Goal: Task Accomplishment & Management: Use online tool/utility

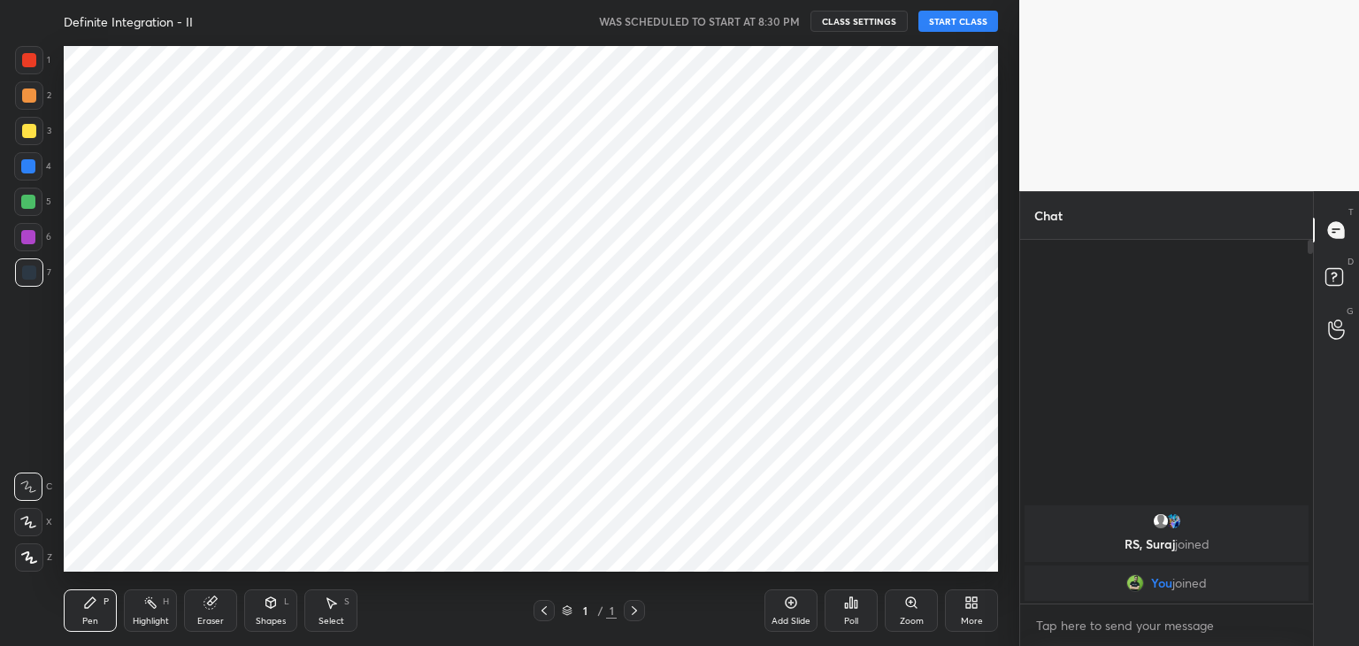
scroll to position [87915, 87500]
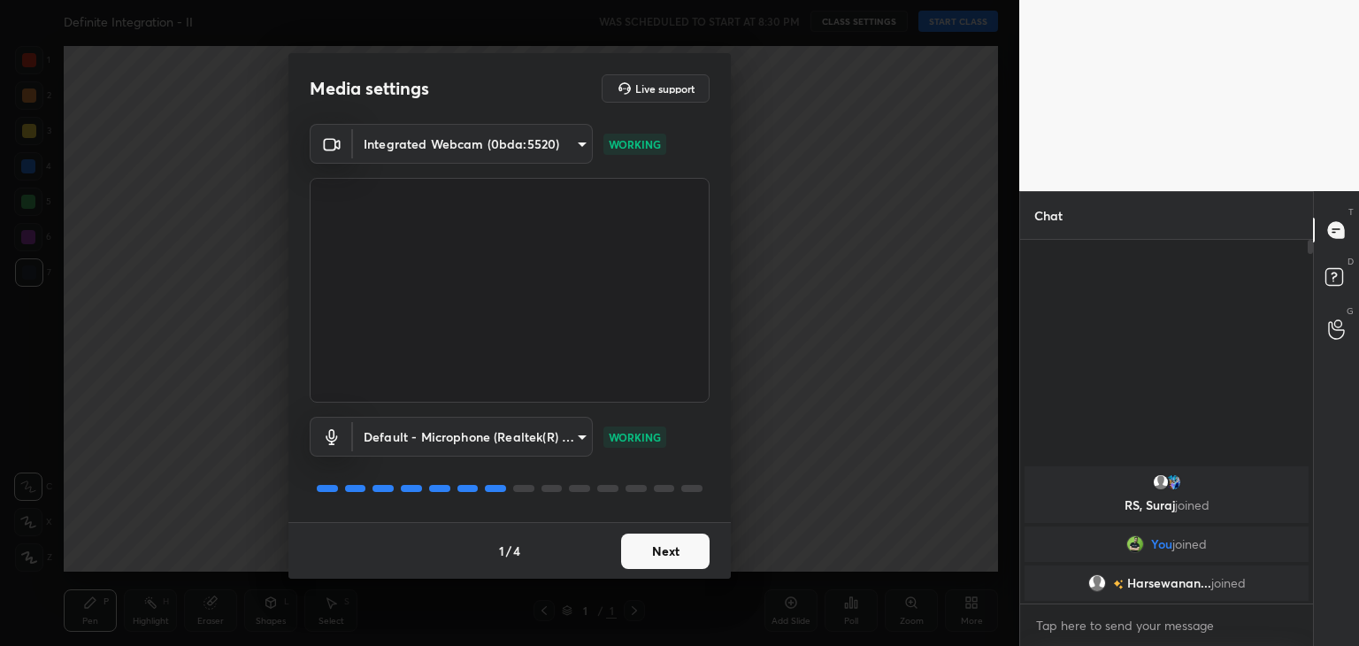
click at [650, 547] on button "Next" at bounding box center [665, 550] width 88 height 35
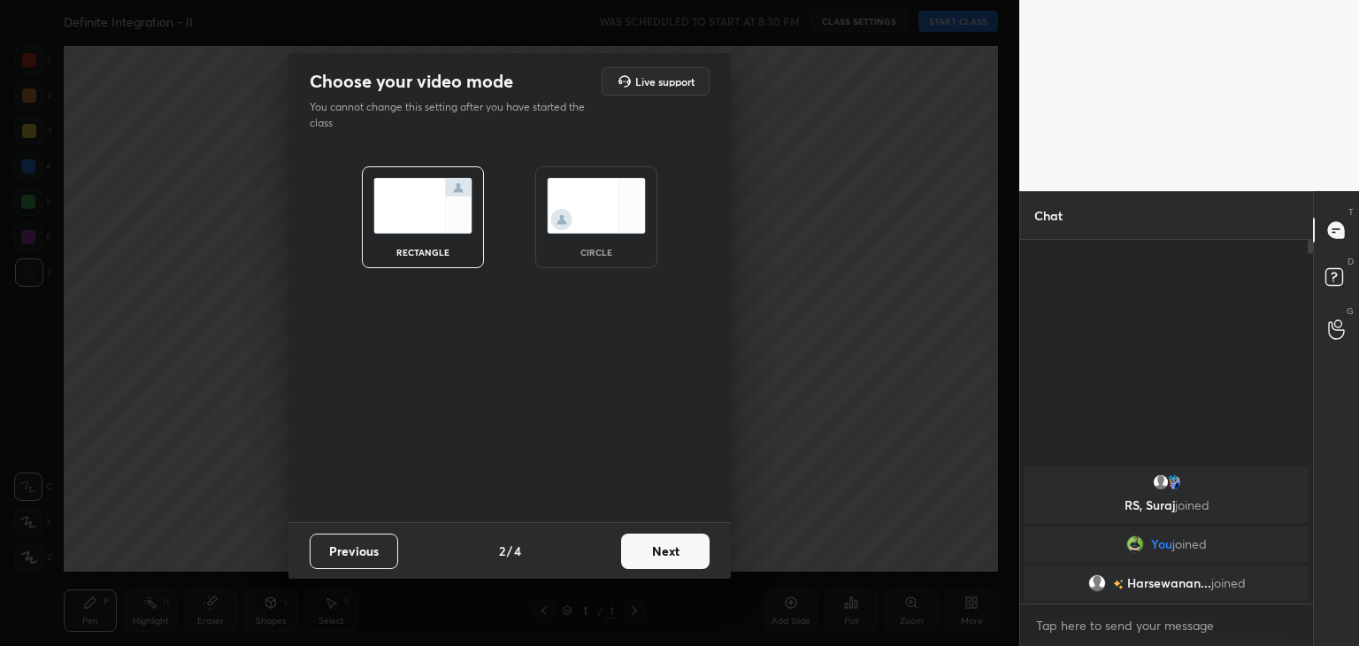
click at [591, 225] on img at bounding box center [596, 206] width 99 height 56
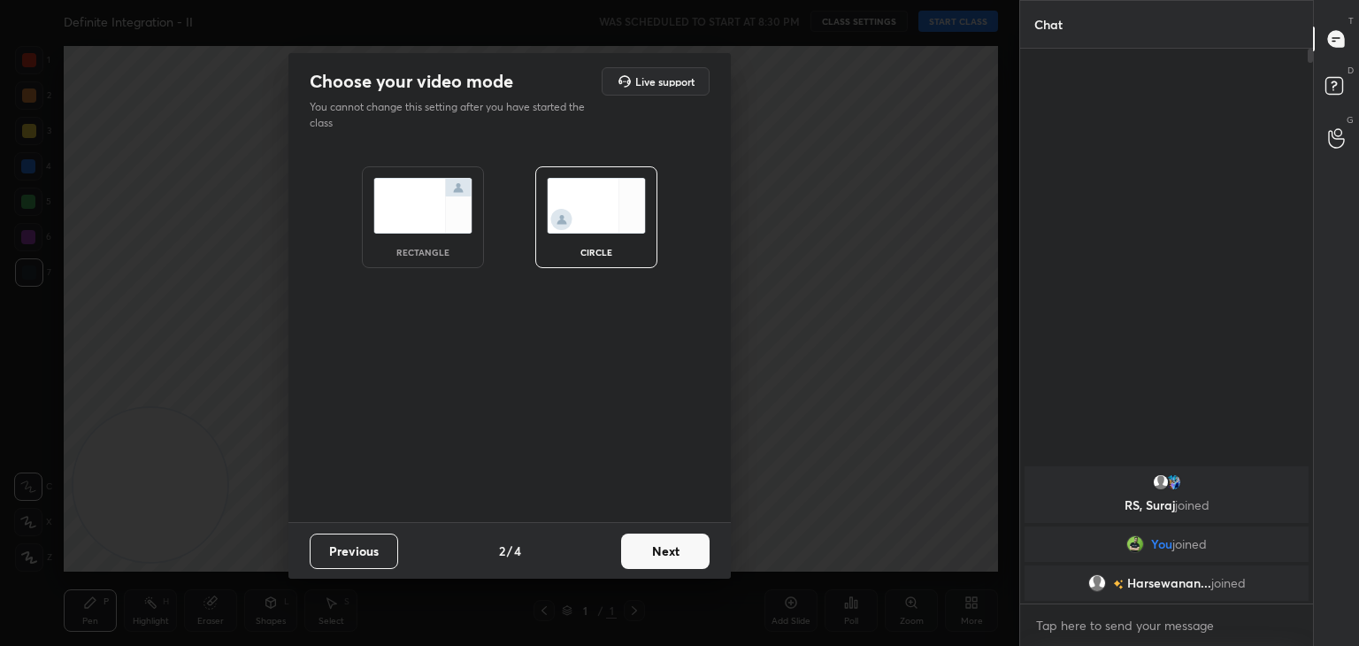
scroll to position [403, 287]
click at [655, 547] on button "Next" at bounding box center [665, 550] width 88 height 35
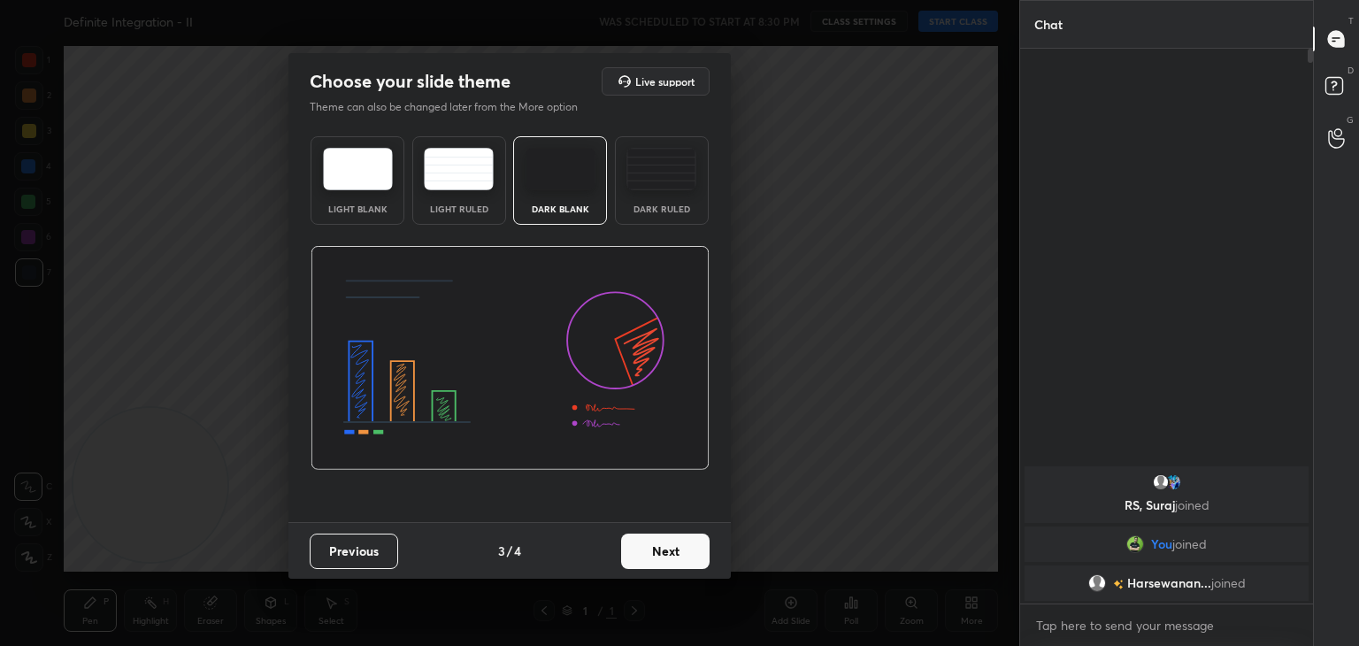
click at [658, 555] on button "Next" at bounding box center [665, 550] width 88 height 35
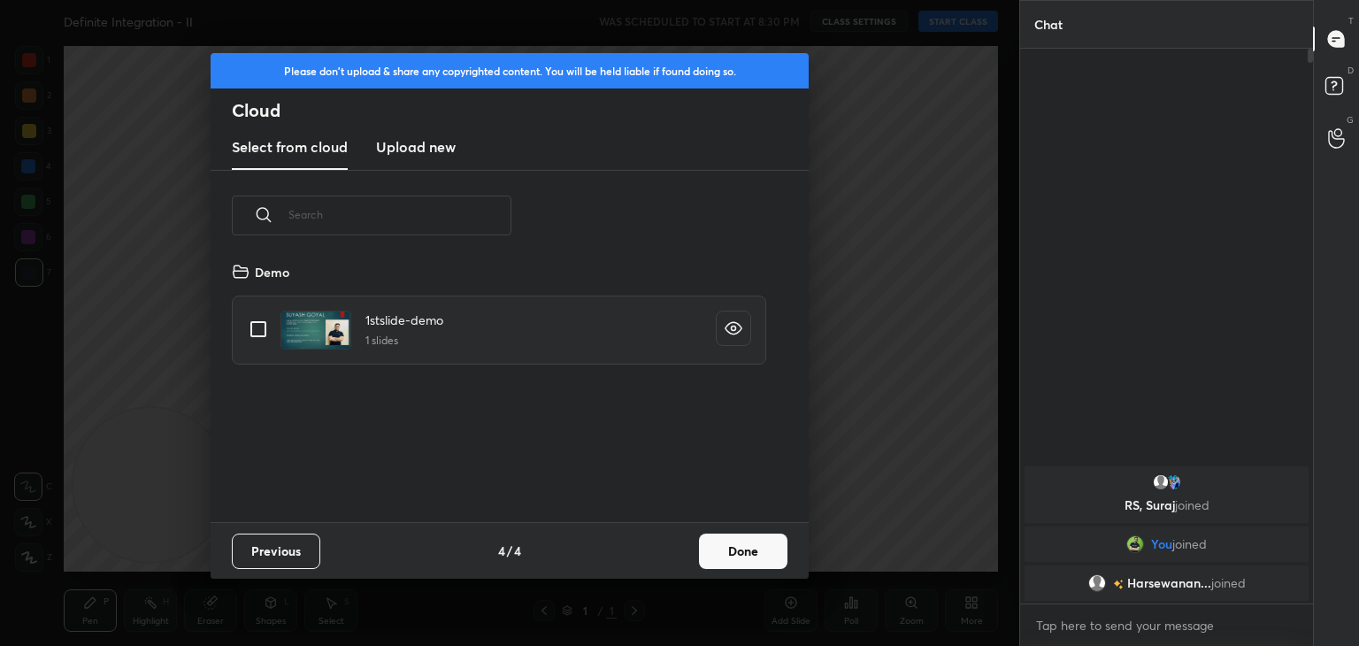
scroll to position [262, 568]
click at [252, 333] on input "grid" at bounding box center [258, 328] width 37 height 37
checkbox input "true"
click at [738, 554] on button "Done" at bounding box center [743, 550] width 88 height 35
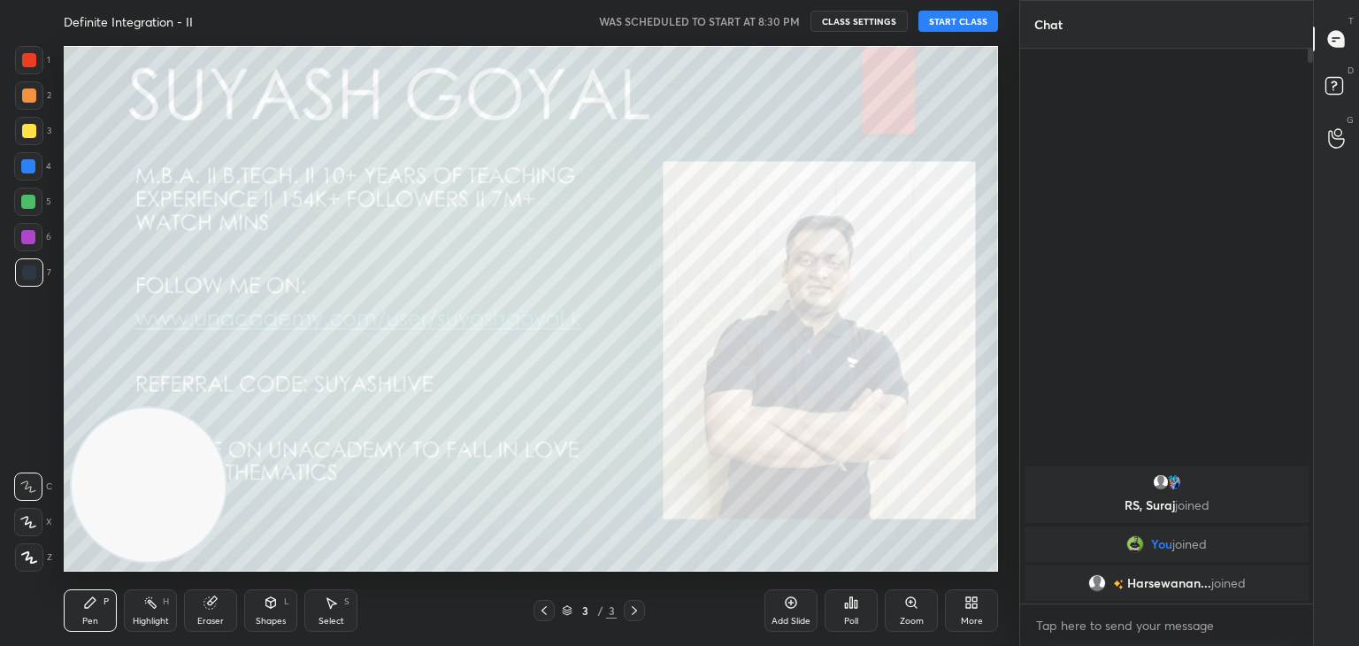
drag, startPoint x: 169, startPoint y: 496, endPoint x: 1358, endPoint y: -77, distance: 1319.7
click at [1358, 0] on html "1 2 3 4 5 6 7 C X Z C X Z E E Erase all H H Definite Integration - II WAS SCHED…" at bounding box center [679, 0] width 1359 height 0
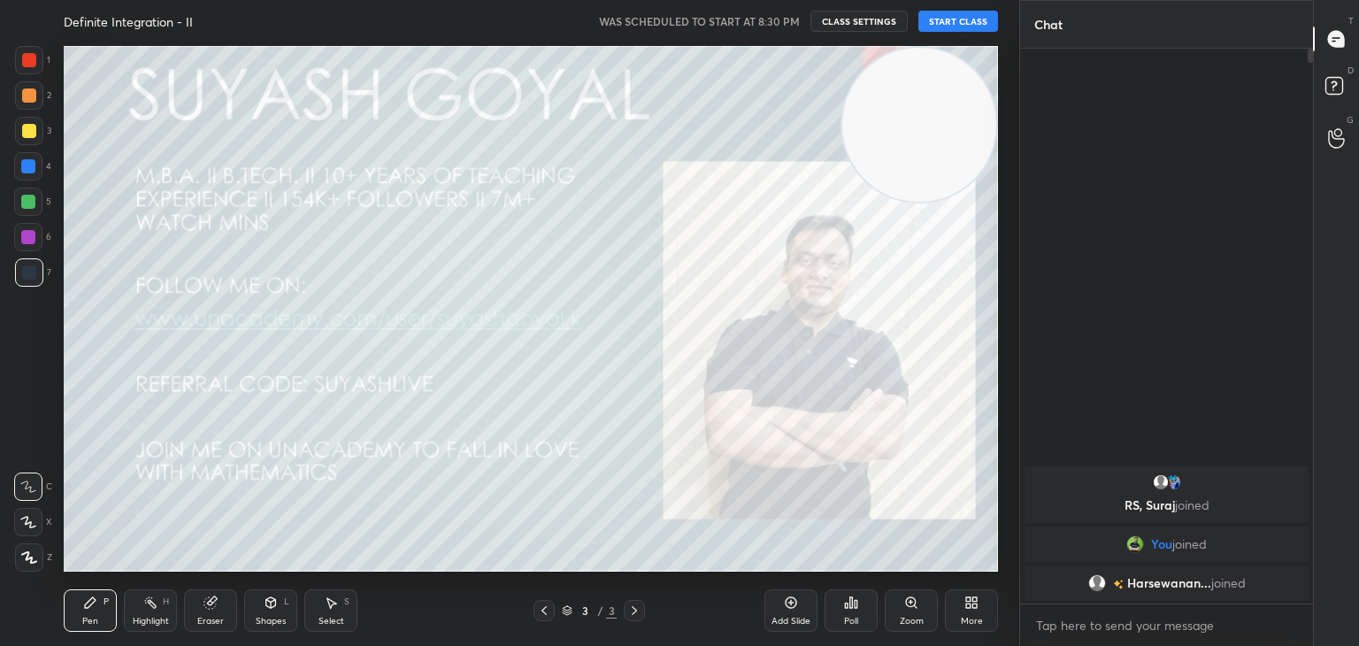
drag, startPoint x: 947, startPoint y: 119, endPoint x: 957, endPoint y: 98, distance: 23.4
click at [972, 101] on video at bounding box center [919, 125] width 154 height 154
drag, startPoint x: 27, startPoint y: 553, endPoint x: 81, endPoint y: 585, distance: 63.4
click at [26, 555] on icon at bounding box center [29, 557] width 16 height 12
drag, startPoint x: 155, startPoint y: 609, endPoint x: 150, endPoint y: 577, distance: 33.0
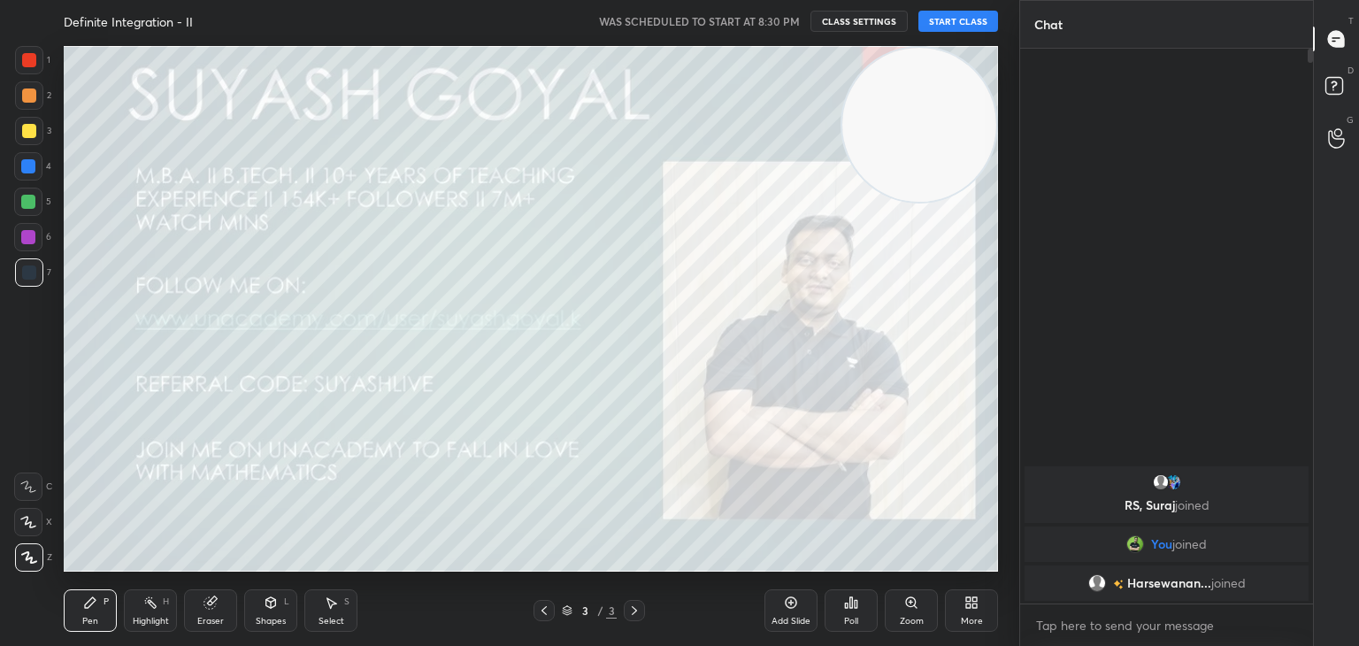
click at [151, 609] on div "Highlight H" at bounding box center [150, 610] width 53 height 42
click at [26, 56] on div at bounding box center [29, 60] width 14 height 14
drag, startPoint x: 884, startPoint y: 82, endPoint x: 923, endPoint y: 57, distance: 45.4
click at [916, 61] on video at bounding box center [919, 125] width 154 height 154
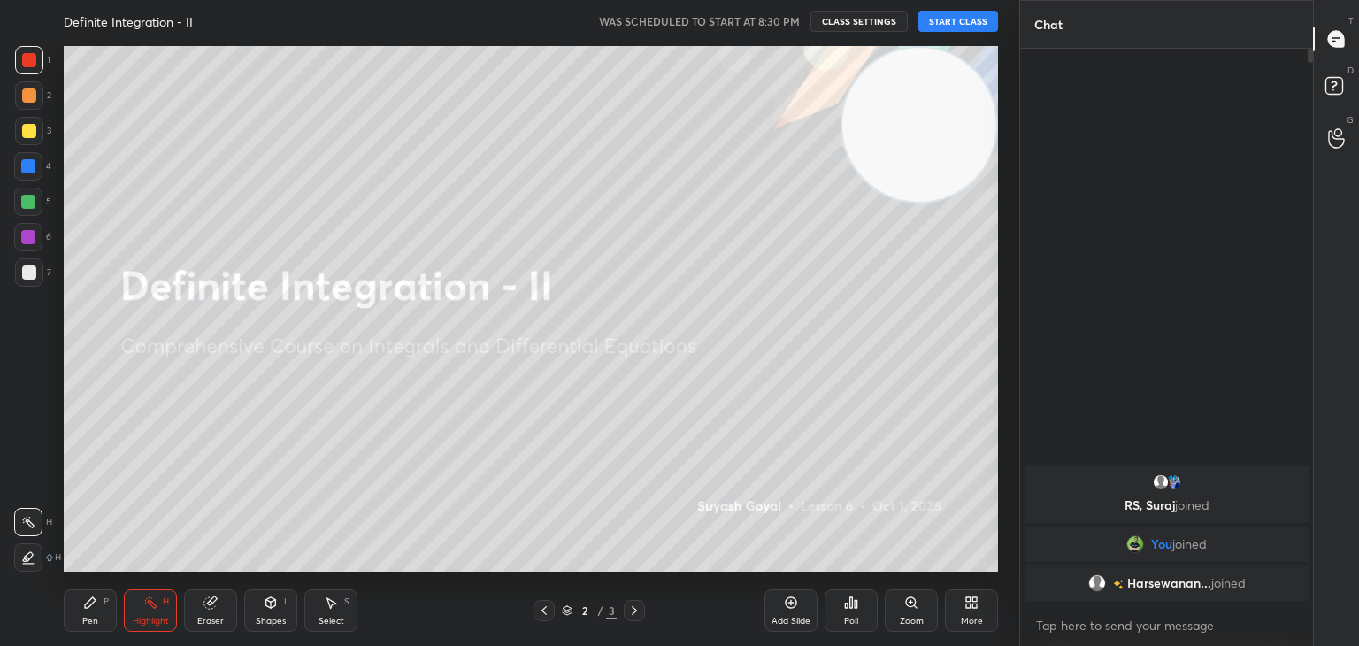
click at [937, 22] on button "START CLASS" at bounding box center [958, 21] width 80 height 21
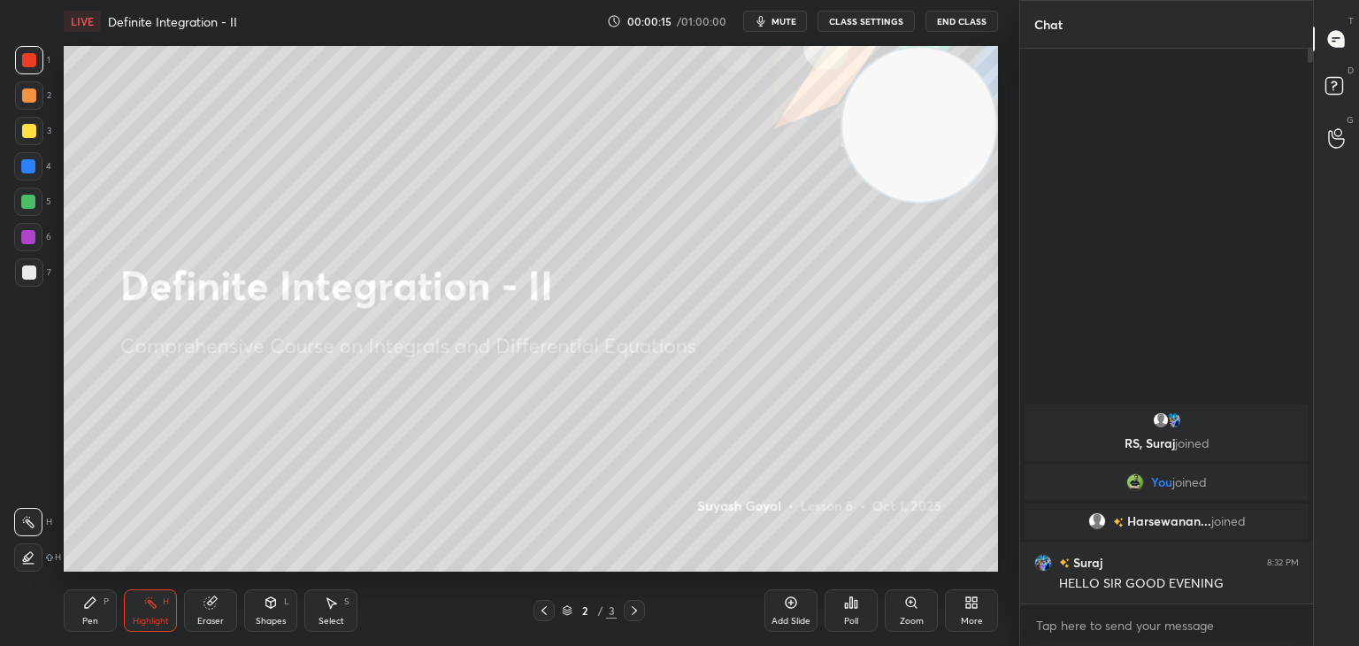
drag, startPoint x: 962, startPoint y: 98, endPoint x: 959, endPoint y: 111, distance: 13.7
click at [987, 85] on video at bounding box center [919, 125] width 154 height 154
click at [939, 122] on video at bounding box center [919, 125] width 154 height 154
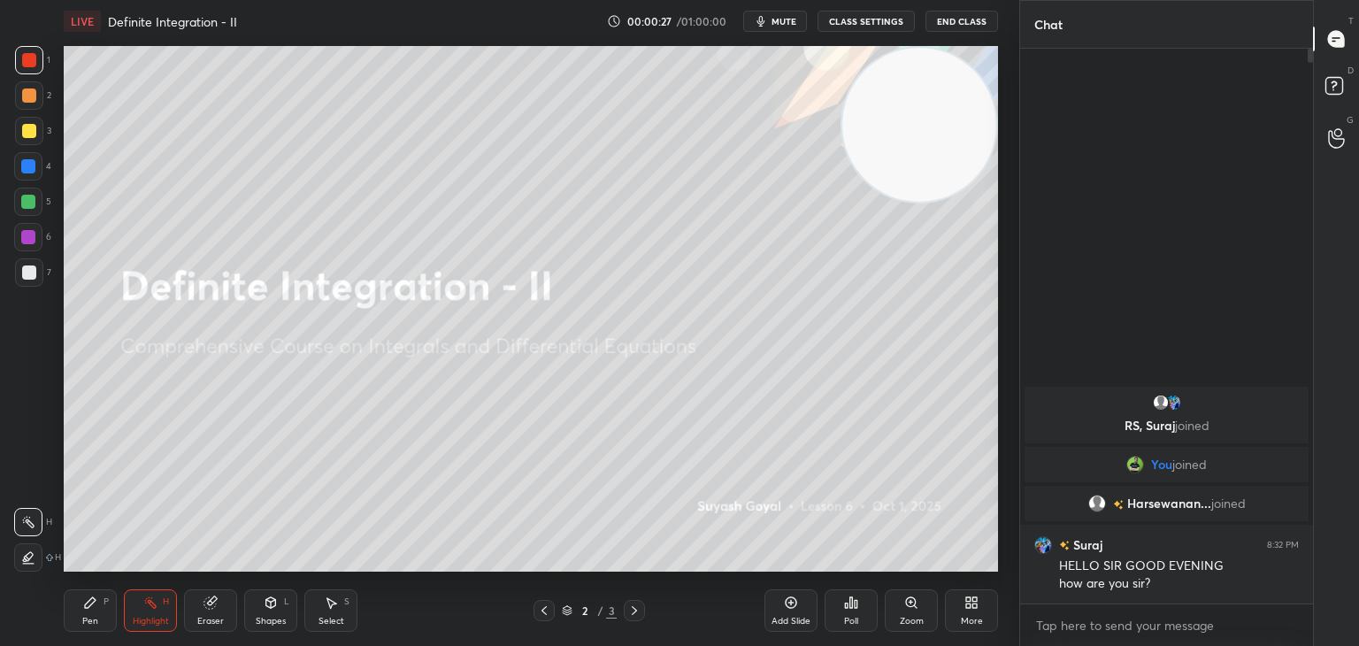
drag, startPoint x: 930, startPoint y: 115, endPoint x: 973, endPoint y: 86, distance: 51.5
click at [973, 86] on video at bounding box center [919, 125] width 154 height 154
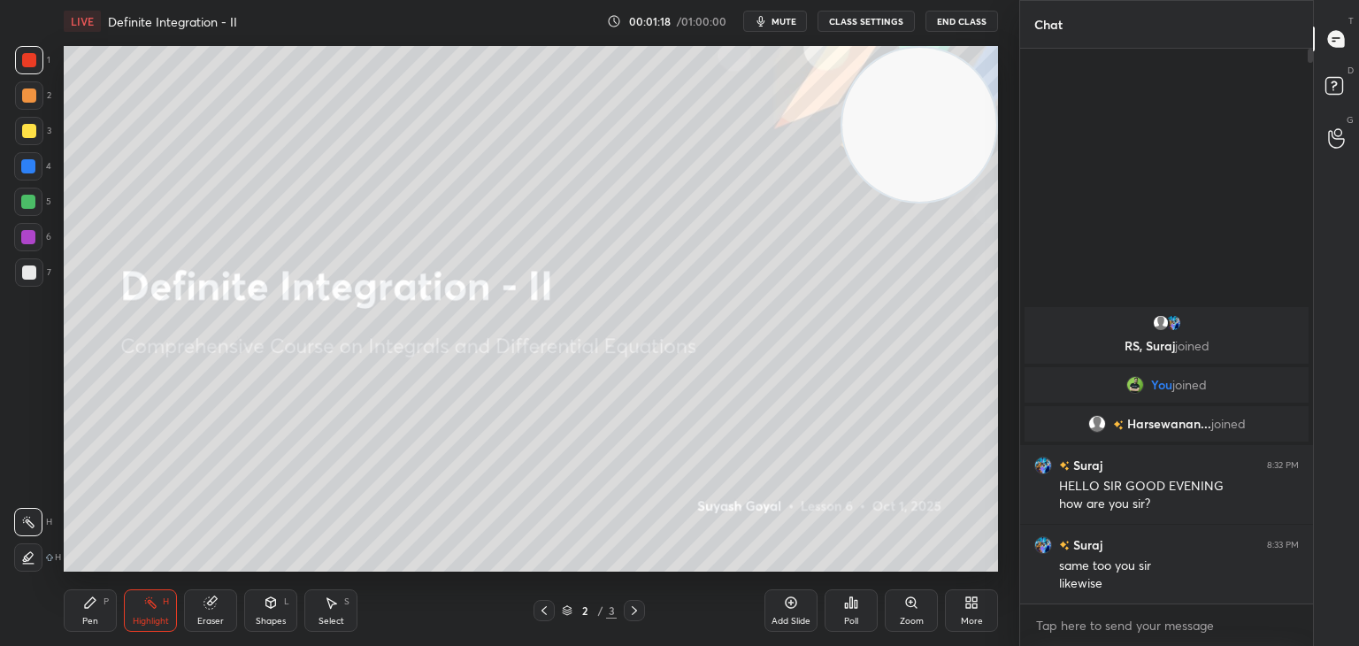
click at [1, 455] on div "1 2 3 4 5 6 7 C X Z C X Z E E Erase all H H" at bounding box center [28, 308] width 57 height 525
click at [943, 113] on video at bounding box center [919, 125] width 154 height 154
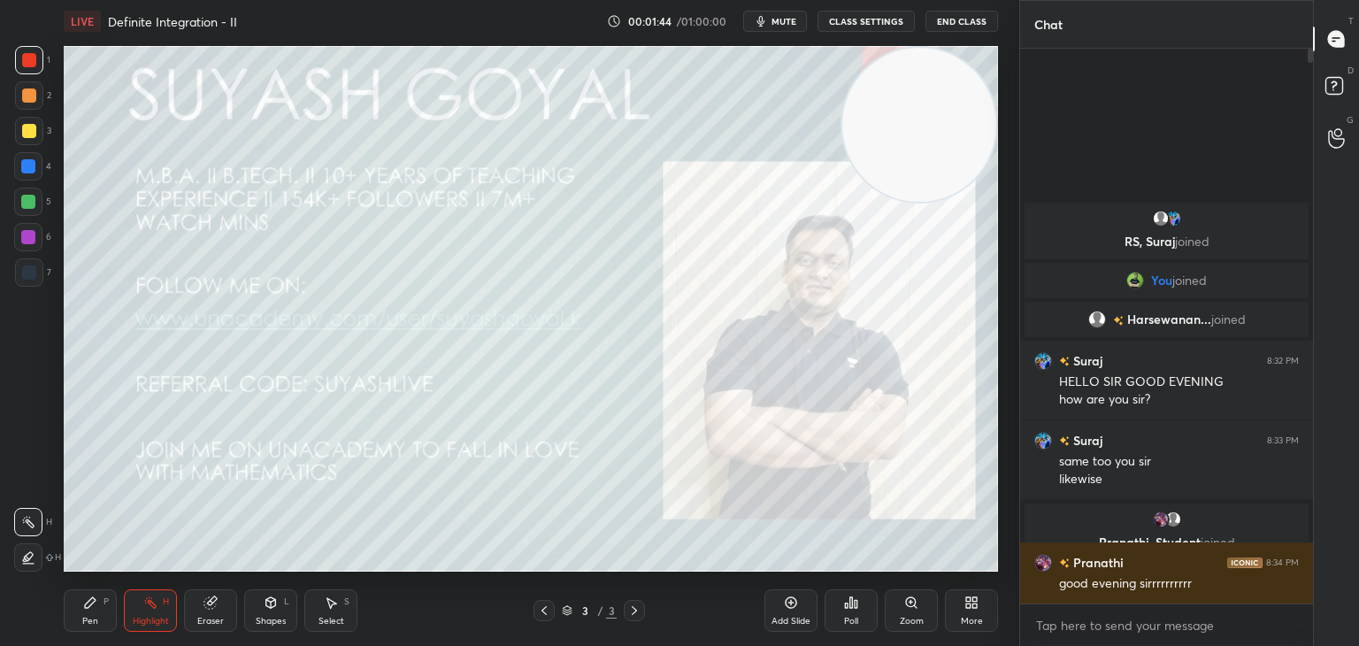
click at [784, 612] on div "Add Slide" at bounding box center [790, 610] width 53 height 42
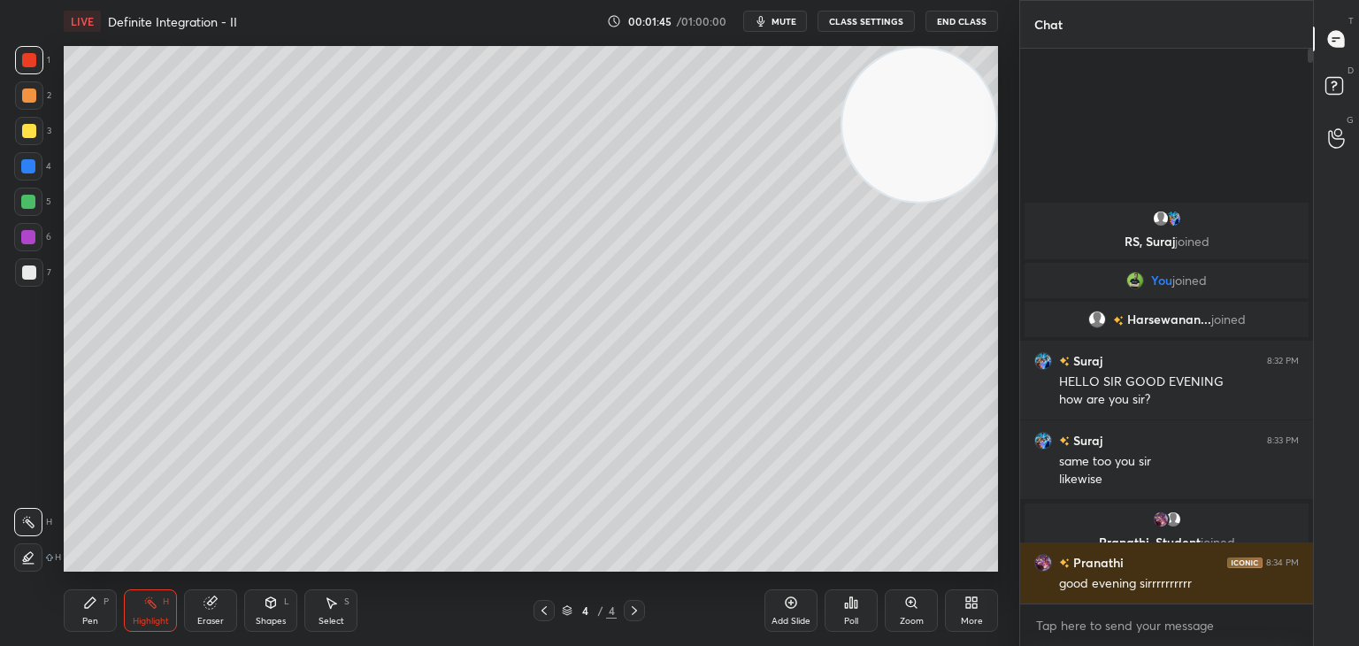
drag, startPoint x: 923, startPoint y: 126, endPoint x: 952, endPoint y: 92, distance: 43.9
click at [949, 94] on video at bounding box center [919, 125] width 154 height 154
click at [102, 616] on div "Pen P" at bounding box center [90, 610] width 53 height 42
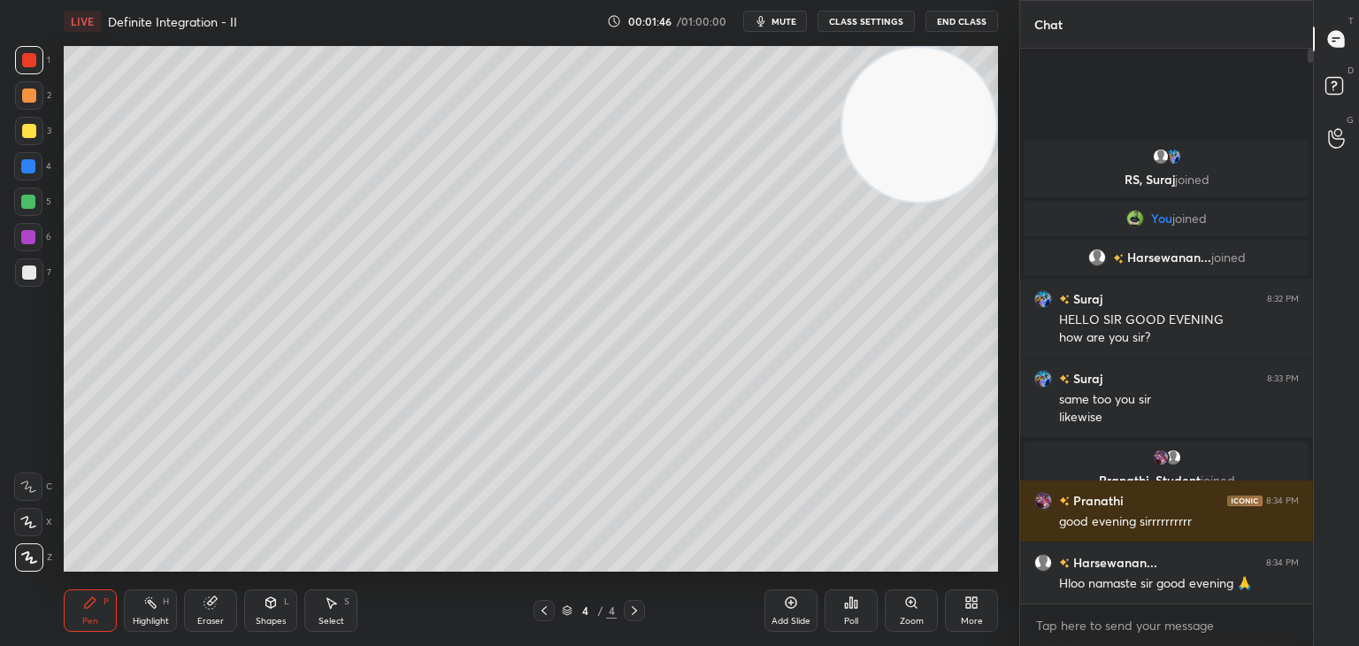
drag, startPoint x: 28, startPoint y: 271, endPoint x: 37, endPoint y: 269, distance: 9.0
click at [26, 270] on div at bounding box center [29, 272] width 14 height 14
drag, startPoint x: 902, startPoint y: 148, endPoint x: 962, endPoint y: 124, distance: 64.7
click at [941, 129] on video at bounding box center [919, 125] width 154 height 154
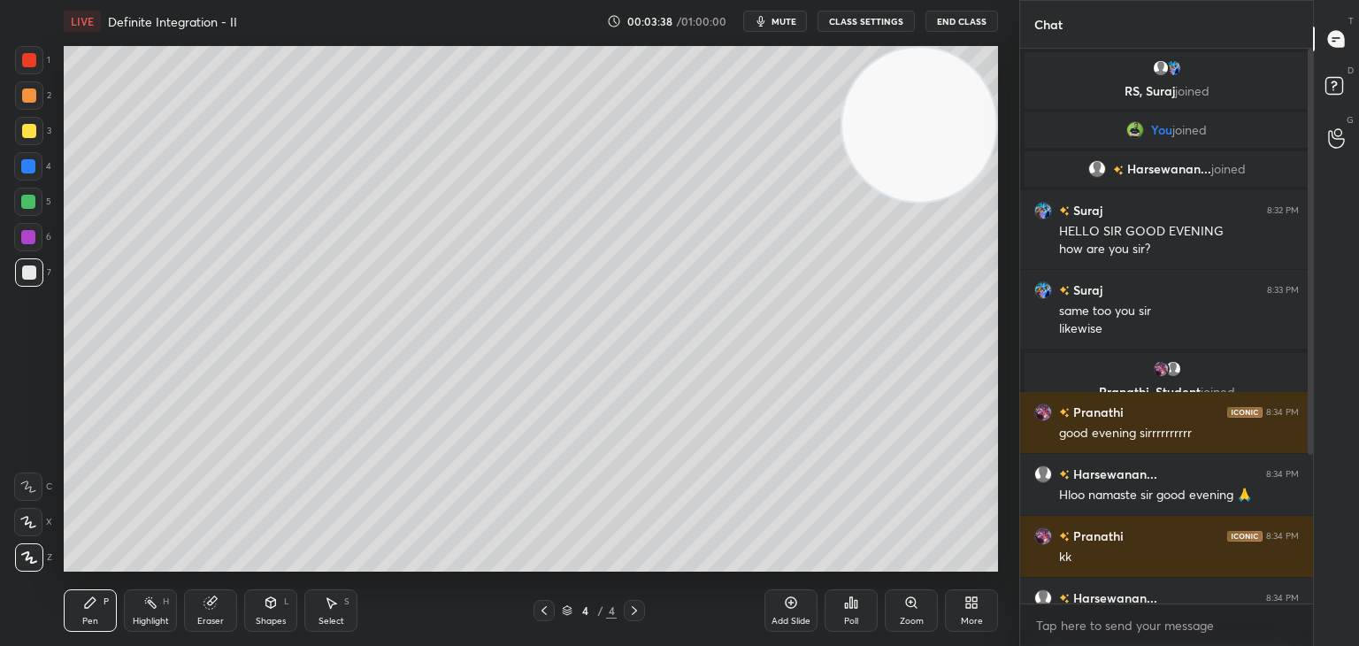
drag, startPoint x: 3, startPoint y: 379, endPoint x: 46, endPoint y: 352, distance: 51.3
click at [0, 378] on div "1 2 3 4 5 6 7 C X Z C X Z E E Erase all H H" at bounding box center [28, 308] width 57 height 525
drag, startPoint x: 920, startPoint y: 112, endPoint x: 982, endPoint y: 82, distance: 68.8
click at [948, 90] on video at bounding box center [919, 125] width 154 height 154
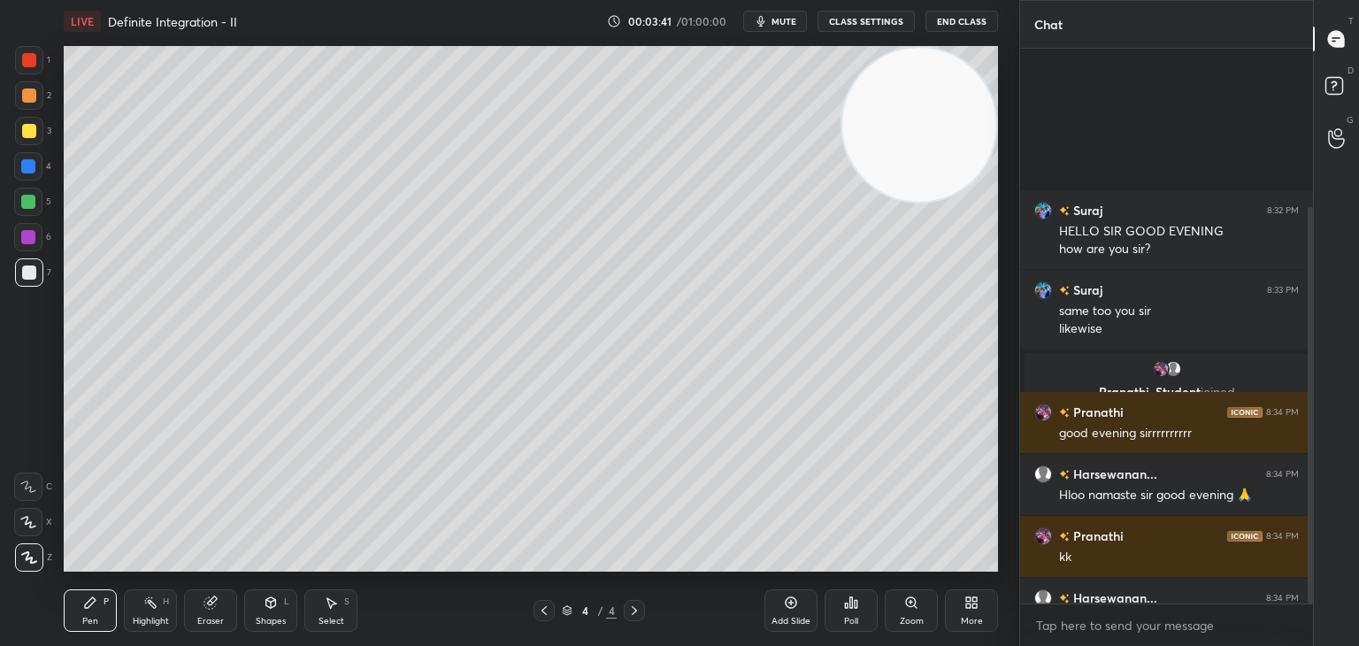
scroll to position [221, 0]
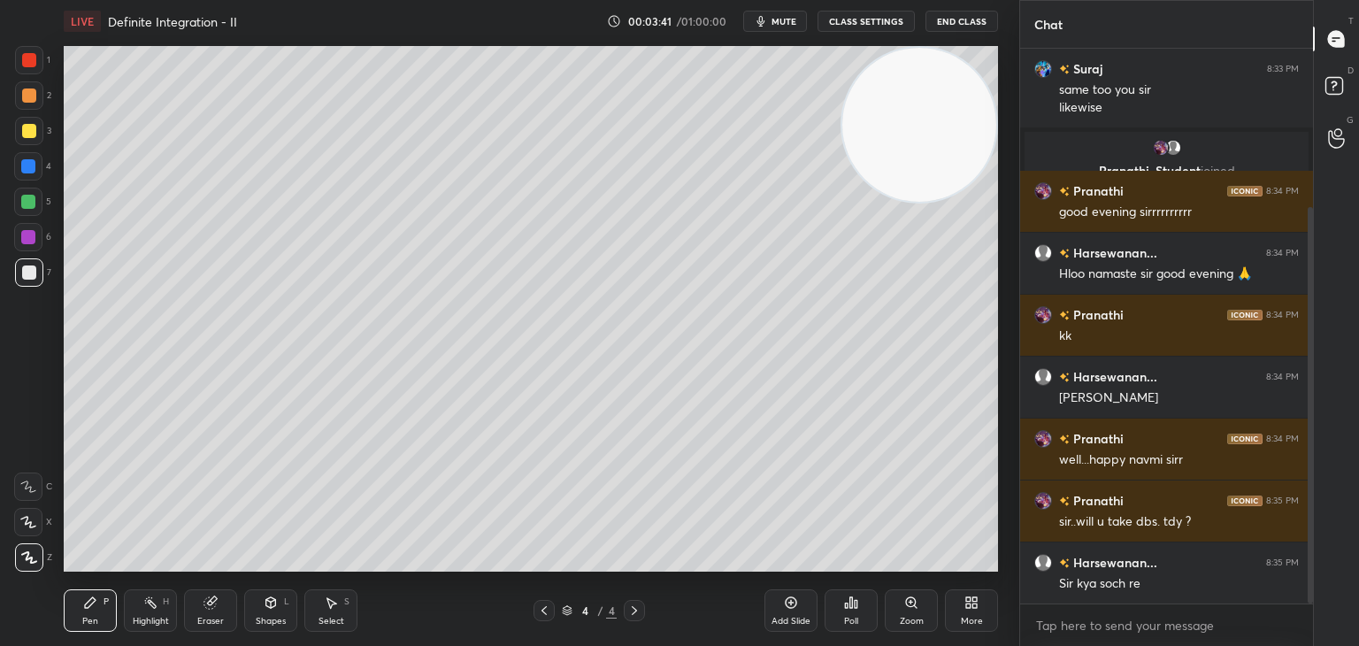
drag, startPoint x: 1307, startPoint y: 356, endPoint x: 1307, endPoint y: 375, distance: 19.5
click at [1307, 375] on div at bounding box center [1309, 405] width 5 height 396
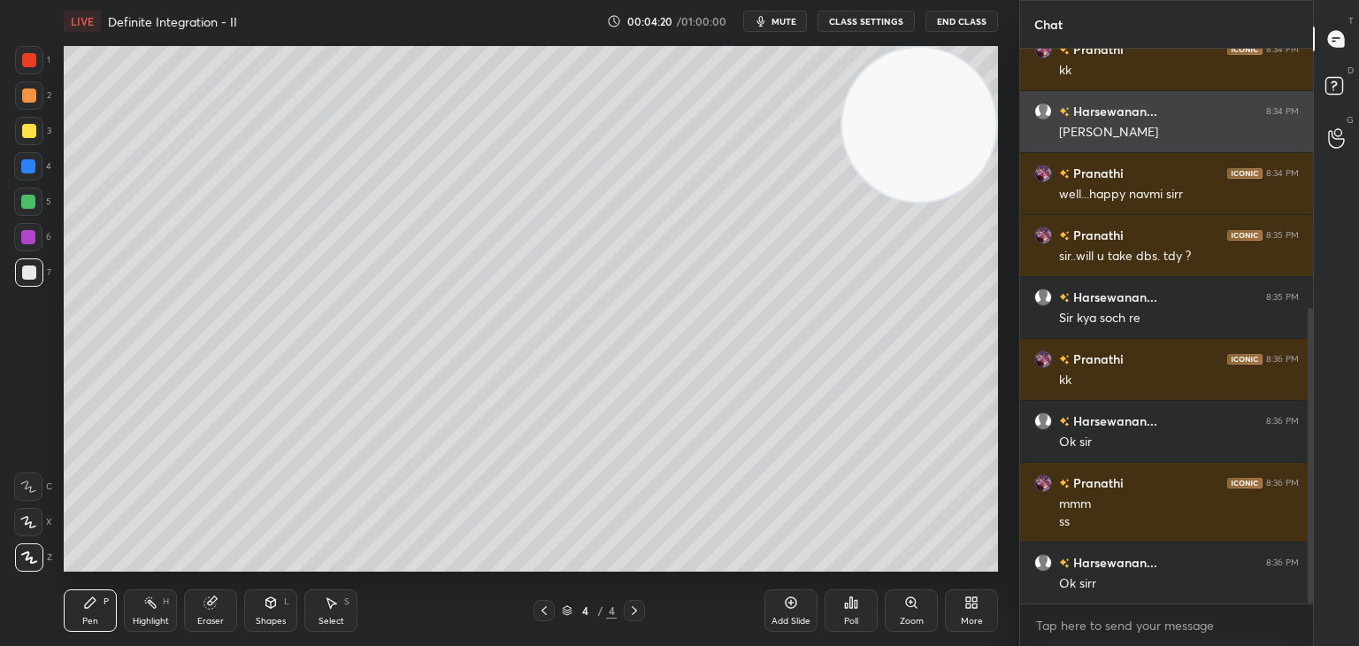
scroll to position [548, 0]
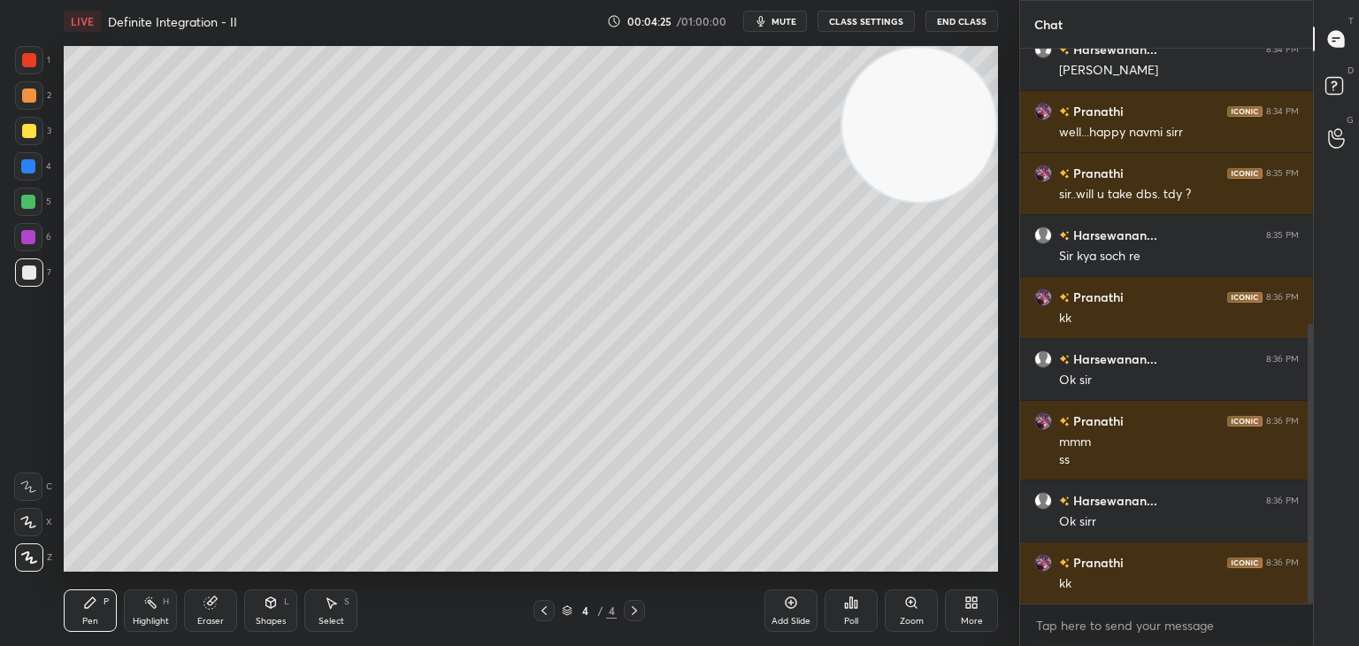
drag, startPoint x: 914, startPoint y: 149, endPoint x: 892, endPoint y: 155, distance: 22.7
click at [923, 135] on video at bounding box center [919, 125] width 154 height 154
drag, startPoint x: 906, startPoint y: 149, endPoint x: 870, endPoint y: 180, distance: 46.4
click at [930, 127] on video at bounding box center [919, 125] width 154 height 154
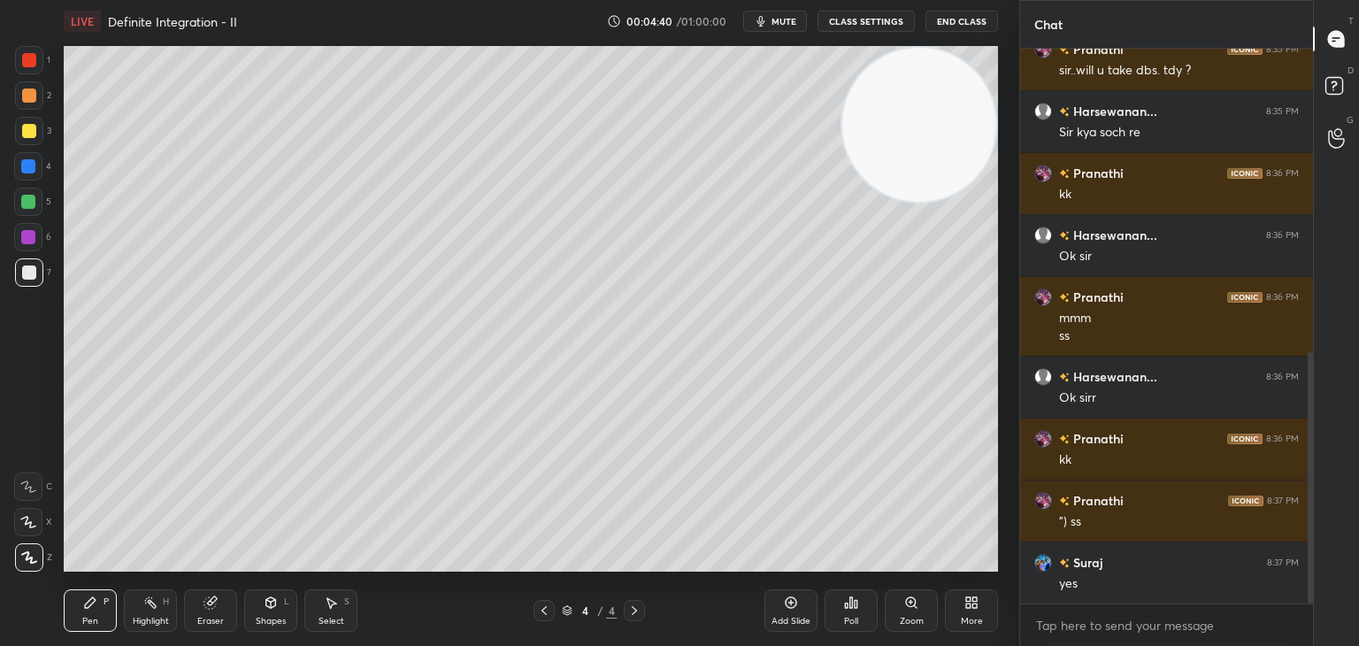
scroll to position [734, 0]
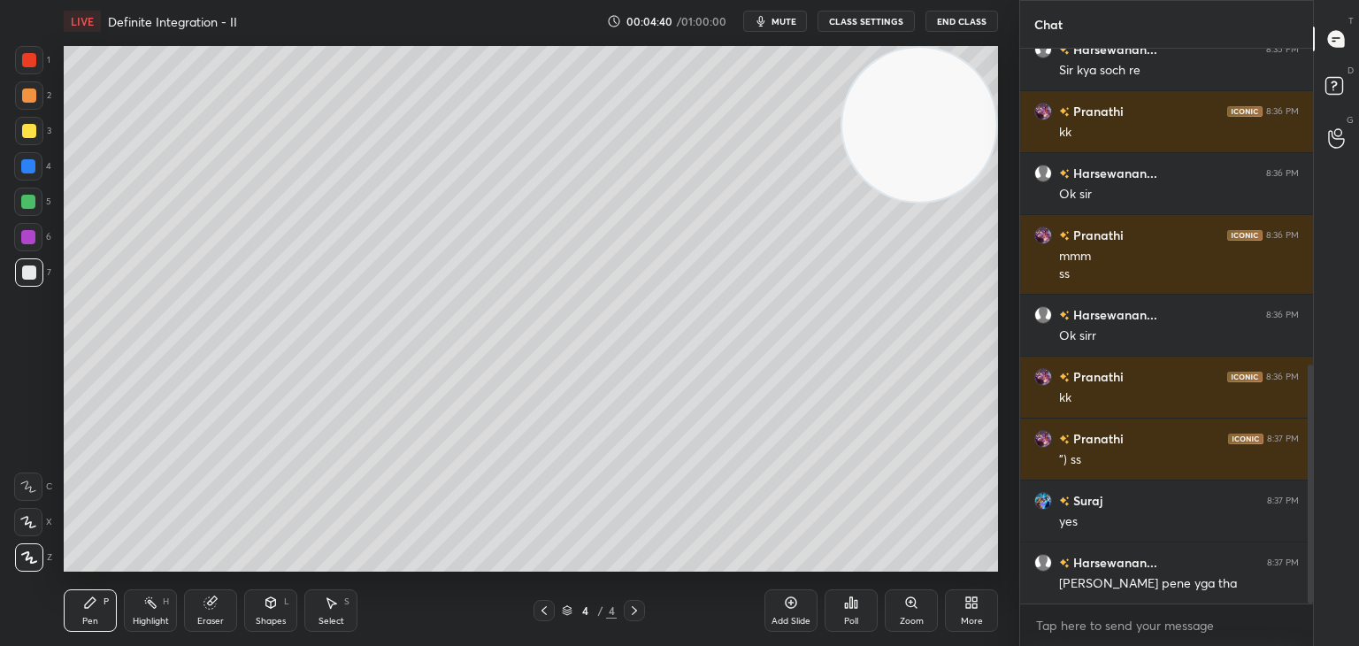
drag, startPoint x: 0, startPoint y: 365, endPoint x: 21, endPoint y: 372, distance: 22.4
click at [1, 365] on div "1 2 3 4 5 6 7 C X Z C X Z E E Erase all H H" at bounding box center [28, 308] width 57 height 525
click at [947, 111] on video at bounding box center [919, 125] width 154 height 154
click at [0, 386] on div "1 2 3 4 5 6 7 C X Z C X Z E E Erase all H H" at bounding box center [28, 308] width 57 height 525
click at [950, 616] on div "More" at bounding box center [971, 610] width 53 height 42
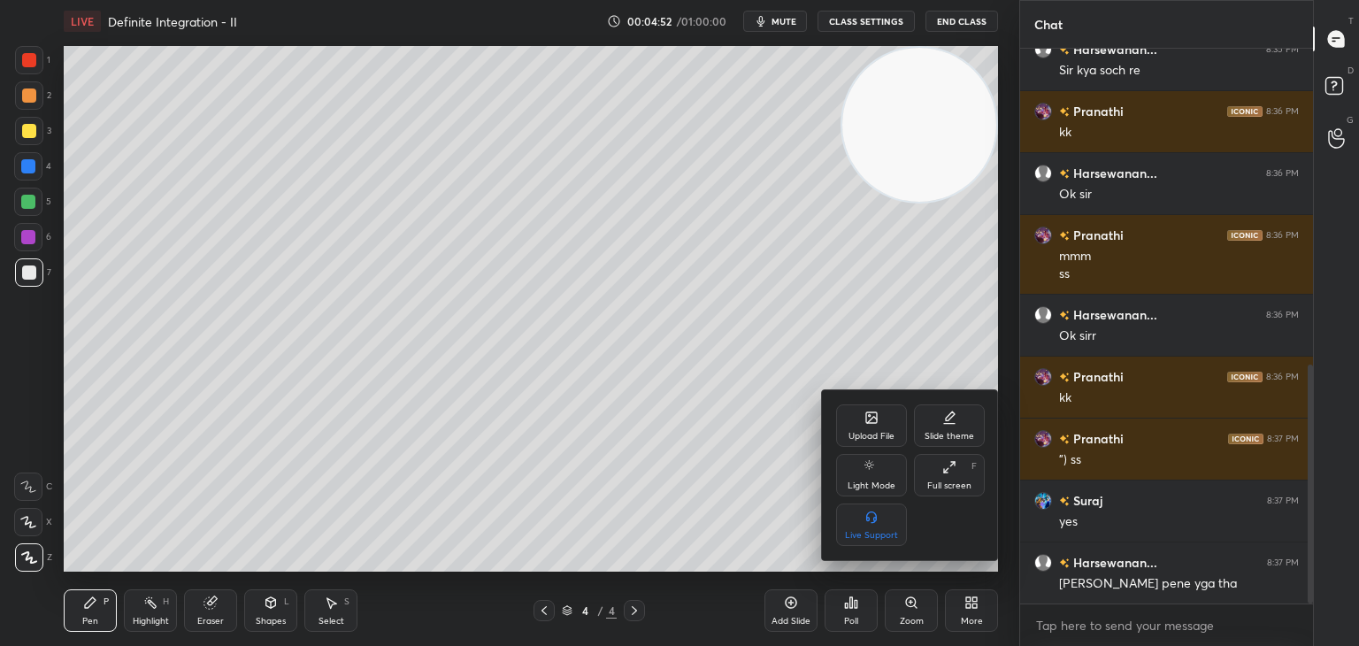
click at [261, 373] on div at bounding box center [679, 323] width 1359 height 646
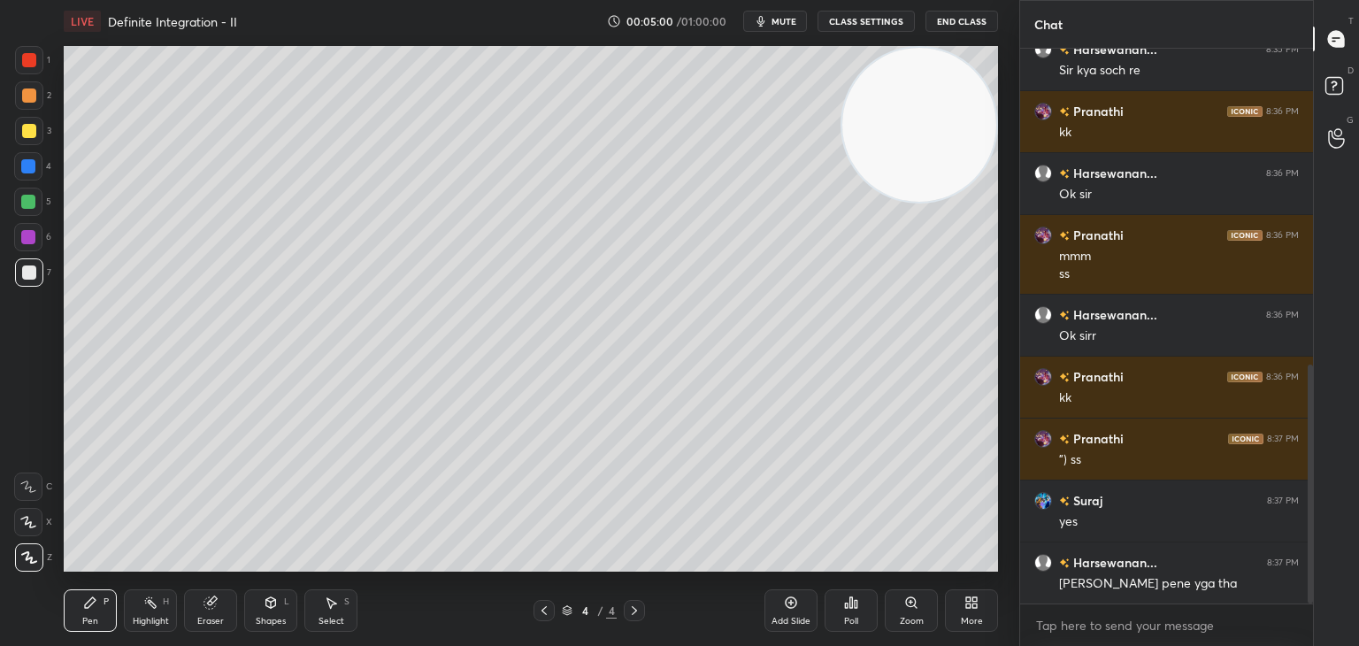
click at [0, 394] on div "1 2 3 4 5 6 7 C X Z C X Z E E Erase all H H" at bounding box center [28, 308] width 57 height 525
click at [841, 167] on div "Setting up your live class Poll for secs No correct answer Start poll" at bounding box center [531, 308] width 934 height 525
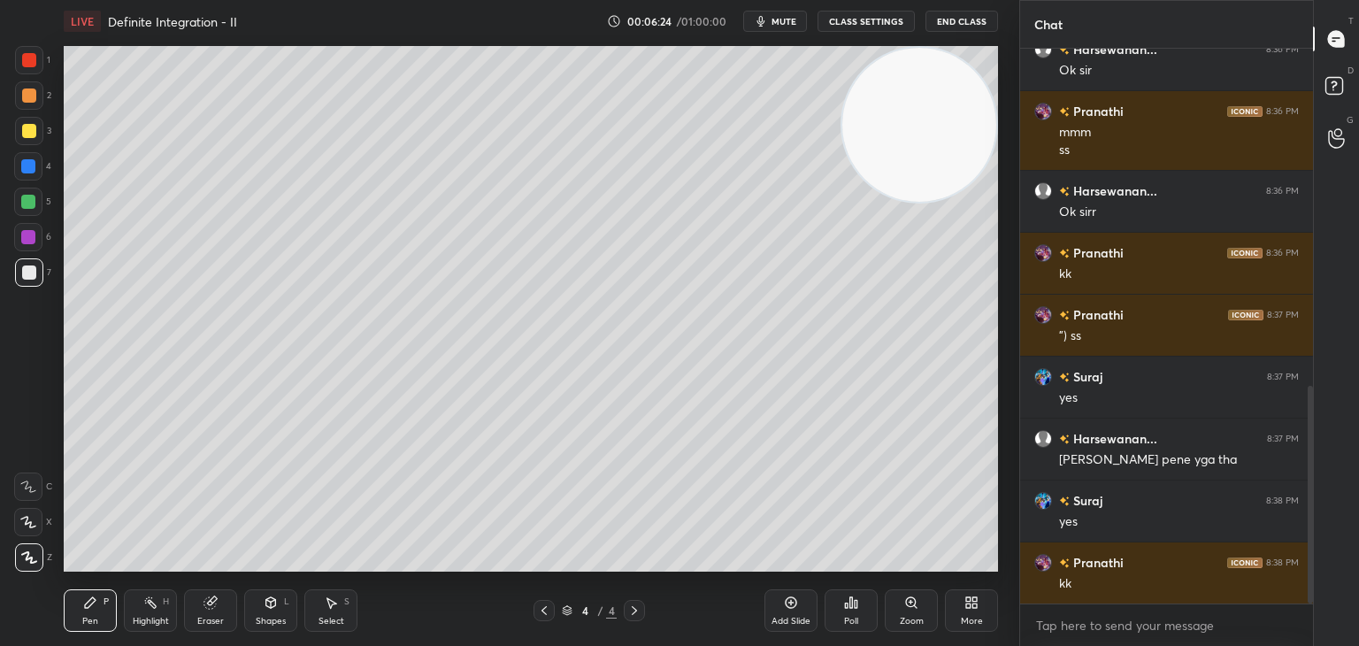
scroll to position [920, 0]
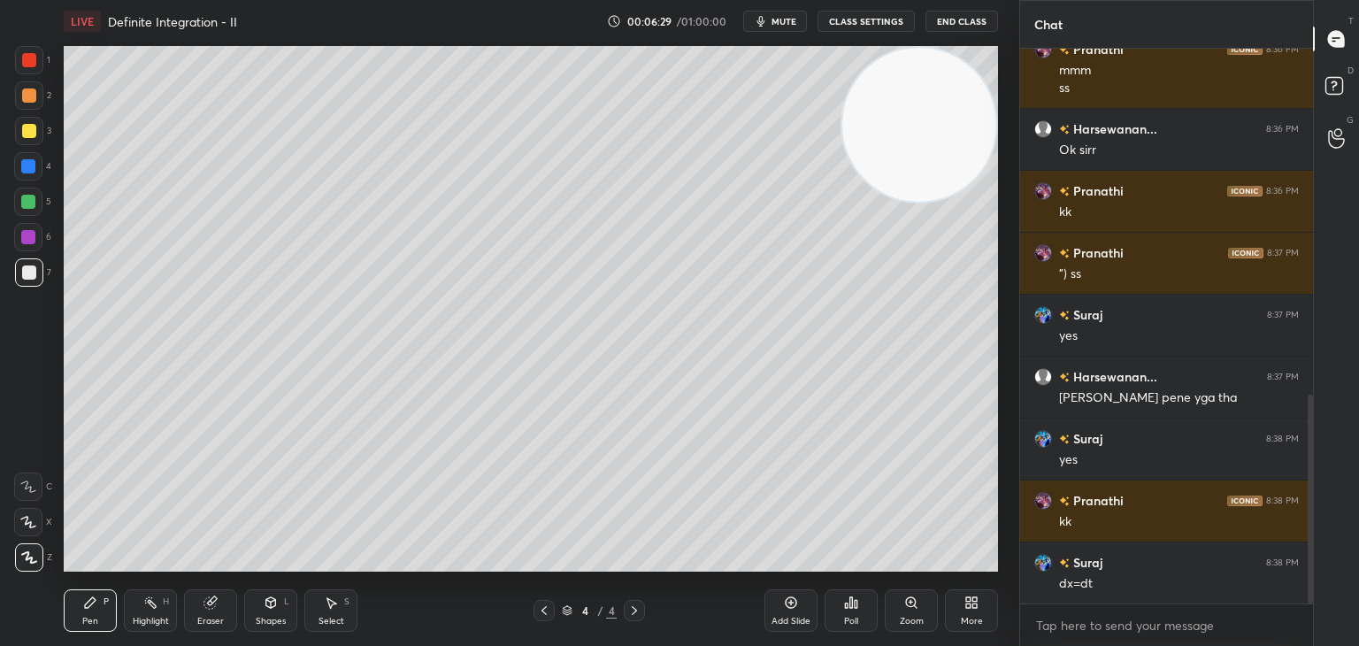
click at [211, 606] on icon at bounding box center [209, 602] width 11 height 11
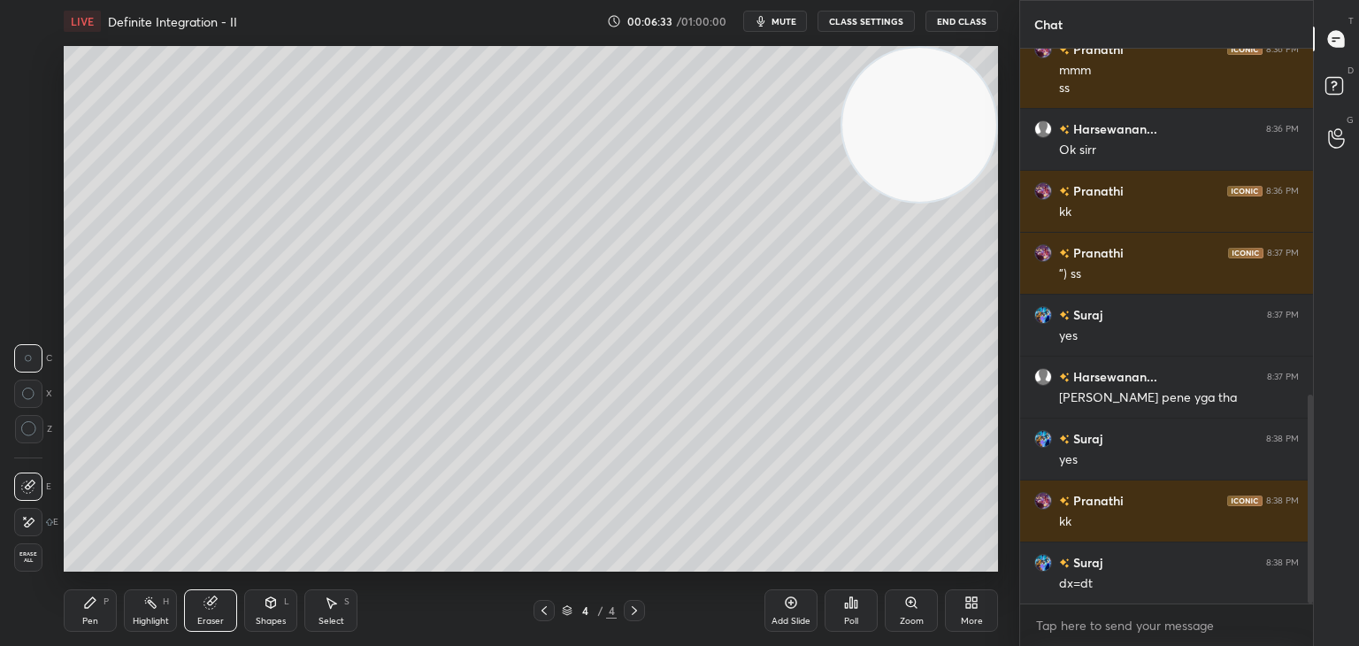
click at [81, 623] on div "Pen P" at bounding box center [90, 610] width 53 height 42
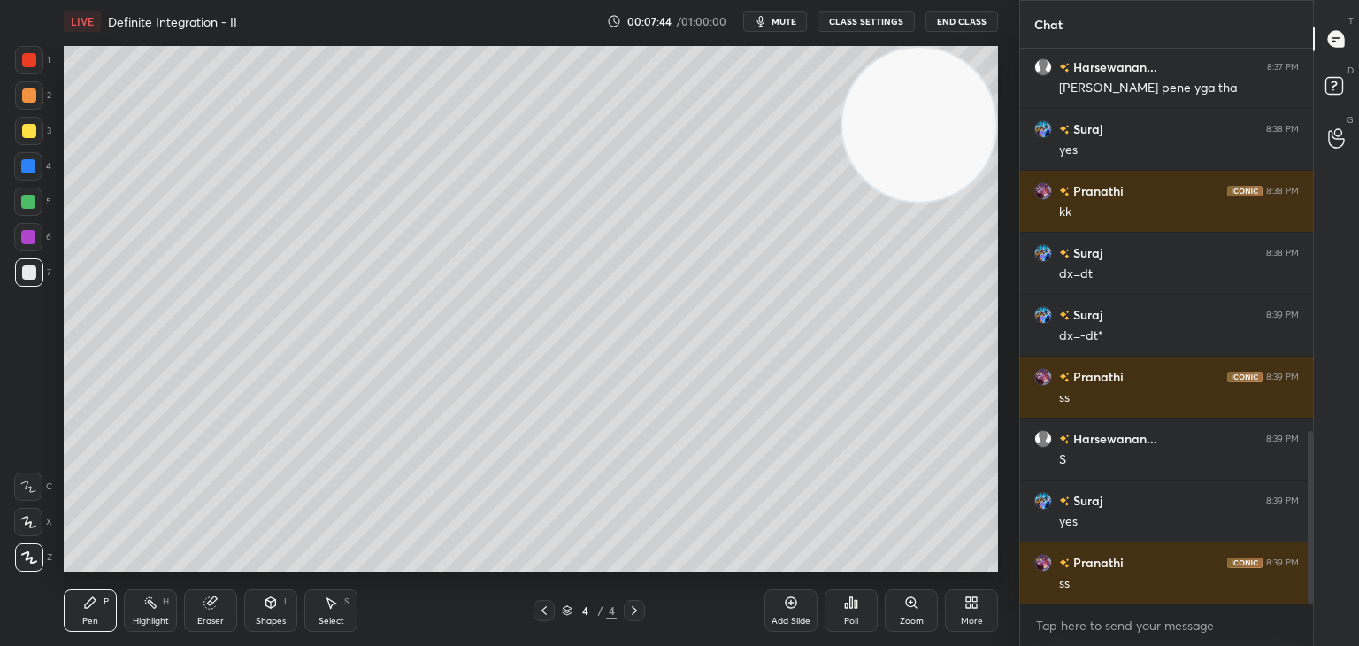
scroll to position [1307, 0]
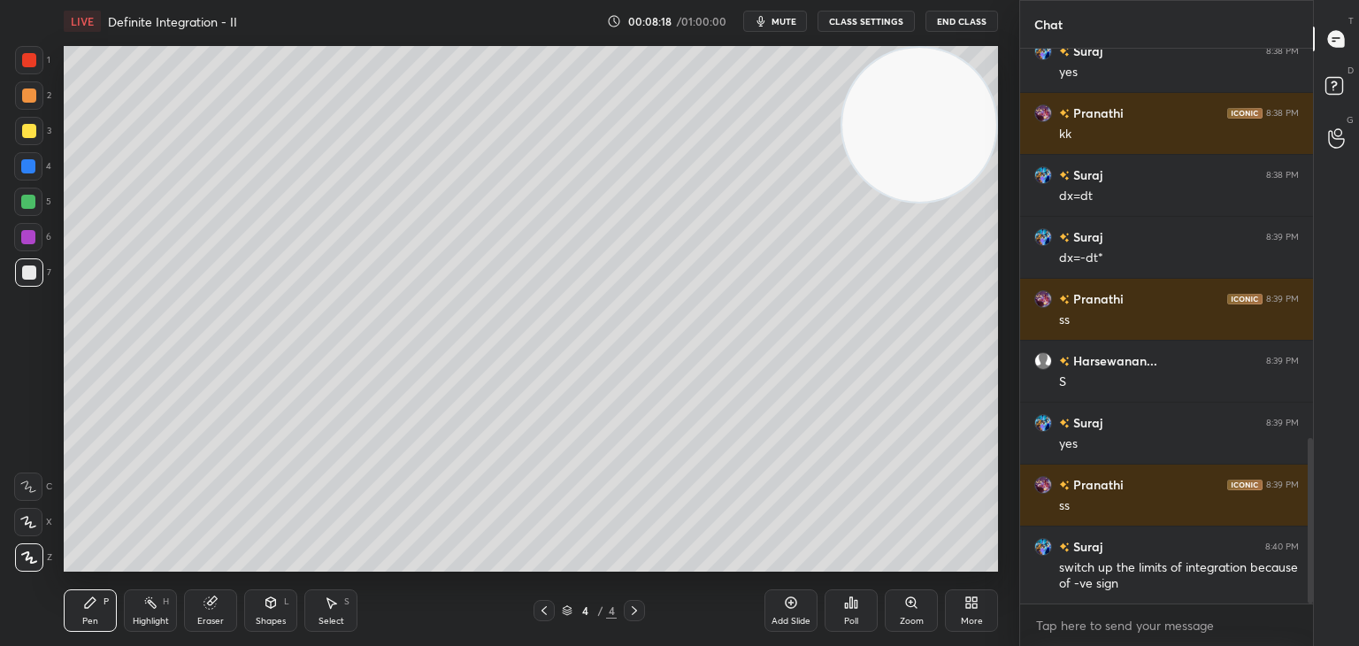
click at [333, 602] on icon at bounding box center [332, 603] width 10 height 11
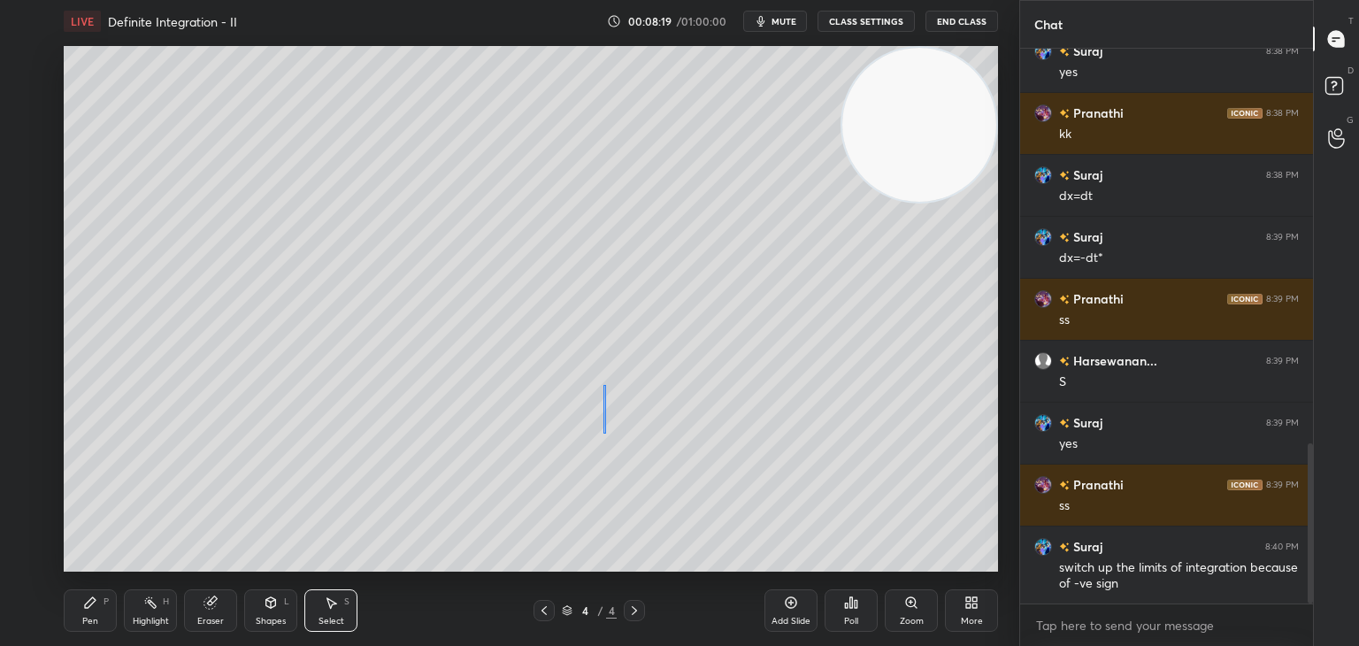
scroll to position [1369, 0]
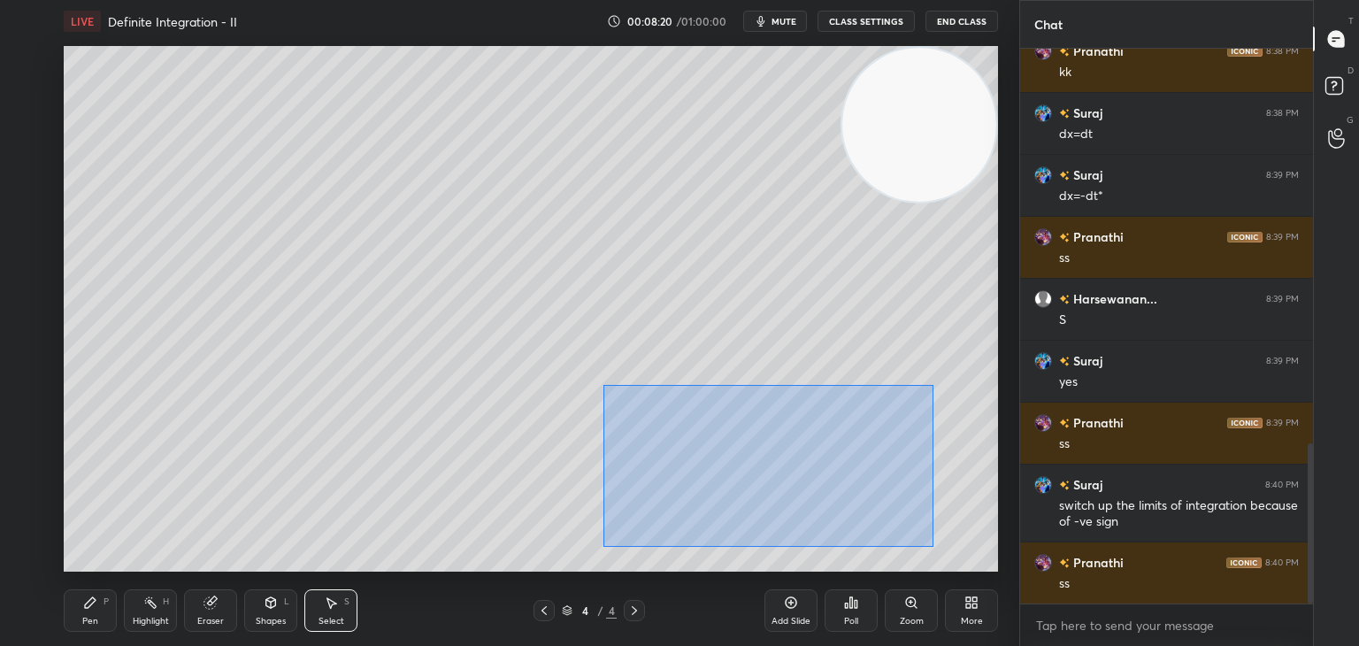
drag, startPoint x: 605, startPoint y: 433, endPoint x: 913, endPoint y: 588, distance: 344.5
click at [933, 546] on div "0 ° Undo Copy Duplicate Duplicate to new slide Delete" at bounding box center [531, 308] width 934 height 525
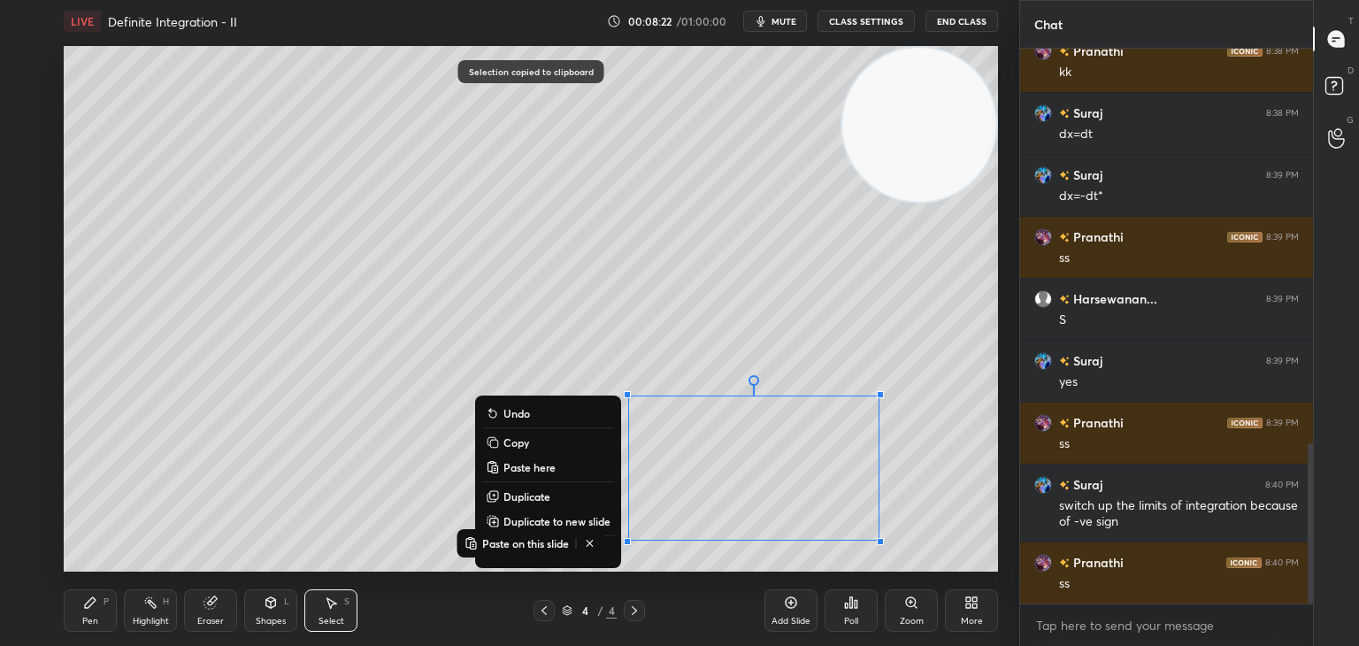
click at [786, 604] on icon at bounding box center [791, 602] width 14 height 14
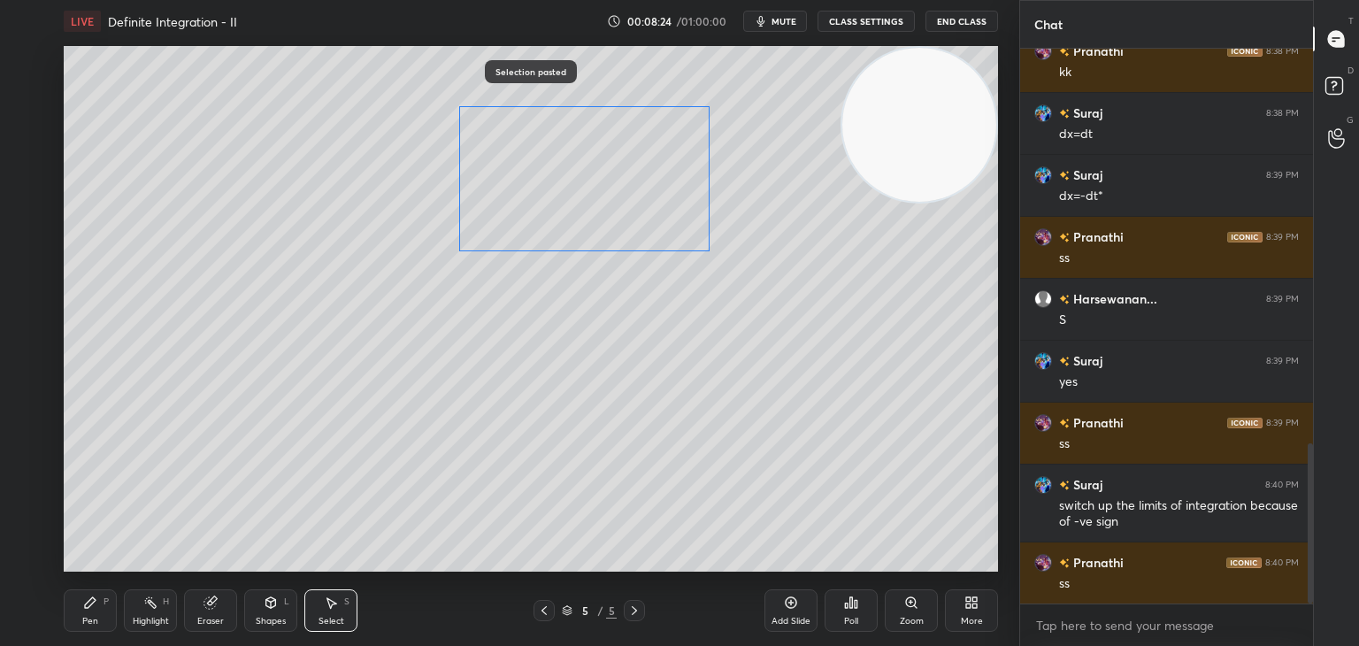
drag, startPoint x: 662, startPoint y: 471, endPoint x: 486, endPoint y: 213, distance: 312.3
click at [495, 184] on div "0 ° Undo Copy Paste here Duplicate Duplicate to new slide Delete" at bounding box center [531, 308] width 934 height 525
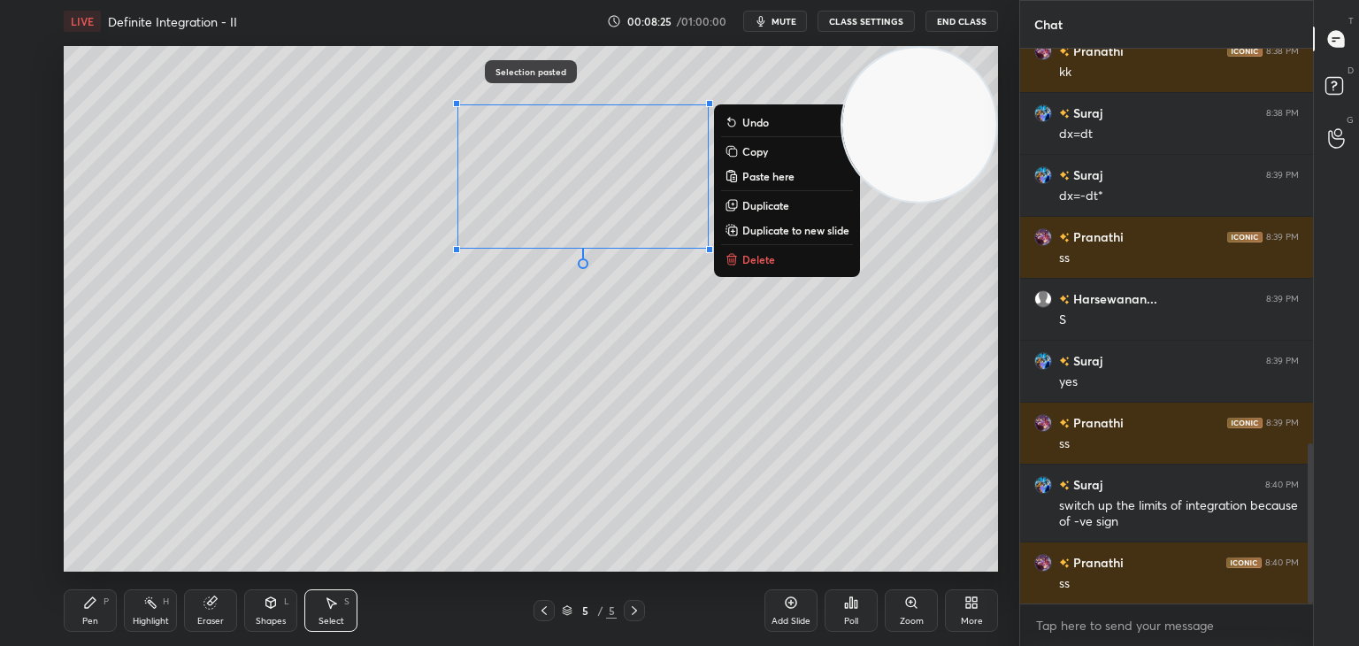
click at [88, 620] on div "Pen" at bounding box center [90, 620] width 16 height 9
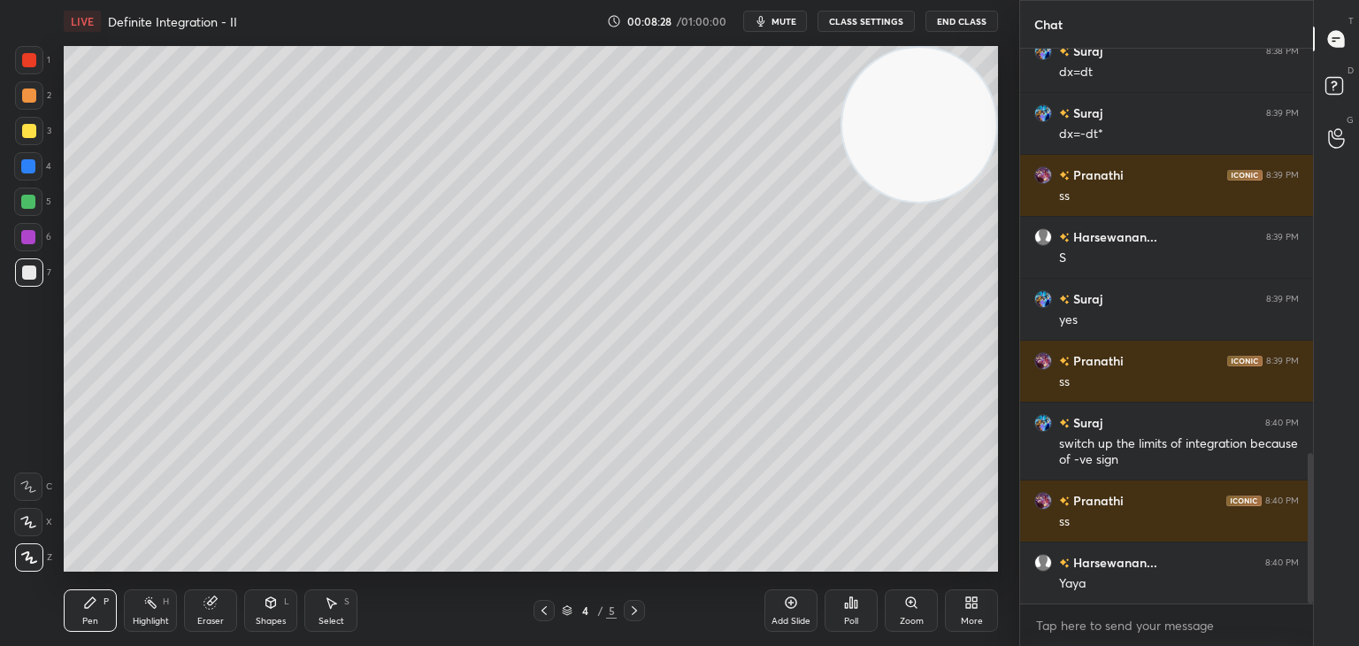
scroll to position [1493, 0]
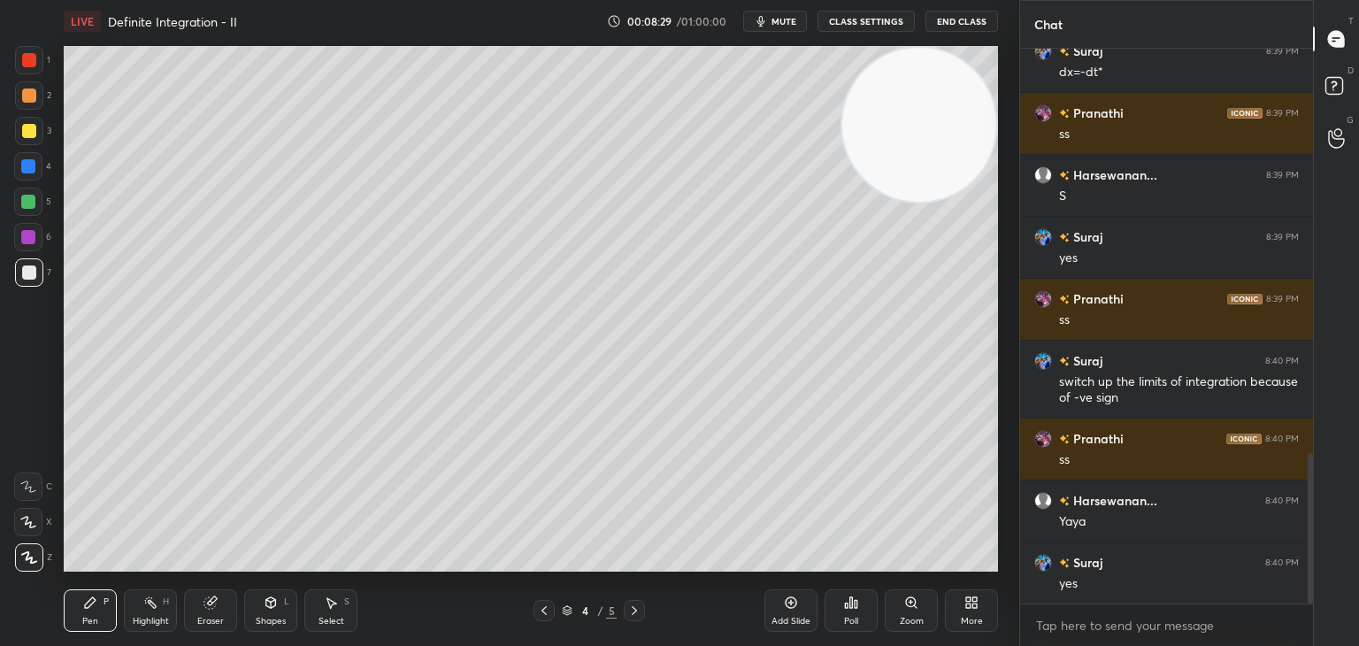
drag, startPoint x: 329, startPoint y: 616, endPoint x: 335, endPoint y: 588, distance: 28.1
click at [331, 613] on div "Select S" at bounding box center [330, 610] width 53 height 42
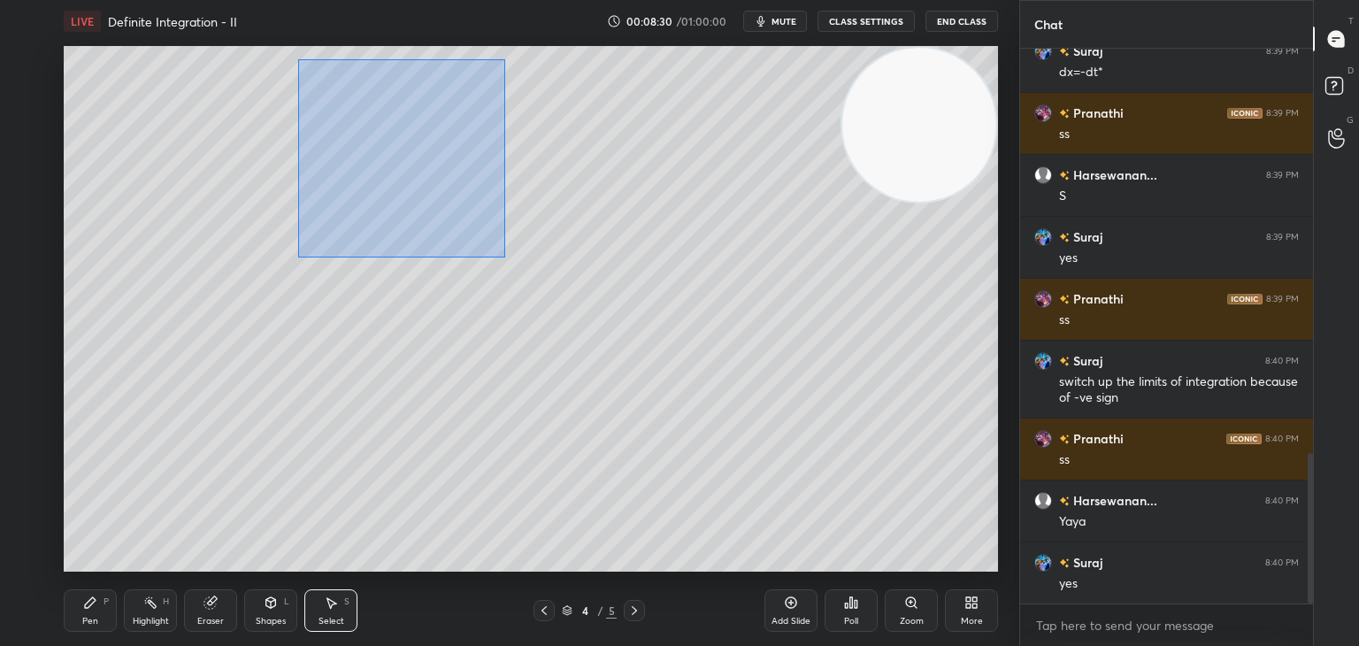
drag, startPoint x: 297, startPoint y: 59, endPoint x: 505, endPoint y: 255, distance: 285.3
click at [505, 256] on div "0 ° Undo Copy Paste here Duplicate Duplicate to new slide Delete" at bounding box center [531, 308] width 934 height 525
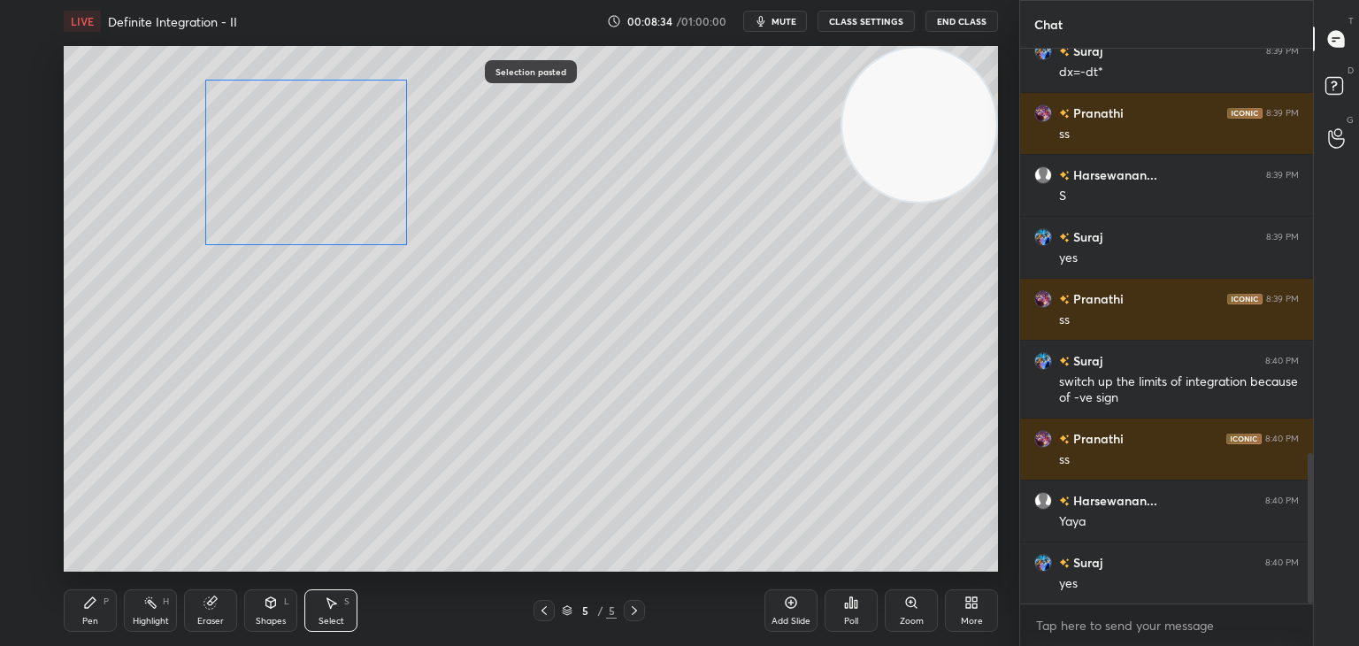
drag, startPoint x: 418, startPoint y: 192, endPoint x: 318, endPoint y: 201, distance: 100.3
click at [318, 201] on div "0 ° Undo Copy Paste here Duplicate Duplicate to new slide Delete" at bounding box center [531, 308] width 934 height 525
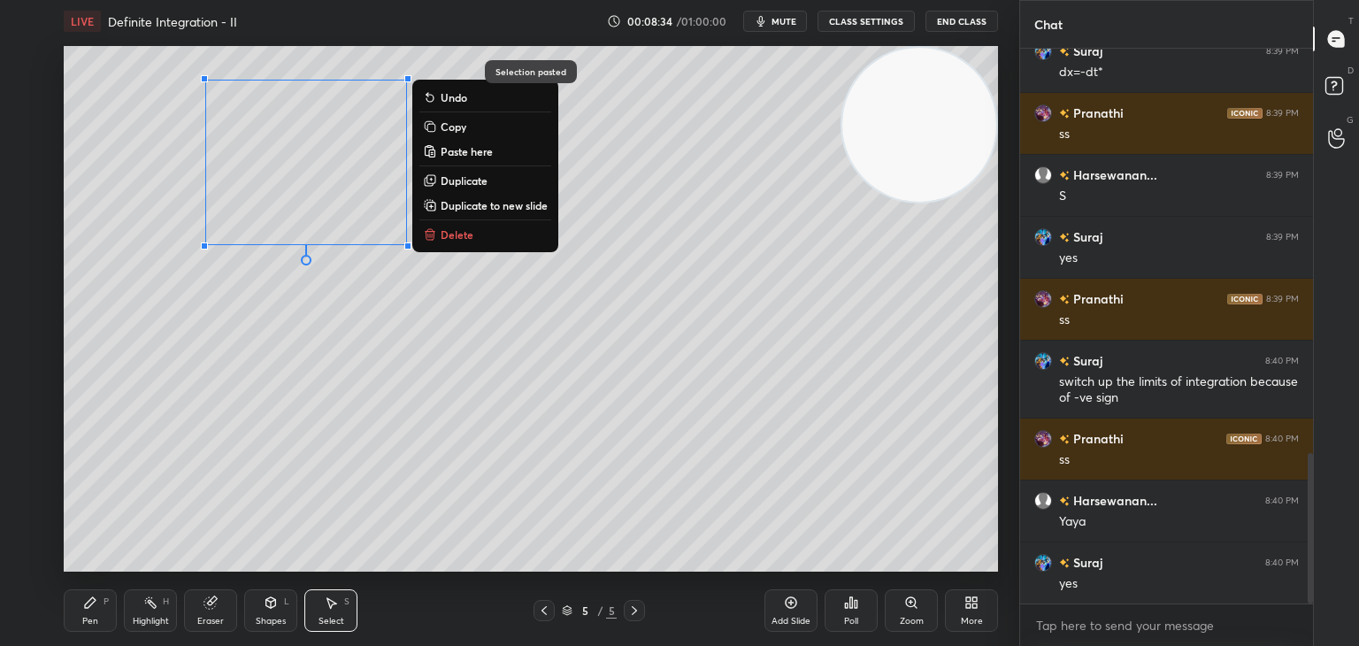
click at [86, 622] on div "Pen" at bounding box center [90, 620] width 16 height 9
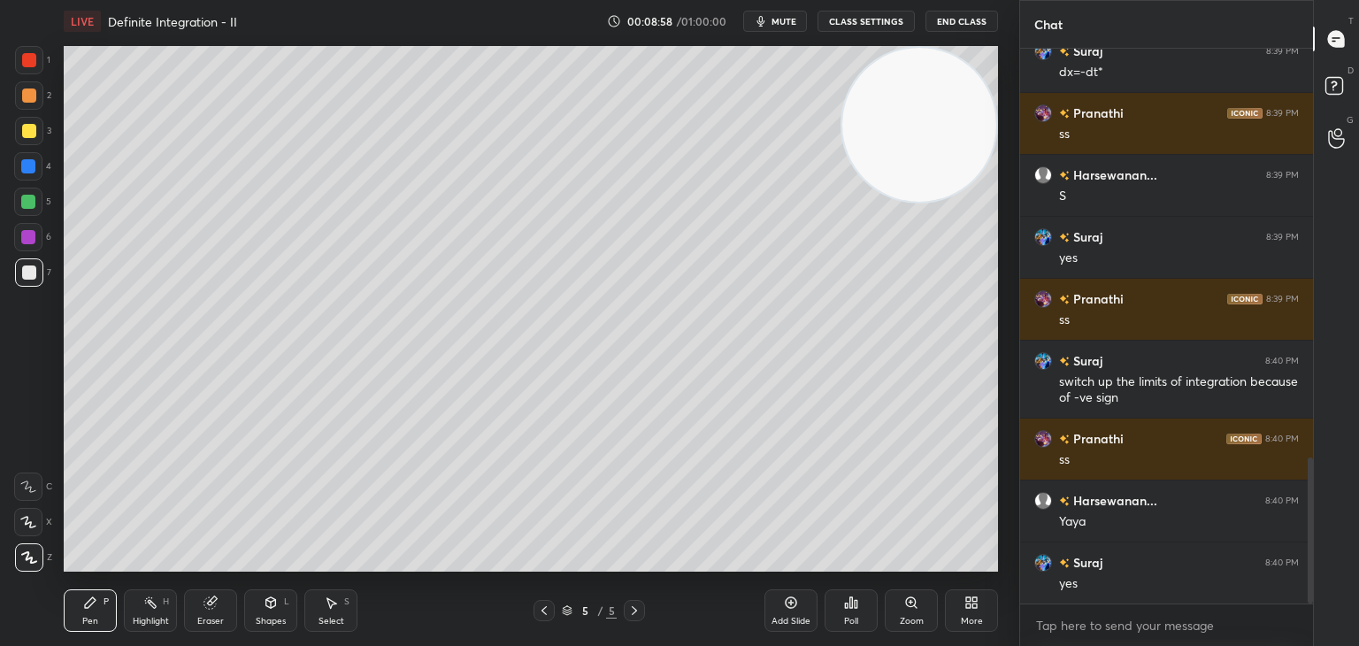
scroll to position [1555, 0]
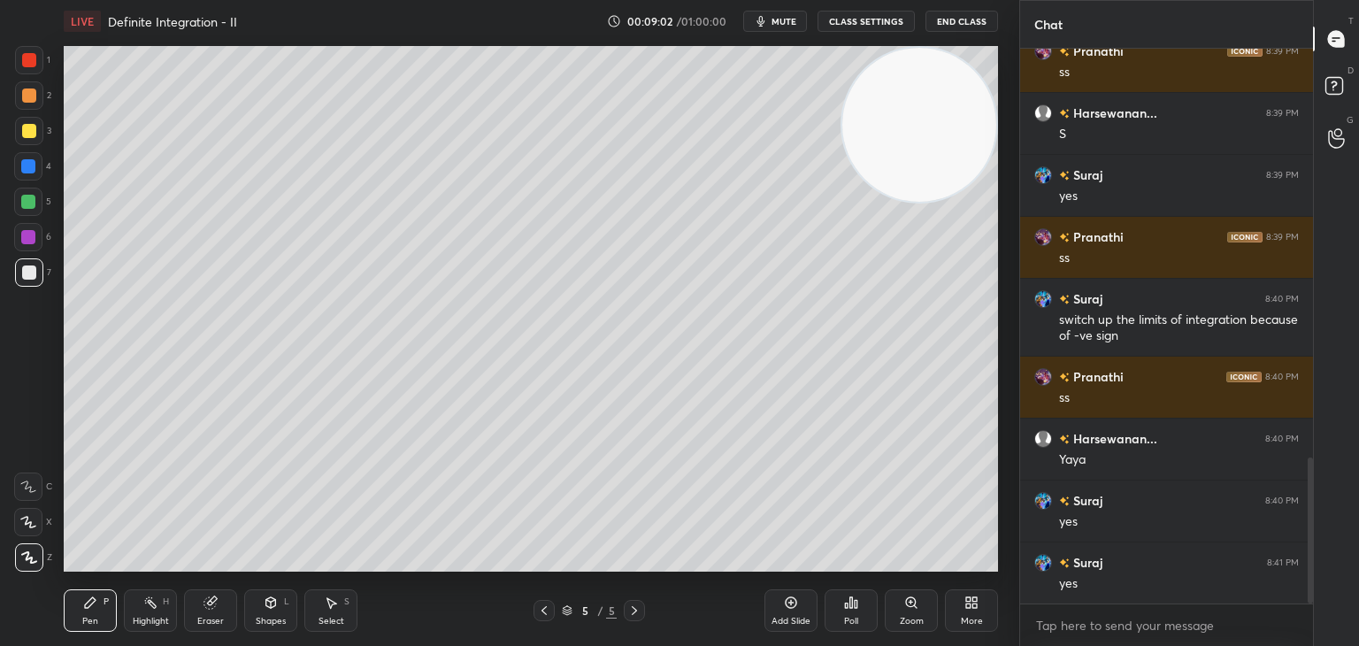
click at [161, 602] on div "Highlight H" at bounding box center [150, 610] width 53 height 42
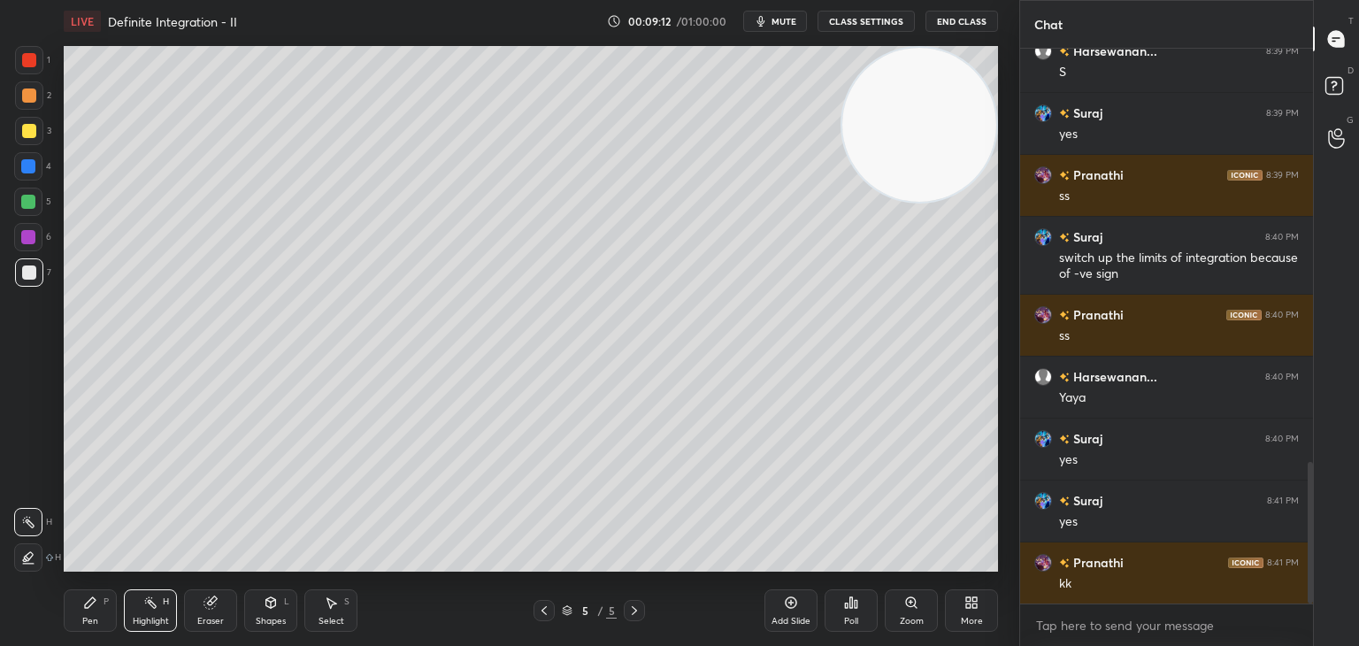
click at [790, 609] on div "Add Slide" at bounding box center [790, 610] width 53 height 42
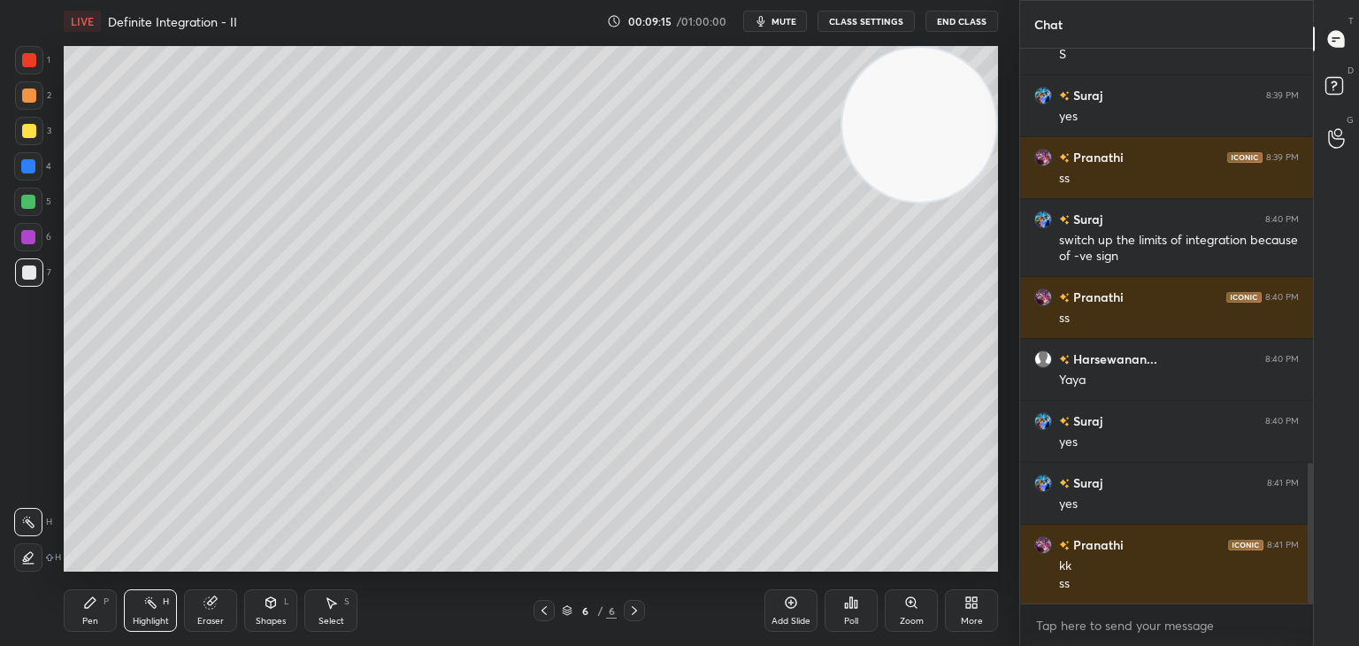
click at [92, 607] on icon at bounding box center [90, 602] width 14 height 14
drag, startPoint x: 156, startPoint y: 602, endPoint x: 166, endPoint y: 583, distance: 22.2
click at [157, 602] on div "Highlight H" at bounding box center [150, 610] width 53 height 42
click at [80, 618] on div "Pen P" at bounding box center [90, 610] width 53 height 42
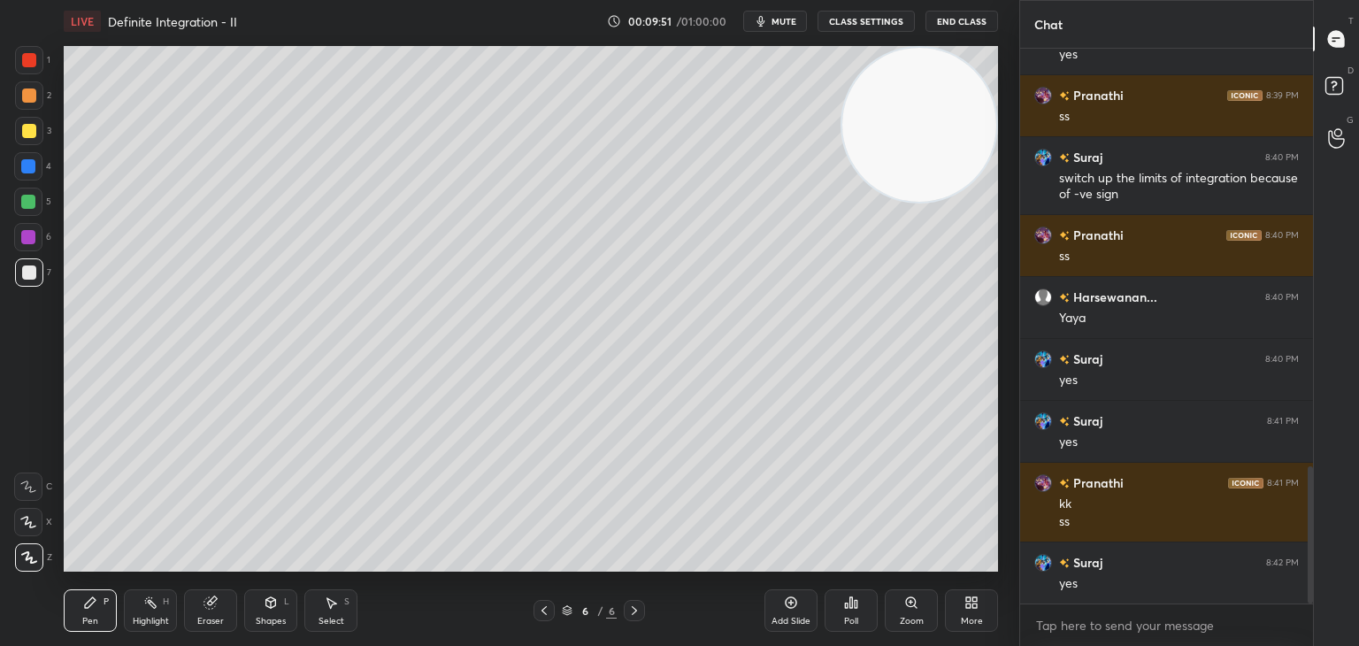
scroll to position [1714, 0]
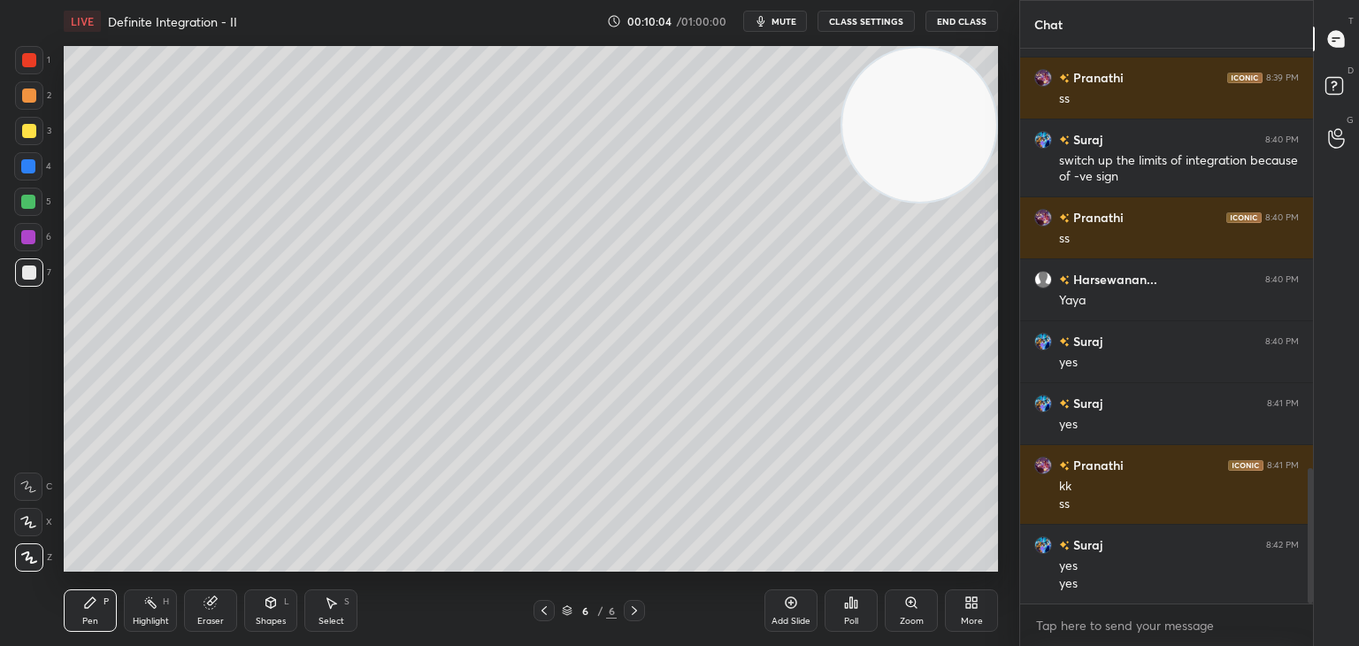
drag, startPoint x: 170, startPoint y: 615, endPoint x: 172, endPoint y: 592, distance: 23.1
click at [171, 616] on div "Highlight H" at bounding box center [150, 610] width 53 height 42
drag, startPoint x: 984, startPoint y: 107, endPoint x: 1005, endPoint y: 96, distance: 23.7
click at [1005, 93] on div "1 2 3 4 5 6 7 C X Z C X Z E E Erase all H H LIVE Definite Integration - II 00:1…" at bounding box center [509, 323] width 1019 height 646
drag, startPoint x: 998, startPoint y: 103, endPoint x: 975, endPoint y: 118, distance: 27.0
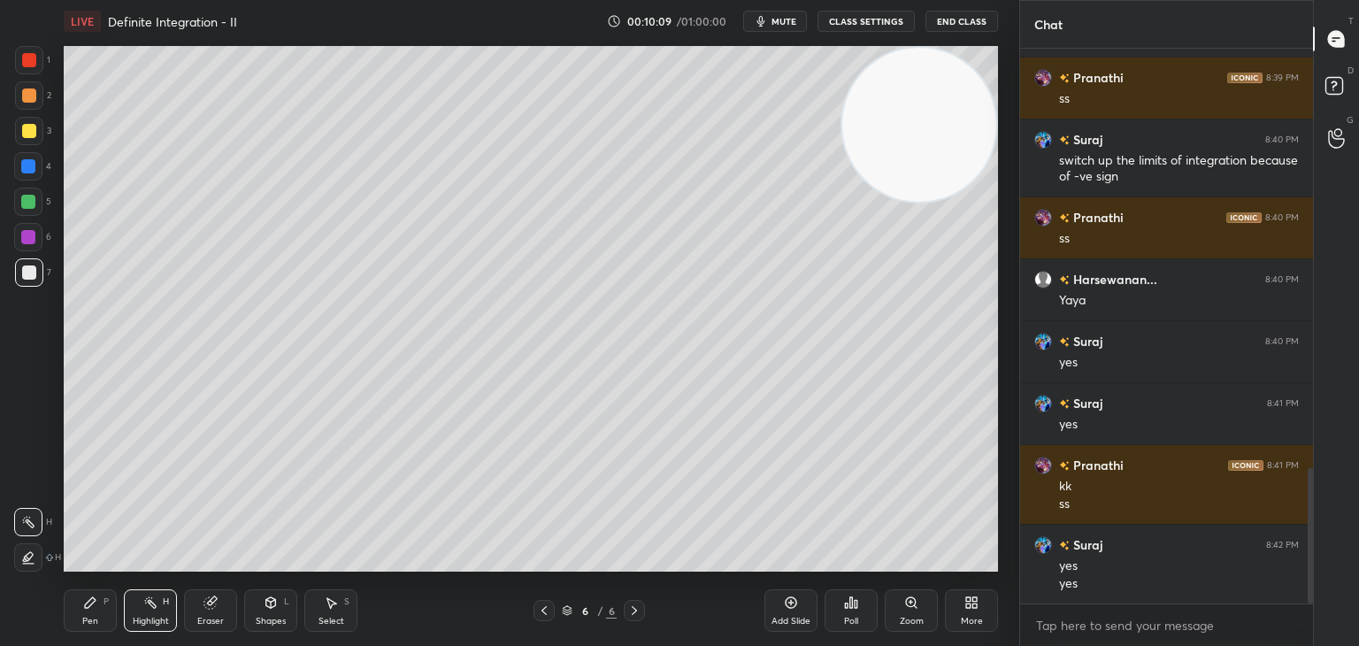
click at [990, 110] on div "Setting up your live class Poll for secs No correct answer Start poll" at bounding box center [531, 308] width 948 height 532
drag, startPoint x: 963, startPoint y: 135, endPoint x: 983, endPoint y: 118, distance: 26.3
click at [983, 118] on video at bounding box center [919, 125] width 154 height 154
click at [789, 614] on div "Add Slide" at bounding box center [790, 610] width 53 height 42
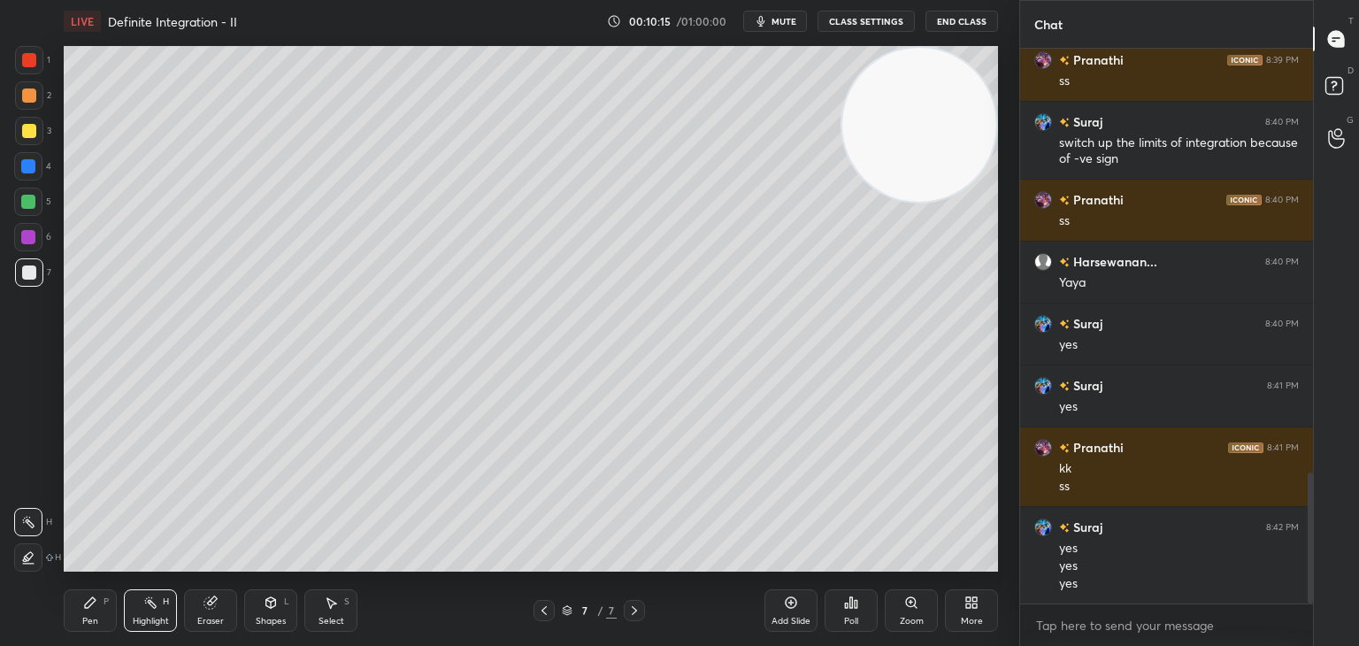
scroll to position [1794, 0]
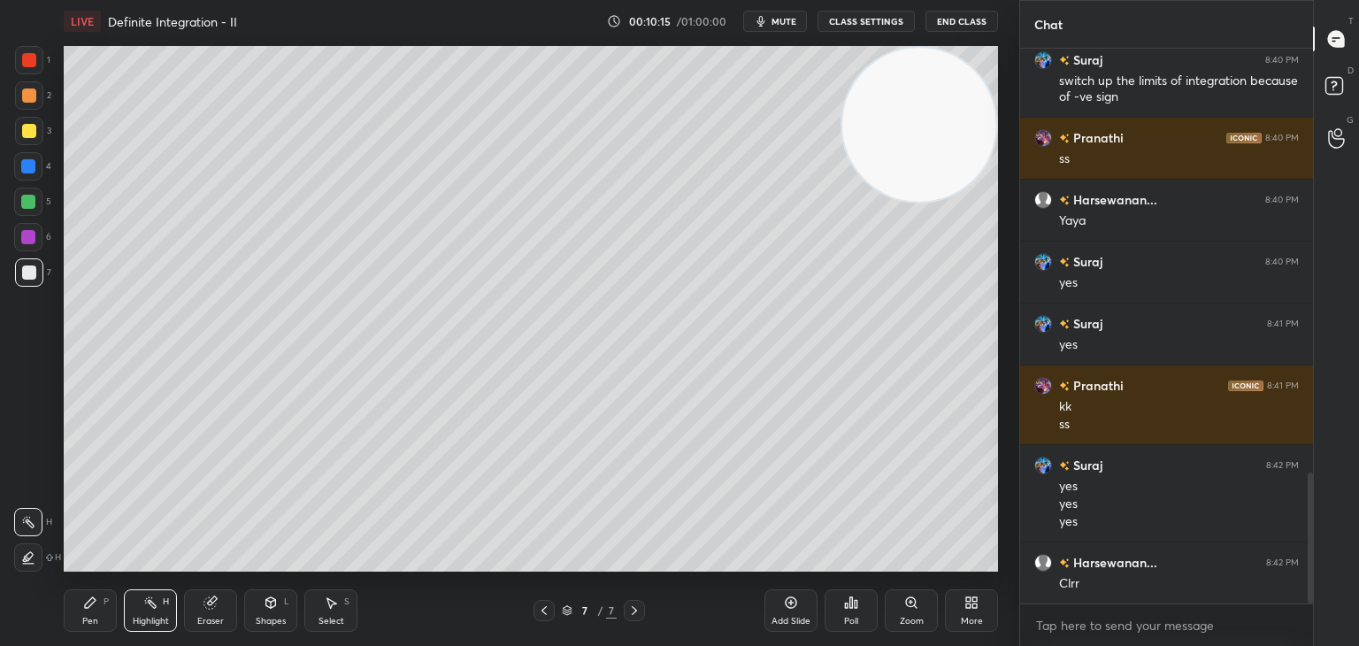
drag, startPoint x: 101, startPoint y: 605, endPoint x: 140, endPoint y: 581, distance: 45.7
click at [102, 605] on div "Pen P" at bounding box center [90, 610] width 53 height 42
drag, startPoint x: 865, startPoint y: 142, endPoint x: 903, endPoint y: 105, distance: 53.2
click at [889, 119] on video at bounding box center [919, 125] width 154 height 154
click at [0, 312] on div "1 2 3 4 5 6 7 C X Z C X Z E E Erase all H H" at bounding box center [28, 308] width 57 height 525
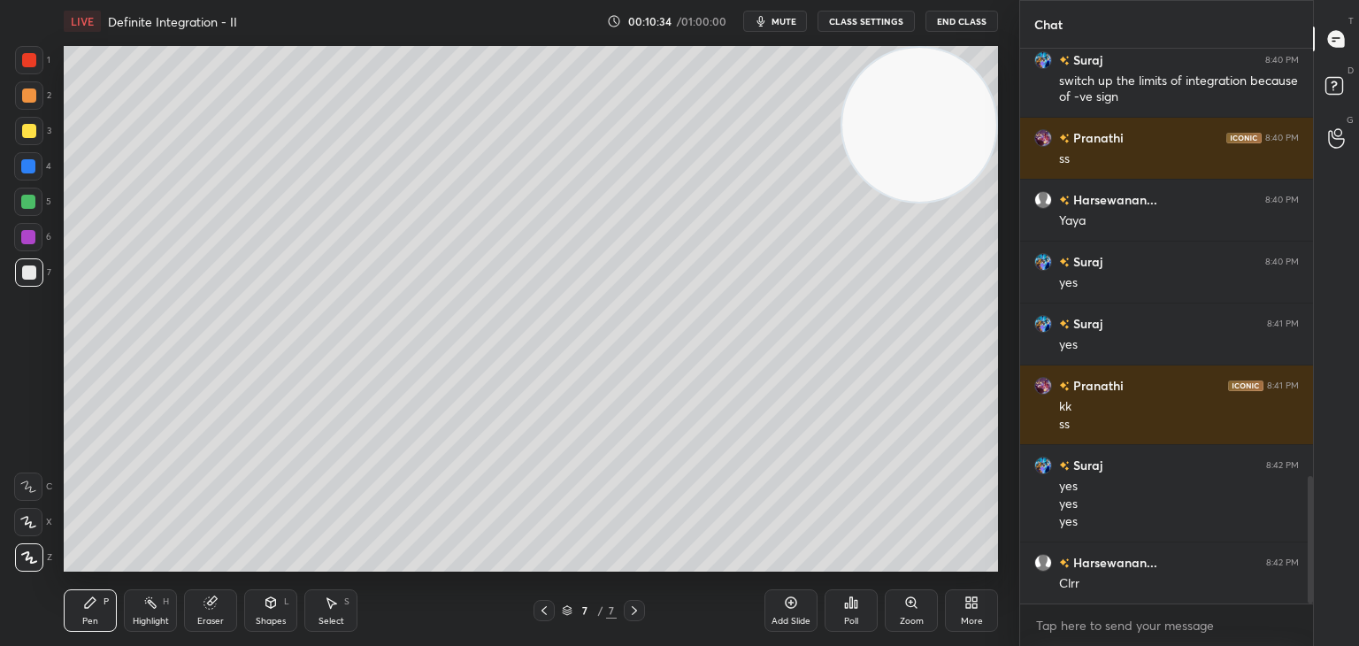
scroll to position [1856, 0]
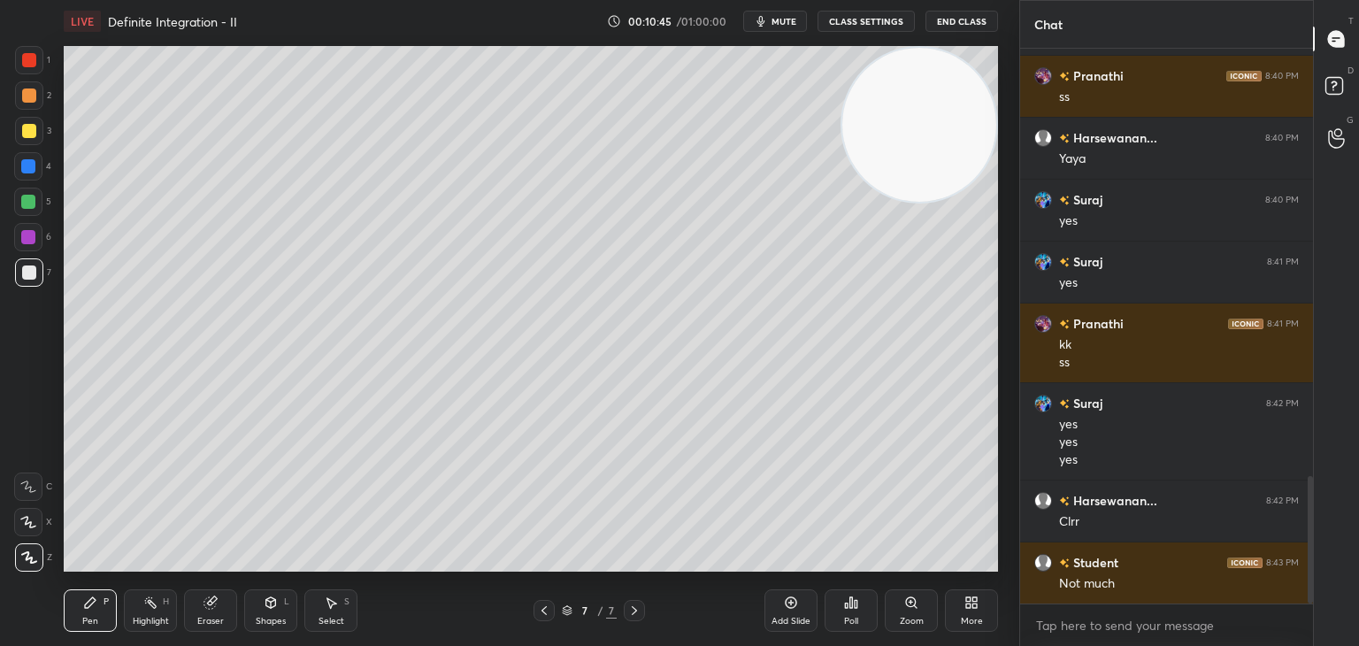
click at [142, 602] on div "Highlight H" at bounding box center [150, 610] width 53 height 42
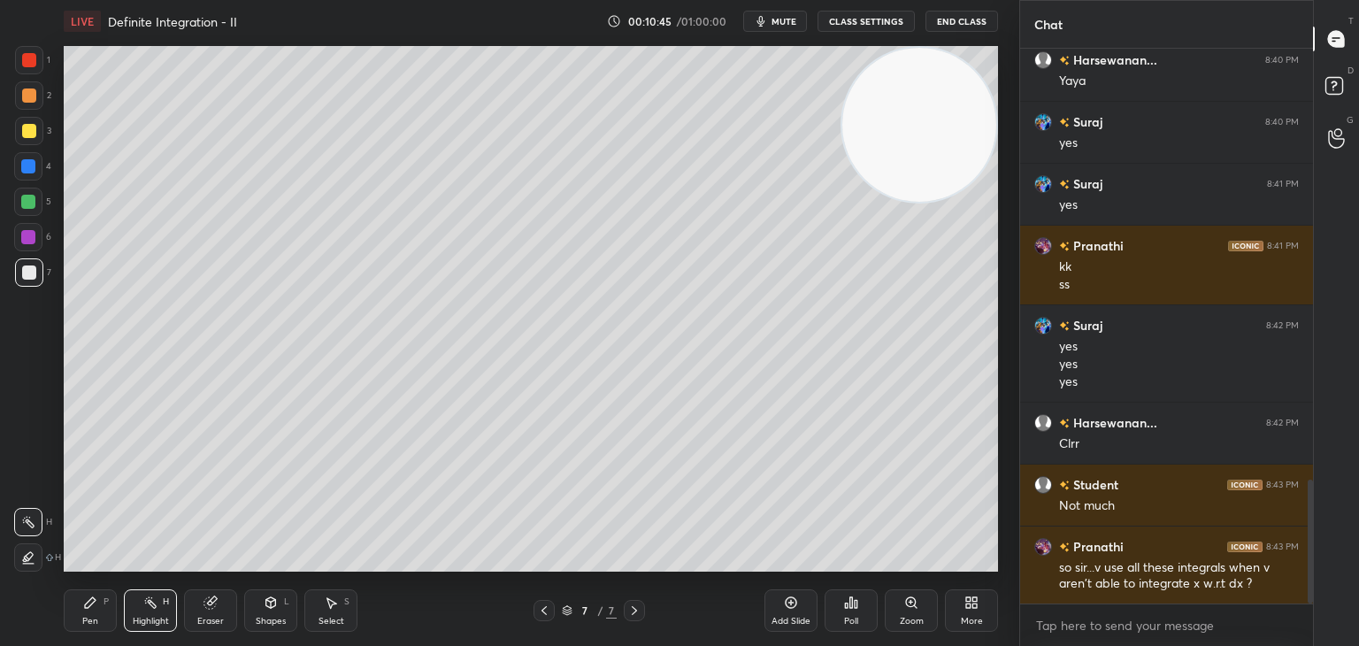
drag, startPoint x: 144, startPoint y: 602, endPoint x: 149, endPoint y: 580, distance: 22.7
click at [144, 600] on icon at bounding box center [150, 602] width 14 height 14
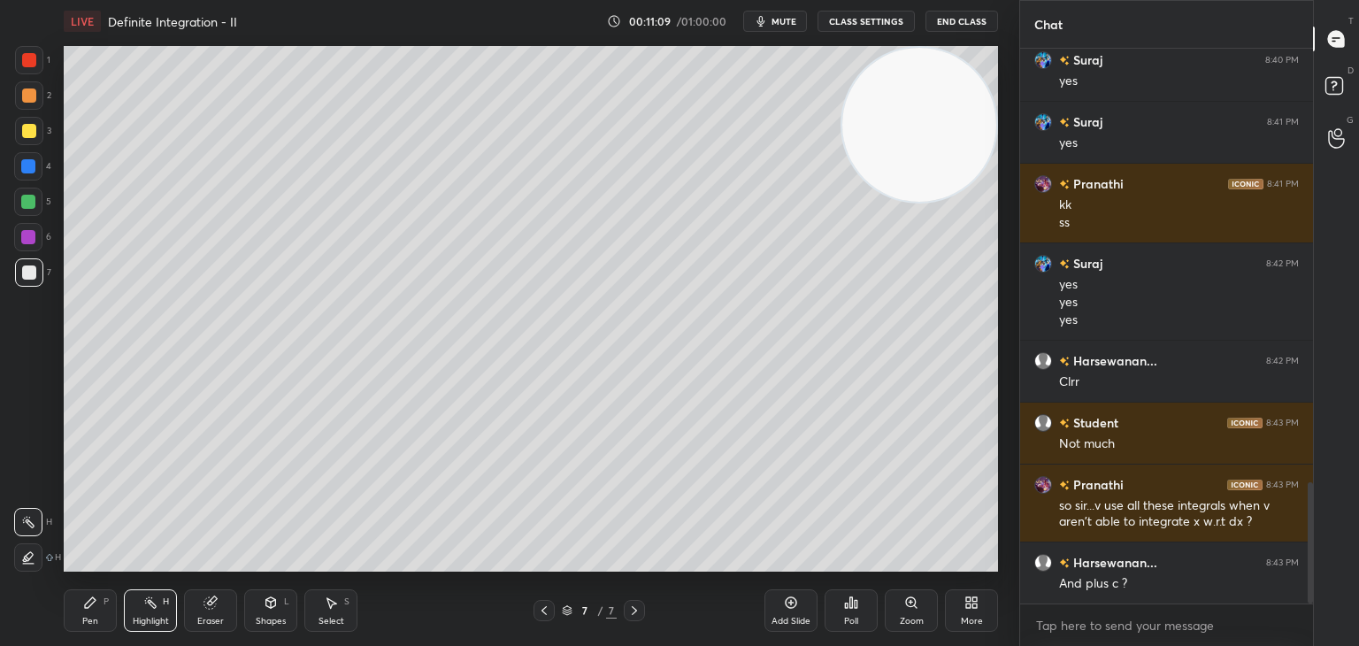
scroll to position [2057, 0]
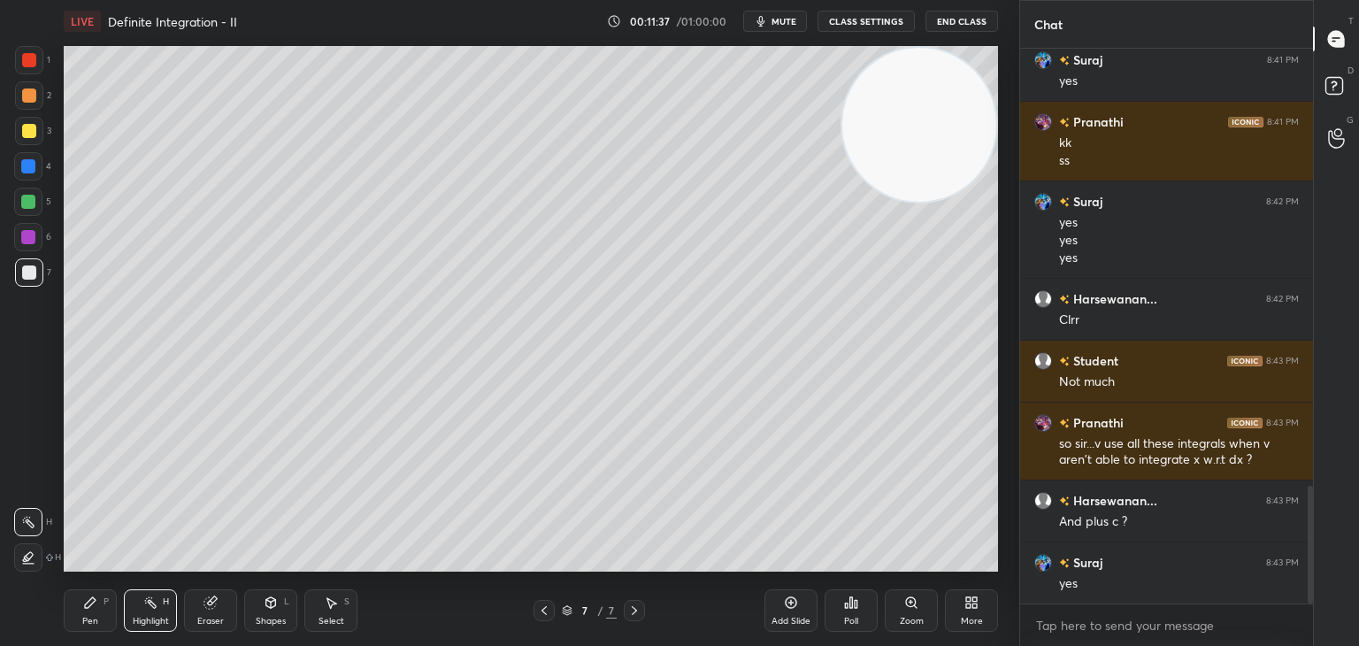
click at [145, 623] on div "Highlight" at bounding box center [151, 620] width 36 height 9
click at [84, 602] on icon at bounding box center [90, 602] width 14 height 14
drag, startPoint x: 883, startPoint y: 146, endPoint x: 904, endPoint y: 138, distance: 22.7
click at [910, 138] on video at bounding box center [919, 125] width 154 height 154
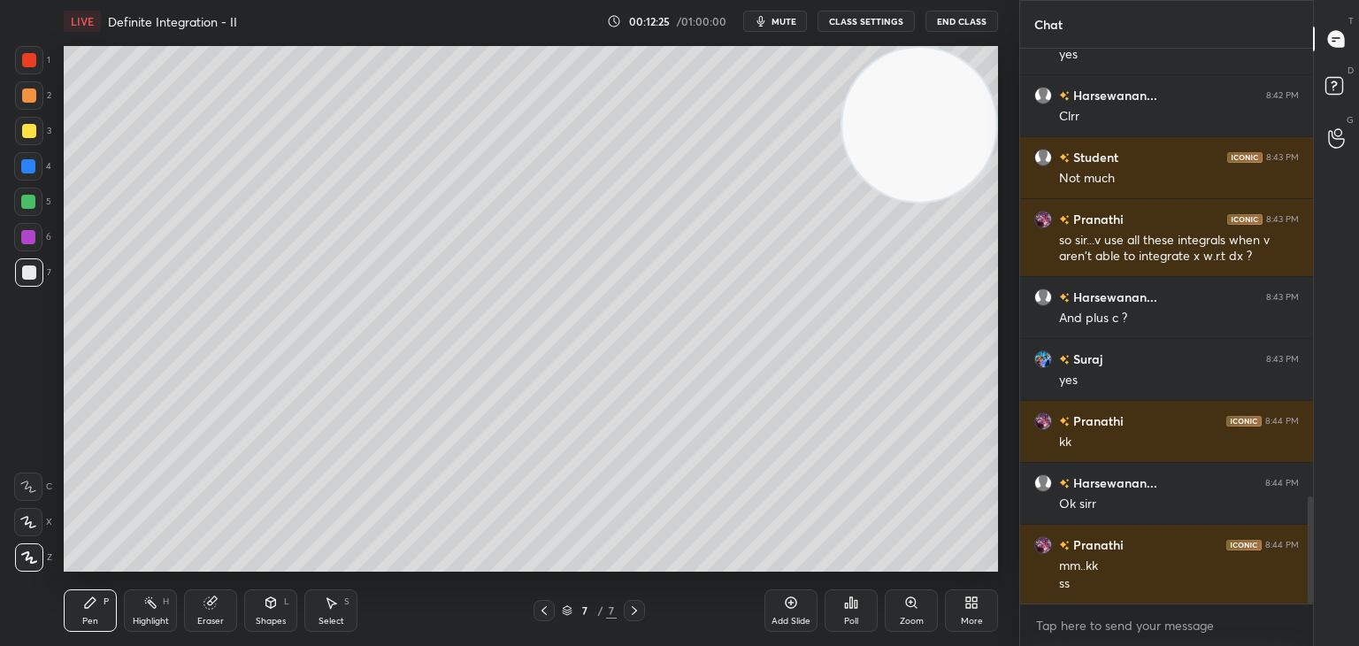
scroll to position [2323, 0]
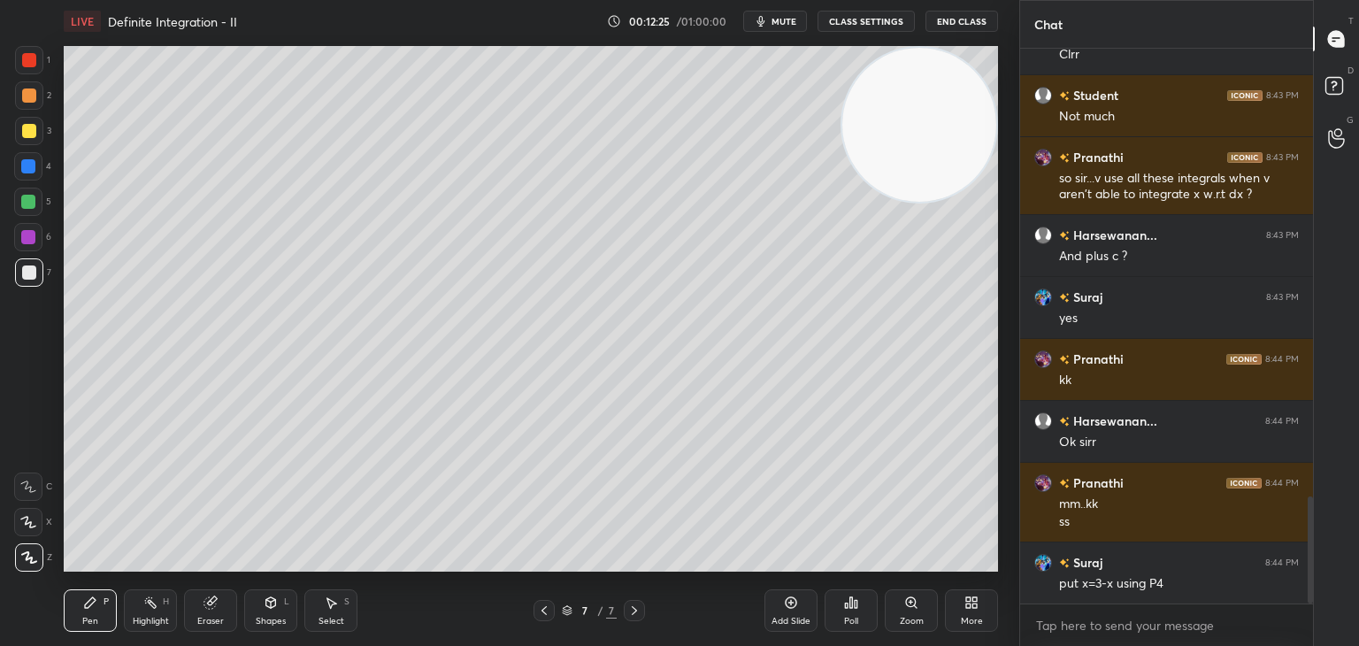
click at [992, 118] on video at bounding box center [919, 125] width 154 height 154
click at [154, 613] on div "Highlight H" at bounding box center [150, 610] width 53 height 42
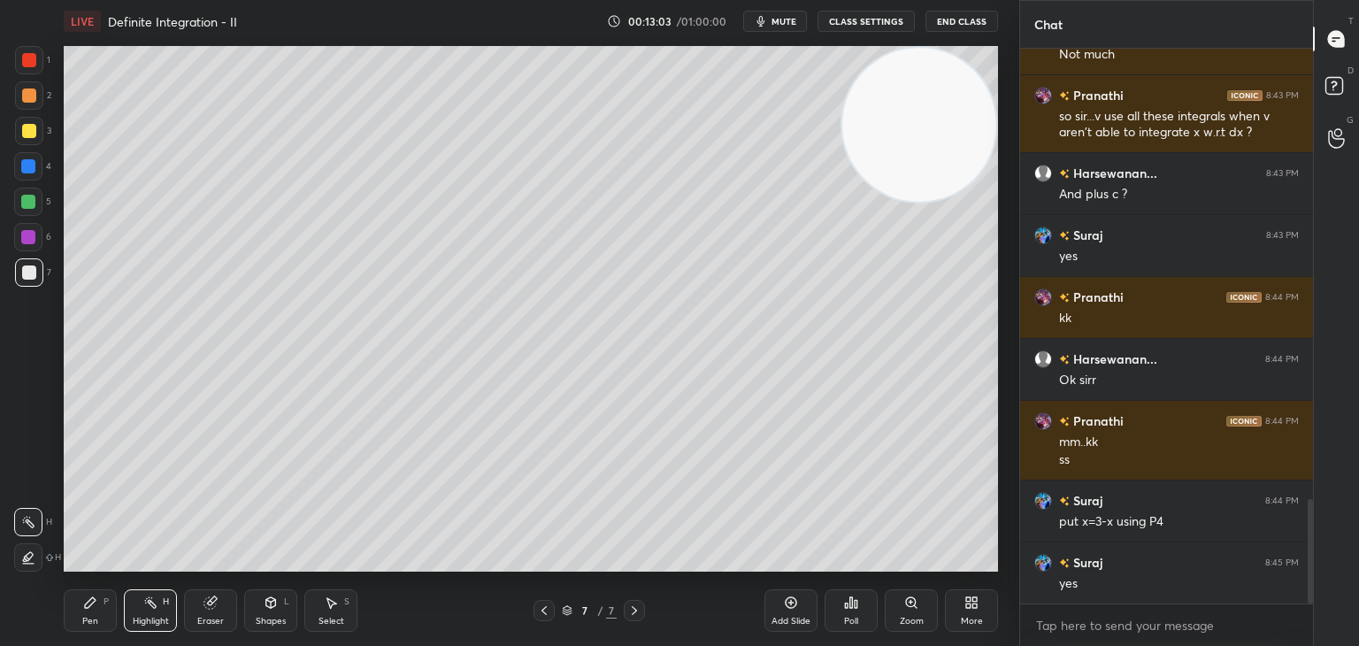
click at [116, 599] on div "Pen P Highlight H Eraser Shapes L Select S" at bounding box center [239, 610] width 350 height 42
click at [88, 622] on div "Pen" at bounding box center [90, 620] width 16 height 9
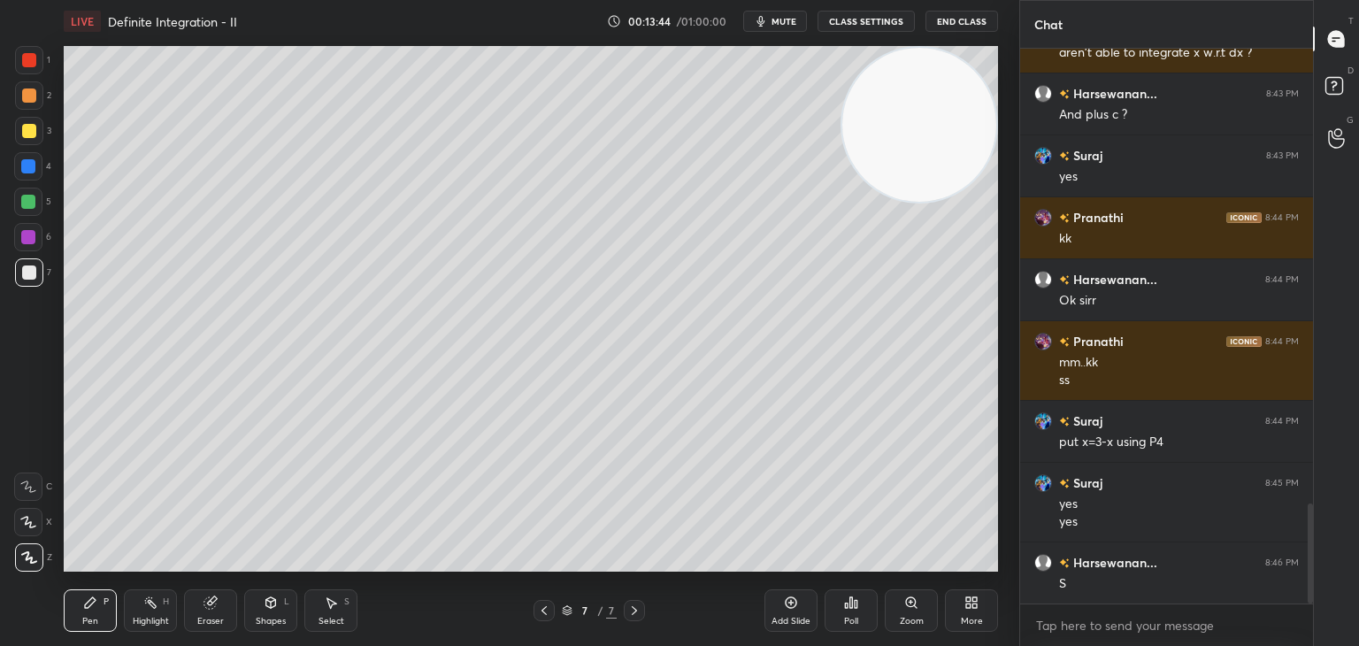
scroll to position [2526, 0]
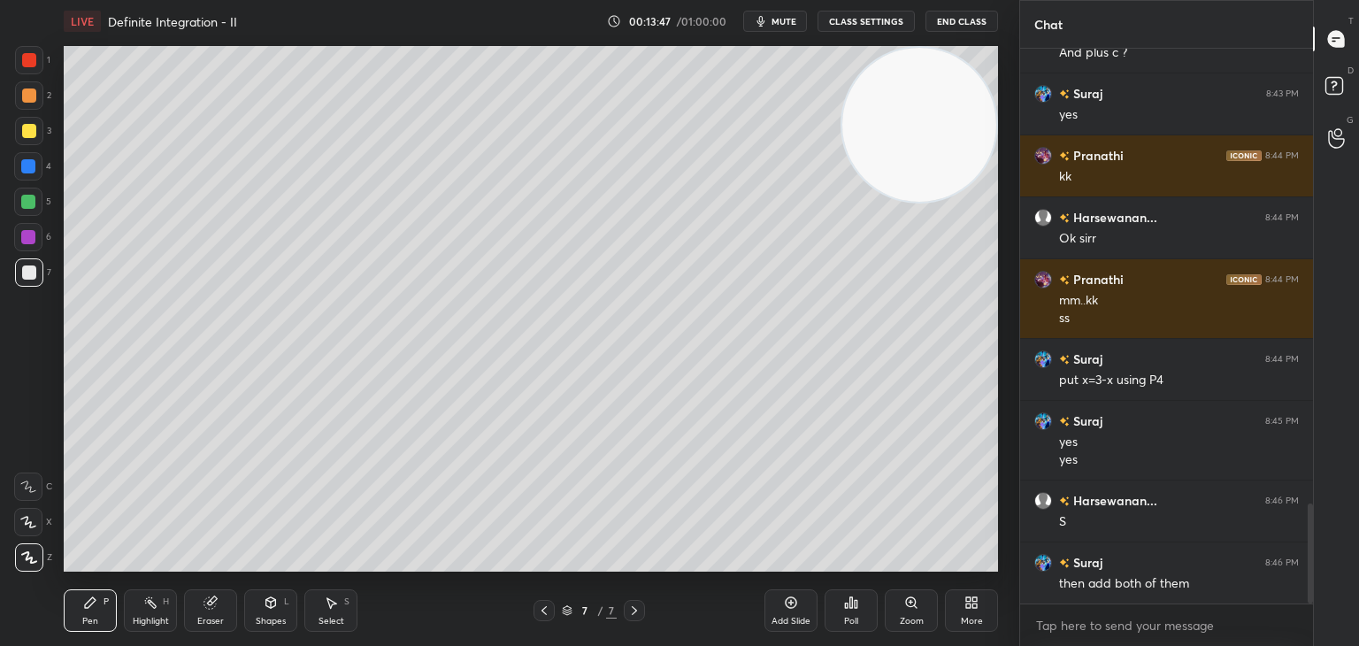
click at [797, 606] on div "Add Slide" at bounding box center [790, 610] width 53 height 42
click at [142, 613] on div "Highlight H" at bounding box center [150, 610] width 53 height 42
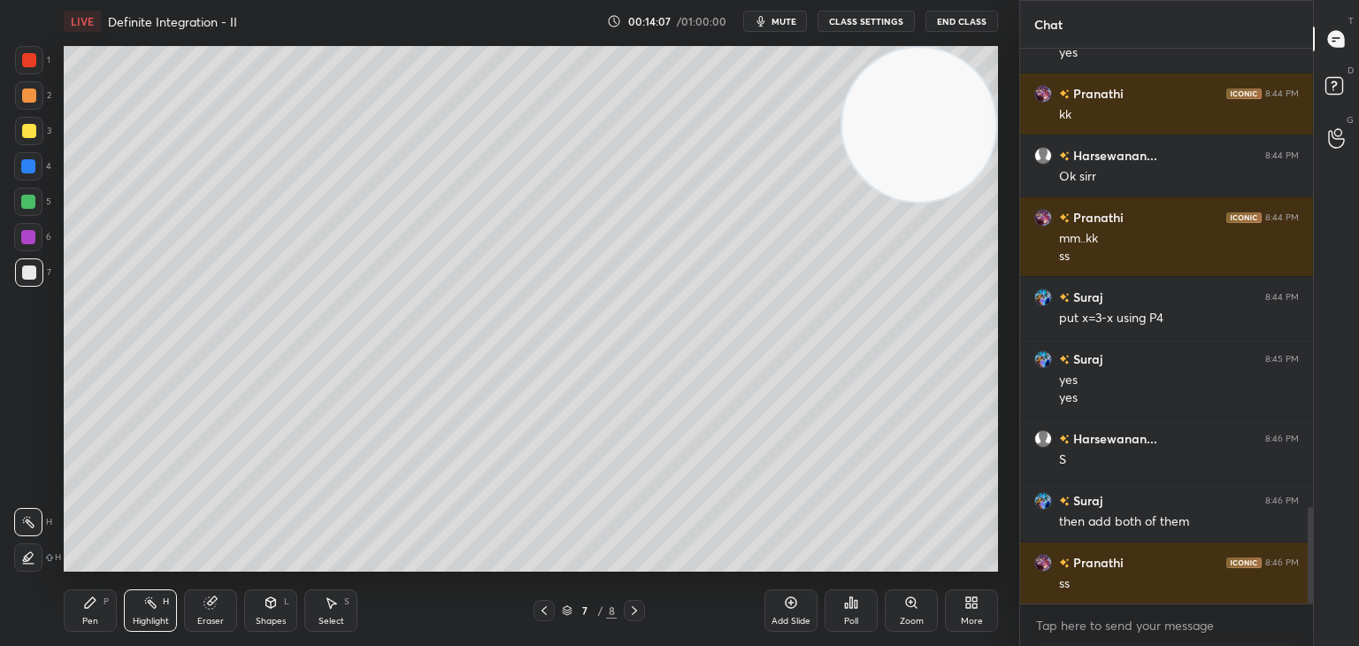
scroll to position [2650, 0]
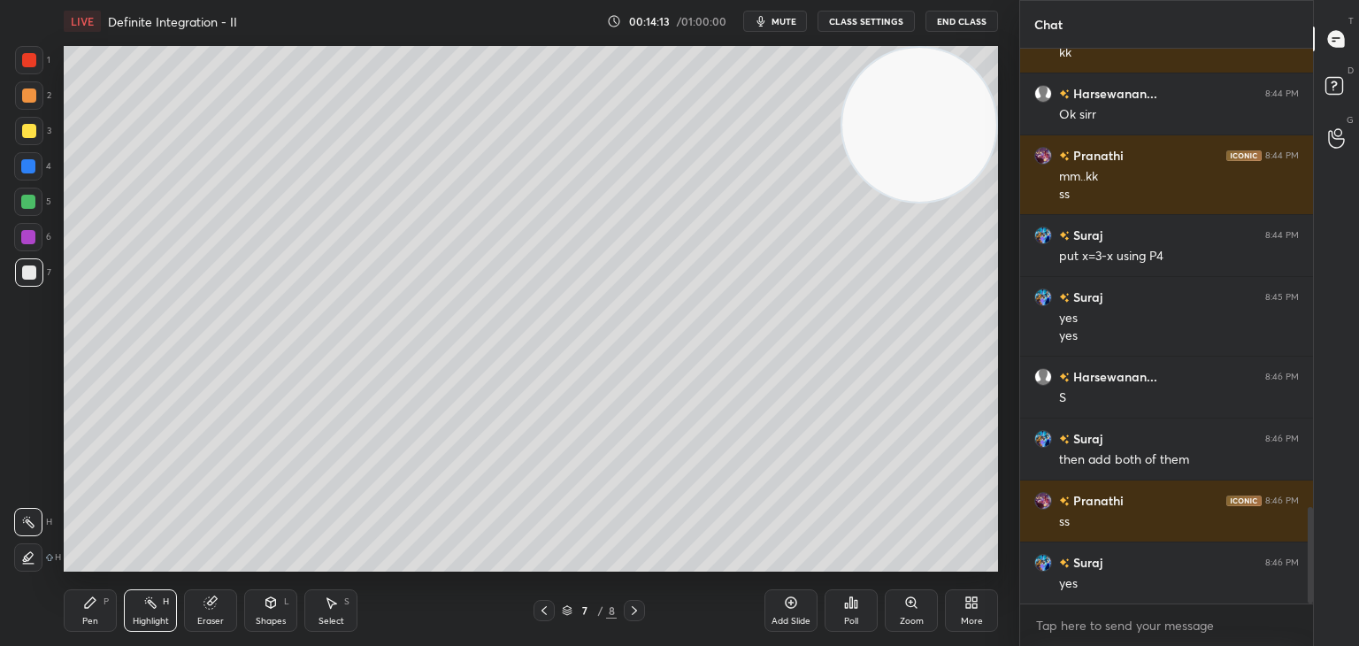
drag, startPoint x: 939, startPoint y: 172, endPoint x: 981, endPoint y: 139, distance: 53.5
click at [977, 142] on video at bounding box center [919, 125] width 154 height 154
click at [99, 598] on div "Pen P" at bounding box center [90, 610] width 53 height 42
drag, startPoint x: 156, startPoint y: 599, endPoint x: 151, endPoint y: 584, distance: 15.7
click at [149, 599] on icon at bounding box center [150, 602] width 14 height 14
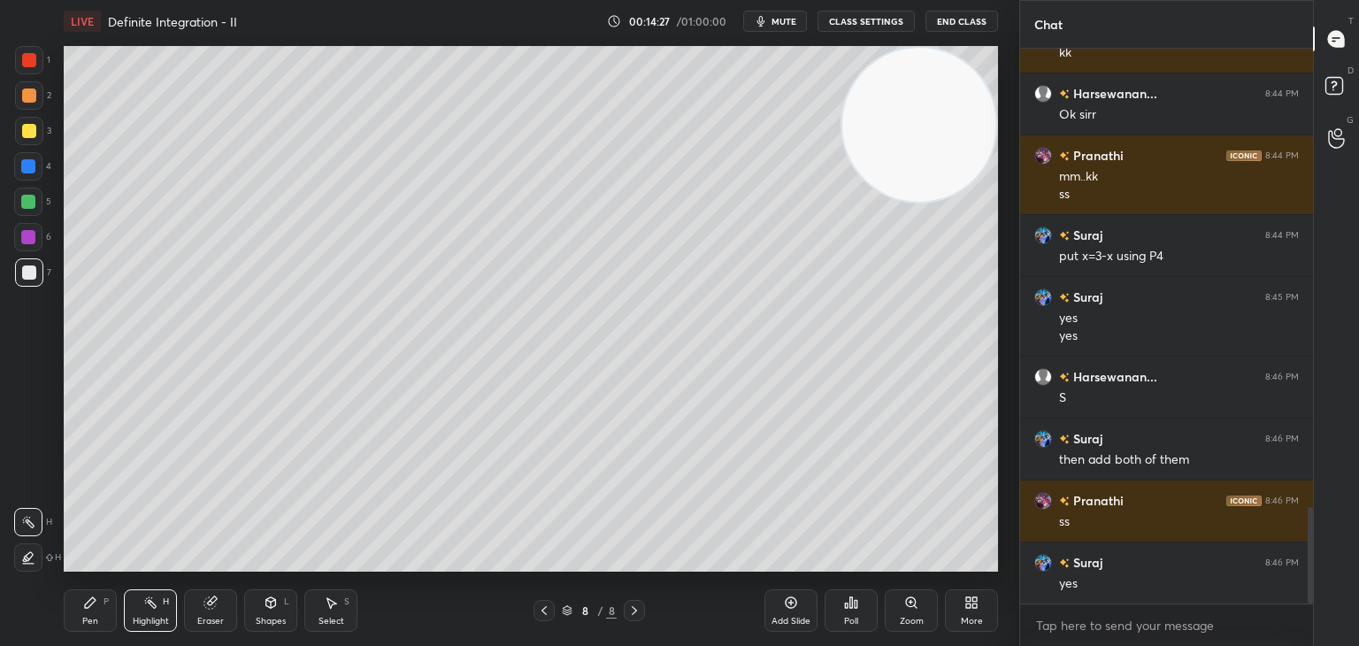
click at [81, 613] on div "Pen P" at bounding box center [90, 610] width 53 height 42
drag, startPoint x: 800, startPoint y: 616, endPoint x: 757, endPoint y: 587, distance: 51.5
click at [798, 616] on div "Add Slide" at bounding box center [790, 620] width 39 height 9
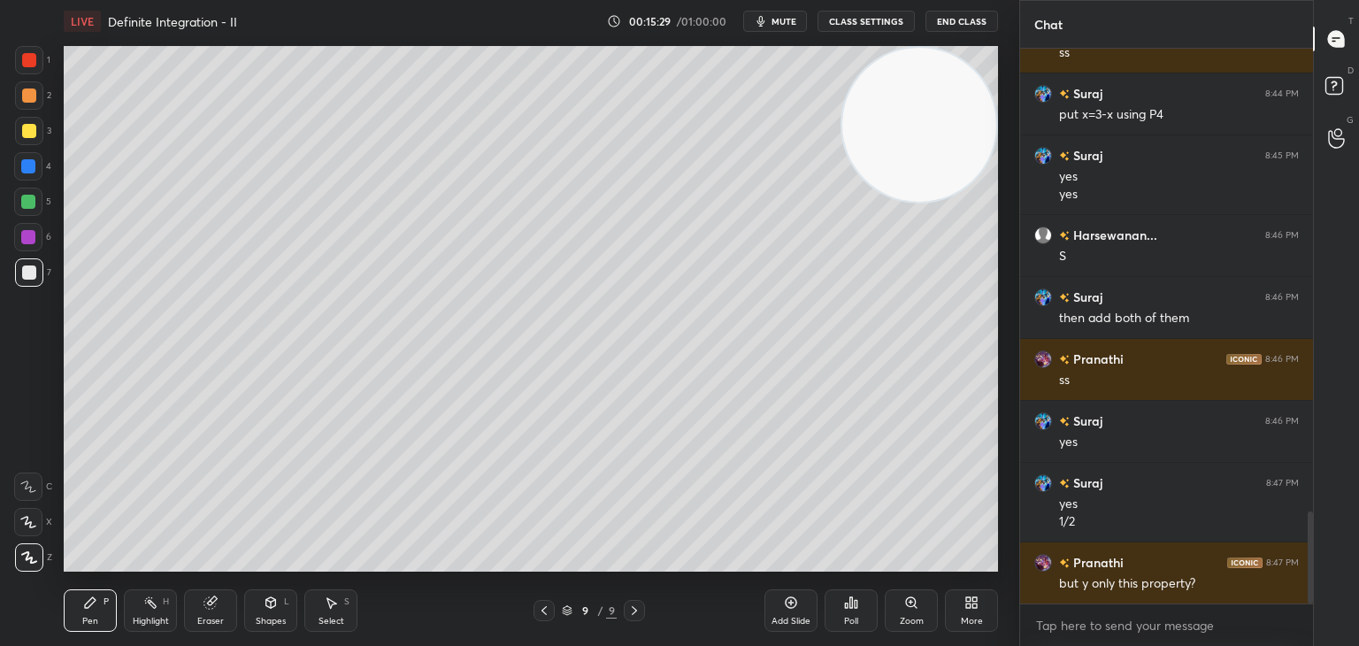
scroll to position [2853, 0]
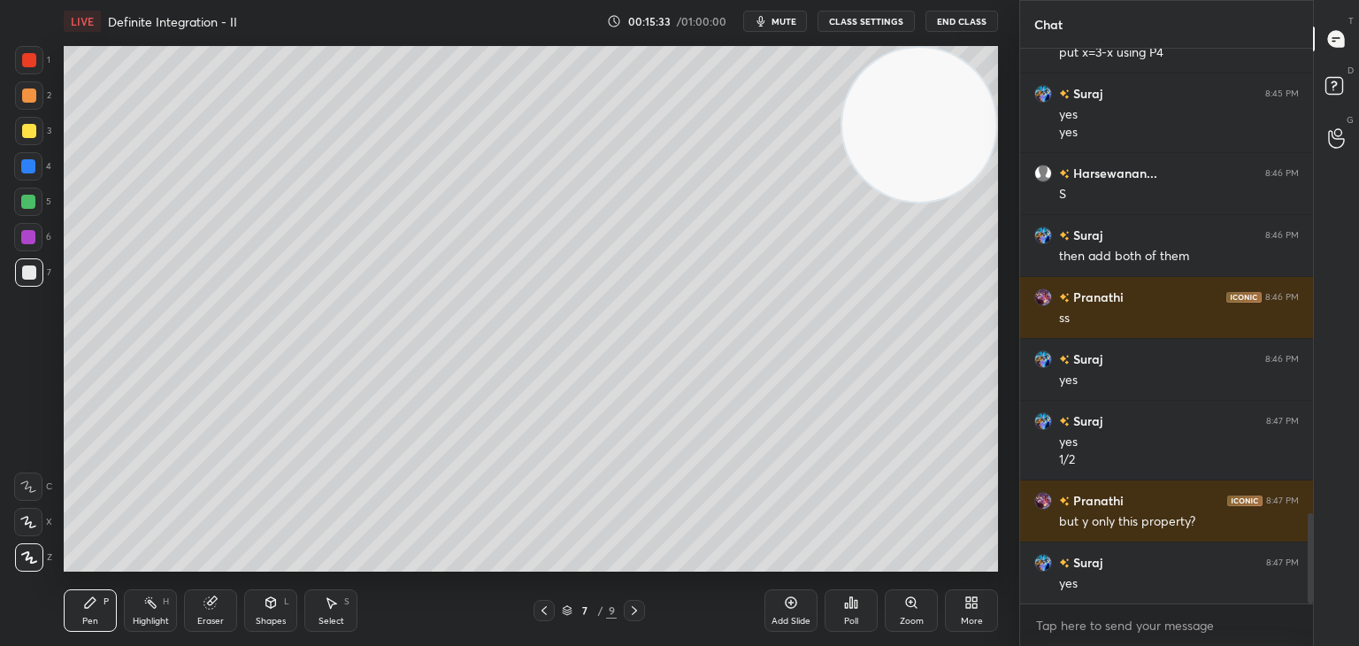
drag, startPoint x: 158, startPoint y: 606, endPoint x: 174, endPoint y: 579, distance: 30.9
click at [158, 603] on div "Highlight H" at bounding box center [150, 610] width 53 height 42
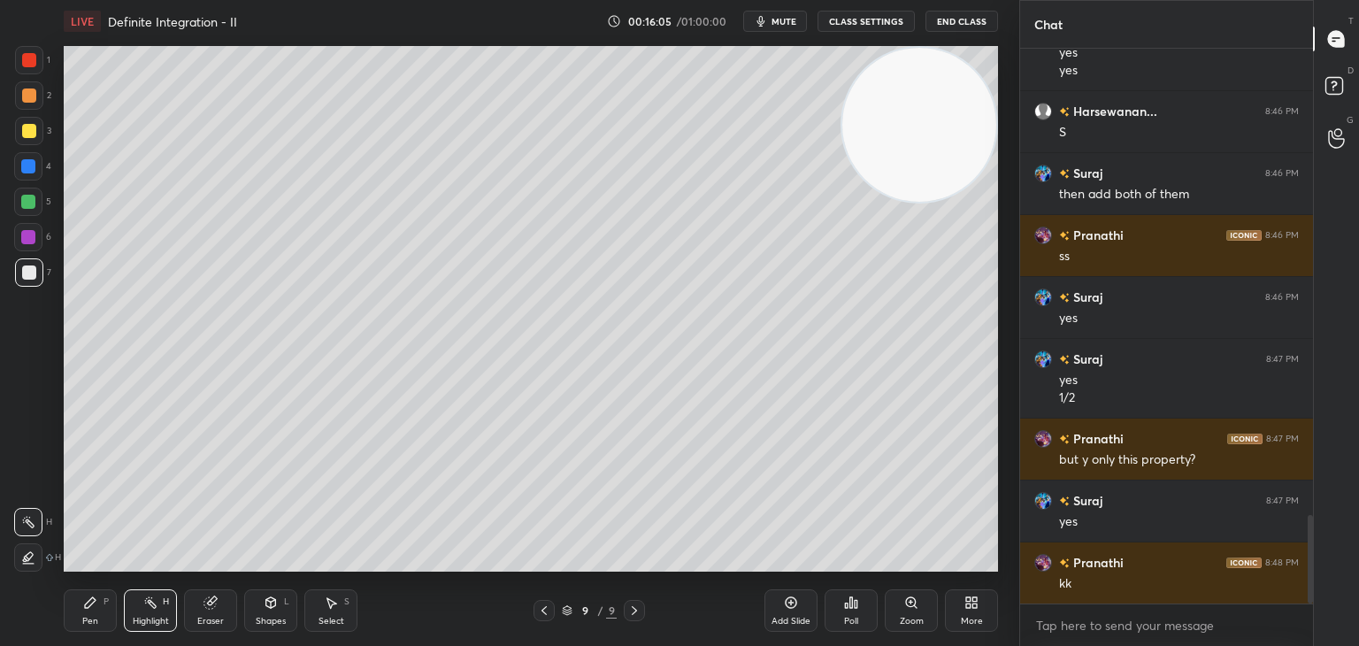
click at [787, 621] on div "Add Slide" at bounding box center [790, 620] width 39 height 9
click at [53, 350] on div "1 2 3 4 5 6 7 C X Z C X Z E E Erase all H H LIVE Definite Integration - II 00:1…" at bounding box center [502, 323] width 1005 height 646
click at [99, 627] on div "Pen P" at bounding box center [90, 610] width 53 height 42
drag, startPoint x: 159, startPoint y: 595, endPoint x: 170, endPoint y: 581, distance: 17.7
click at [158, 594] on div "Highlight H" at bounding box center [150, 610] width 53 height 42
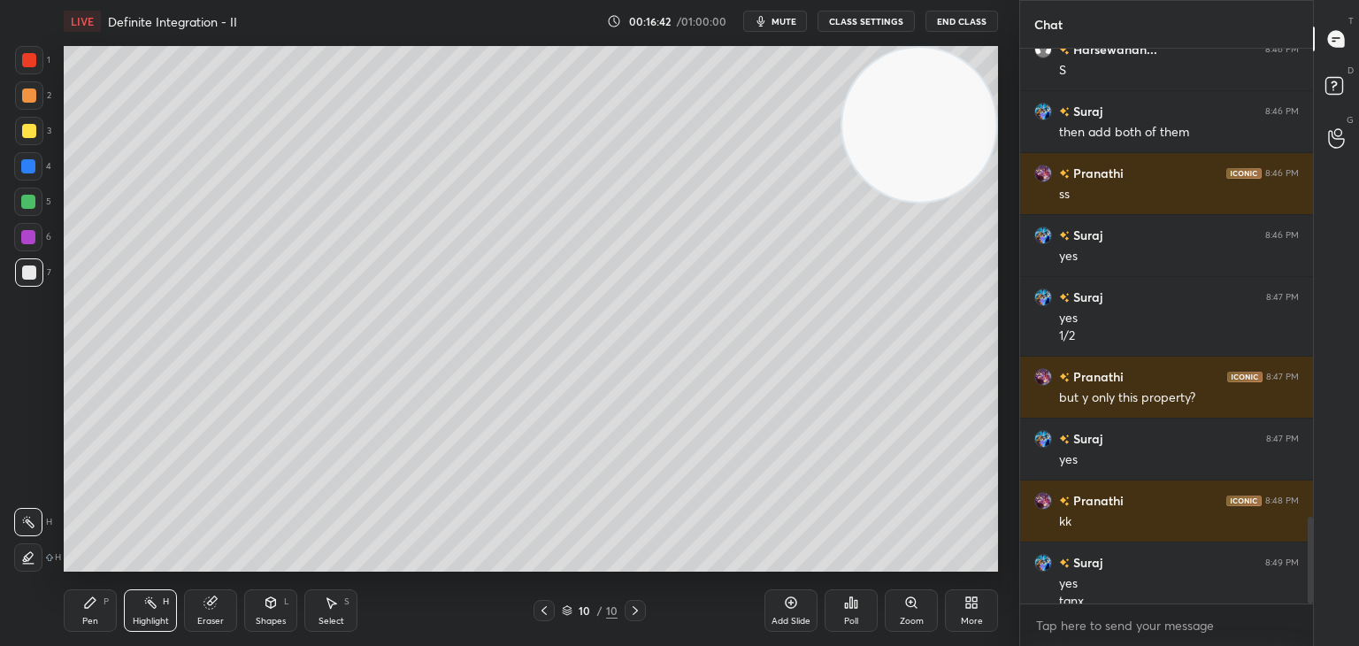
scroll to position [2995, 0]
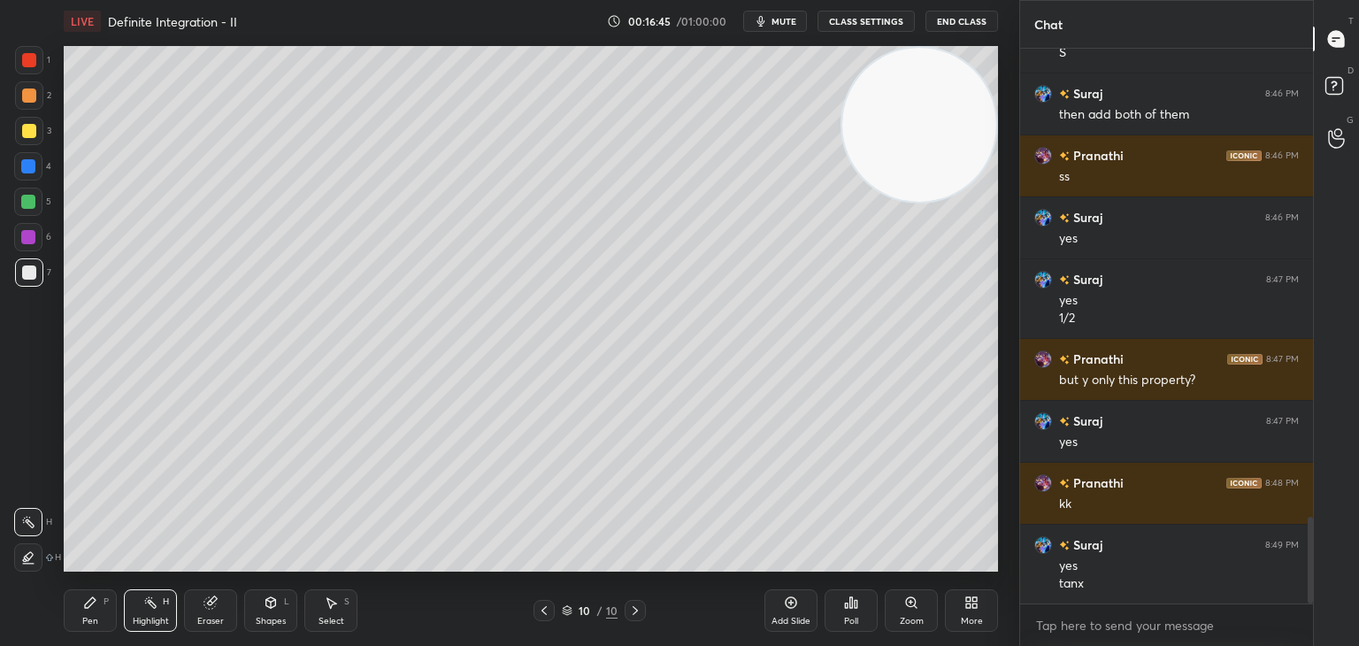
drag, startPoint x: 73, startPoint y: 605, endPoint x: 88, endPoint y: 585, distance: 25.3
click at [70, 605] on div "Pen P" at bounding box center [90, 610] width 53 height 42
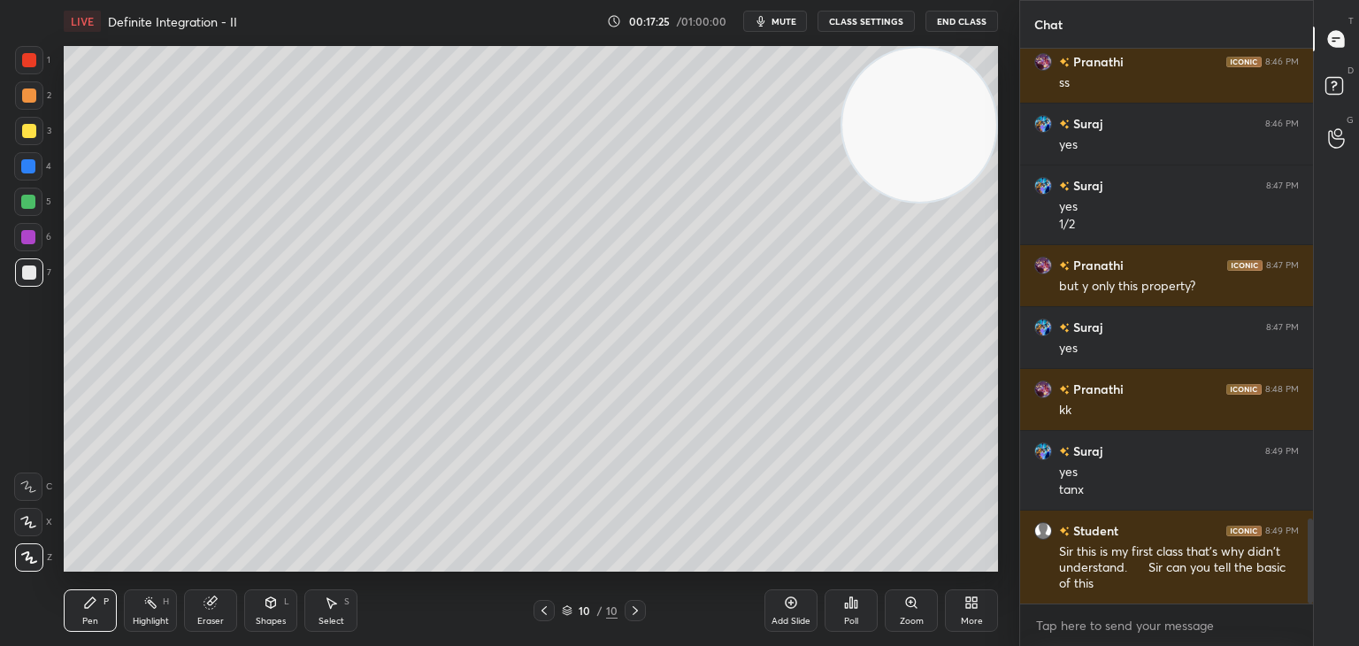
scroll to position [3151, 0]
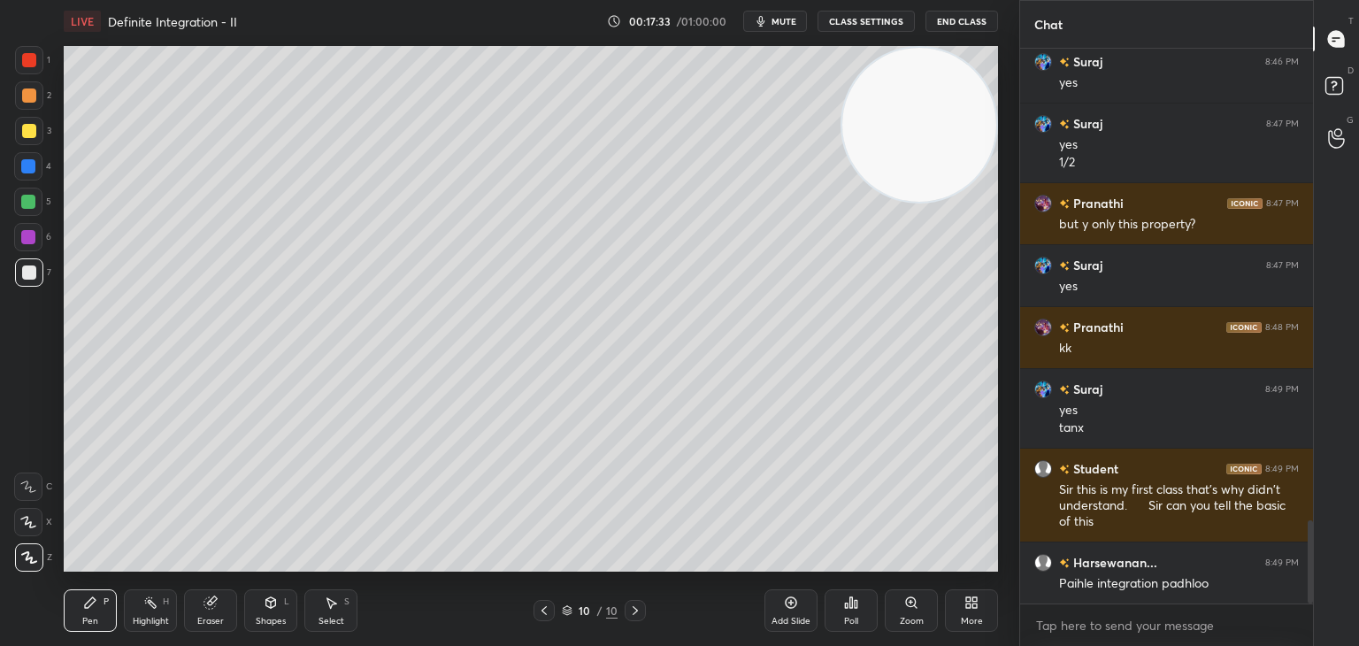
click at [766, 19] on icon "button" at bounding box center [761, 21] width 14 height 14
click at [948, 19] on button "End Class" at bounding box center [961, 21] width 73 height 21
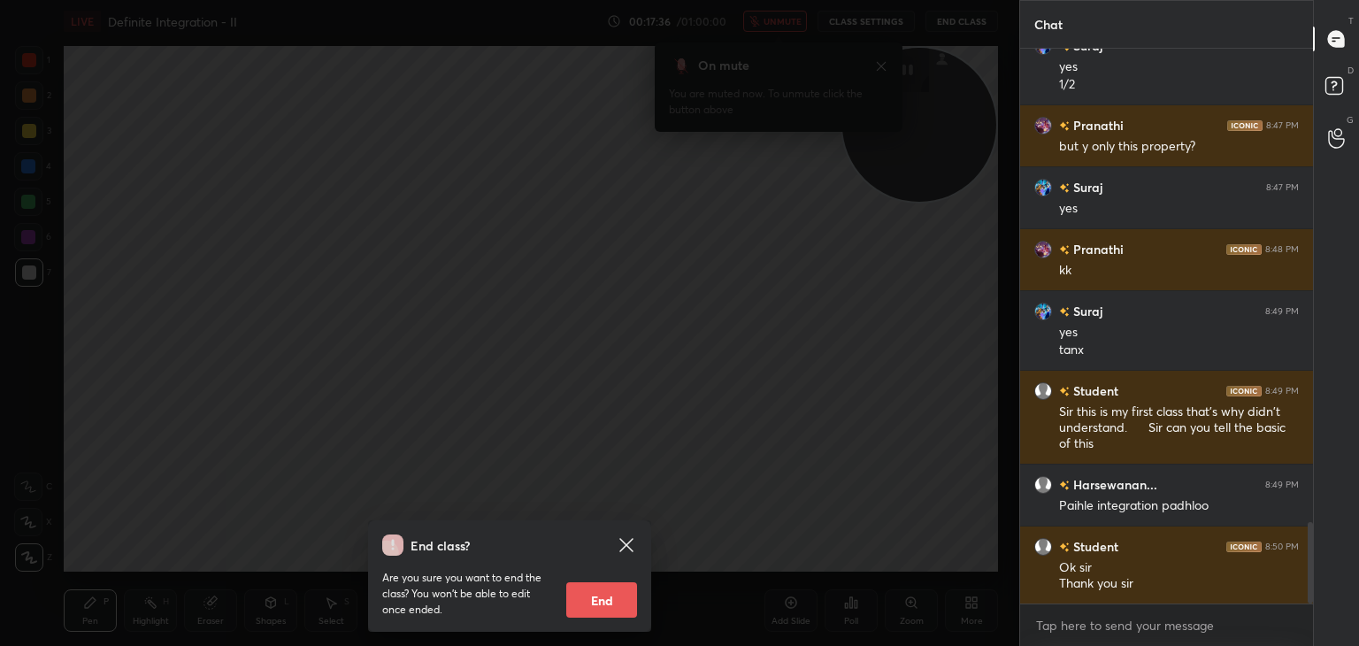
scroll to position [3290, 0]
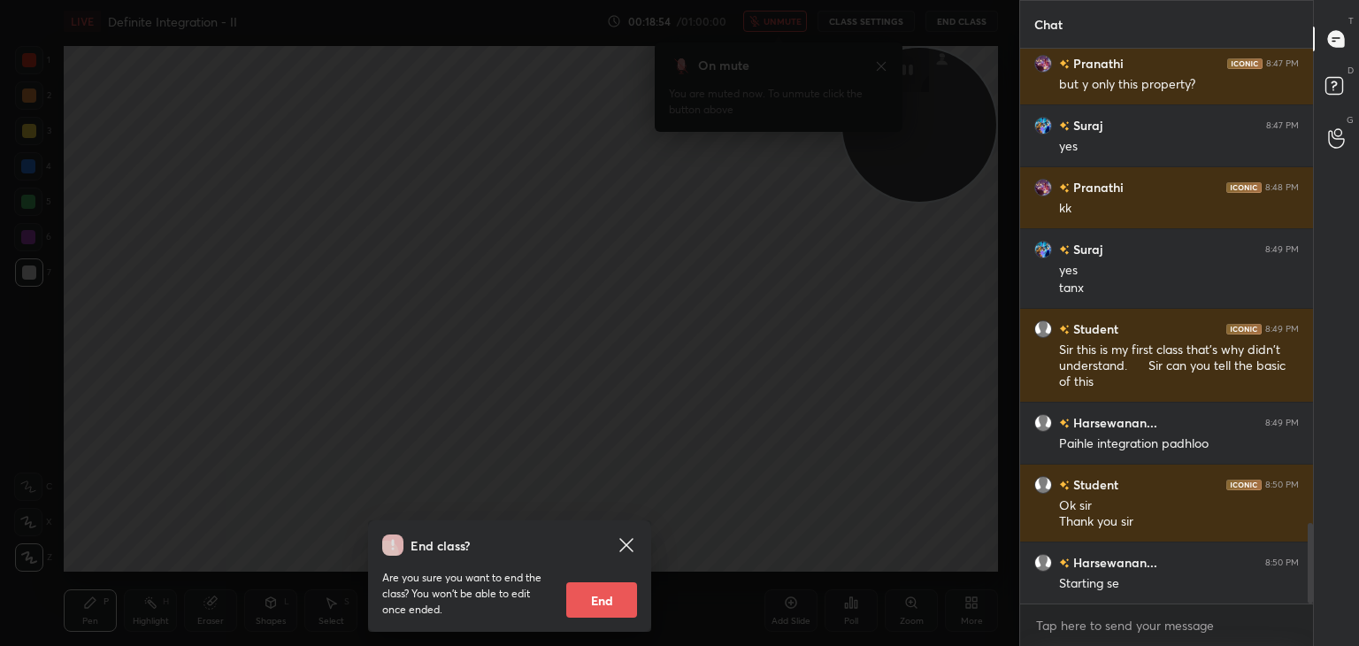
click at [629, 535] on icon at bounding box center [626, 544] width 21 height 21
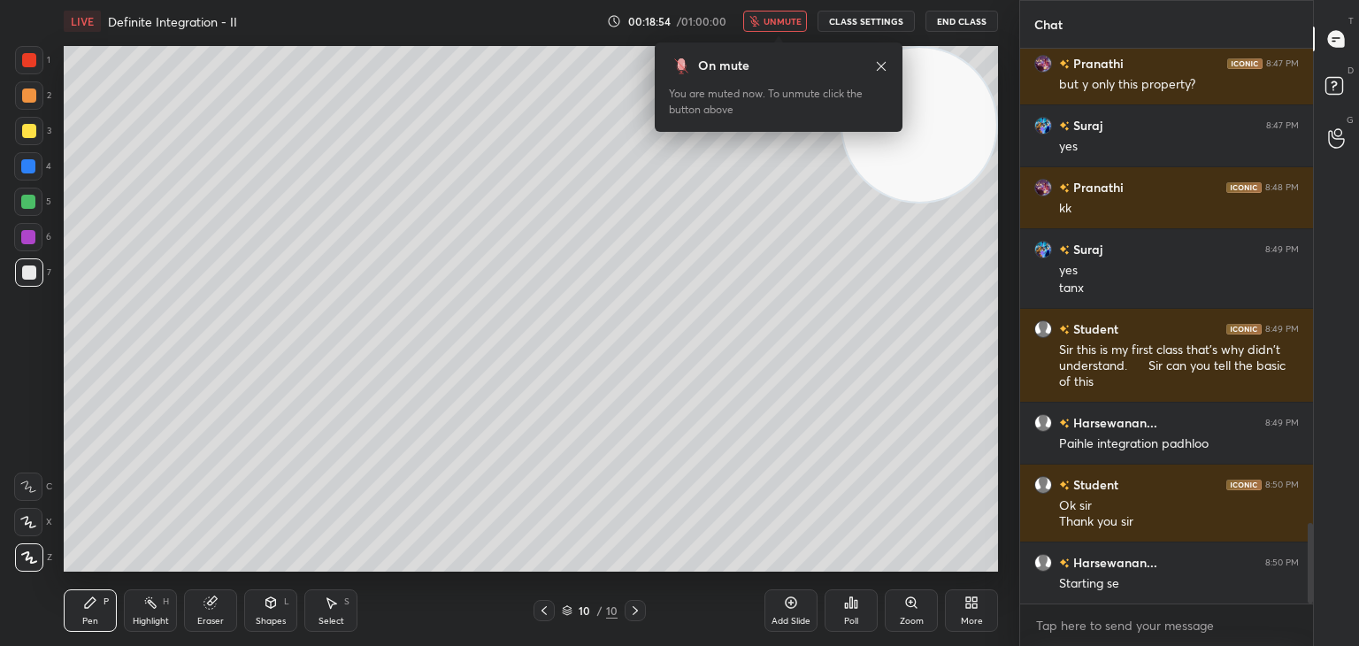
click at [960, 128] on video at bounding box center [919, 125] width 154 height 154
click at [881, 64] on icon at bounding box center [881, 66] width 14 height 14
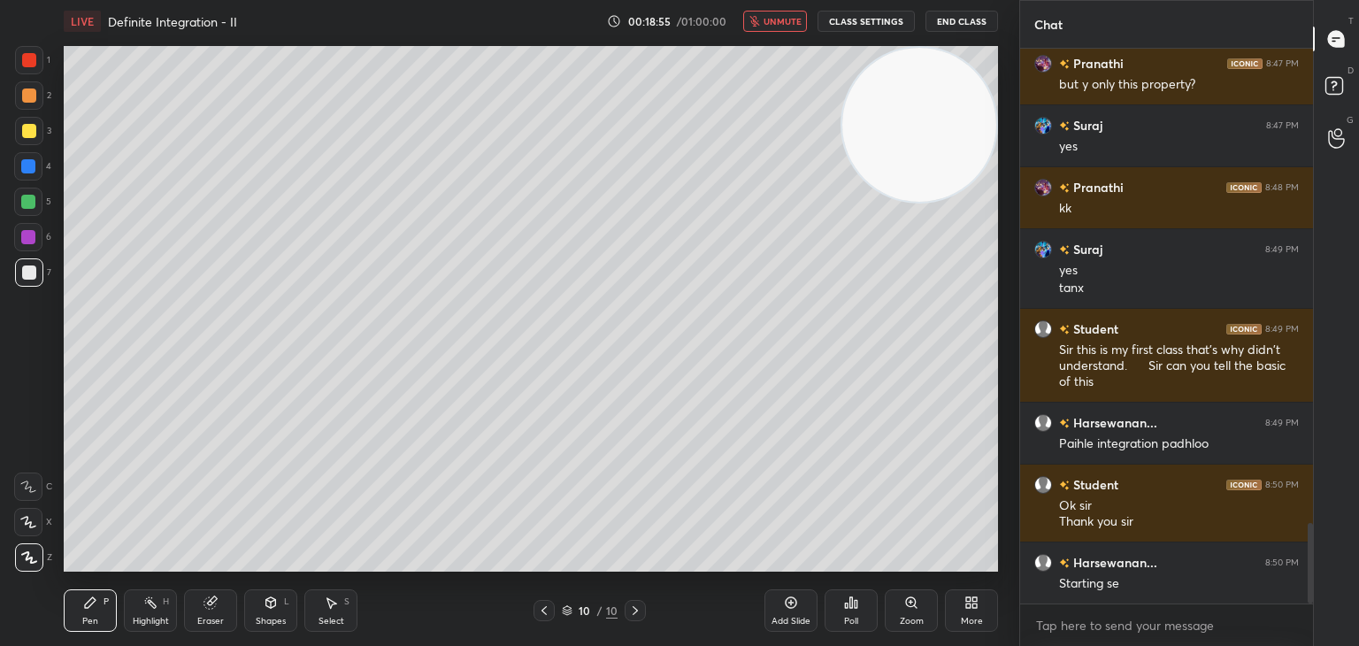
click at [774, 18] on span "unmute" at bounding box center [782, 21] width 38 height 12
click at [1008, 146] on div "1 2 3 4 5 6 7 C X Z C X Z E E Erase all H H LIVE Definite Integration - II 00:1…" at bounding box center [509, 323] width 1019 height 646
click at [165, 597] on div "H" at bounding box center [166, 601] width 6 height 9
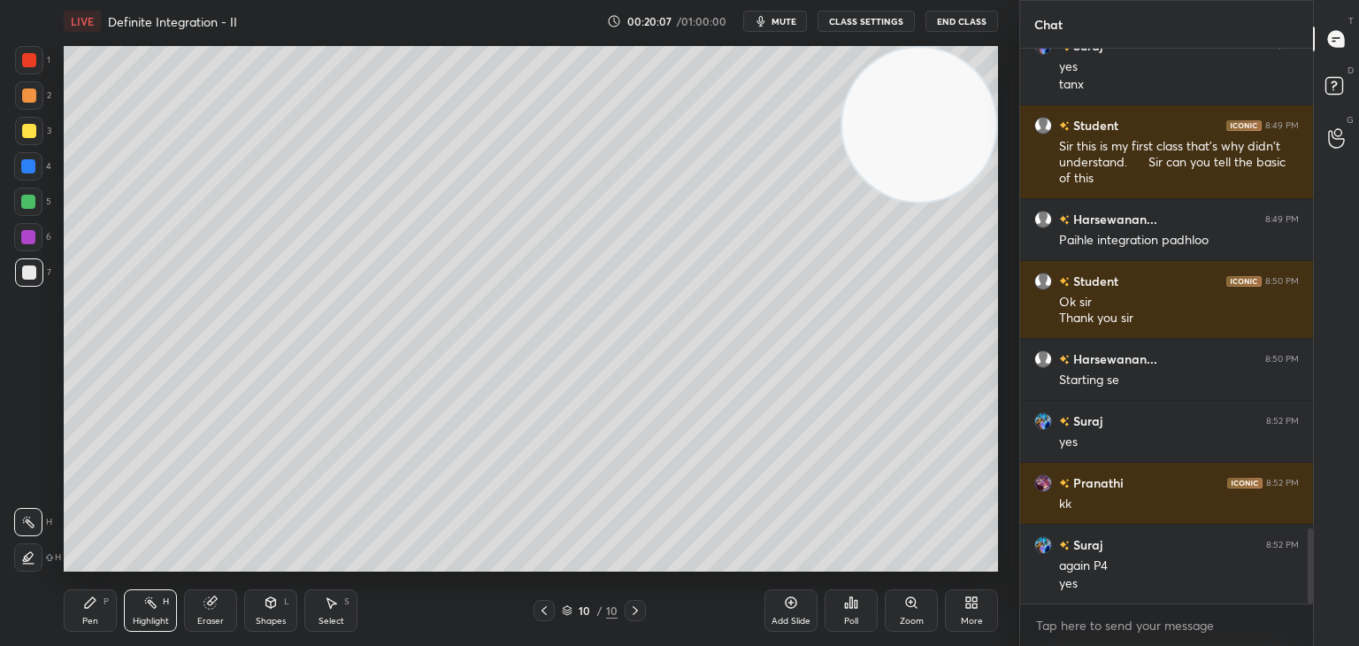
scroll to position [3556, 0]
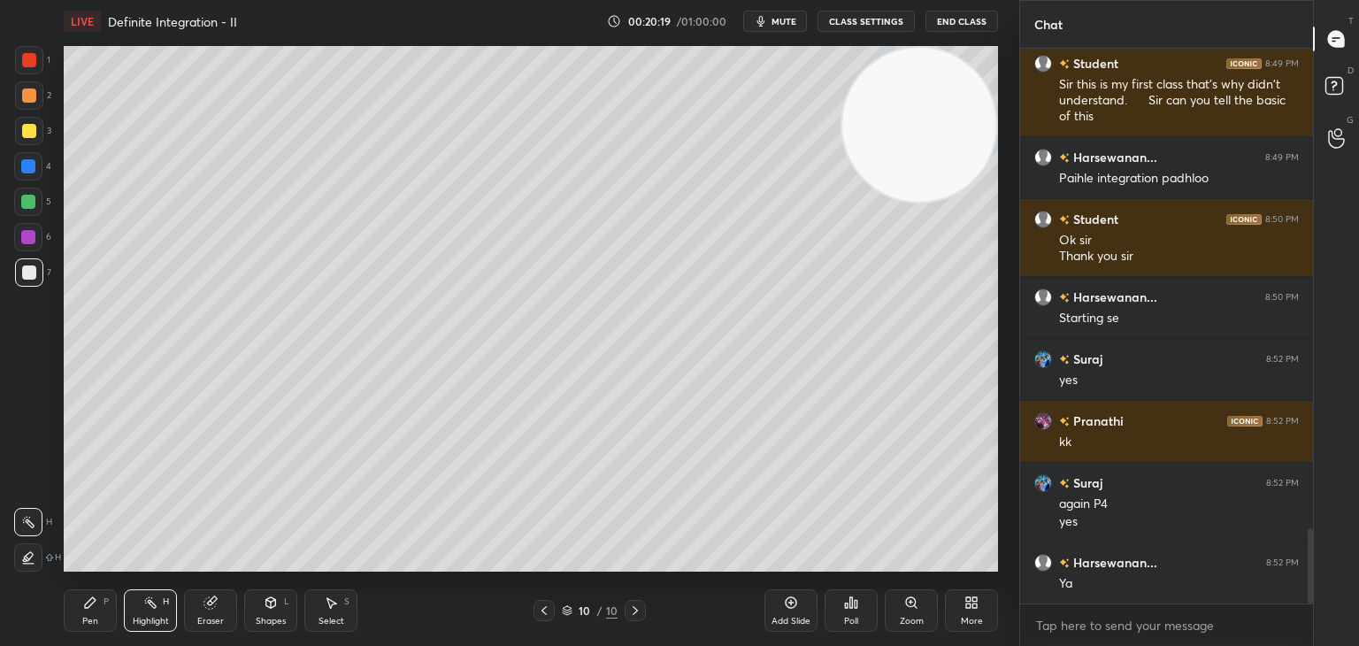
click at [88, 613] on div "Pen P" at bounding box center [90, 610] width 53 height 42
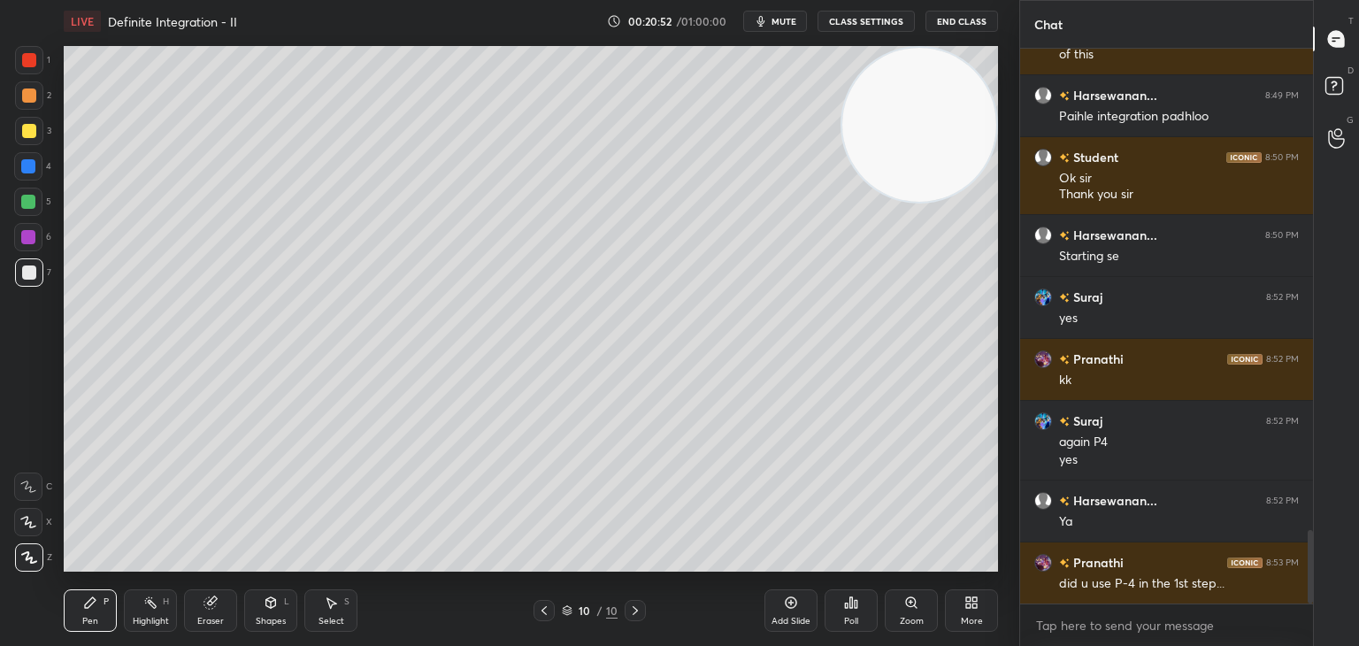
click at [168, 613] on div "Highlight H" at bounding box center [150, 610] width 53 height 42
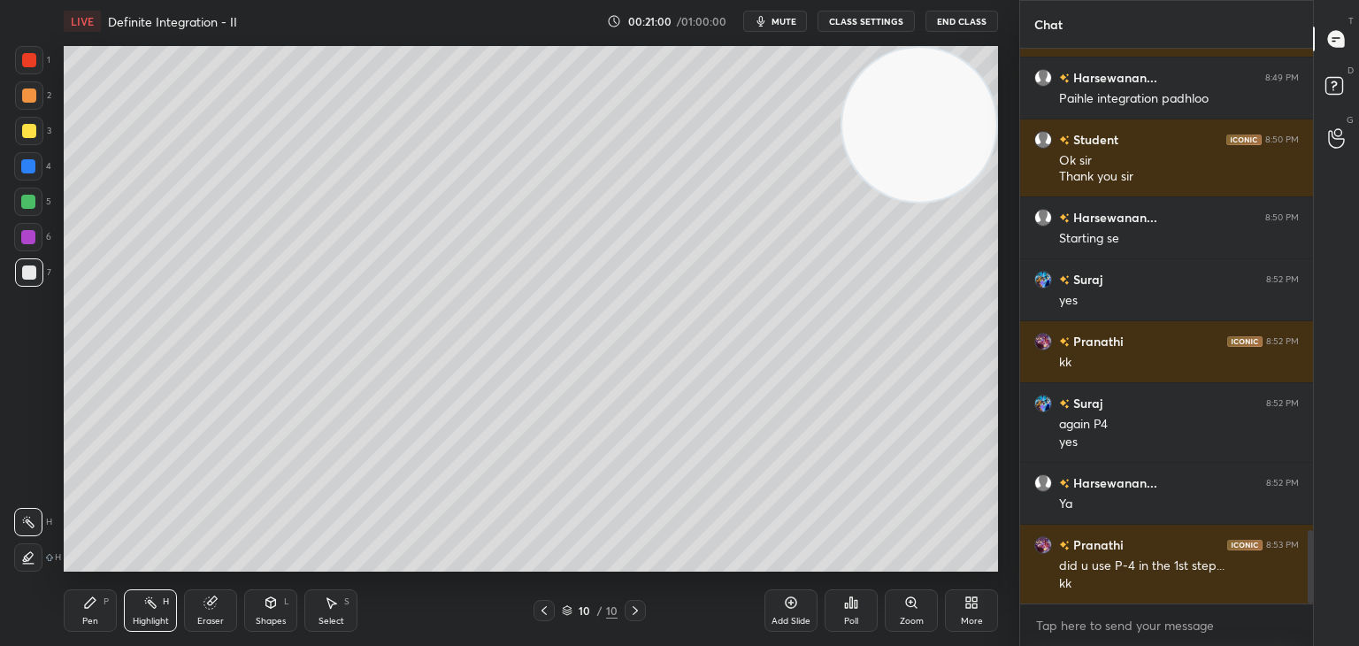
click at [789, 606] on icon at bounding box center [791, 602] width 14 height 14
click at [105, 608] on div "Pen P" at bounding box center [90, 610] width 53 height 42
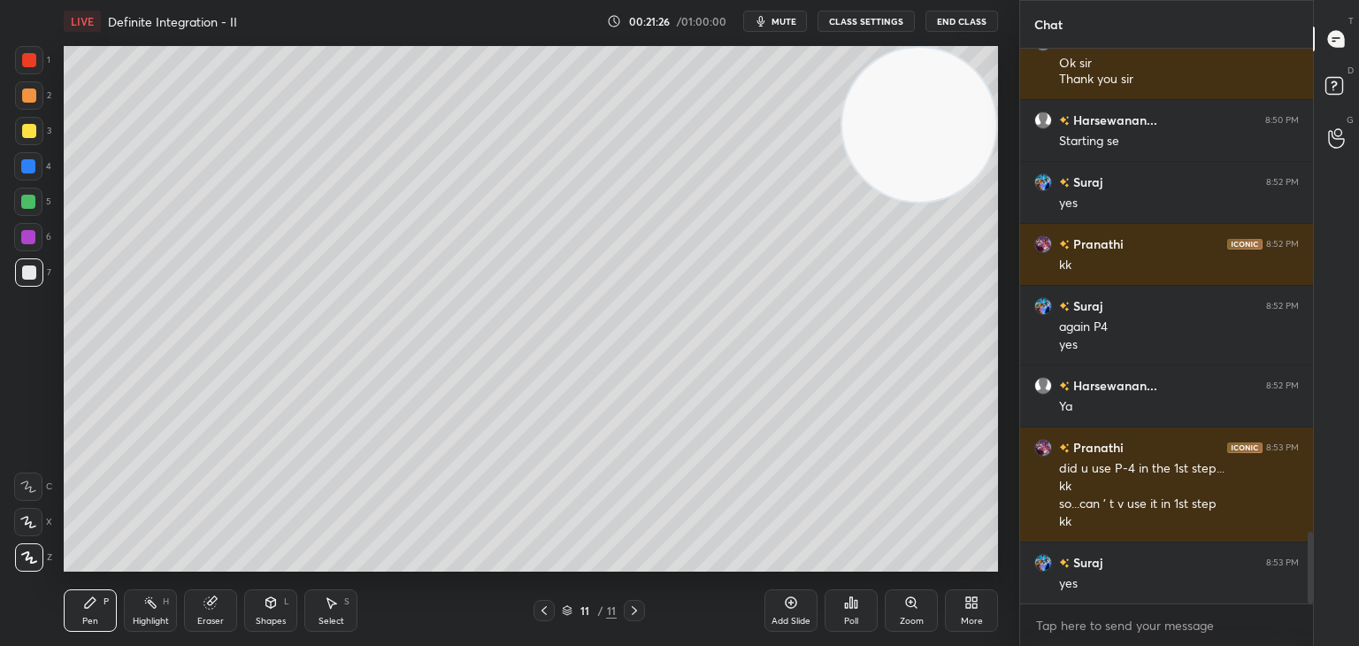
scroll to position [3794, 0]
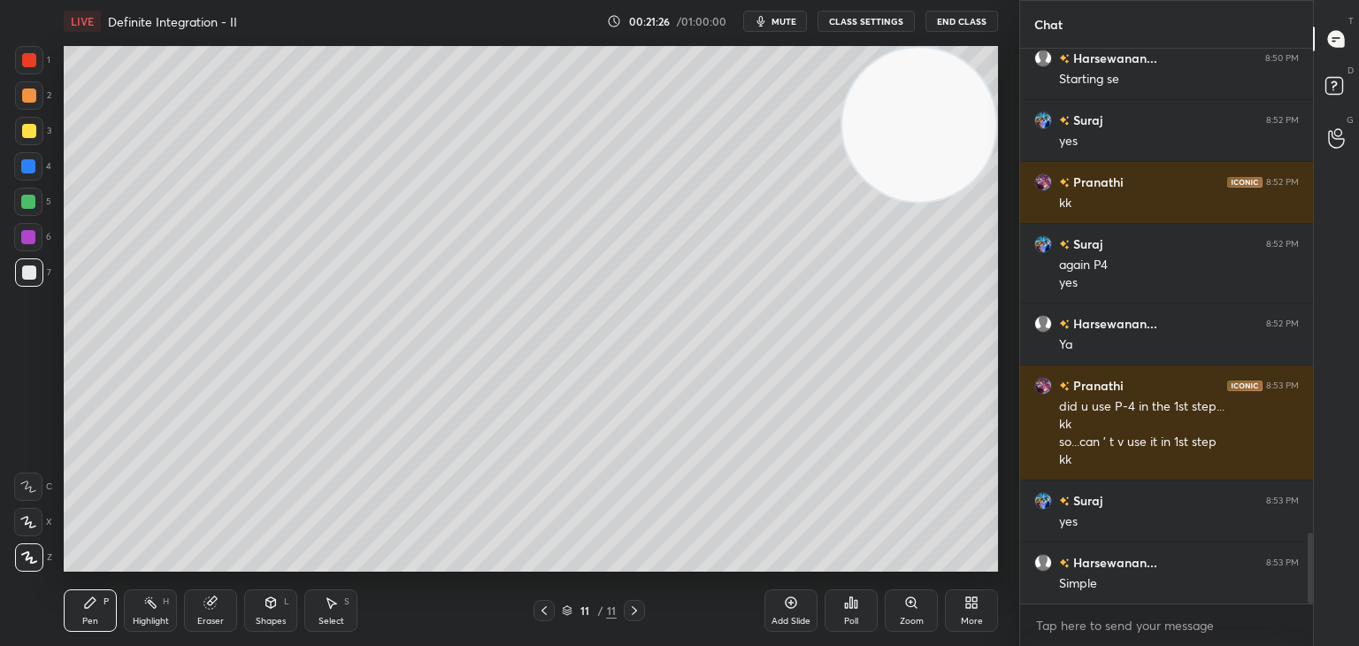
click at [93, 607] on icon at bounding box center [90, 602] width 14 height 14
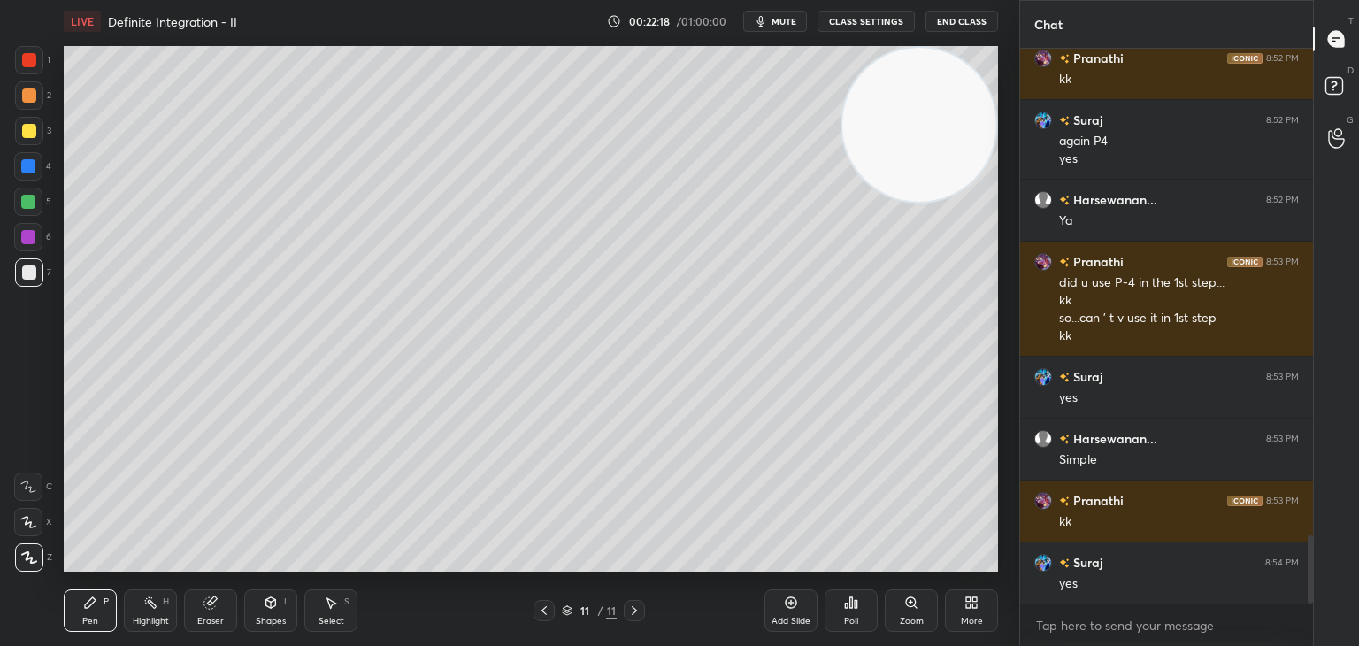
scroll to position [3980, 0]
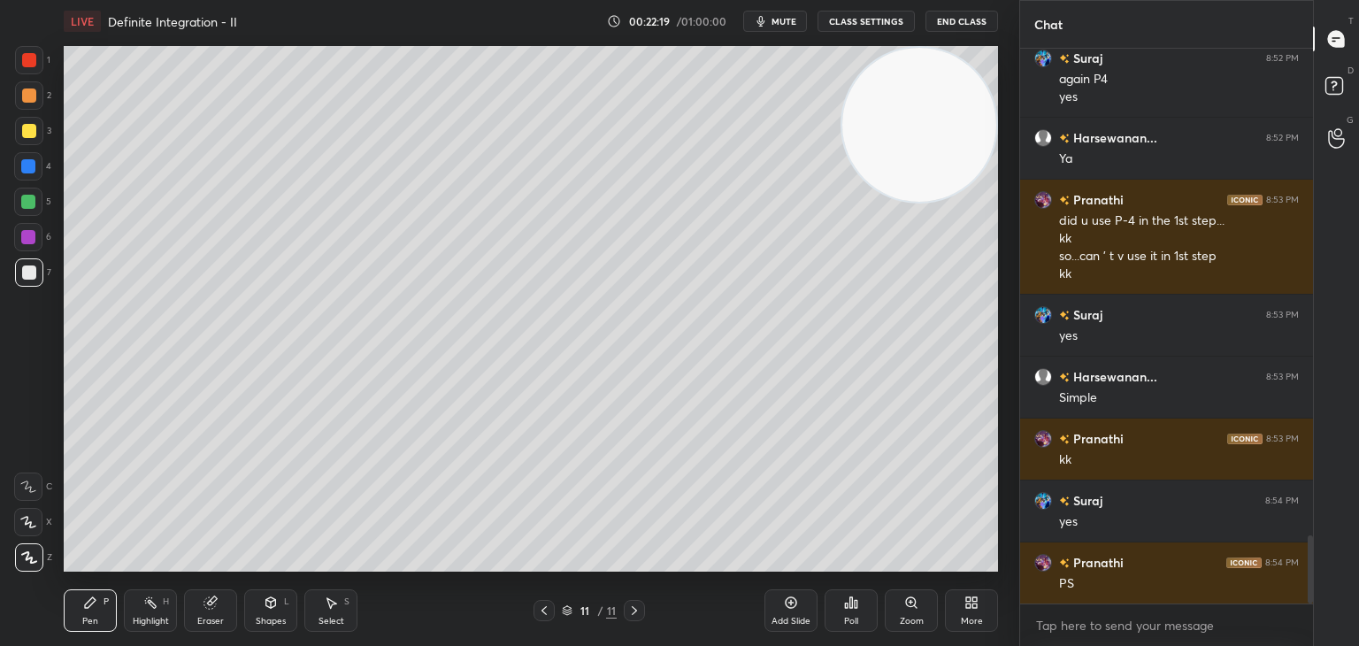
click at [0, 351] on div "1 2 3 4 5 6 7 C X Z C X Z E E Erase all H H" at bounding box center [28, 308] width 57 height 525
click at [789, 607] on div "Add Slide" at bounding box center [790, 610] width 53 height 42
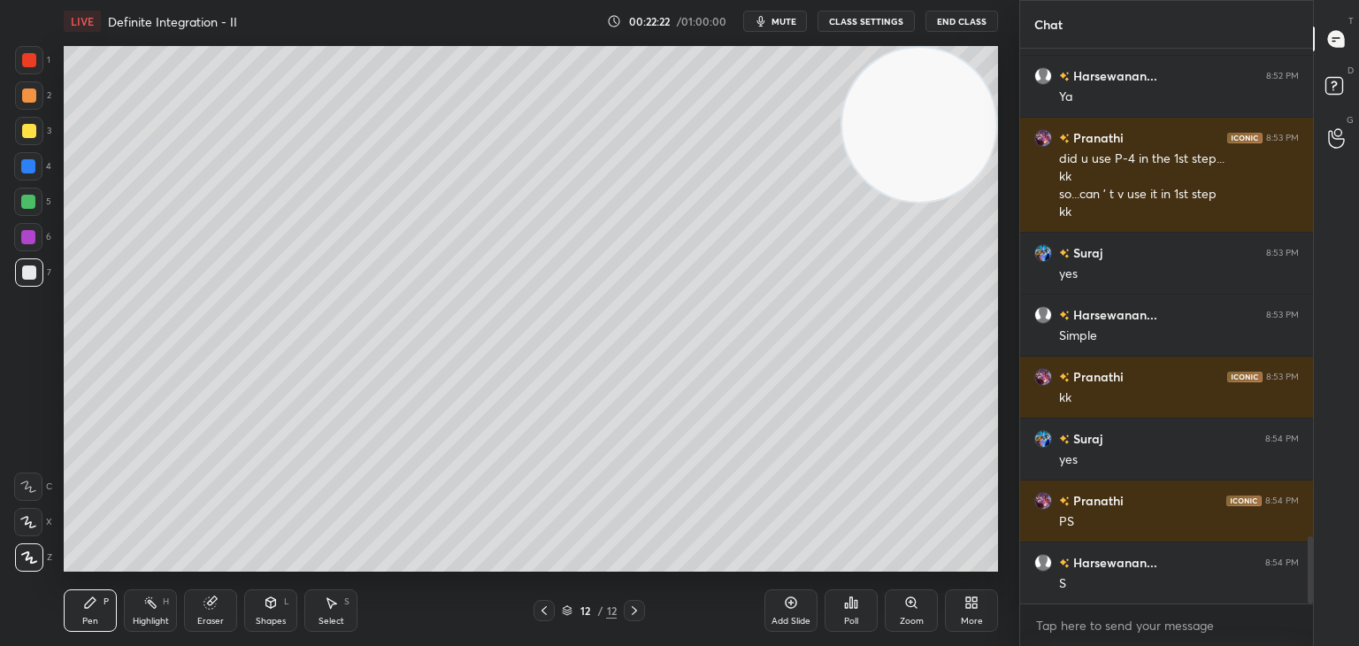
click at [0, 312] on div "1 2 3 4 5 6 7 C X Z C X Z E E Erase all H H" at bounding box center [28, 308] width 57 height 525
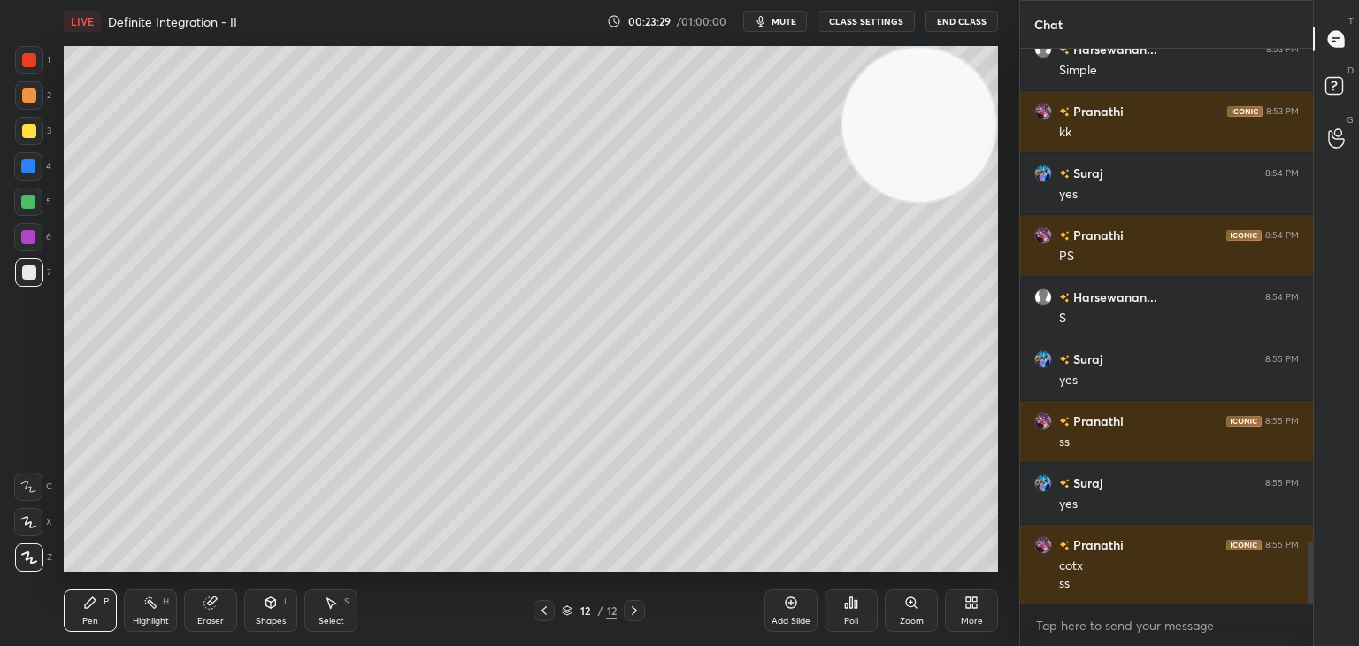
scroll to position [4369, 0]
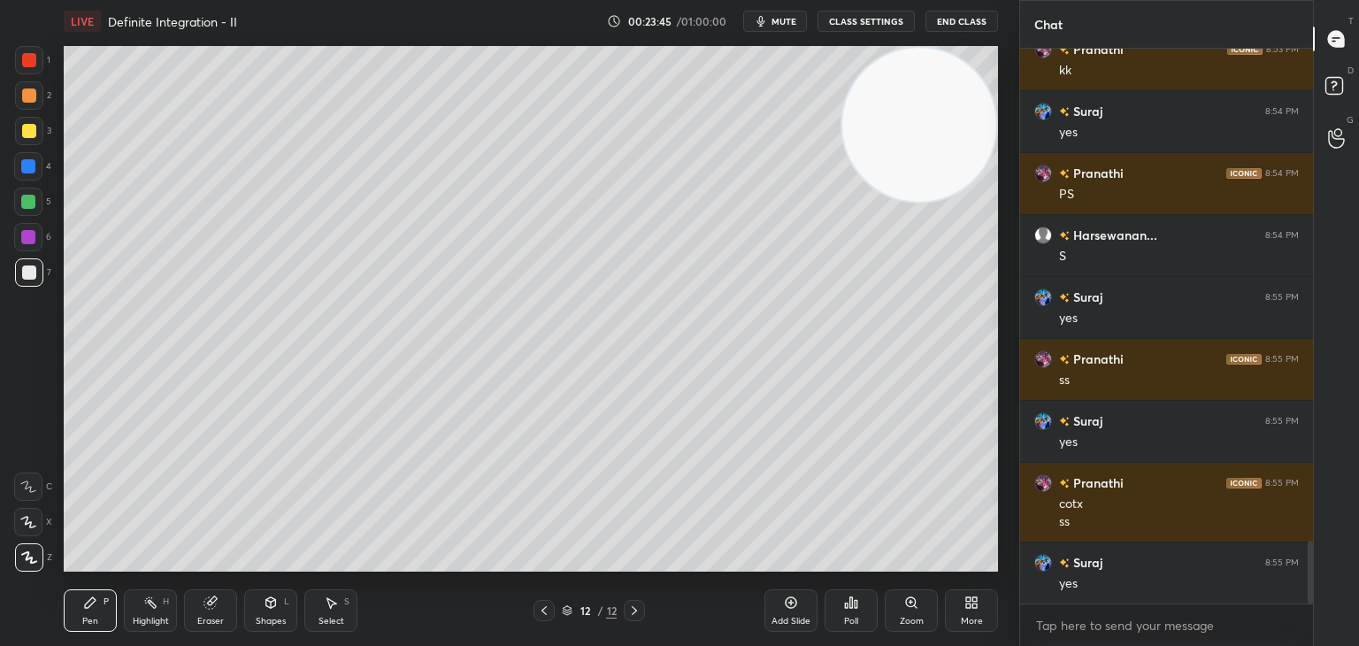
click at [788, 610] on div "Add Slide" at bounding box center [790, 610] width 53 height 42
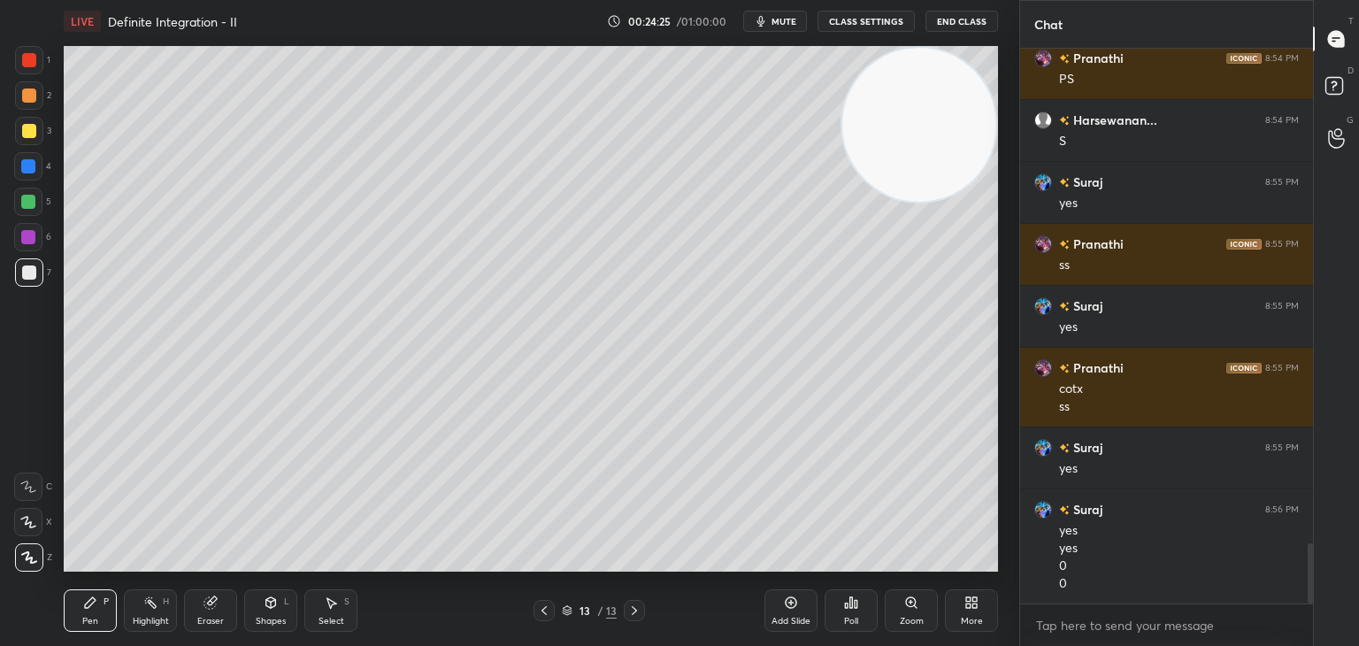
scroll to position [4546, 0]
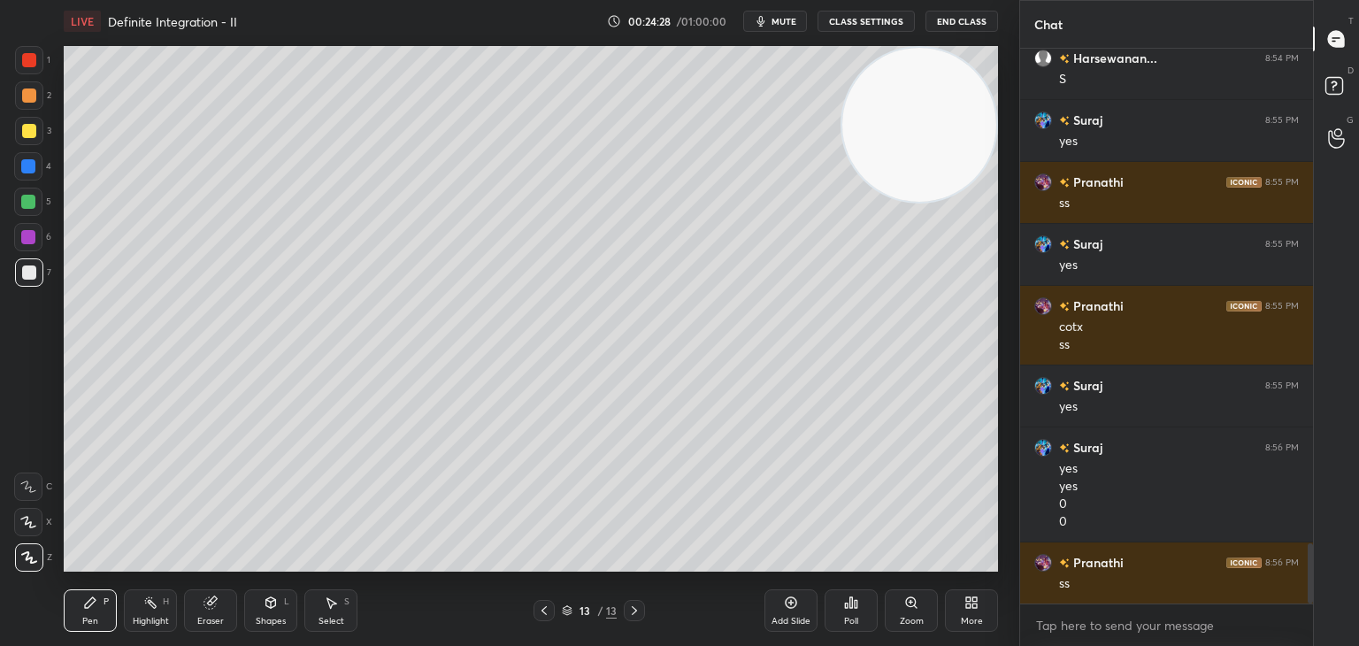
click at [791, 21] on span "mute" at bounding box center [783, 21] width 25 height 12
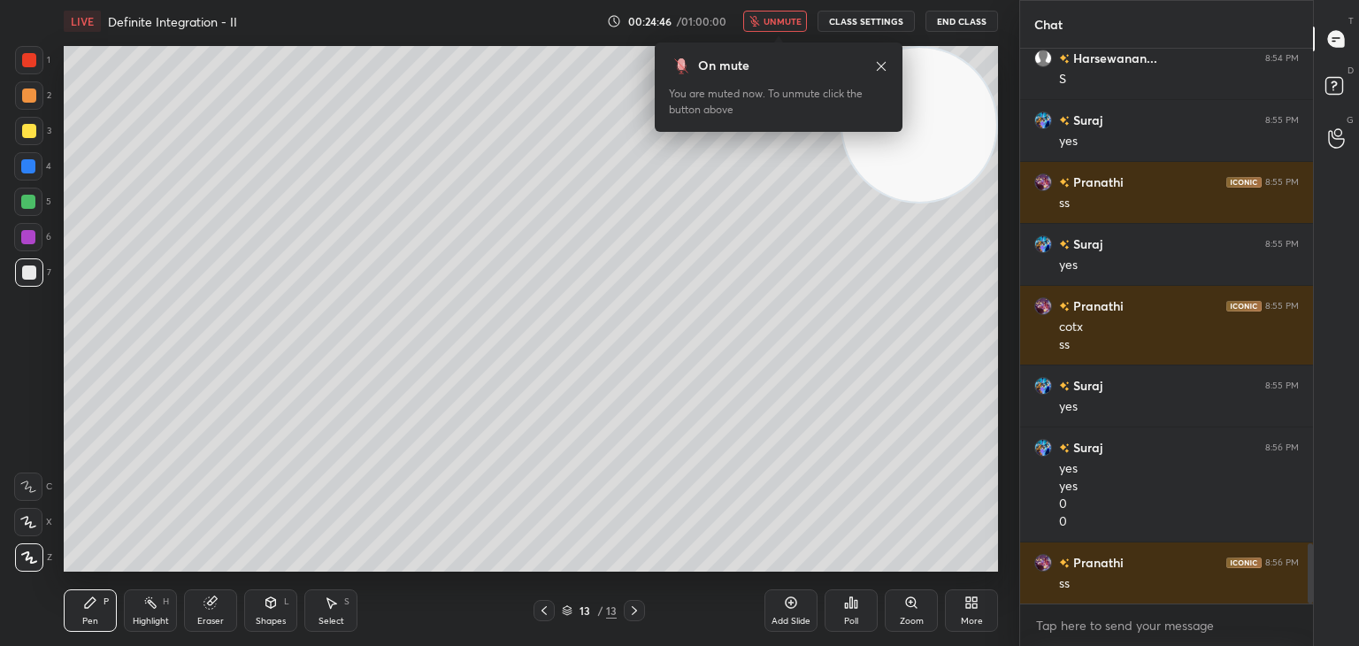
click at [767, 11] on button "unmute" at bounding box center [775, 21] width 64 height 21
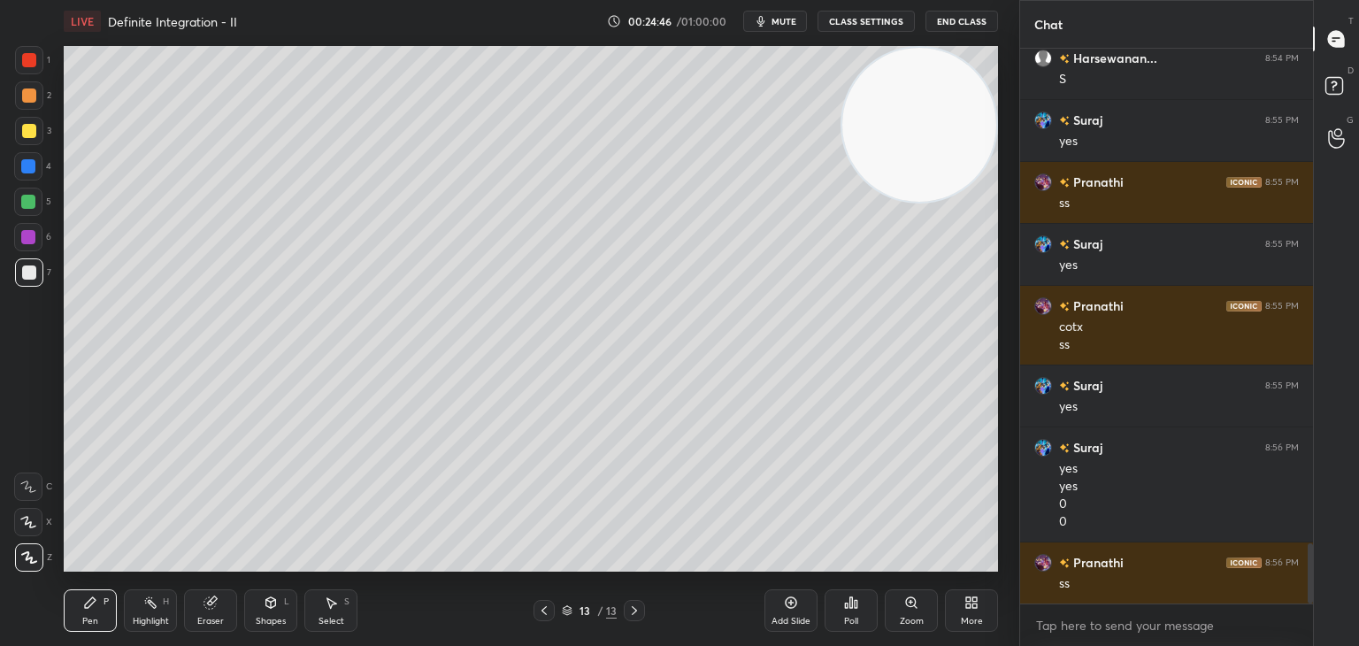
drag, startPoint x: 906, startPoint y: 123, endPoint x: 931, endPoint y: 108, distance: 29.7
click at [913, 112] on video at bounding box center [919, 125] width 154 height 154
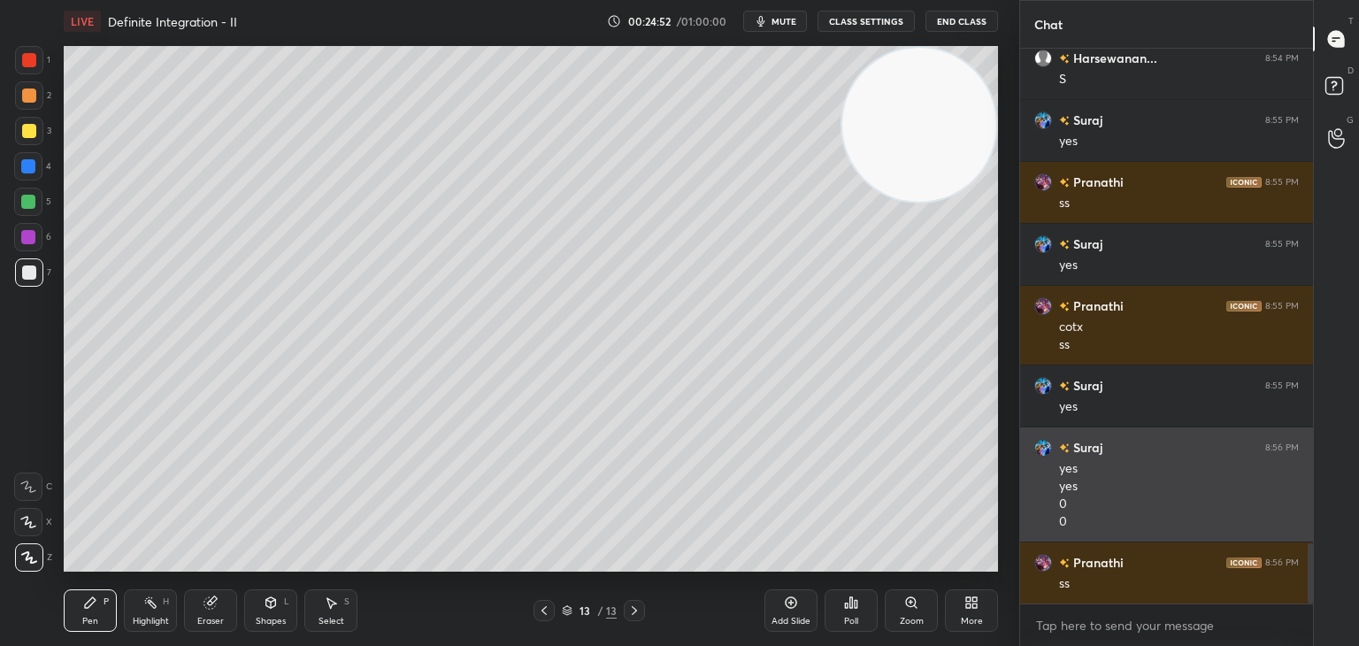
scroll to position [4608, 0]
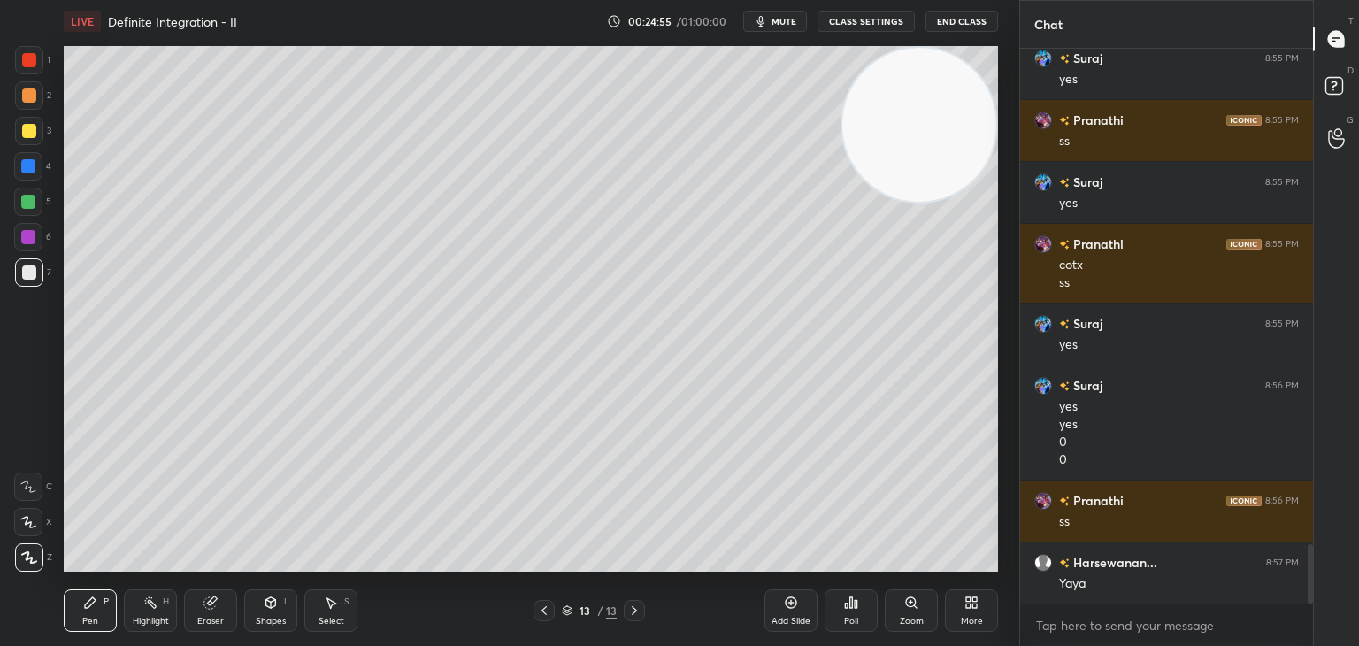
click at [0, 354] on div "1 2 3 4 5 6 7 C X Z C X Z E E Erase all H H" at bounding box center [28, 308] width 57 height 525
drag, startPoint x: 782, startPoint y: 604, endPoint x: 792, endPoint y: 600, distance: 11.5
click at [782, 603] on div "Add Slide" at bounding box center [790, 610] width 53 height 42
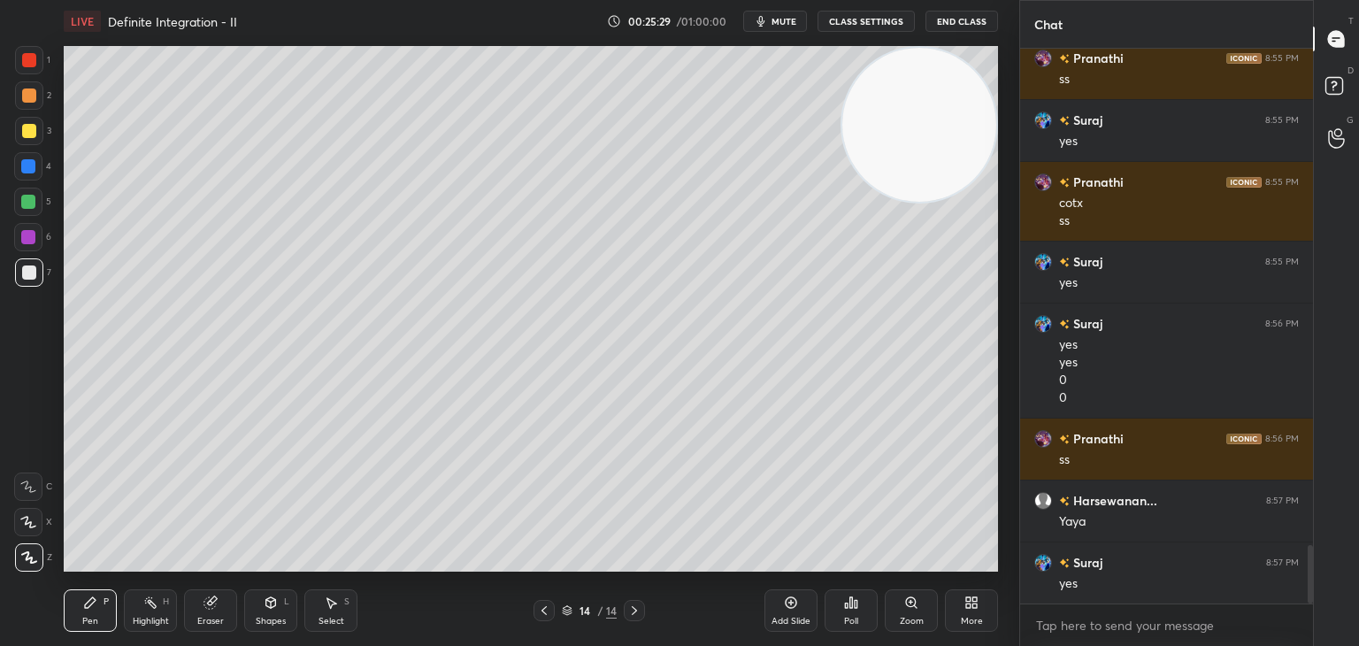
scroll to position [4732, 0]
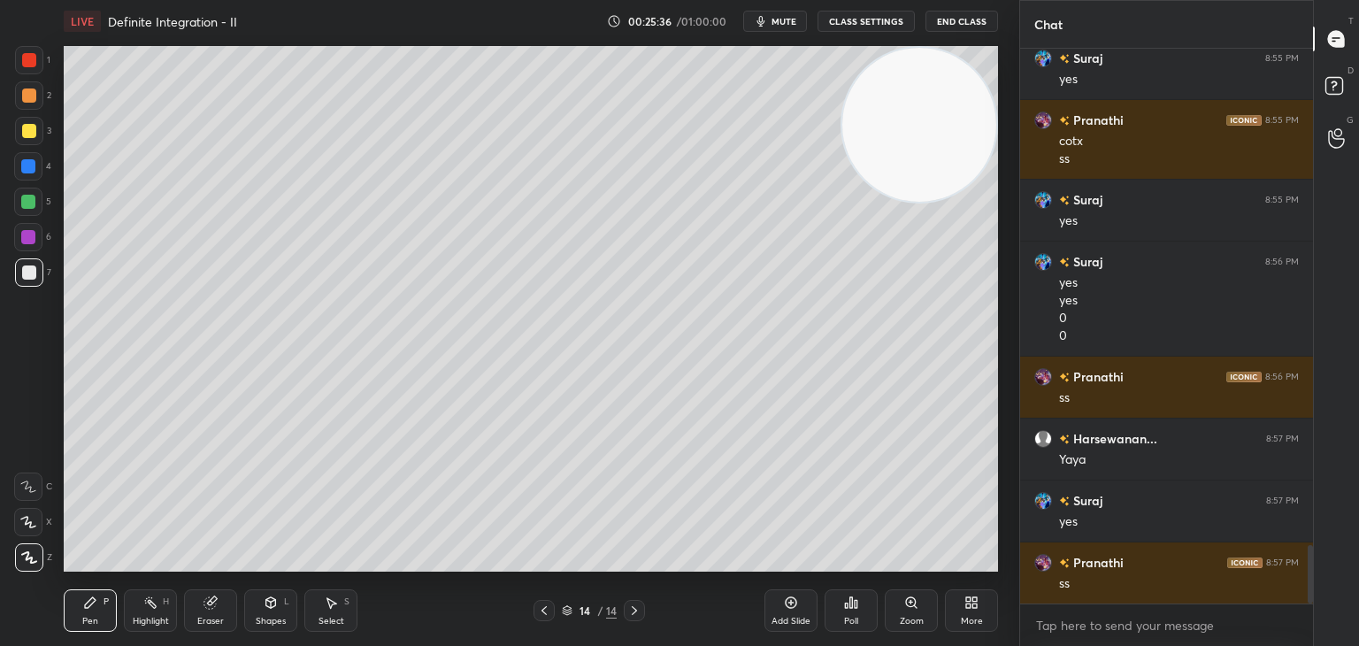
click at [14, 330] on div "1 2 3 4 5 6 7 C X Z C X Z E E Erase all H H" at bounding box center [28, 308] width 57 height 525
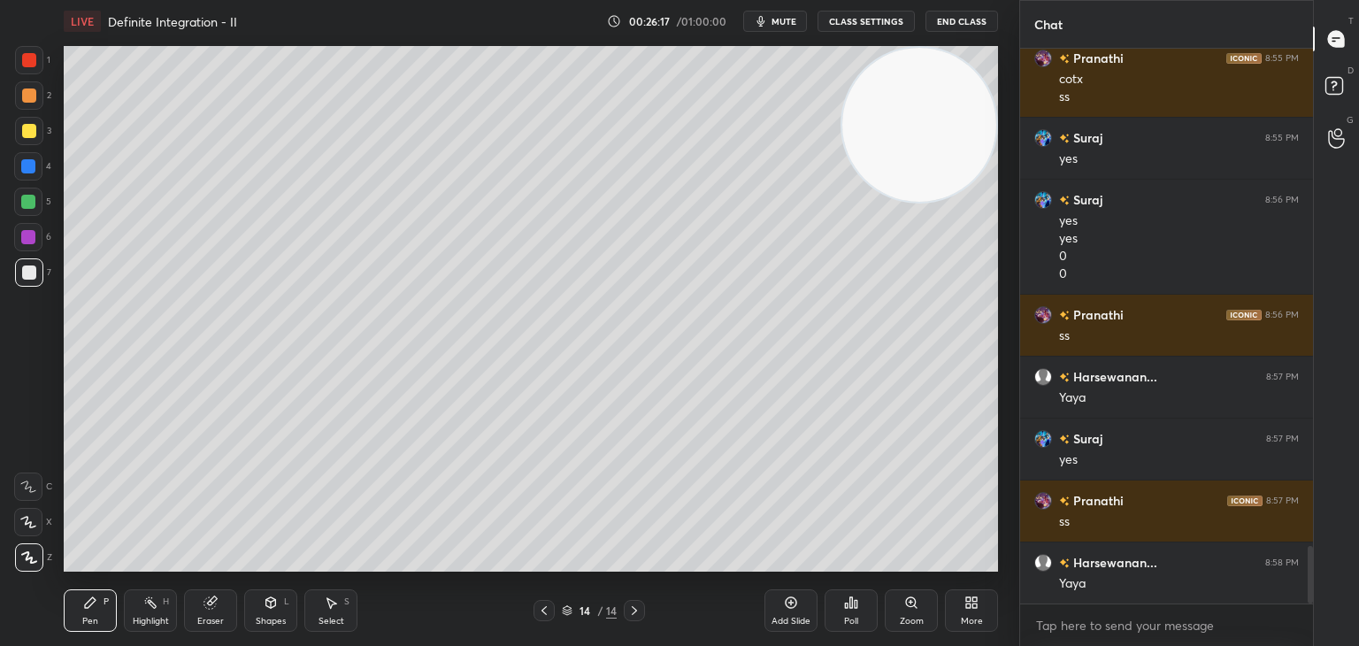
drag, startPoint x: 239, startPoint y: 597, endPoint x: 271, endPoint y: 582, distance: 35.2
click at [241, 597] on div "Pen P Highlight H Eraser Shapes L Select S" at bounding box center [239, 610] width 350 height 42
click at [257, 608] on div "Shapes L" at bounding box center [270, 610] width 53 height 42
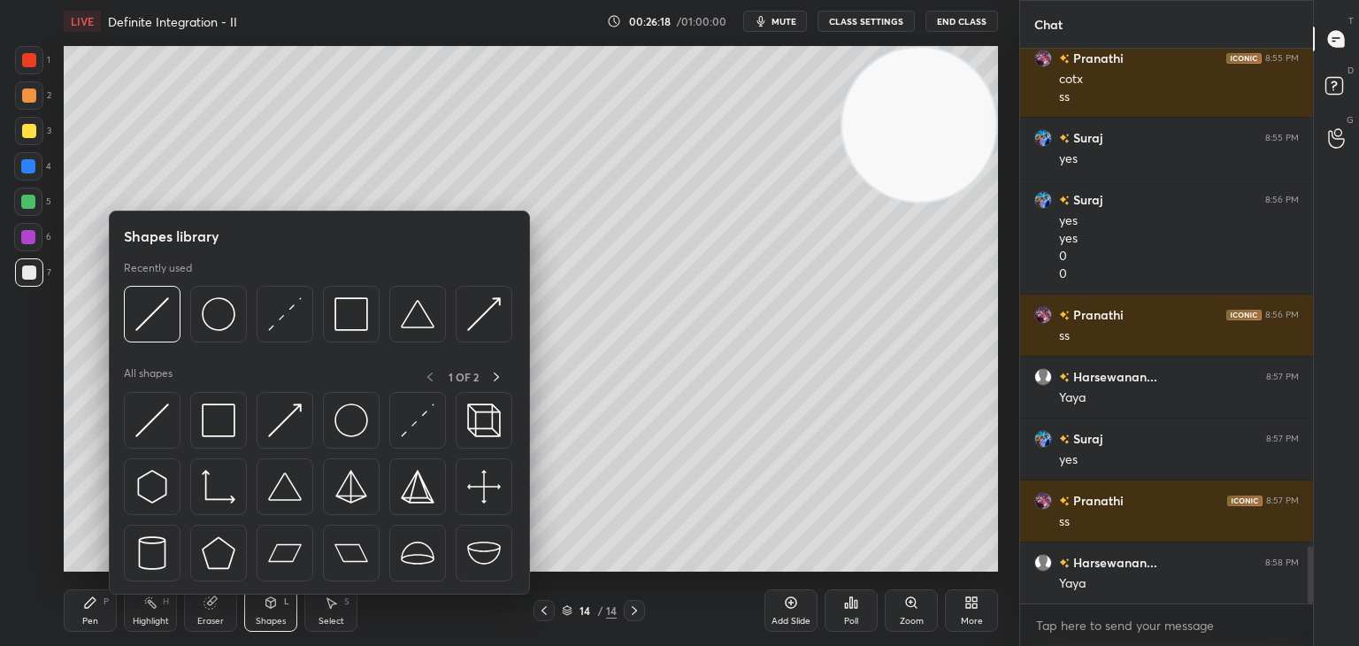
click at [202, 606] on div "Eraser" at bounding box center [210, 610] width 53 height 42
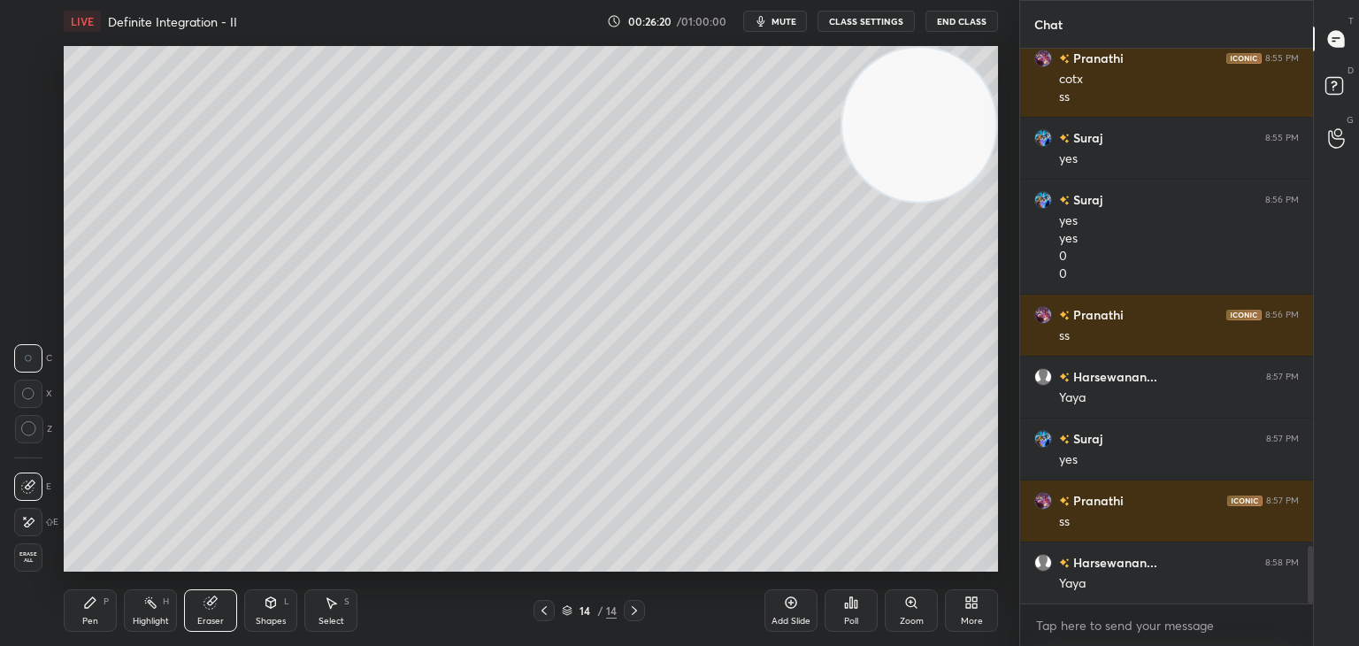
click at [21, 517] on icon at bounding box center [28, 522] width 14 height 15
drag, startPoint x: 91, startPoint y: 609, endPoint x: 125, endPoint y: 585, distance: 41.7
click at [91, 609] on div "Pen P" at bounding box center [90, 610] width 53 height 42
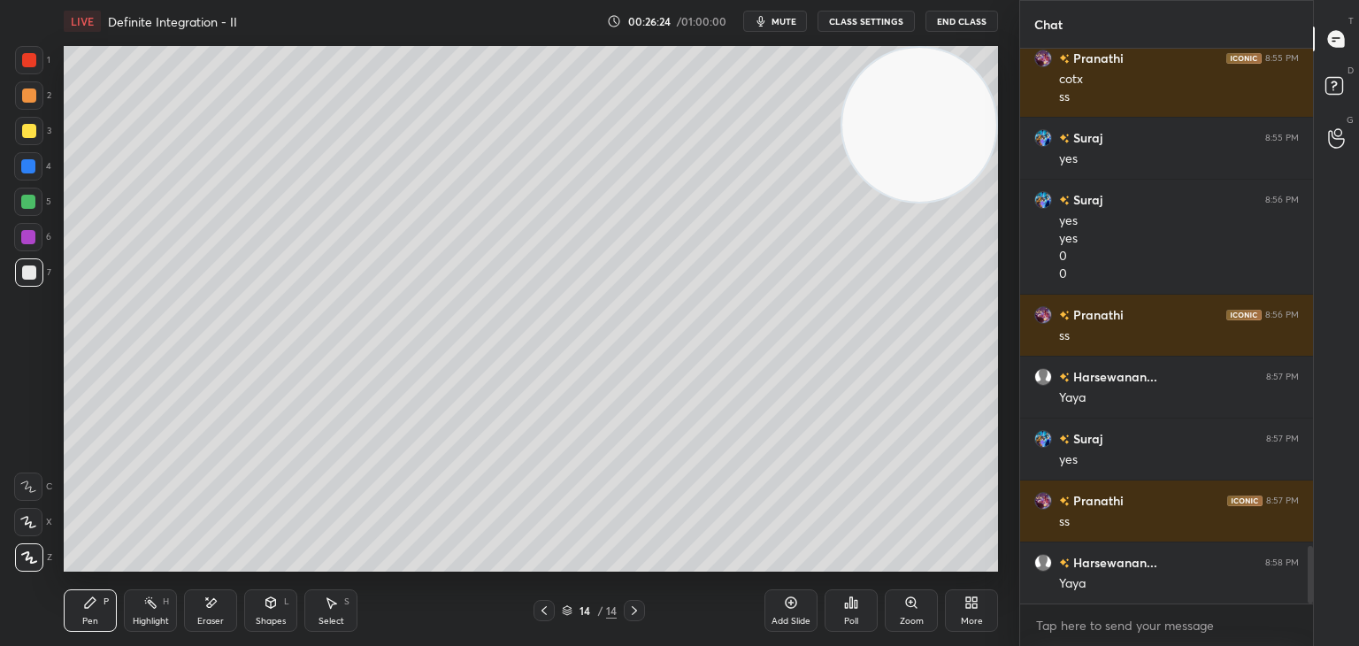
click at [214, 606] on icon at bounding box center [210, 602] width 14 height 15
click at [97, 606] on div "Pen P" at bounding box center [90, 610] width 53 height 42
click at [768, 612] on div "Add Slide" at bounding box center [790, 610] width 53 height 42
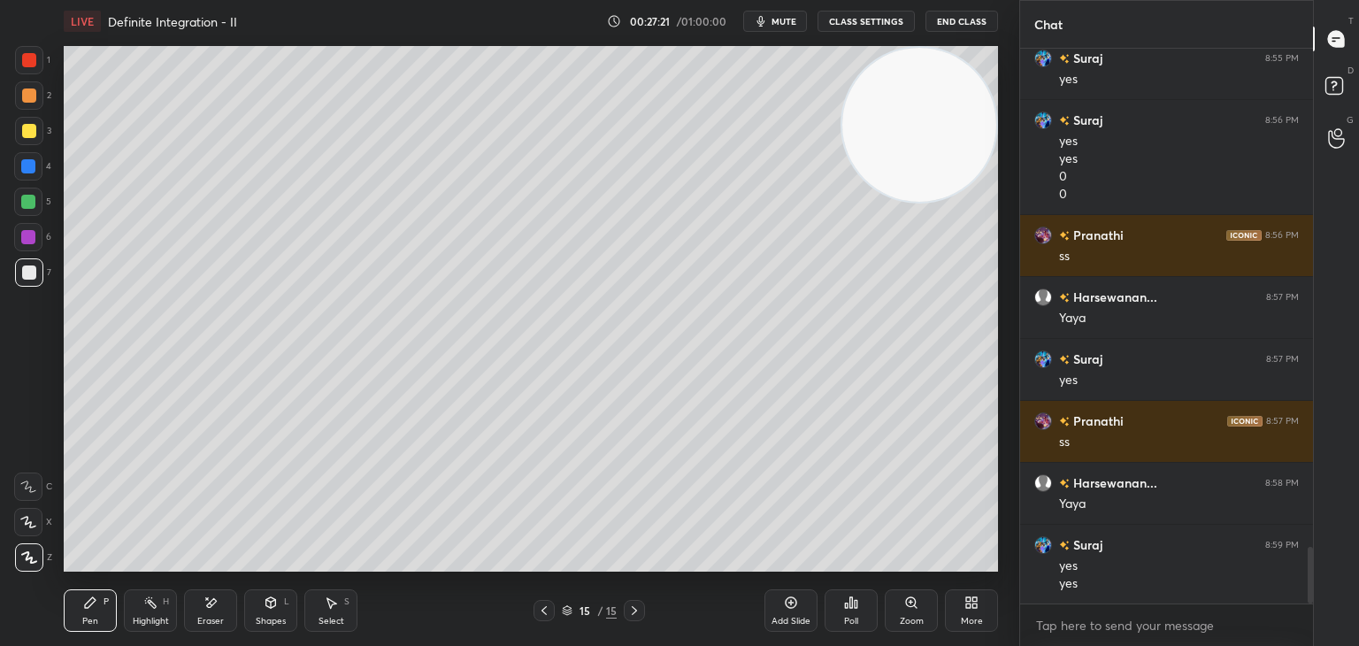
scroll to position [4951, 0]
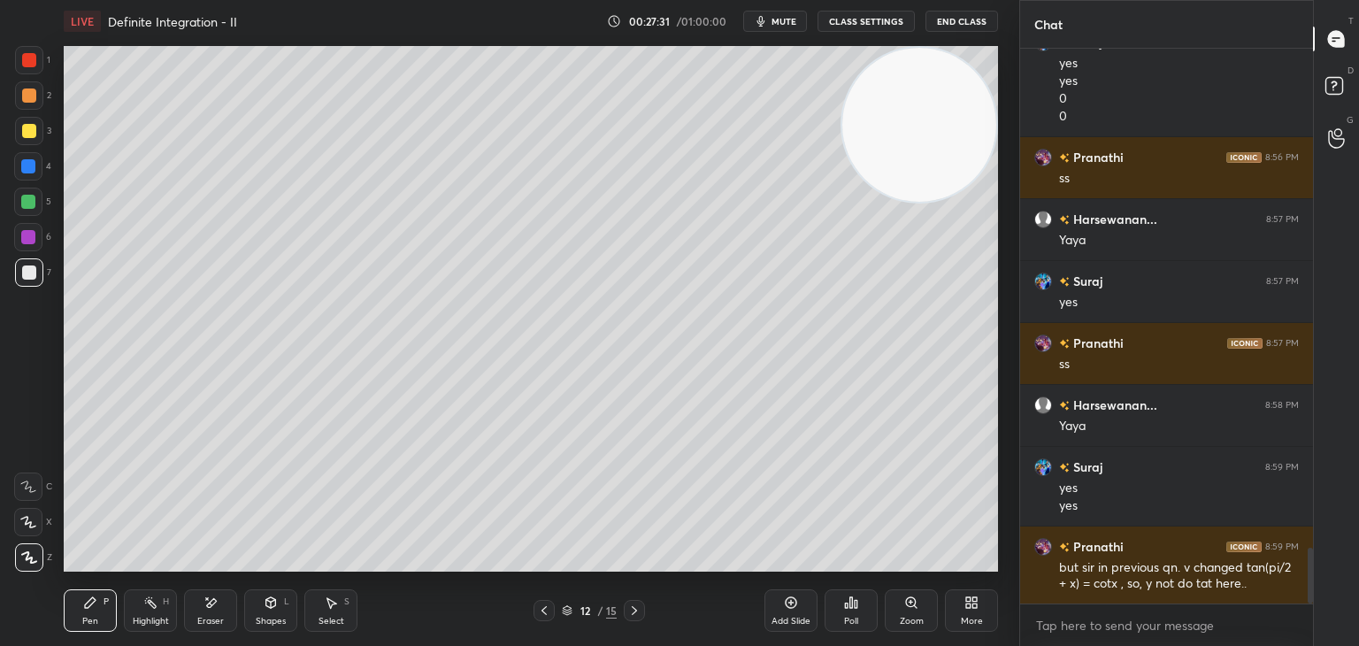
drag, startPoint x: 147, startPoint y: 608, endPoint x: 188, endPoint y: 572, distance: 53.9
click at [145, 606] on icon at bounding box center [150, 602] width 14 height 14
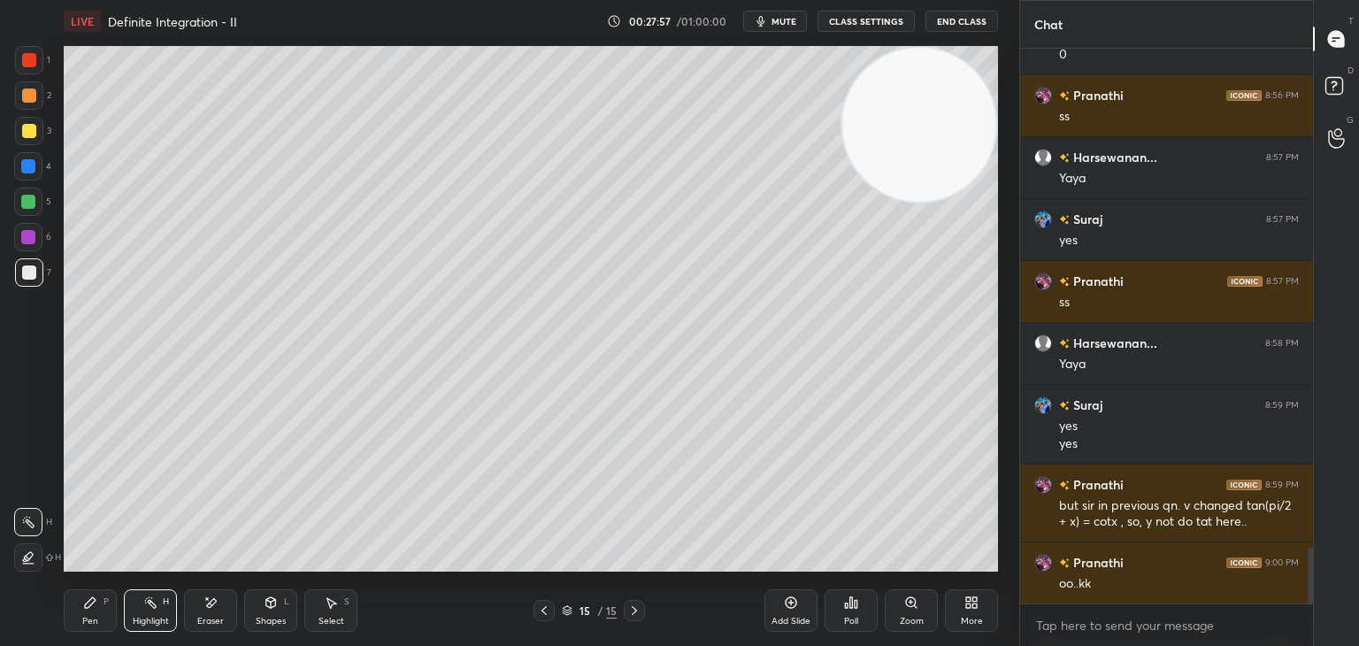
click at [88, 602] on icon at bounding box center [90, 602] width 14 height 14
click at [794, 613] on div "Add Slide" at bounding box center [790, 610] width 53 height 42
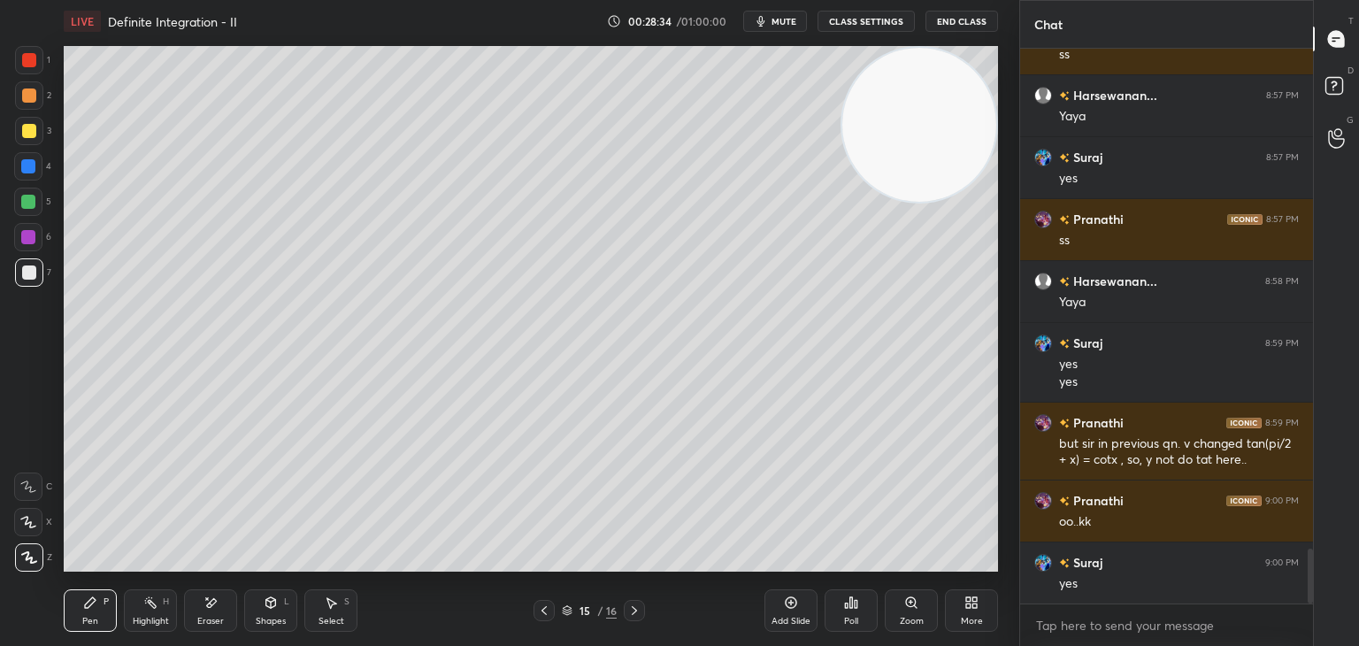
click at [138, 620] on div "Highlight" at bounding box center [151, 620] width 36 height 9
click at [100, 611] on div "Pen P" at bounding box center [90, 610] width 53 height 42
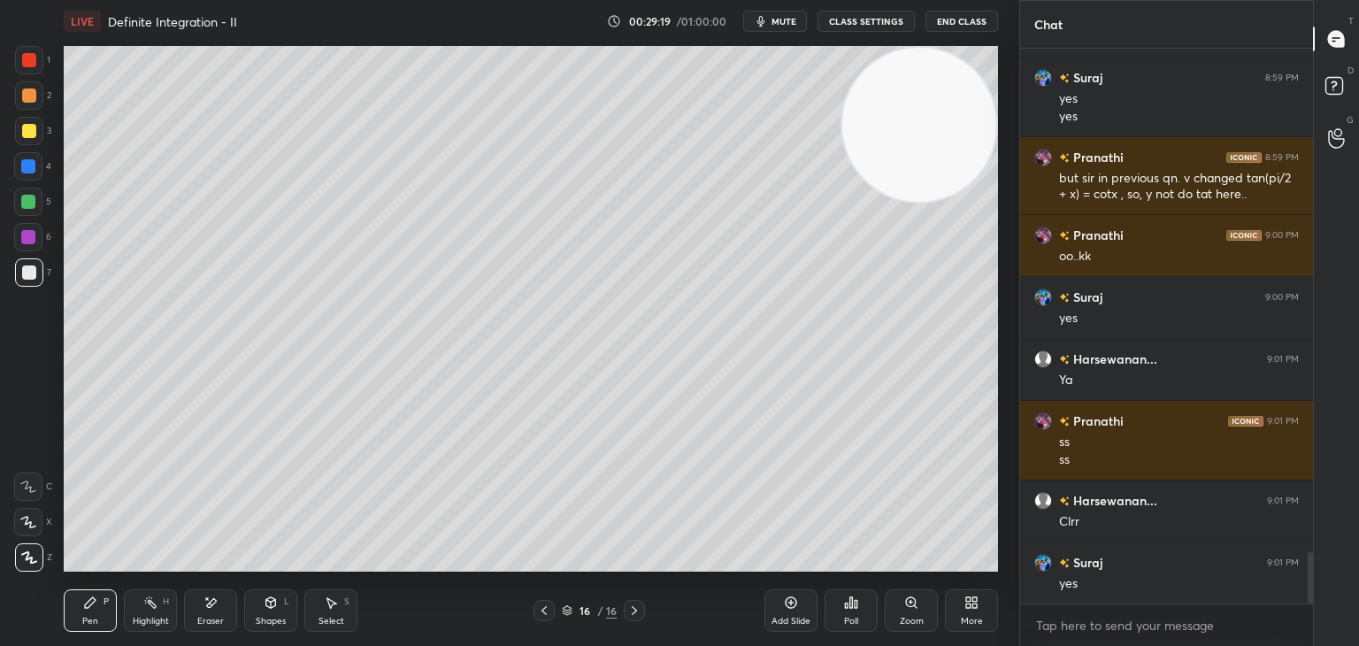
scroll to position [5402, 0]
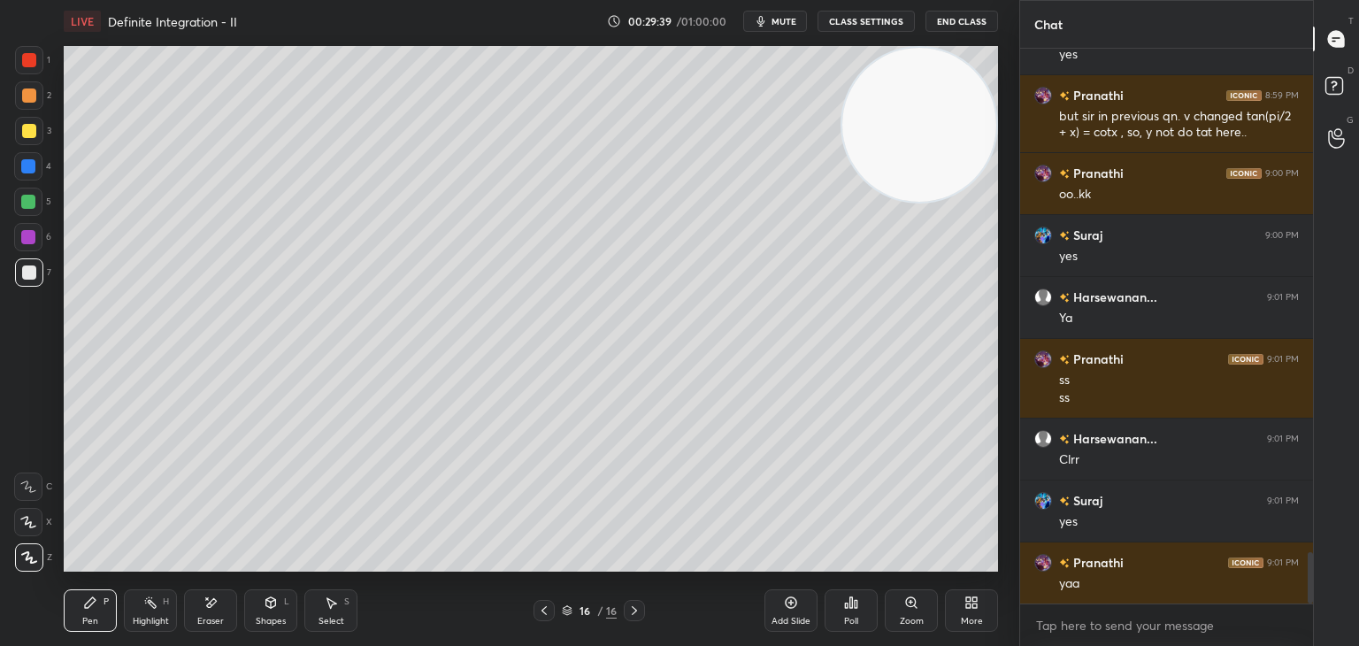
click at [0, 360] on div "1 2 3 4 5 6 7 C X Z E E Erase all H H" at bounding box center [28, 308] width 57 height 525
drag, startPoint x: 784, startPoint y: 604, endPoint x: 789, endPoint y: 593, distance: 11.9
click at [786, 599] on icon at bounding box center [791, 602] width 14 height 14
drag, startPoint x: 934, startPoint y: 157, endPoint x: 969, endPoint y: 140, distance: 39.2
click at [954, 146] on video at bounding box center [919, 125] width 154 height 154
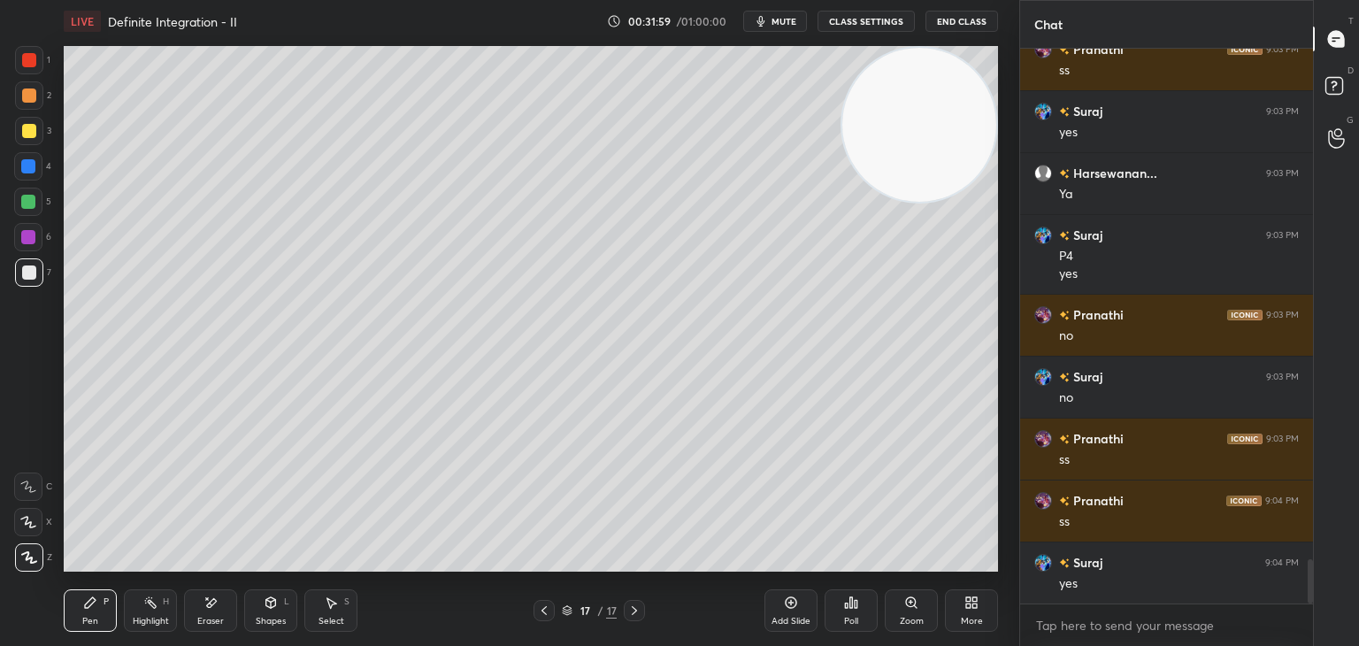
scroll to position [6349, 0]
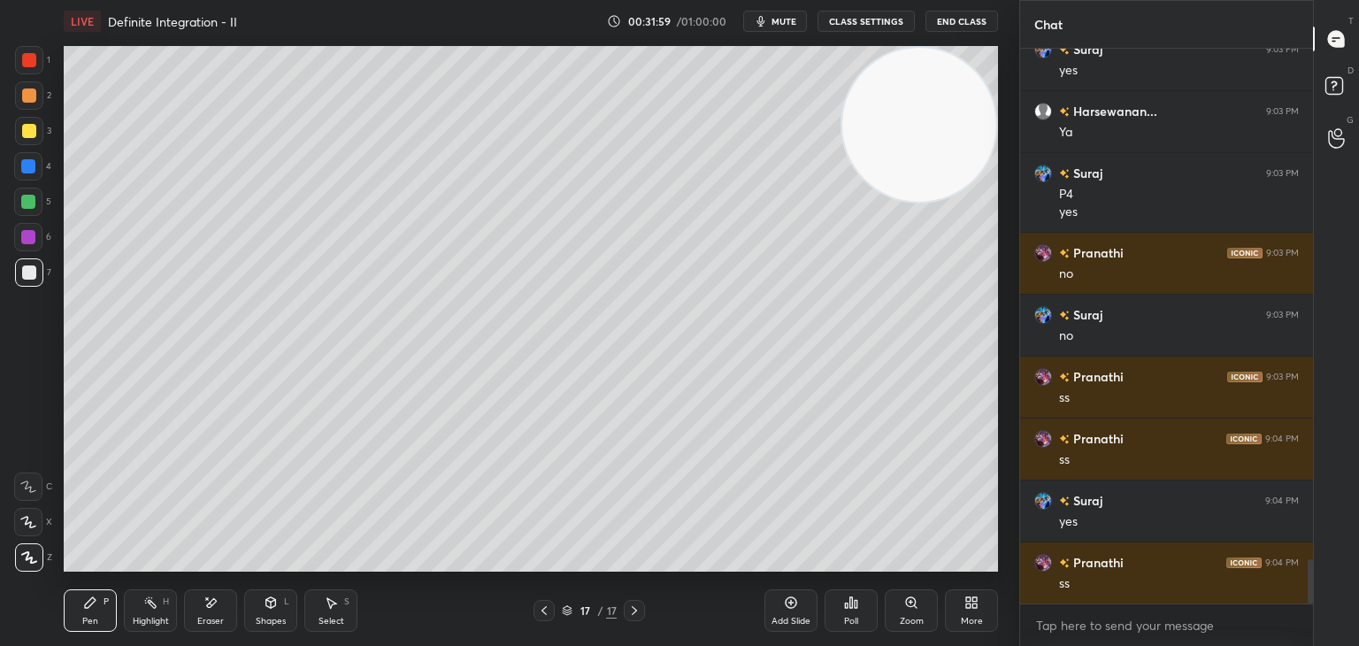
drag, startPoint x: 151, startPoint y: 615, endPoint x: 159, endPoint y: 592, distance: 24.3
click at [151, 613] on div "Highlight H" at bounding box center [150, 610] width 53 height 42
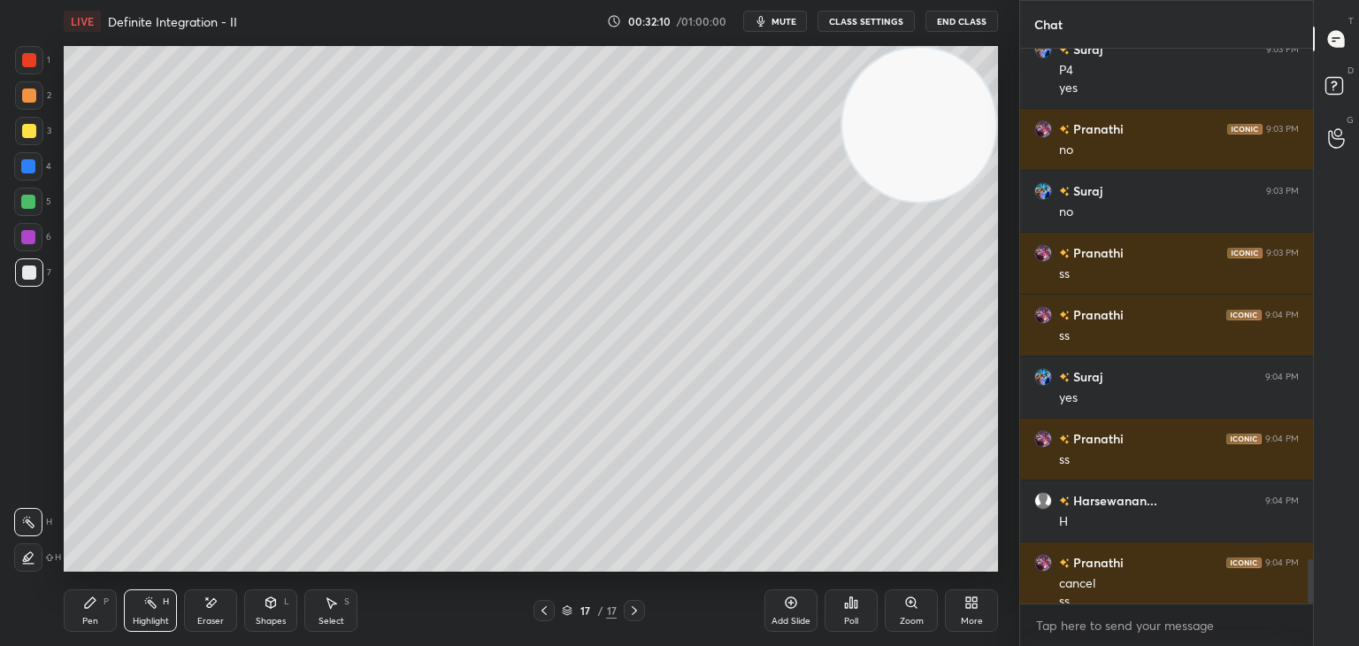
scroll to position [6490, 0]
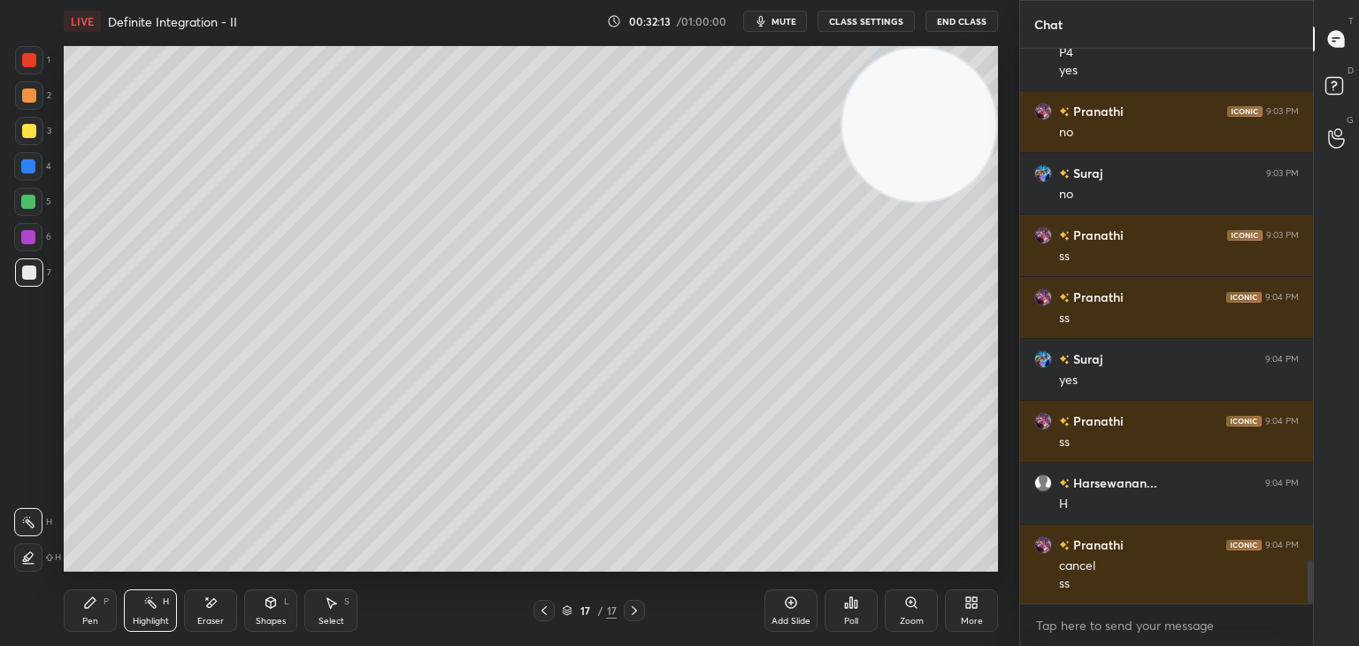
click at [62, 613] on div "LIVE Definite Integration - II 00:32:13 / 01:00:00 mute CLASS SETTINGS End Clas…" at bounding box center [531, 323] width 948 height 646
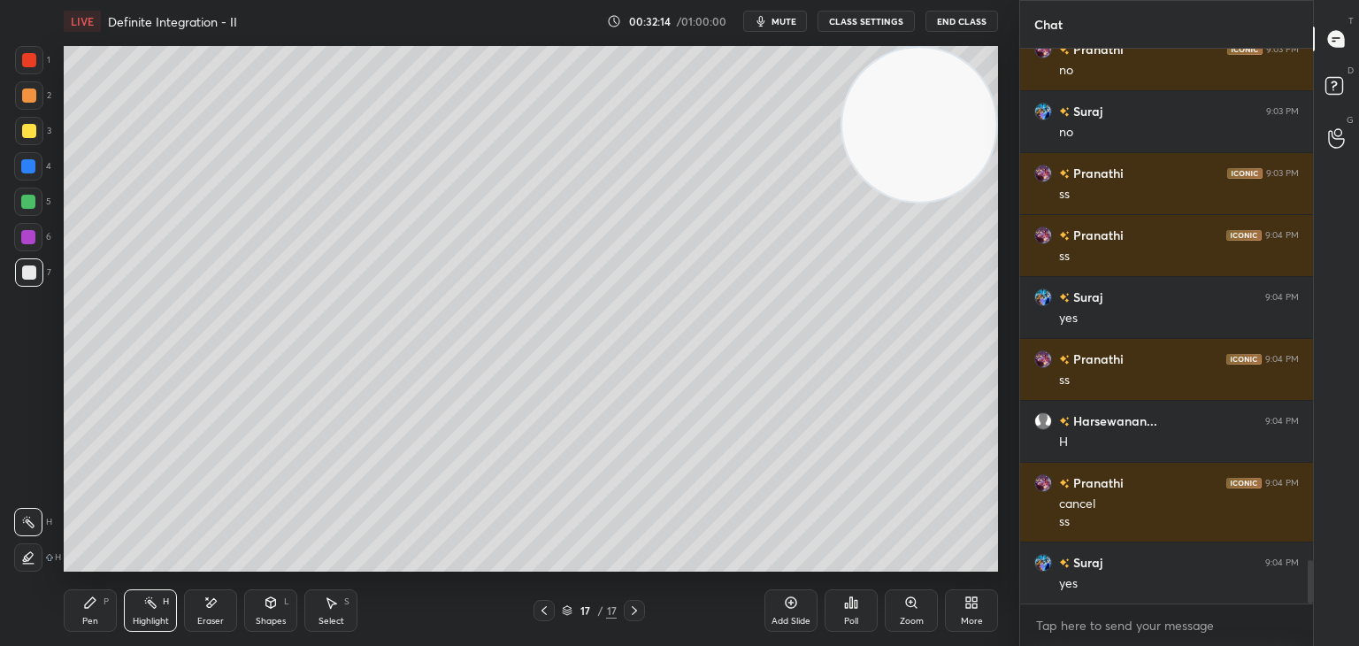
click at [92, 601] on icon at bounding box center [90, 602] width 11 height 11
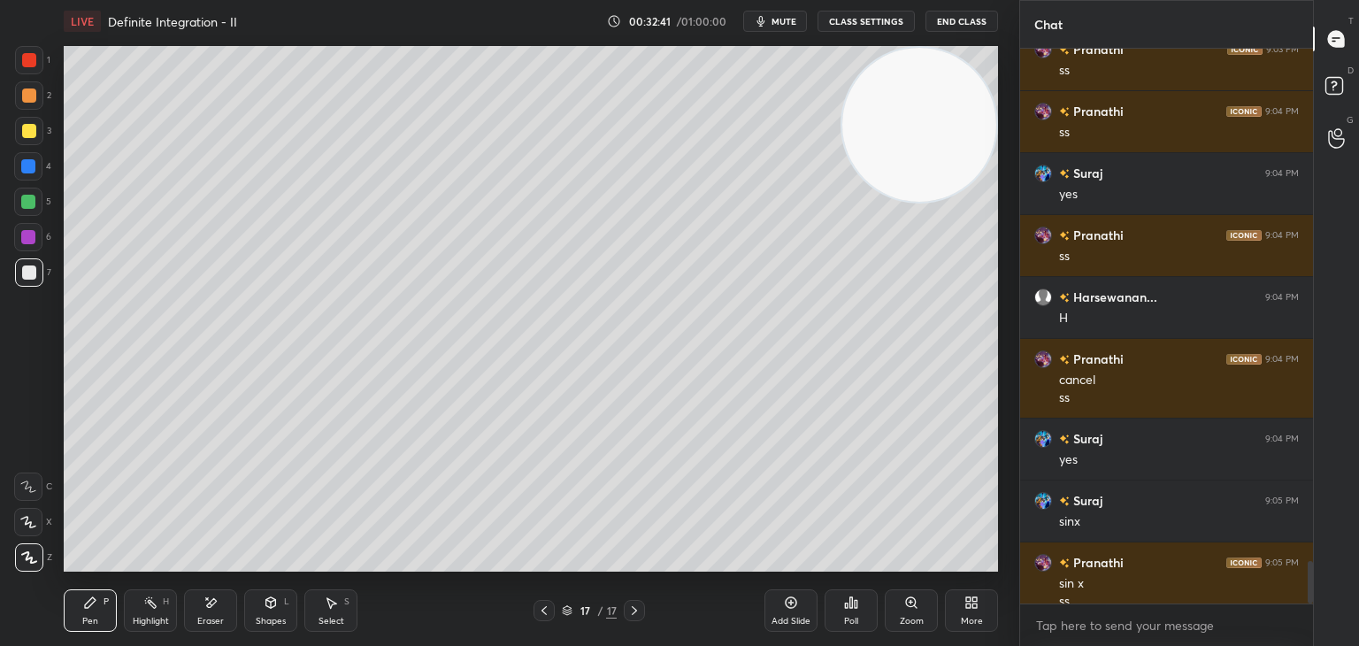
scroll to position [6694, 0]
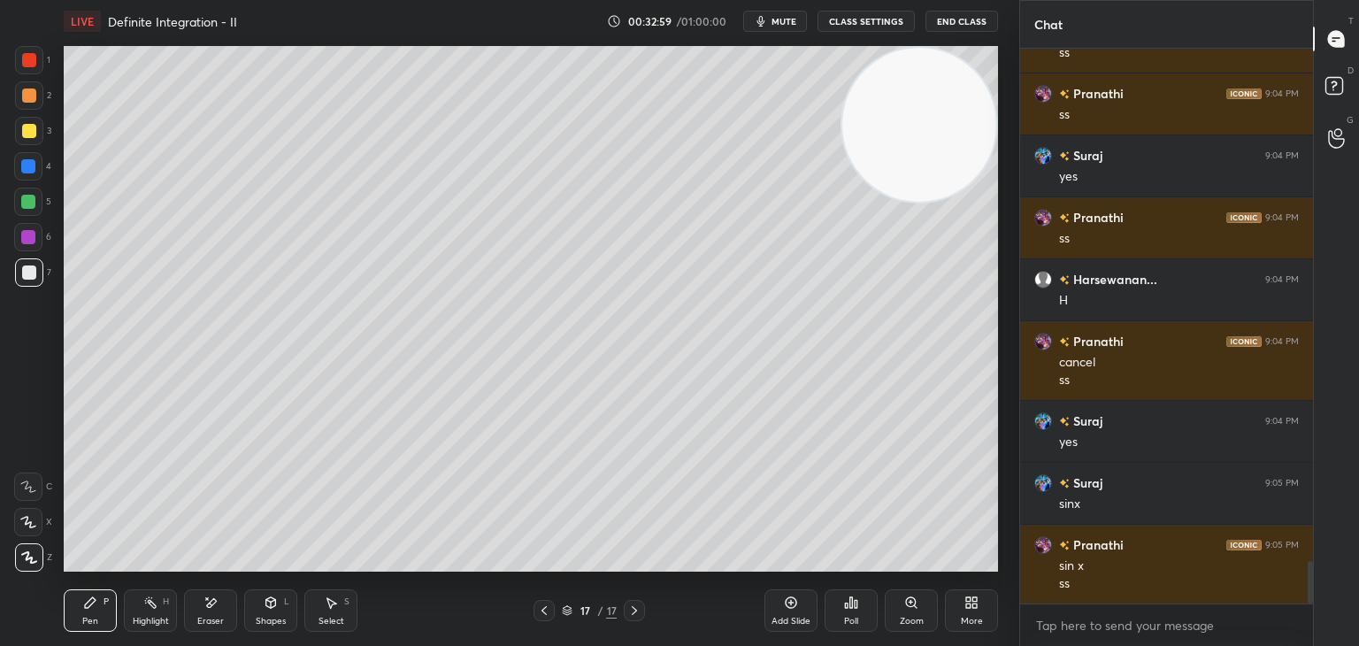
drag, startPoint x: 203, startPoint y: 615, endPoint x: 226, endPoint y: 587, distance: 36.4
click at [205, 611] on div "Eraser" at bounding box center [210, 610] width 53 height 42
click at [88, 602] on icon at bounding box center [90, 602] width 11 height 11
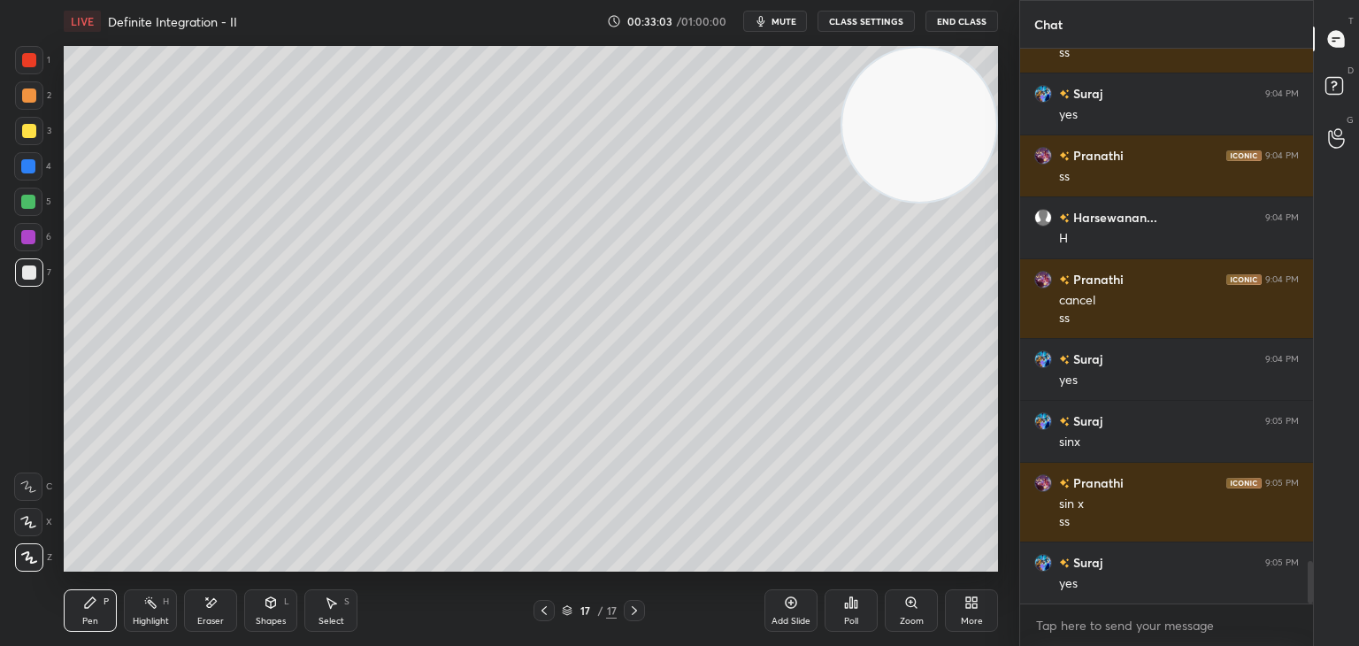
drag, startPoint x: 209, startPoint y: 602, endPoint x: 237, endPoint y: 581, distance: 35.4
click at [208, 601] on icon at bounding box center [210, 602] width 14 height 15
click at [83, 602] on icon at bounding box center [90, 602] width 14 height 14
drag, startPoint x: 786, startPoint y: 610, endPoint x: 782, endPoint y: 602, distance: 9.1
click at [785, 610] on div "Add Slide" at bounding box center [790, 610] width 53 height 42
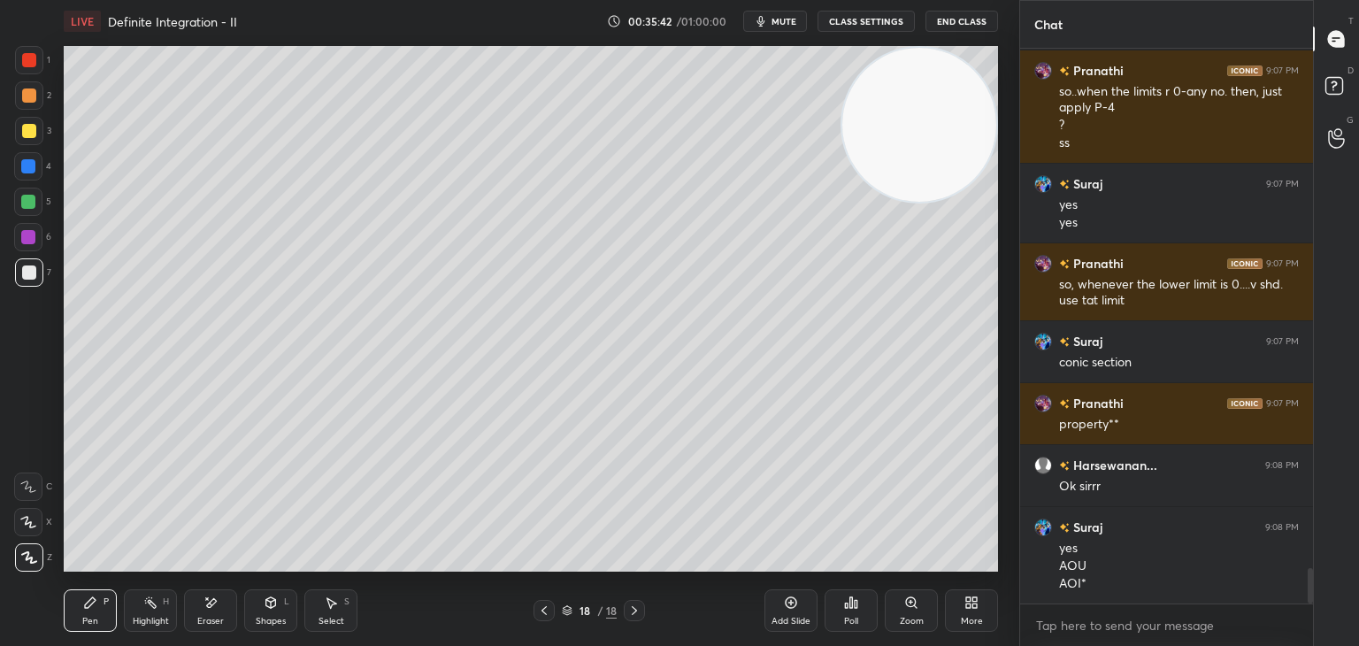
scroll to position [8194, 0]
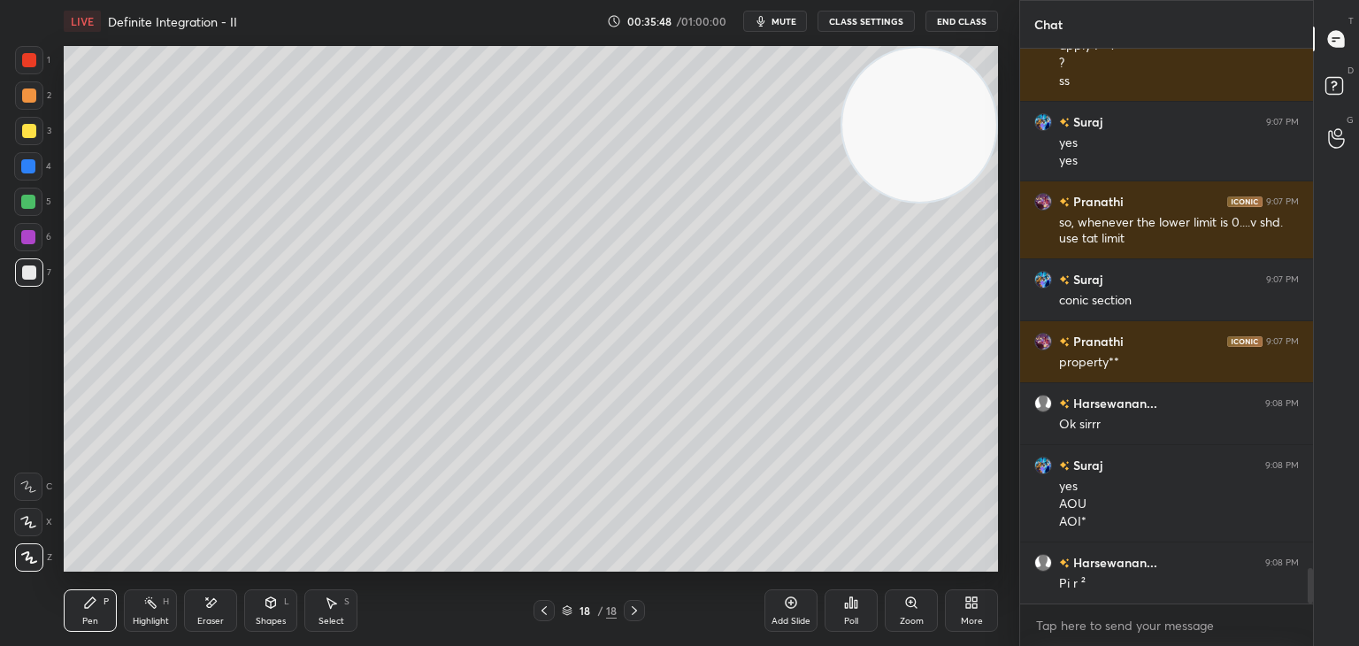
drag, startPoint x: 0, startPoint y: 427, endPoint x: 17, endPoint y: 411, distance: 23.1
click at [4, 425] on div "1 2 3 4 5 6 7 C X Z E E Erase all H H" at bounding box center [28, 308] width 57 height 525
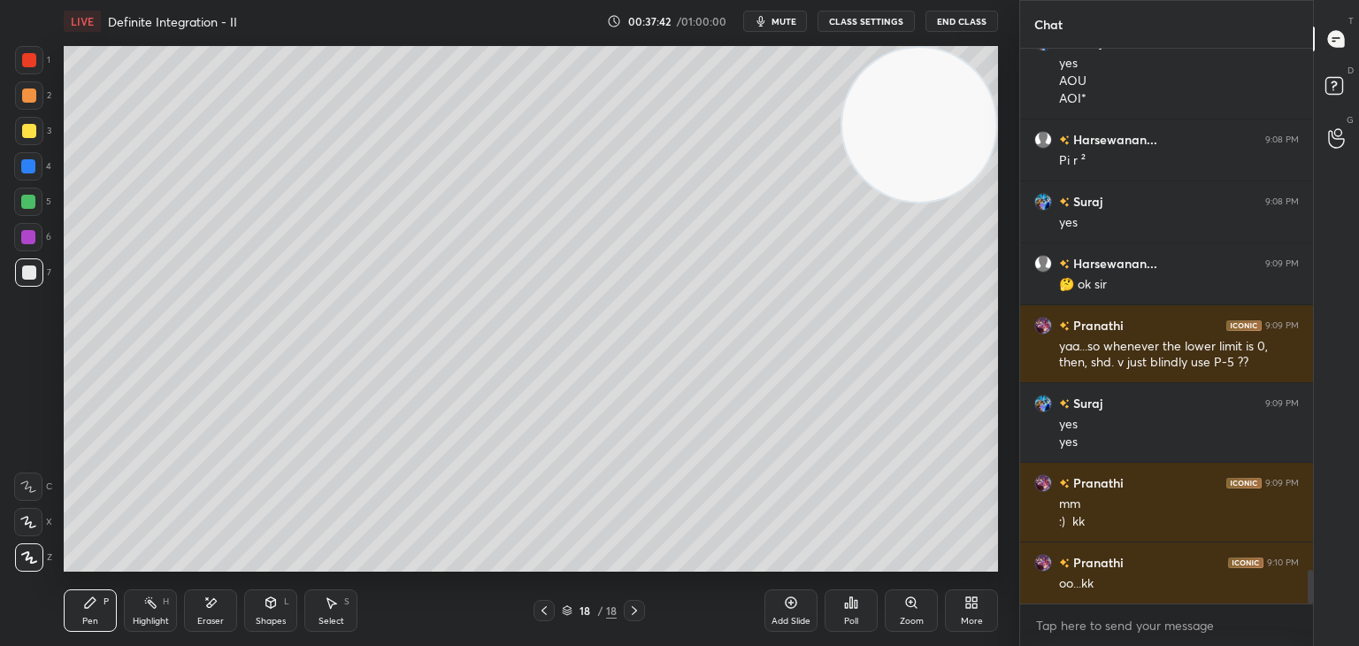
scroll to position [8679, 0]
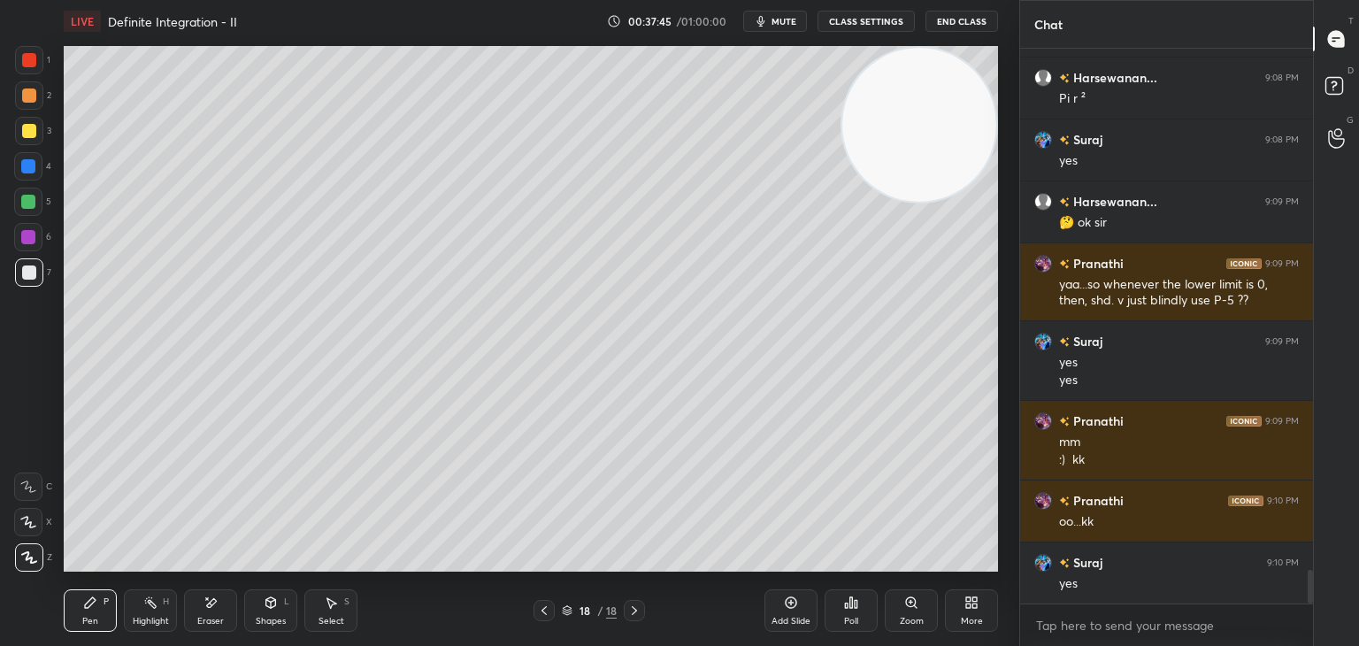
click at [792, 610] on div "Add Slide" at bounding box center [790, 610] width 53 height 42
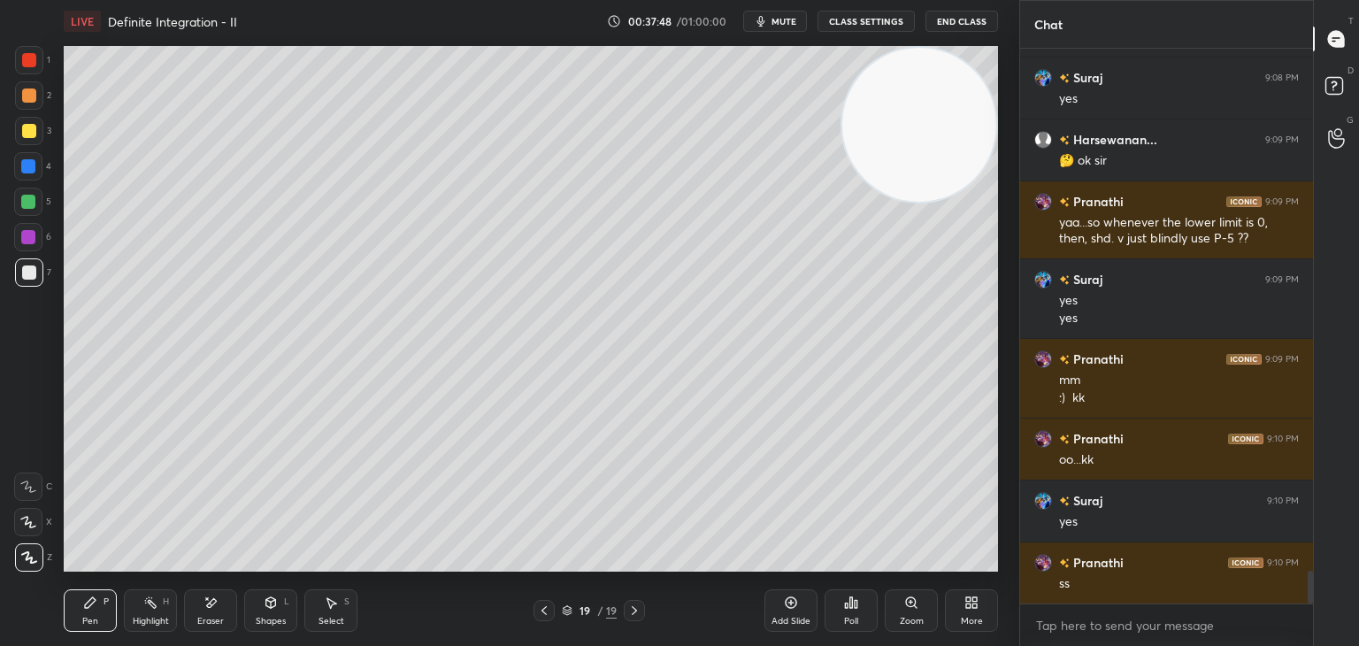
drag, startPoint x: 0, startPoint y: 355, endPoint x: 6, endPoint y: 344, distance: 12.3
click at [0, 354] on div "1 2 3 4 5 6 7 C X Z E E Erase all H H" at bounding box center [28, 308] width 57 height 525
drag, startPoint x: 912, startPoint y: 110, endPoint x: 926, endPoint y: 103, distance: 15.4
click at [930, 104] on video at bounding box center [919, 125] width 154 height 154
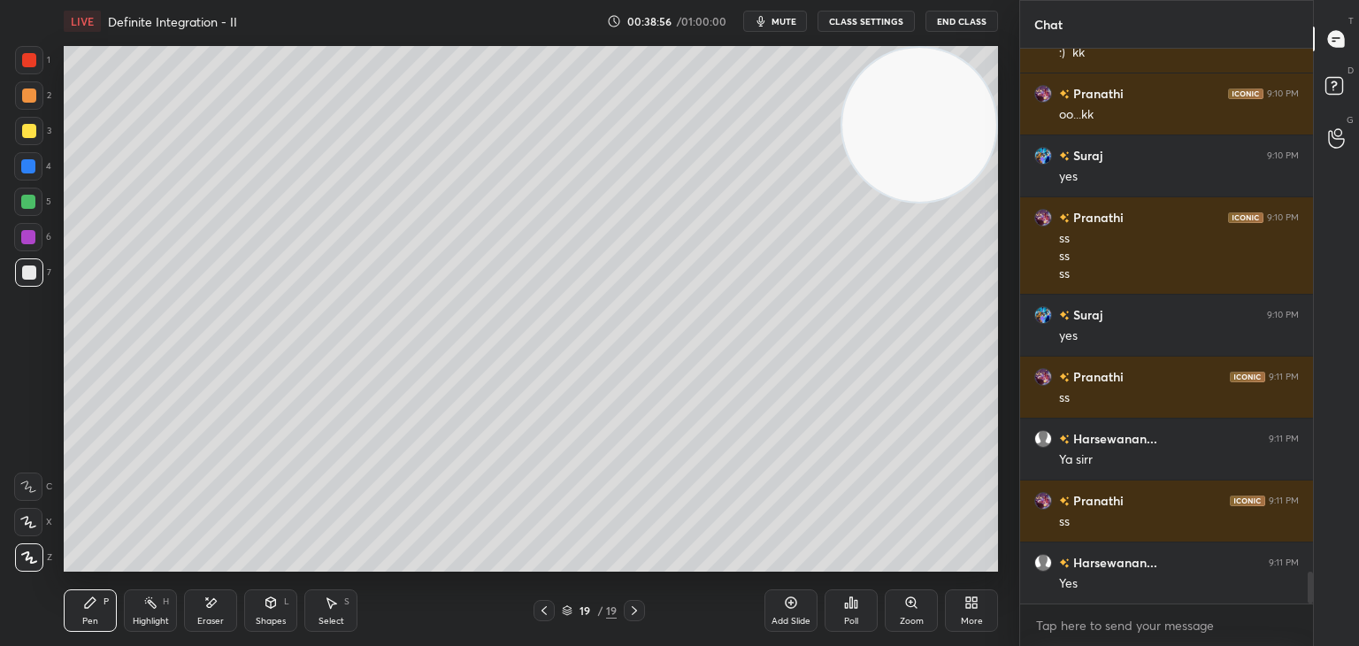
scroll to position [9147, 0]
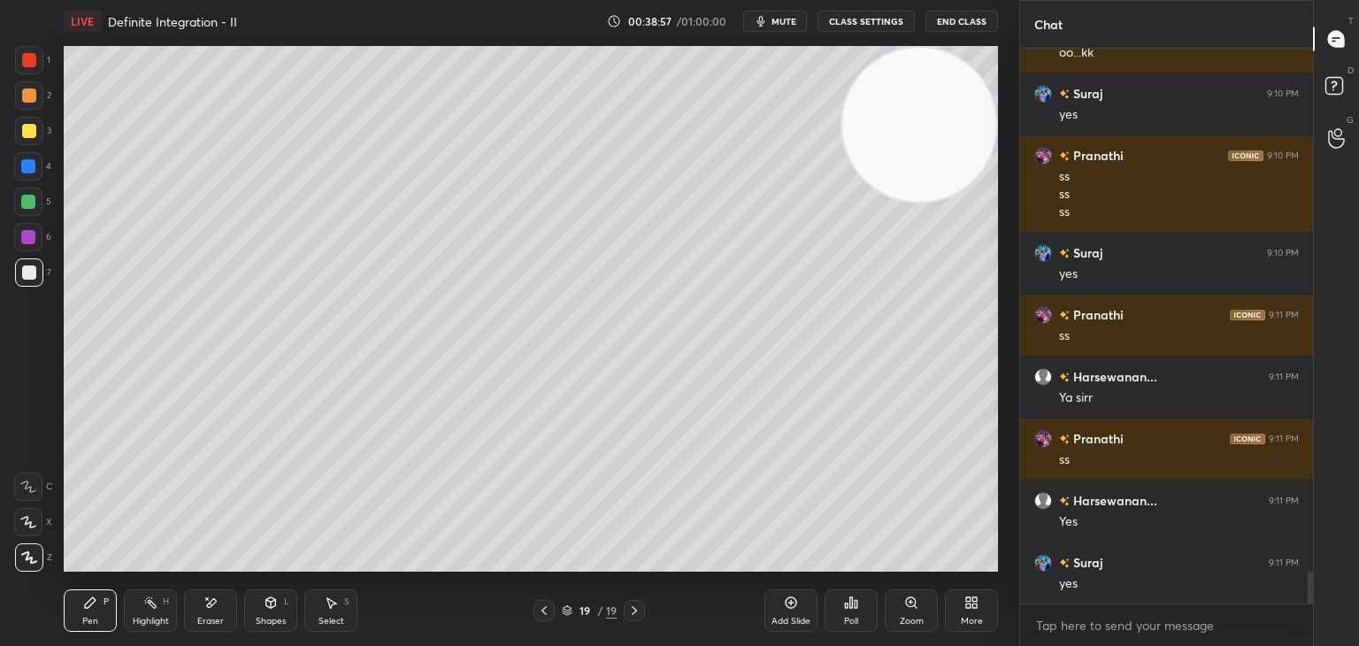
drag, startPoint x: 212, startPoint y: 609, endPoint x: 248, endPoint y: 584, distance: 43.7
click at [212, 608] on icon at bounding box center [210, 602] width 14 height 15
drag, startPoint x: 88, startPoint y: 601, endPoint x: 111, endPoint y: 583, distance: 28.3
click at [88, 601] on icon at bounding box center [90, 602] width 11 height 11
click at [133, 624] on div "Highlight" at bounding box center [151, 620] width 36 height 9
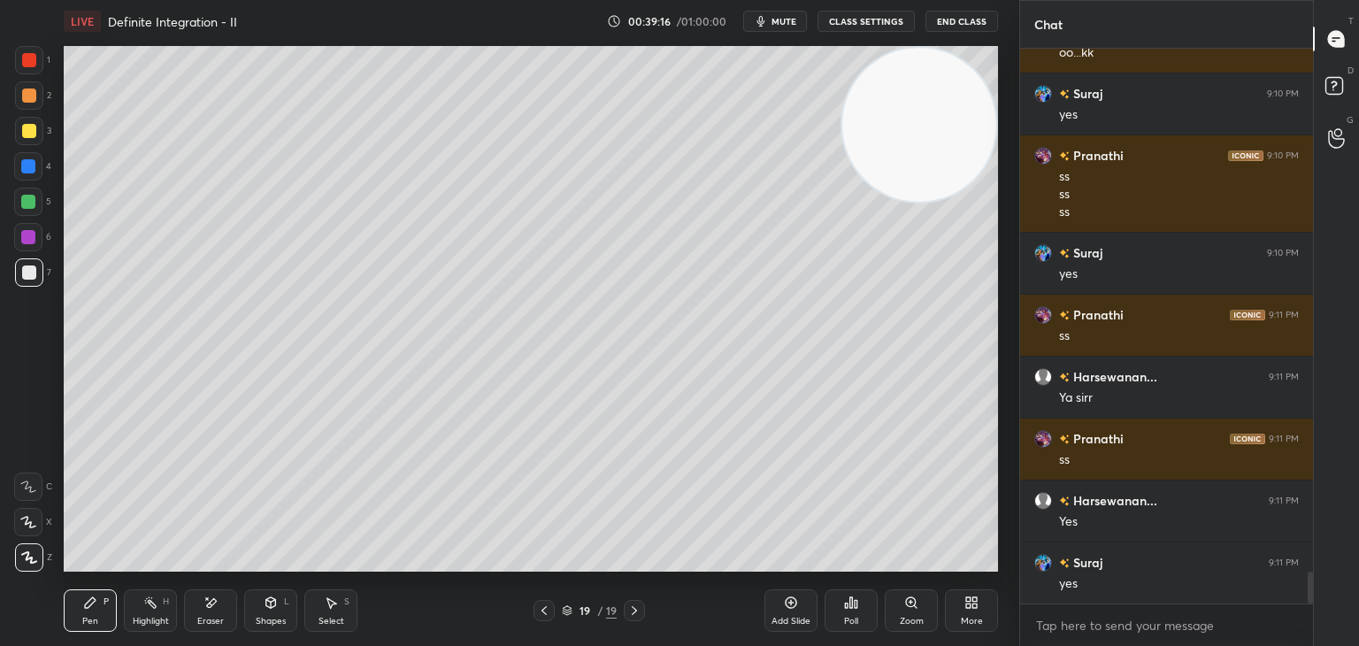
drag, startPoint x: 157, startPoint y: 614, endPoint x: 165, endPoint y: 608, distance: 10.1
click at [163, 609] on div "Highlight H" at bounding box center [150, 610] width 53 height 42
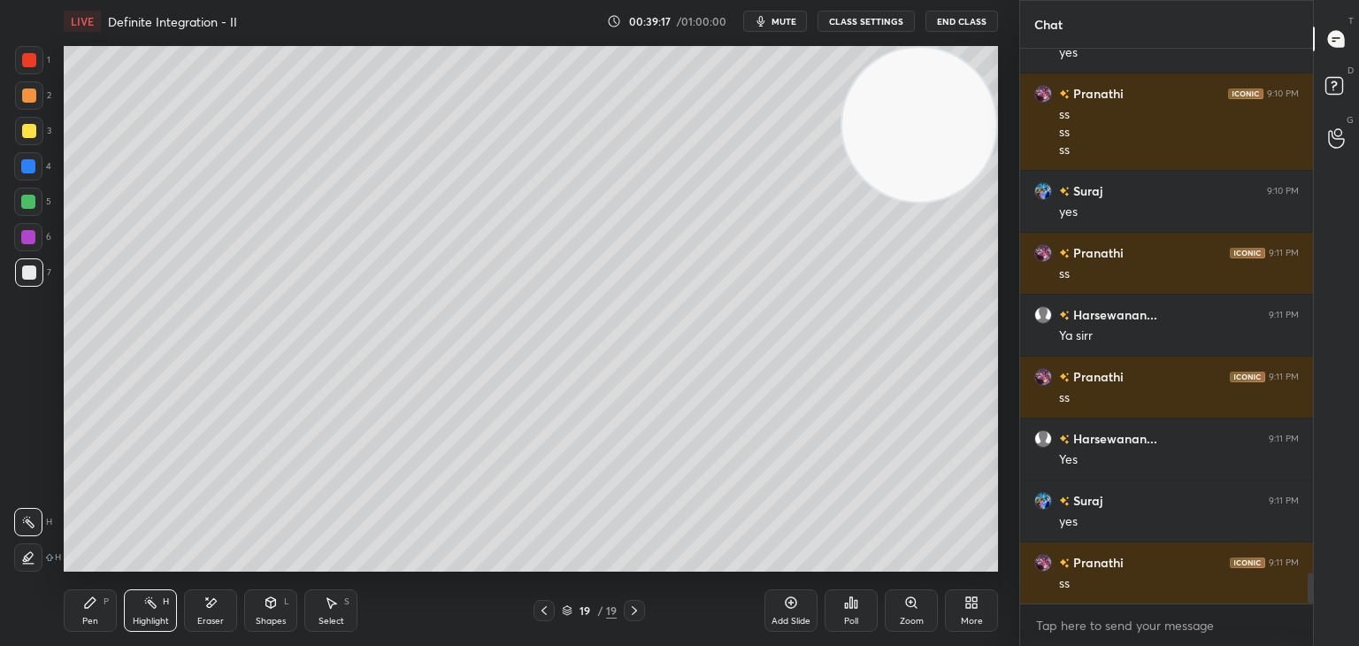
scroll to position [9271, 0]
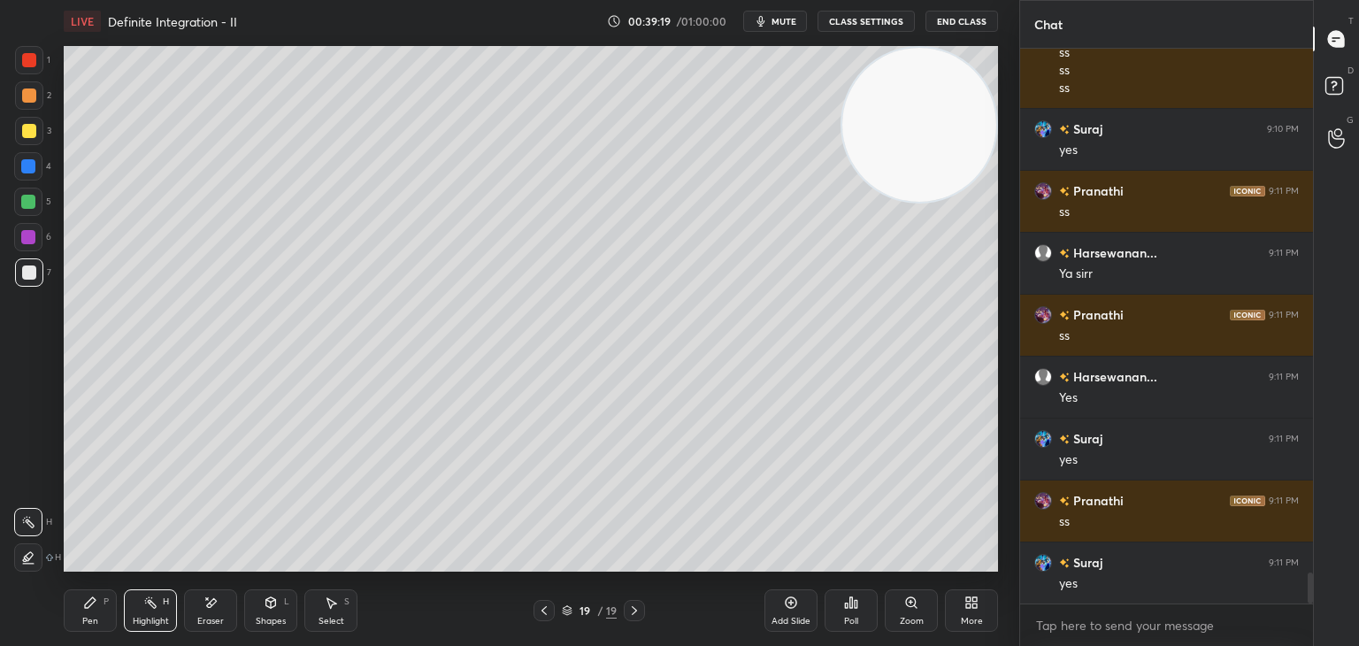
click at [109, 596] on div "Pen P" at bounding box center [90, 610] width 53 height 42
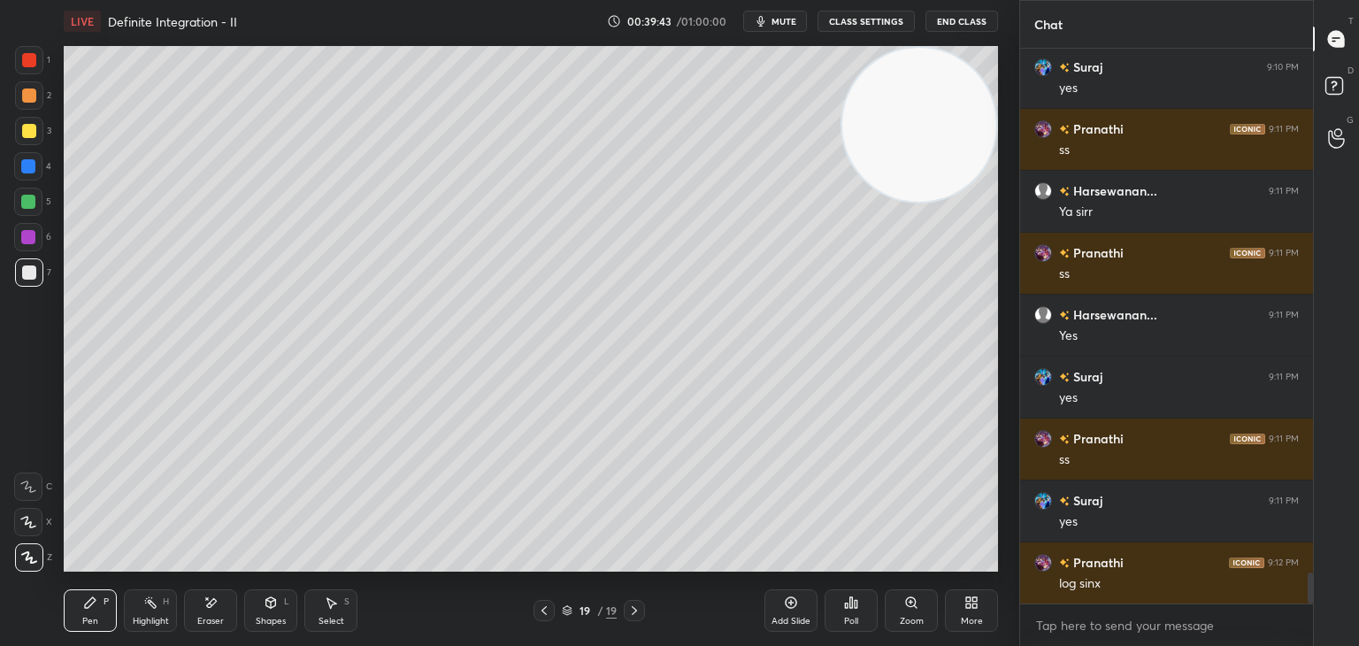
scroll to position [9395, 0]
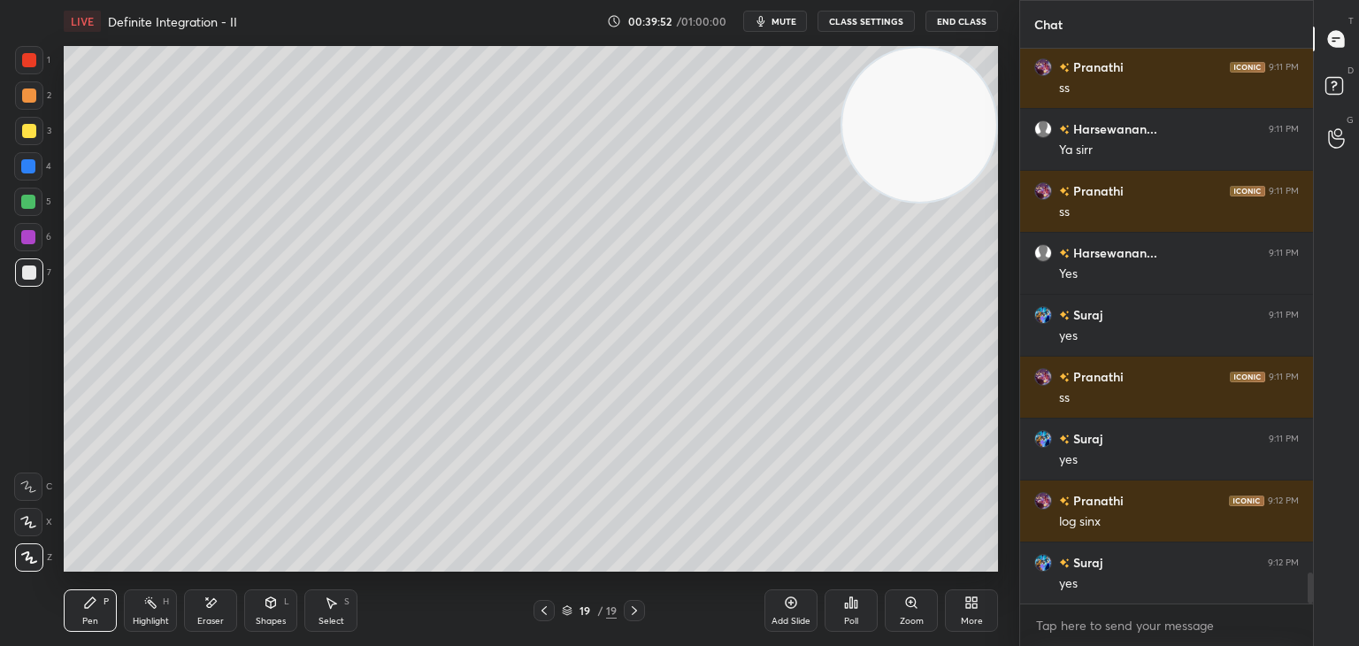
click at [152, 610] on div "Highlight H" at bounding box center [150, 610] width 53 height 42
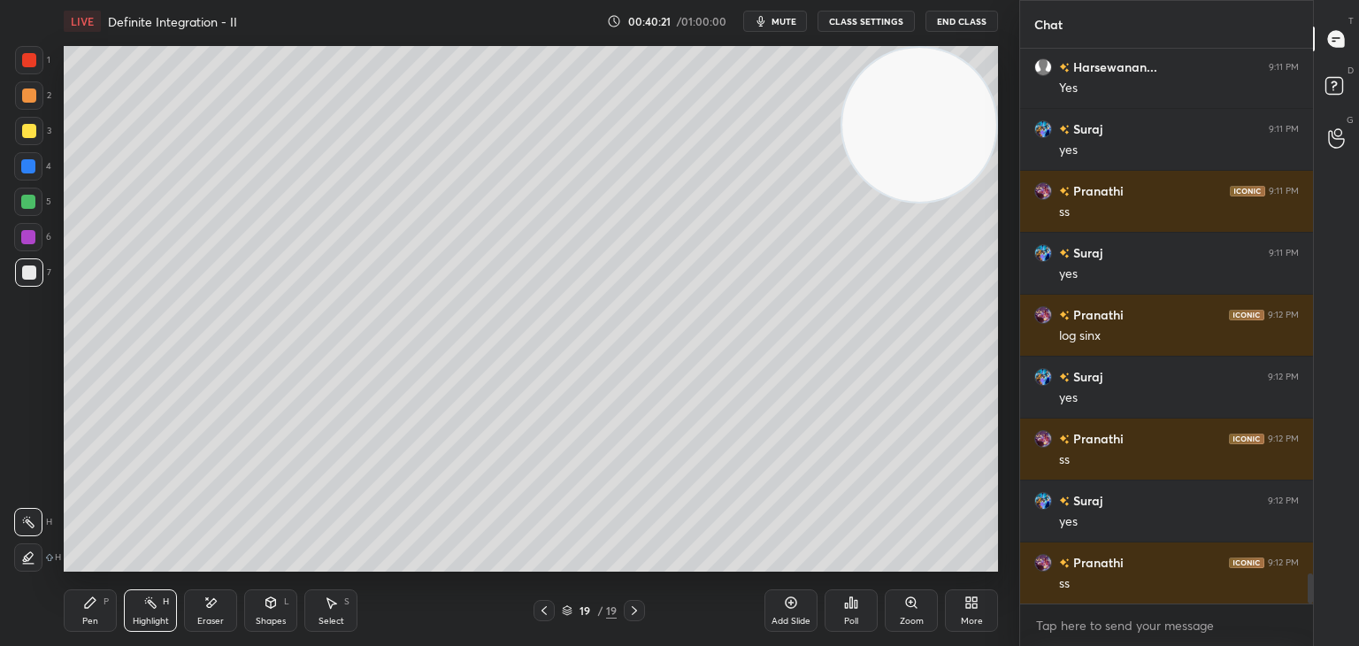
scroll to position [9643, 0]
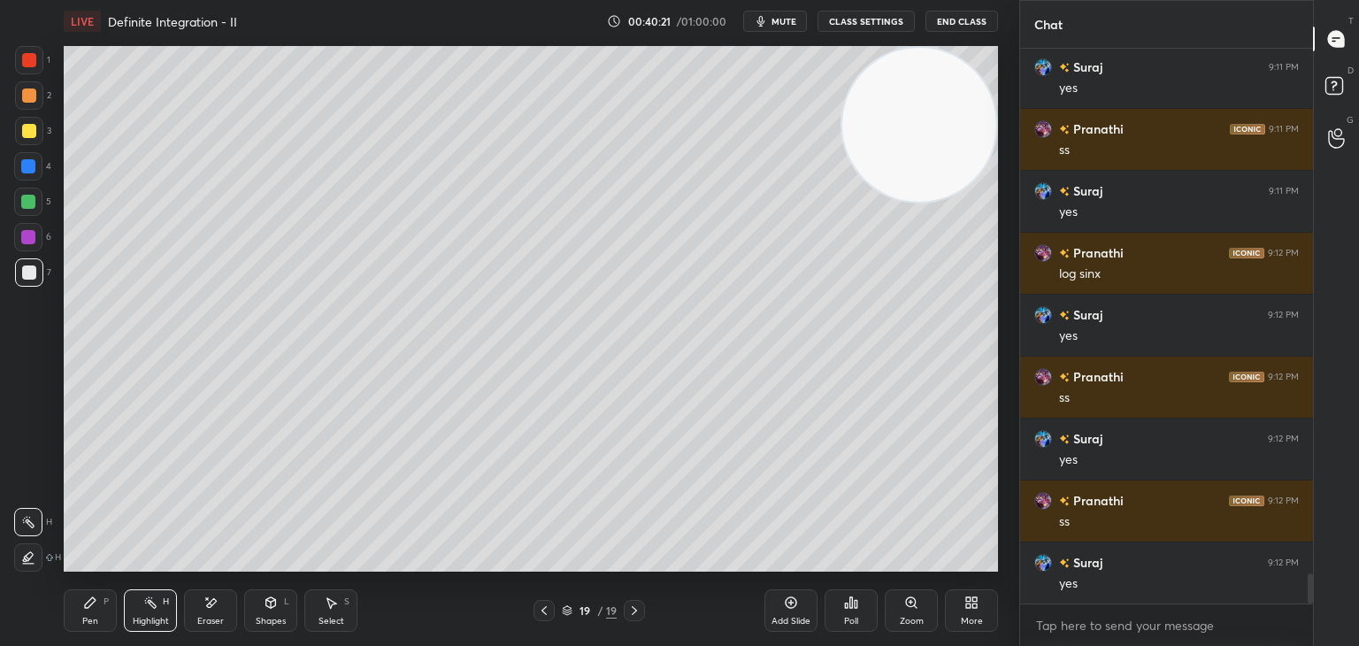
click at [110, 624] on div "Pen P" at bounding box center [90, 610] width 53 height 42
click at [779, 611] on div "Add Slide" at bounding box center [790, 610] width 53 height 42
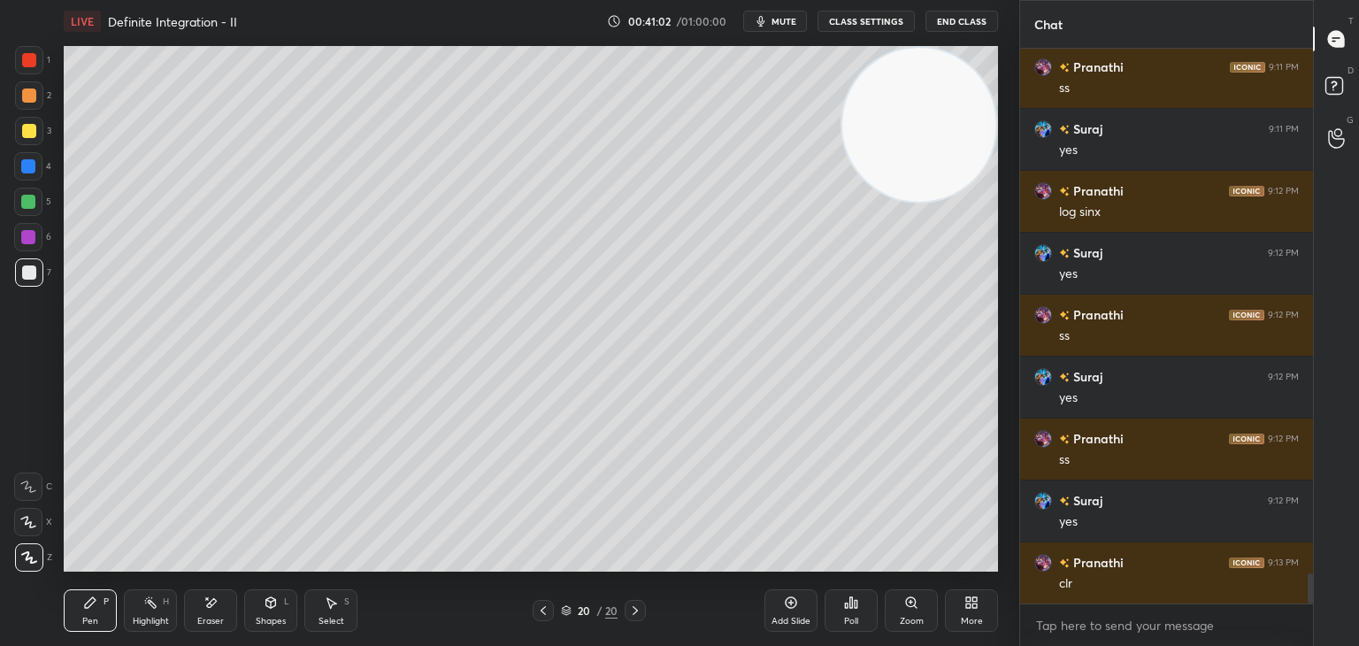
scroll to position [9766, 0]
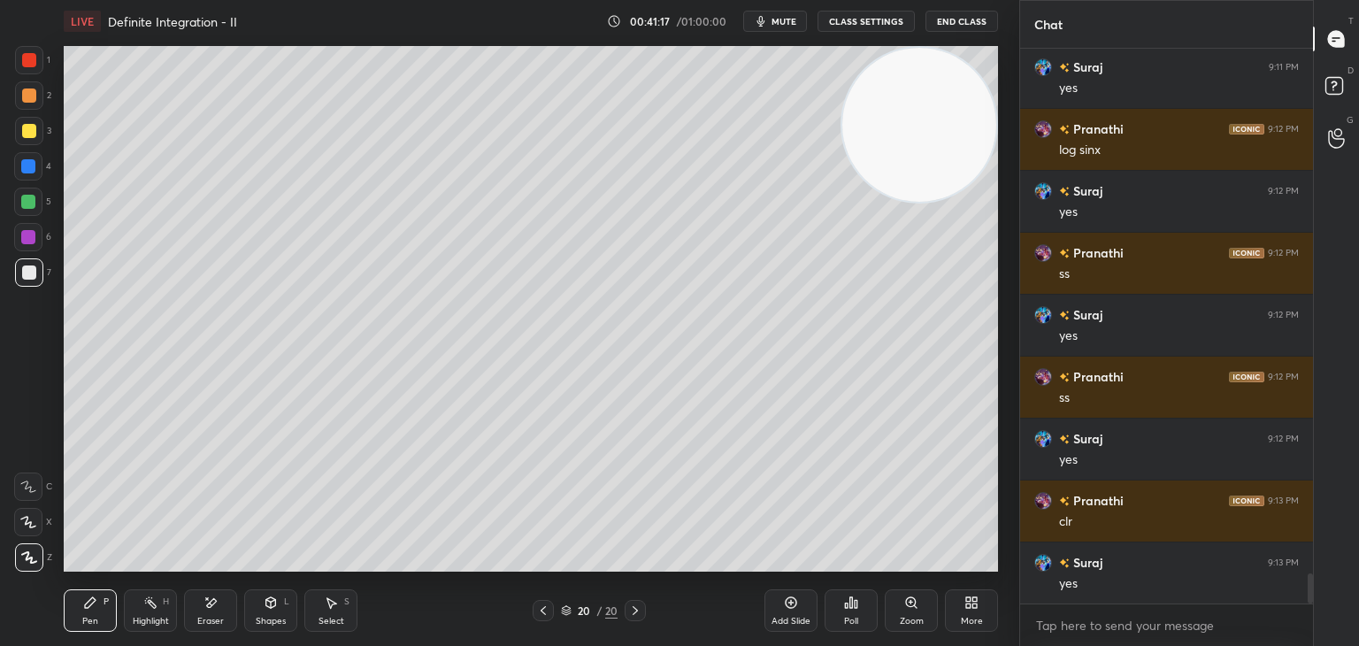
drag, startPoint x: 4, startPoint y: 291, endPoint x: 46, endPoint y: 303, distance: 44.2
click at [3, 291] on div "1 2 3 4 5 6 7 C X Z E E Erase all H H" at bounding box center [28, 308] width 57 height 525
click at [783, 590] on div "Add Slide" at bounding box center [790, 610] width 53 height 42
click at [938, 146] on video at bounding box center [919, 125] width 154 height 154
drag, startPoint x: 203, startPoint y: 627, endPoint x: 218, endPoint y: 574, distance: 55.4
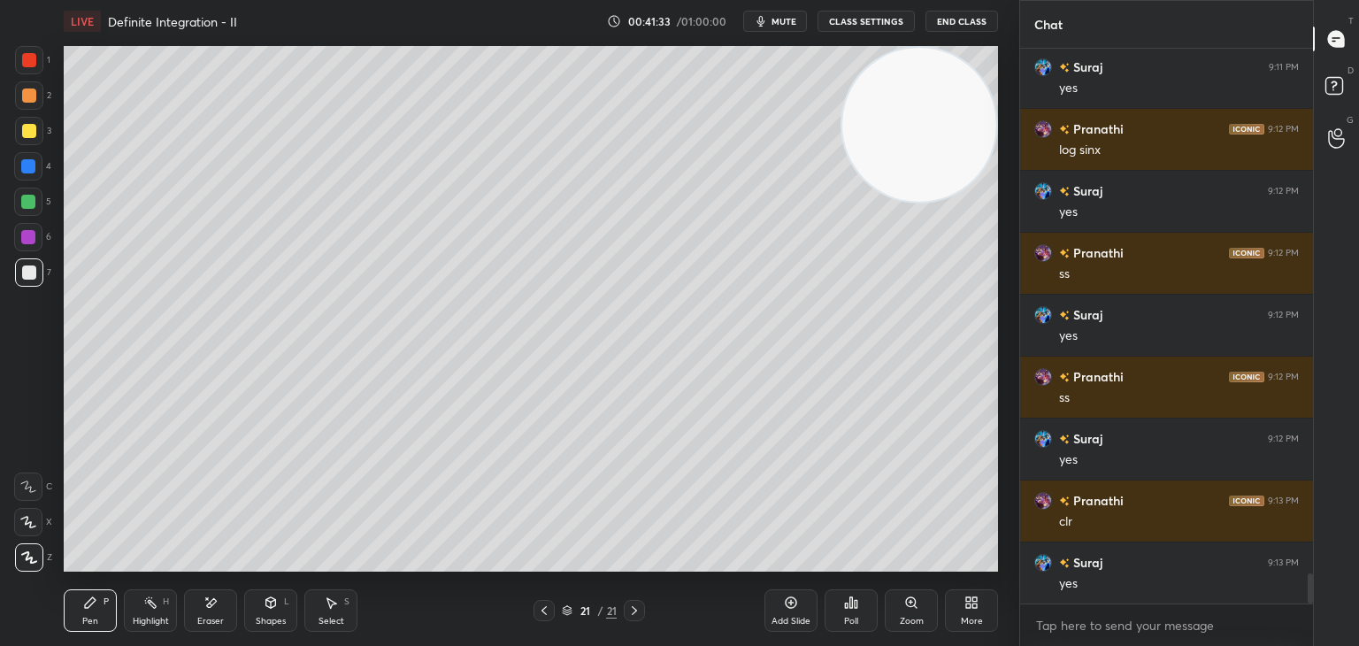
click at [200, 624] on div "Eraser" at bounding box center [210, 610] width 53 height 42
drag, startPoint x: 97, startPoint y: 610, endPoint x: 102, endPoint y: 592, distance: 19.1
click at [96, 609] on div "Pen P" at bounding box center [90, 610] width 53 height 42
click at [142, 599] on div "Highlight H" at bounding box center [150, 610] width 53 height 42
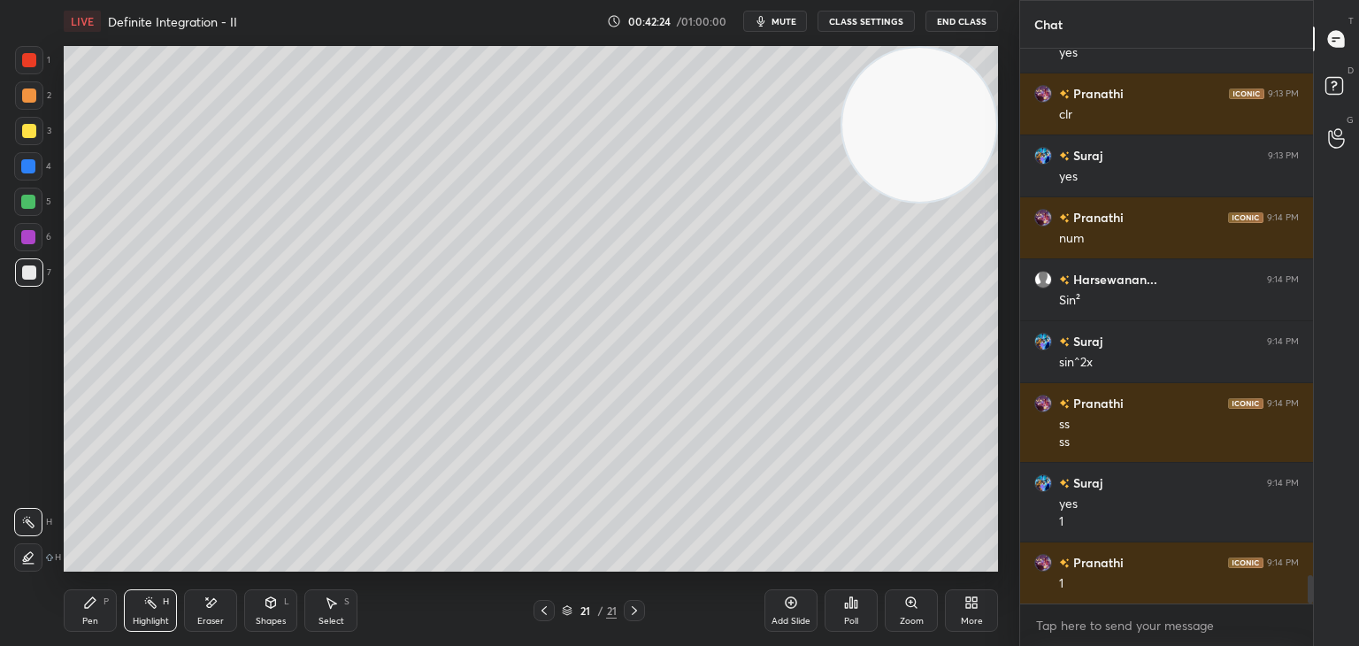
scroll to position [10191, 0]
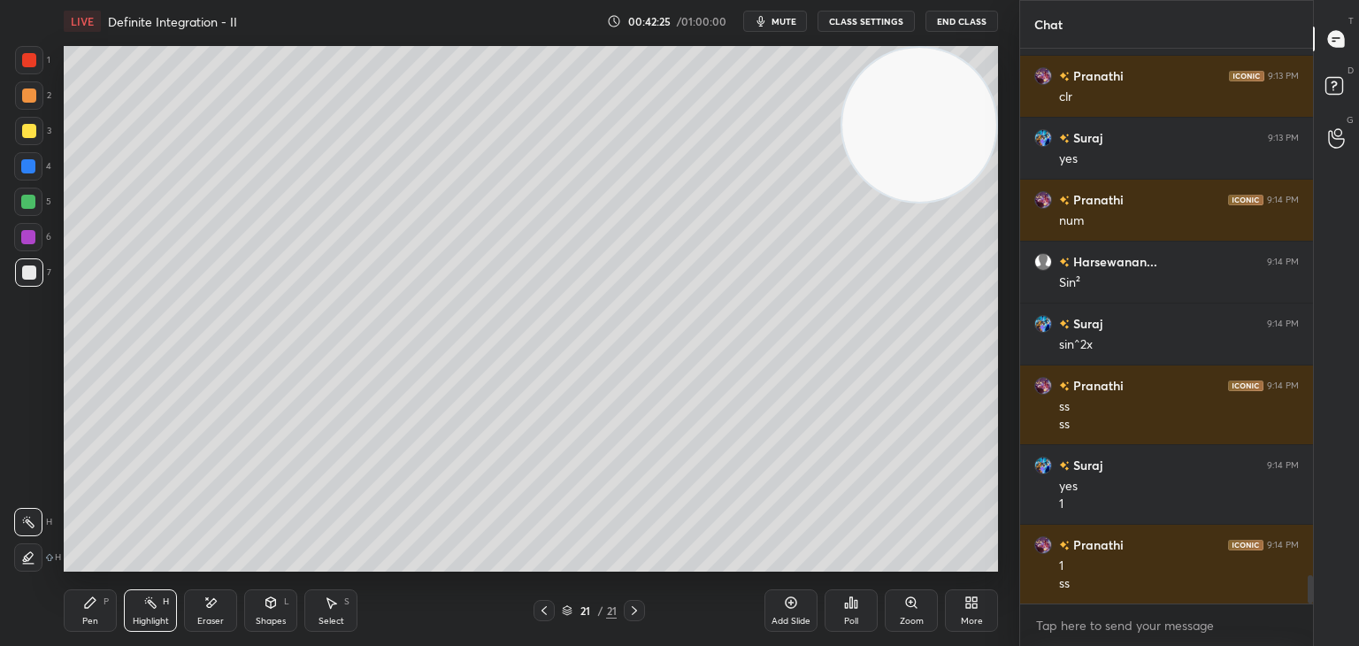
click at [88, 606] on icon at bounding box center [90, 602] width 11 height 11
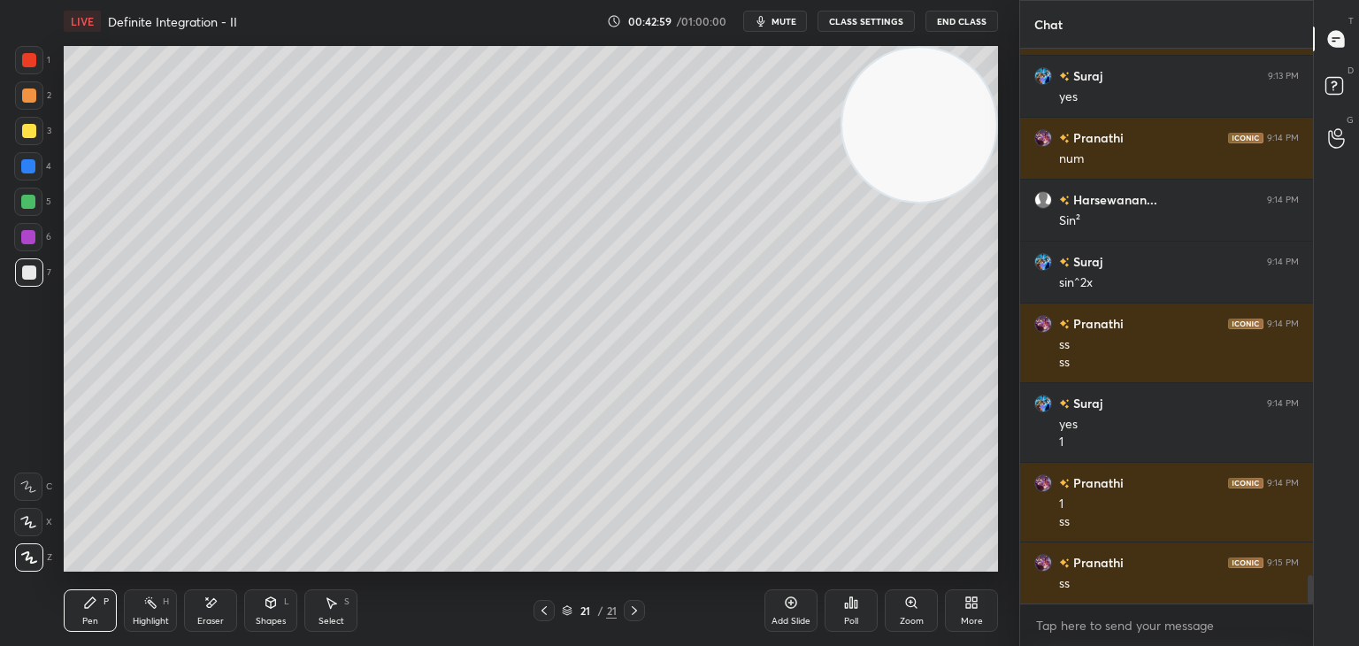
scroll to position [10315, 0]
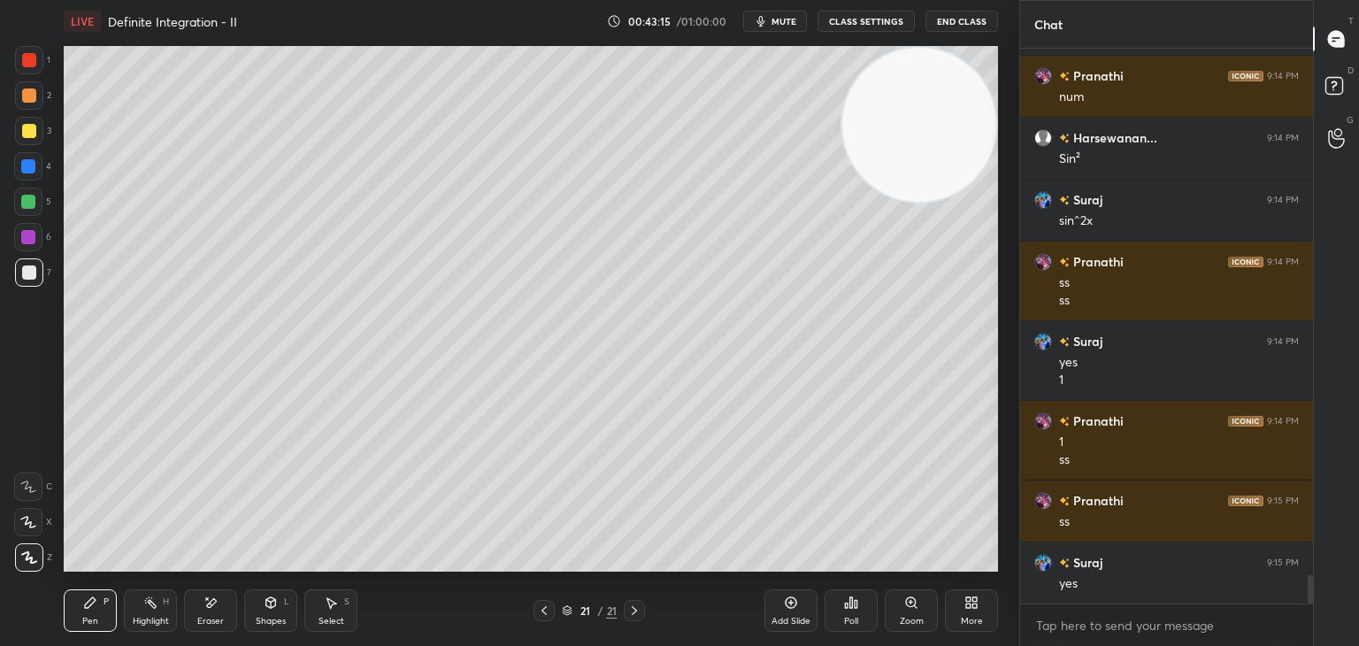
click at [767, 602] on div "Add Slide" at bounding box center [790, 610] width 53 height 42
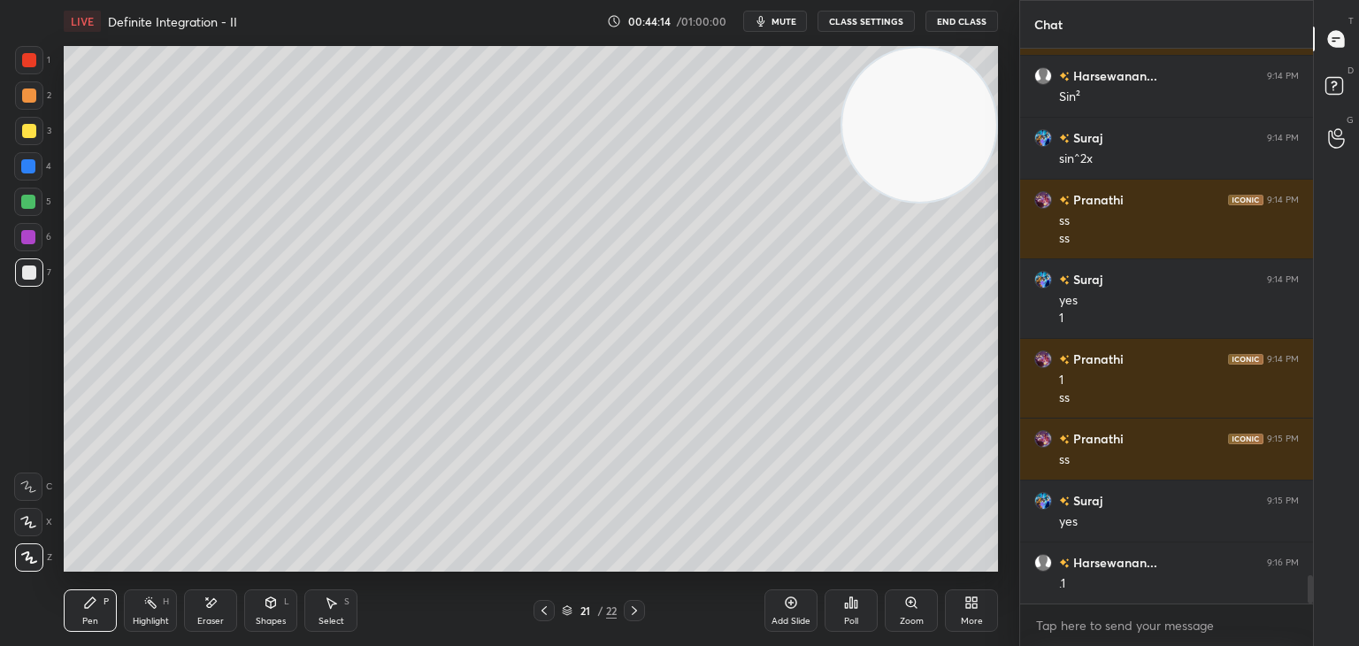
drag, startPoint x: 156, startPoint y: 598, endPoint x: 168, endPoint y: 574, distance: 26.9
click at [157, 594] on div "Highlight H" at bounding box center [150, 610] width 53 height 42
click at [96, 599] on icon at bounding box center [90, 602] width 14 height 14
click at [213, 611] on div "Eraser" at bounding box center [210, 610] width 53 height 42
click at [218, 605] on div "Eraser" at bounding box center [210, 610] width 53 height 42
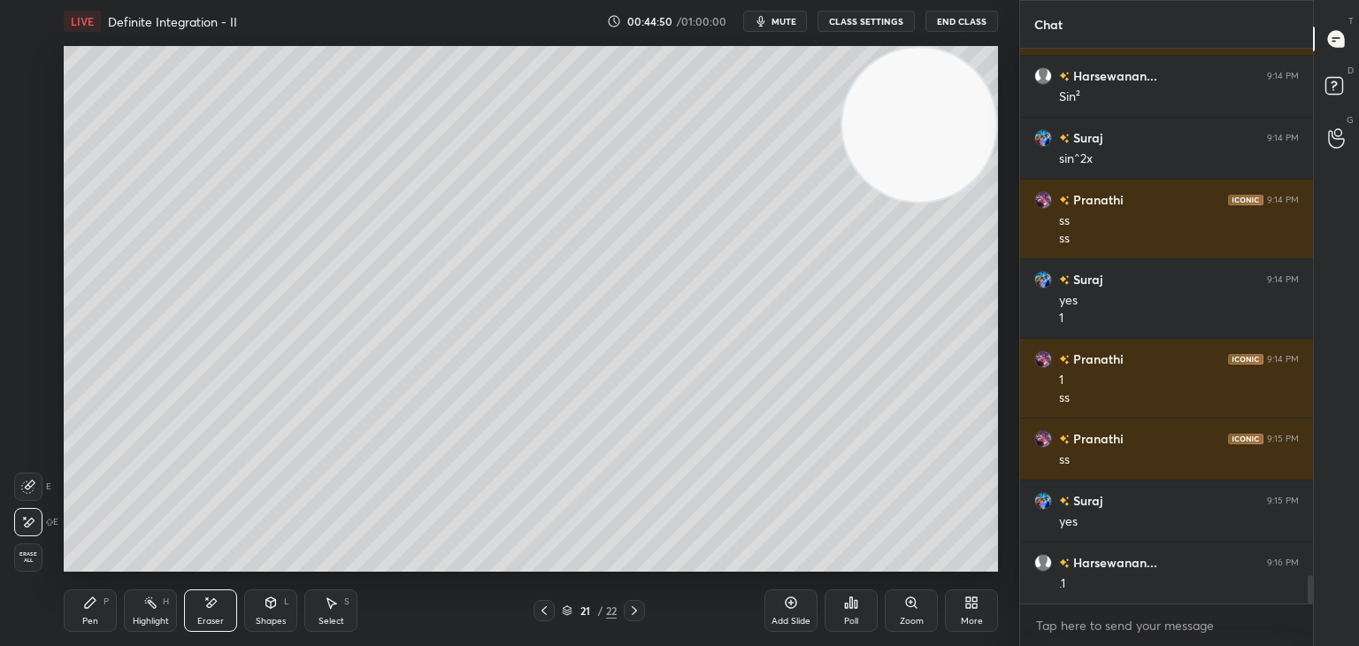
scroll to position [10439, 0]
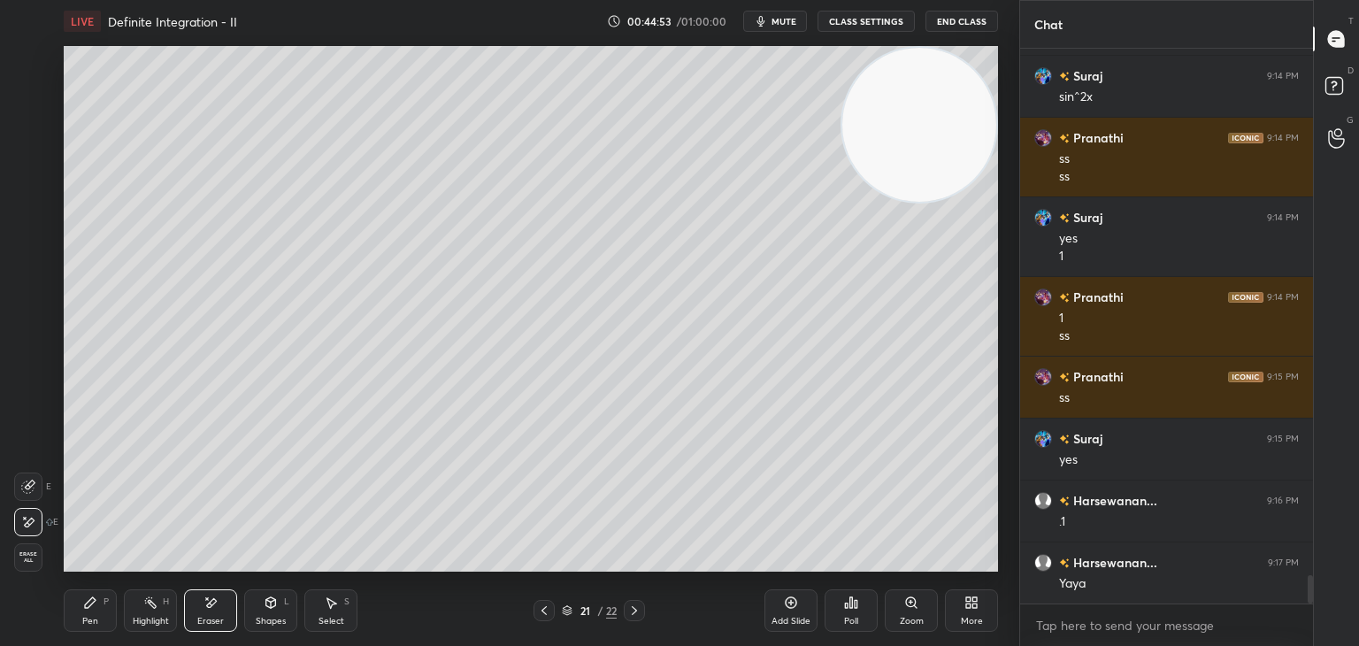
drag, startPoint x: 96, startPoint y: 607, endPoint x: 130, endPoint y: 585, distance: 41.0
click at [97, 606] on div "Pen P" at bounding box center [90, 610] width 53 height 42
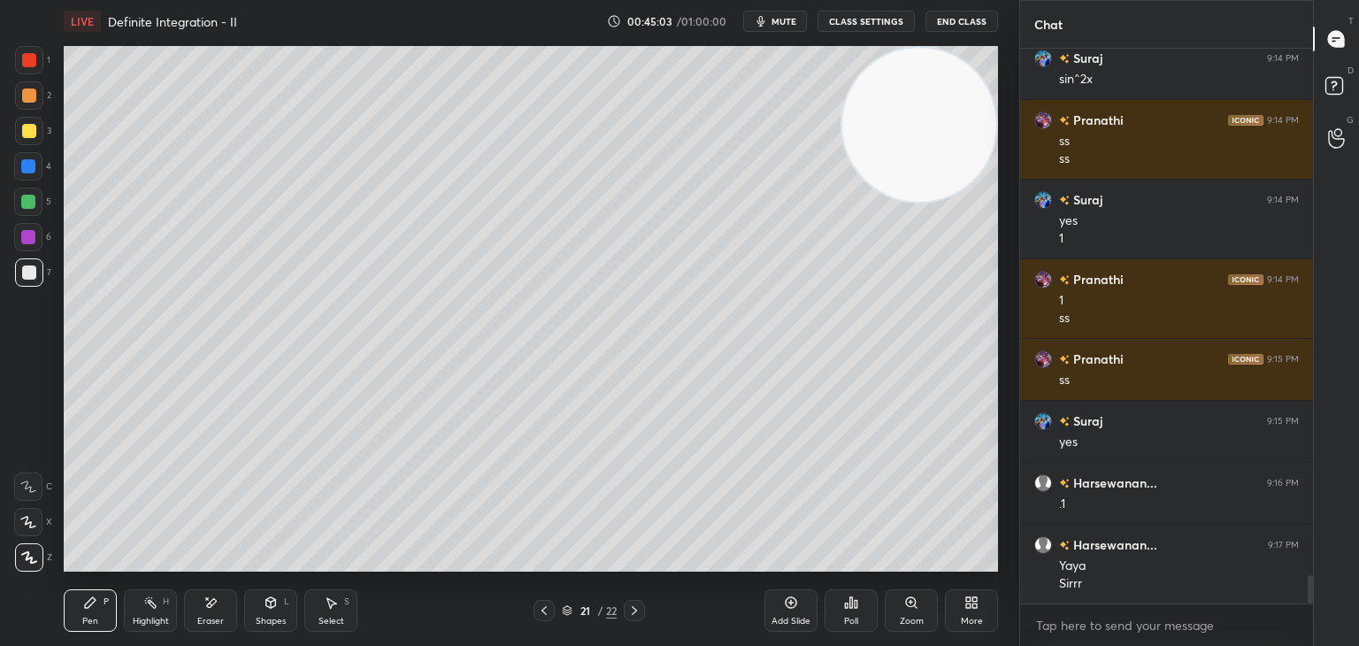
scroll to position [10518, 0]
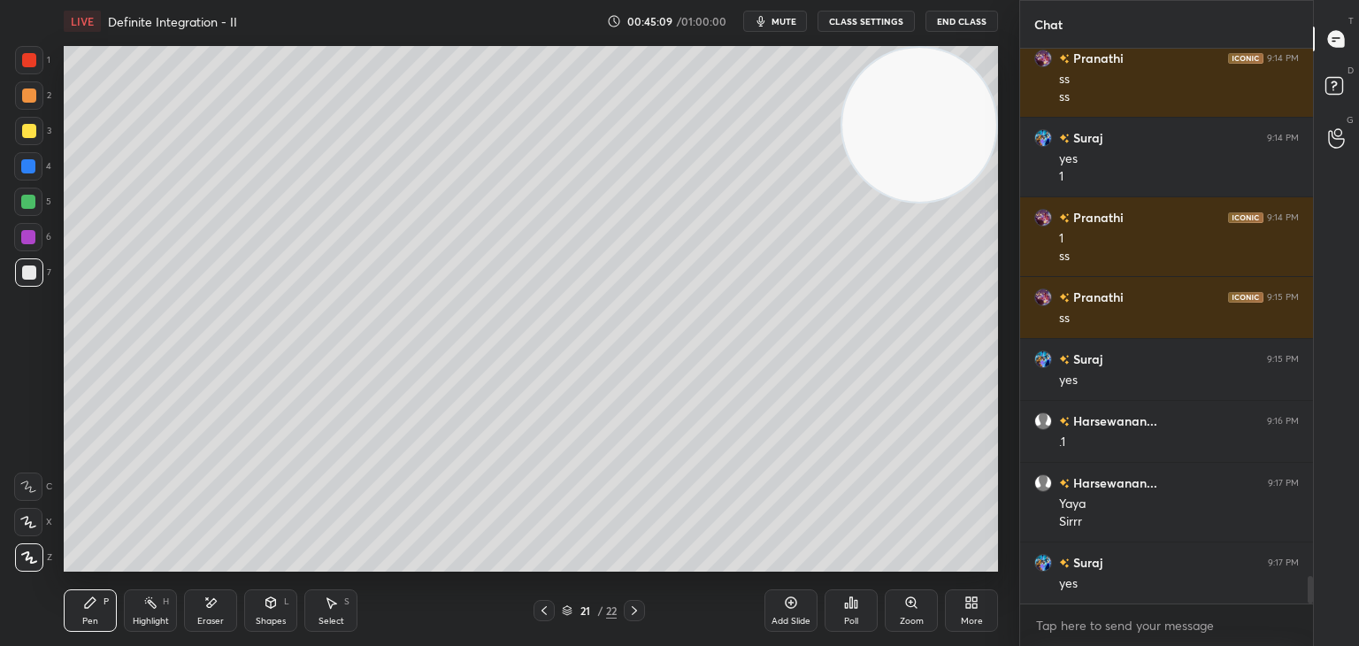
click at [785, 616] on div "Add Slide" at bounding box center [790, 620] width 39 height 9
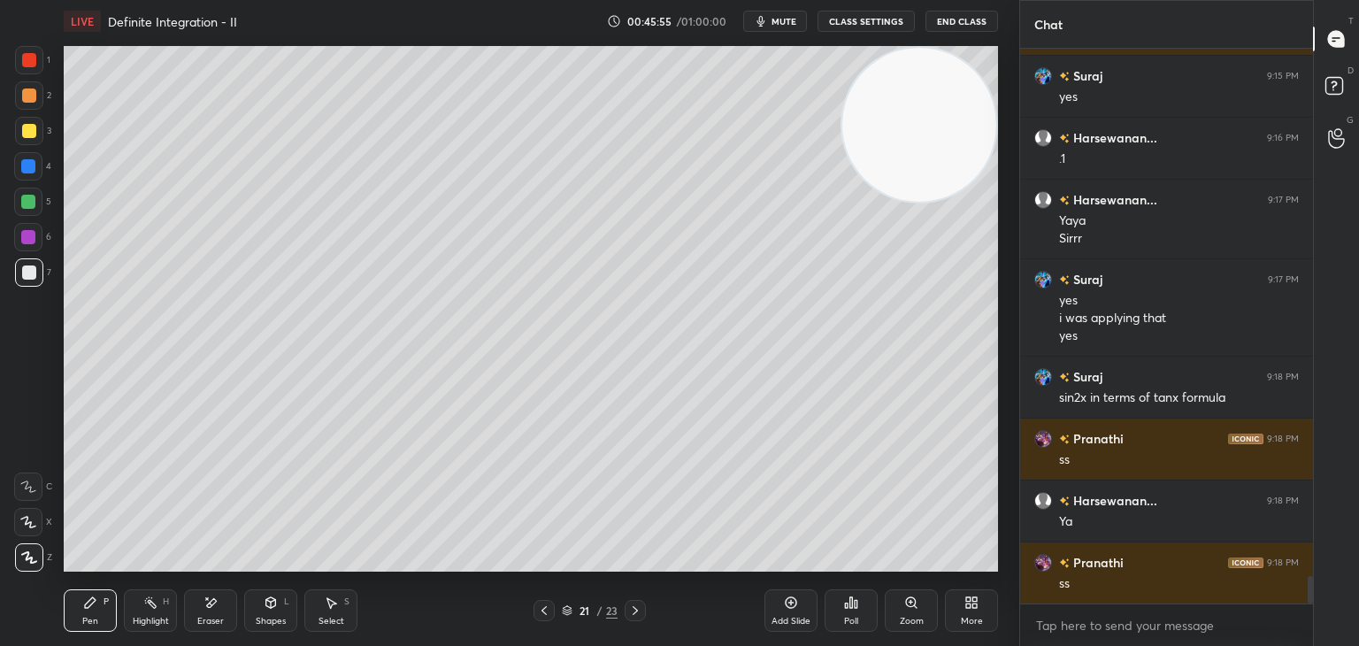
scroll to position [10863, 0]
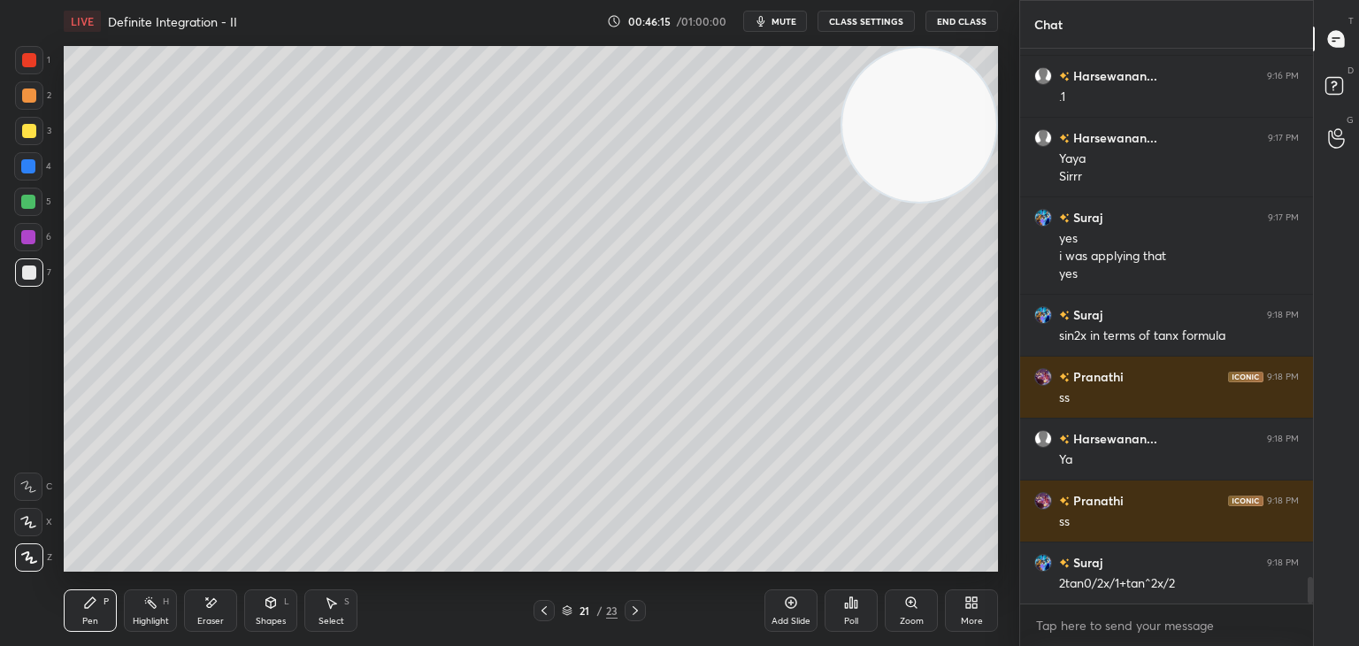
click at [791, 614] on div "Add Slide" at bounding box center [790, 610] width 53 height 42
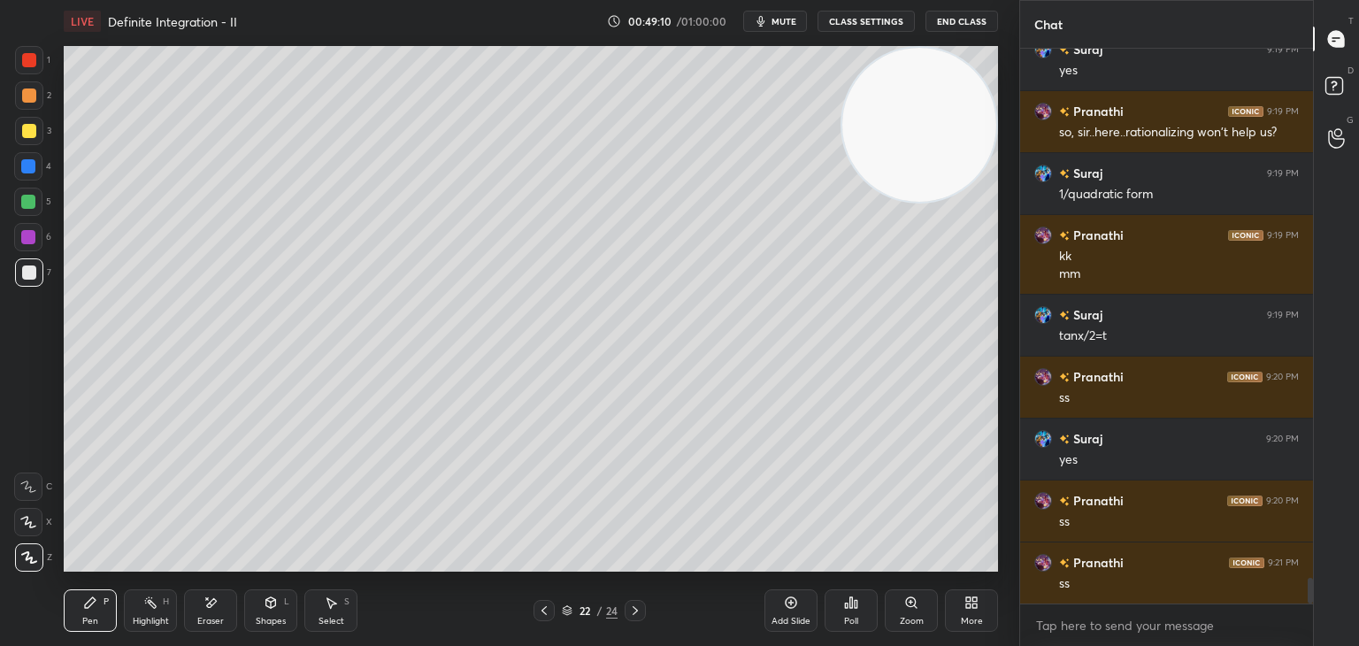
scroll to position [11500, 0]
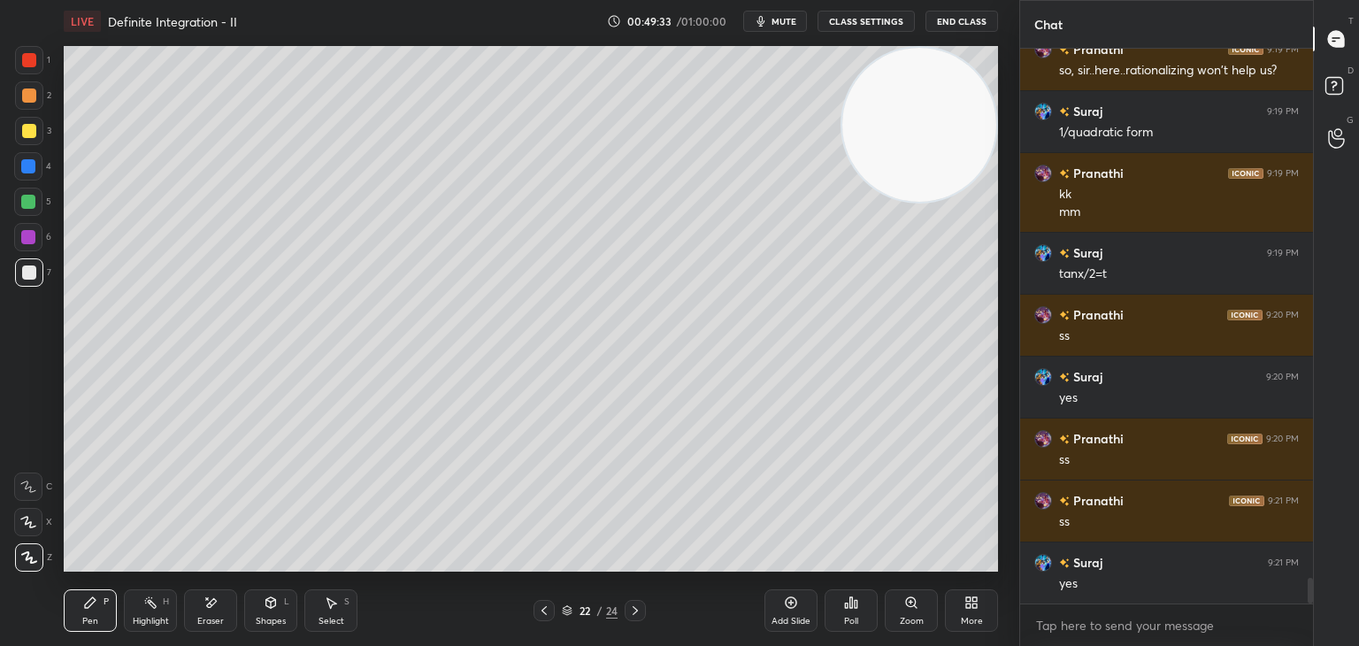
click at [796, 609] on icon at bounding box center [791, 602] width 14 height 14
click at [137, 625] on div "Highlight" at bounding box center [151, 620] width 36 height 9
click at [86, 592] on div "Pen P" at bounding box center [90, 610] width 53 height 42
click at [144, 599] on icon at bounding box center [150, 602] width 14 height 14
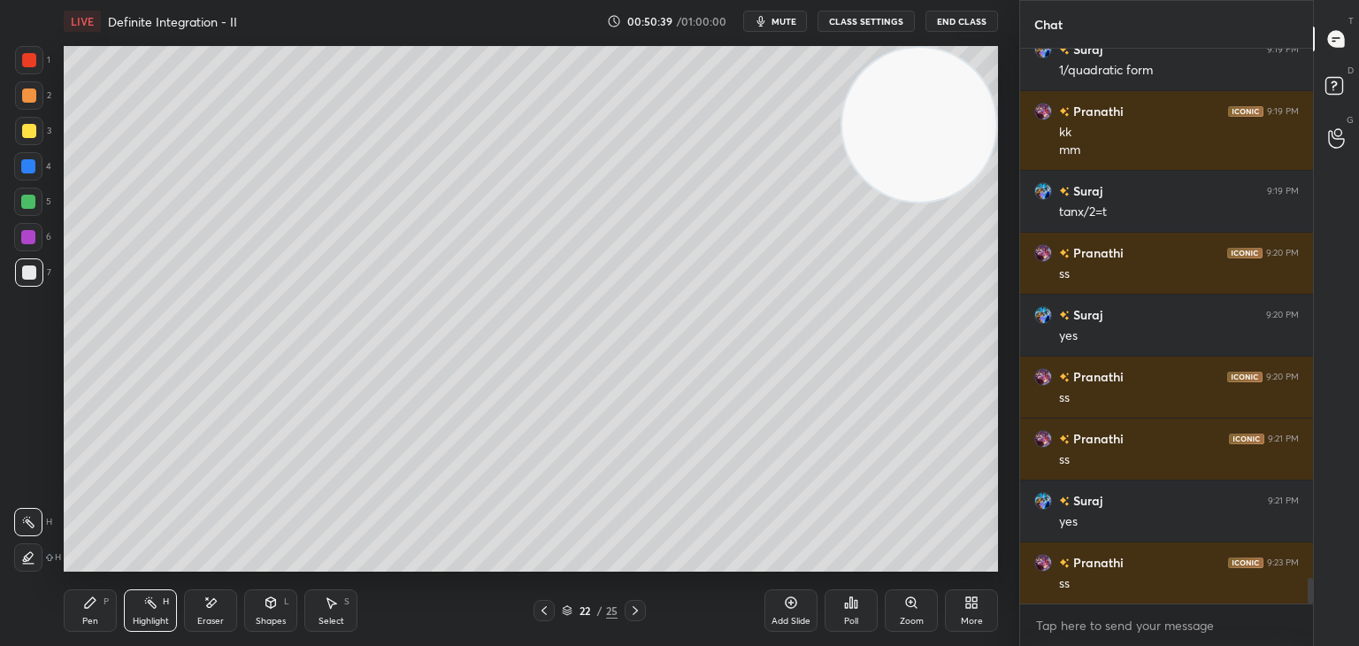
click at [101, 614] on div "Pen P" at bounding box center [90, 610] width 53 height 42
click at [233, 616] on div "Eraser" at bounding box center [210, 610] width 53 height 42
click at [81, 598] on div "Pen P" at bounding box center [90, 610] width 53 height 42
click at [103, 602] on div "P" at bounding box center [105, 601] width 5 height 9
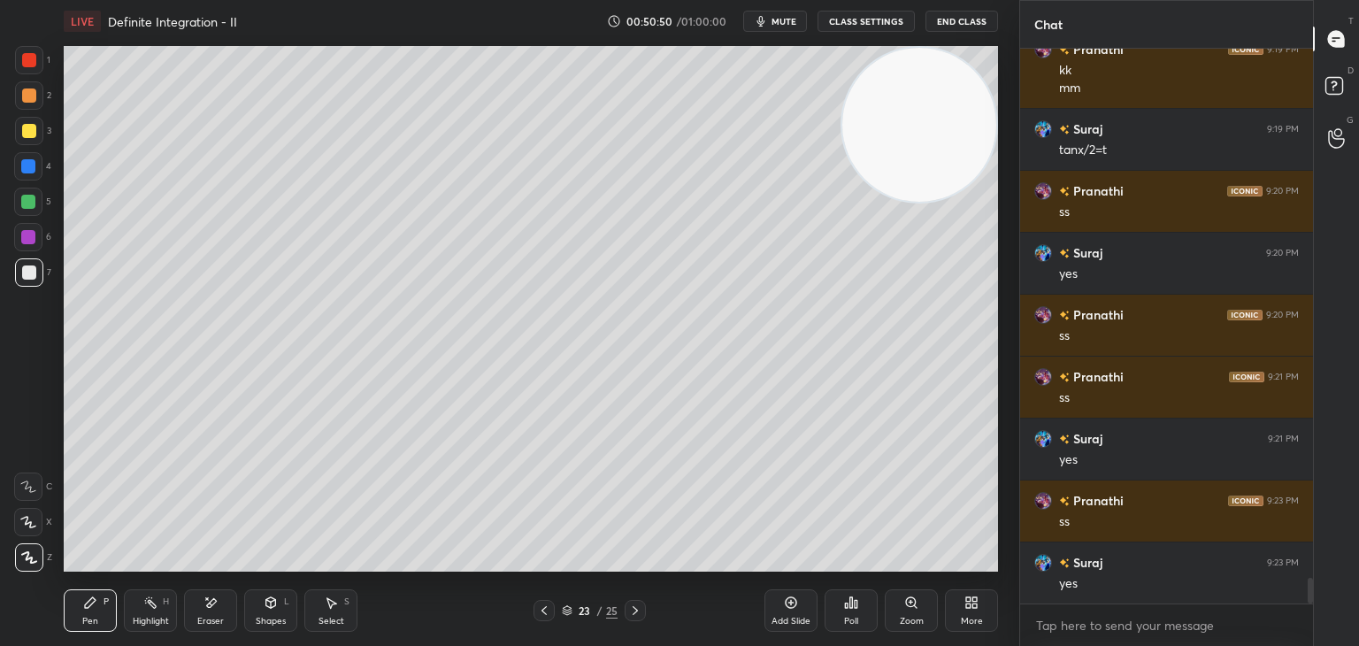
drag, startPoint x: 210, startPoint y: 616, endPoint x: 221, endPoint y: 589, distance: 29.7
click at [210, 613] on div "Eraser" at bounding box center [210, 610] width 53 height 42
drag, startPoint x: 103, startPoint y: 601, endPoint x: 119, endPoint y: 578, distance: 28.7
click at [103, 599] on div "P" at bounding box center [105, 601] width 5 height 9
click at [207, 606] on icon at bounding box center [212, 602] width 10 height 9
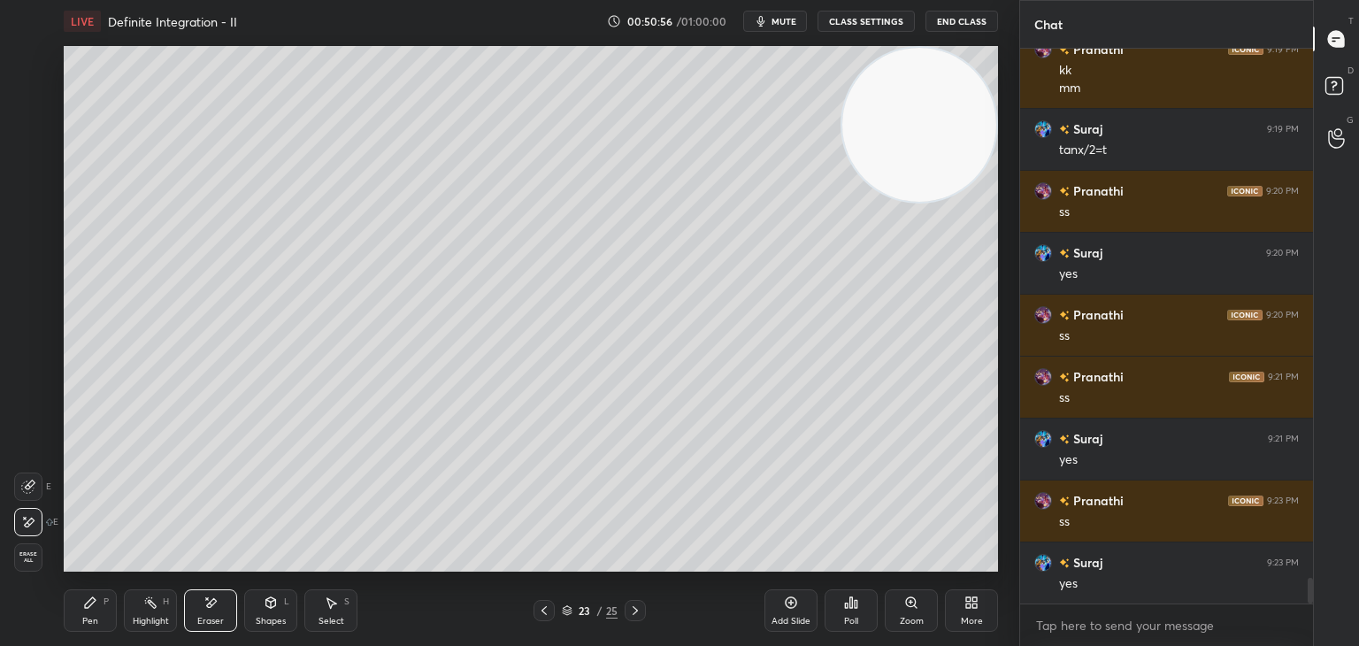
drag, startPoint x: 102, startPoint y: 614, endPoint x: 127, endPoint y: 584, distance: 39.5
click at [100, 613] on div "Pen P" at bounding box center [90, 610] width 53 height 42
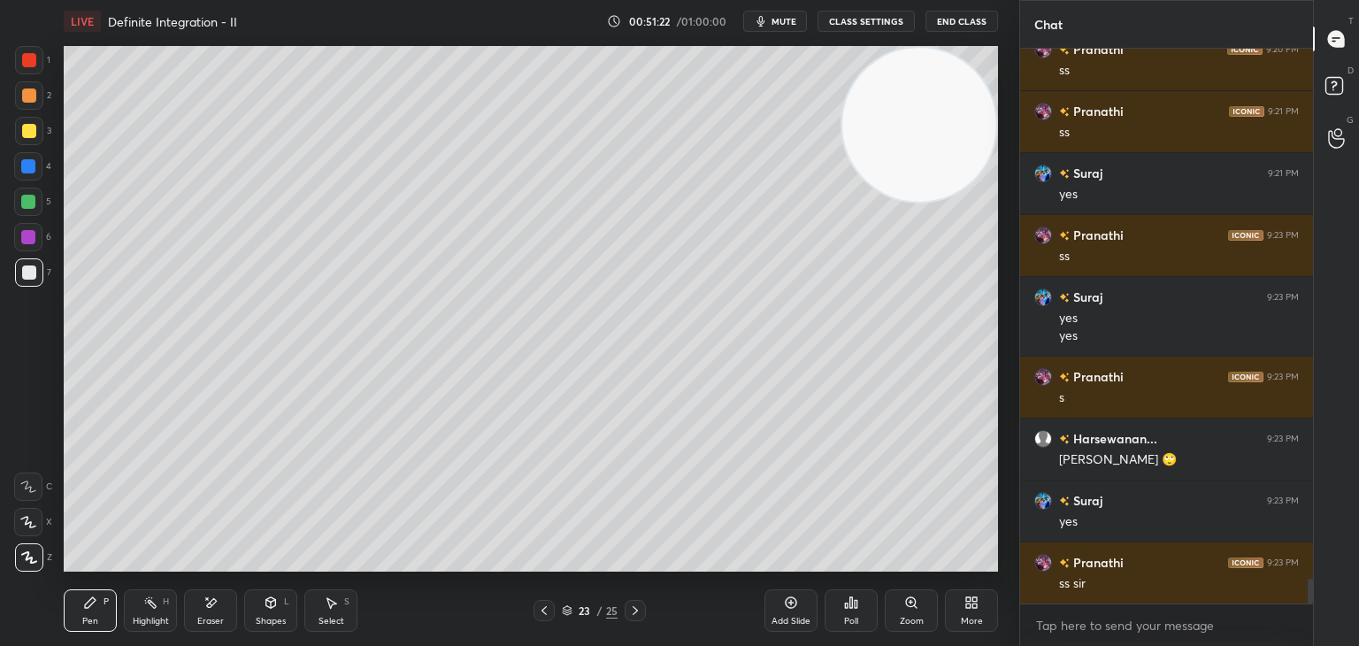
scroll to position [11951, 0]
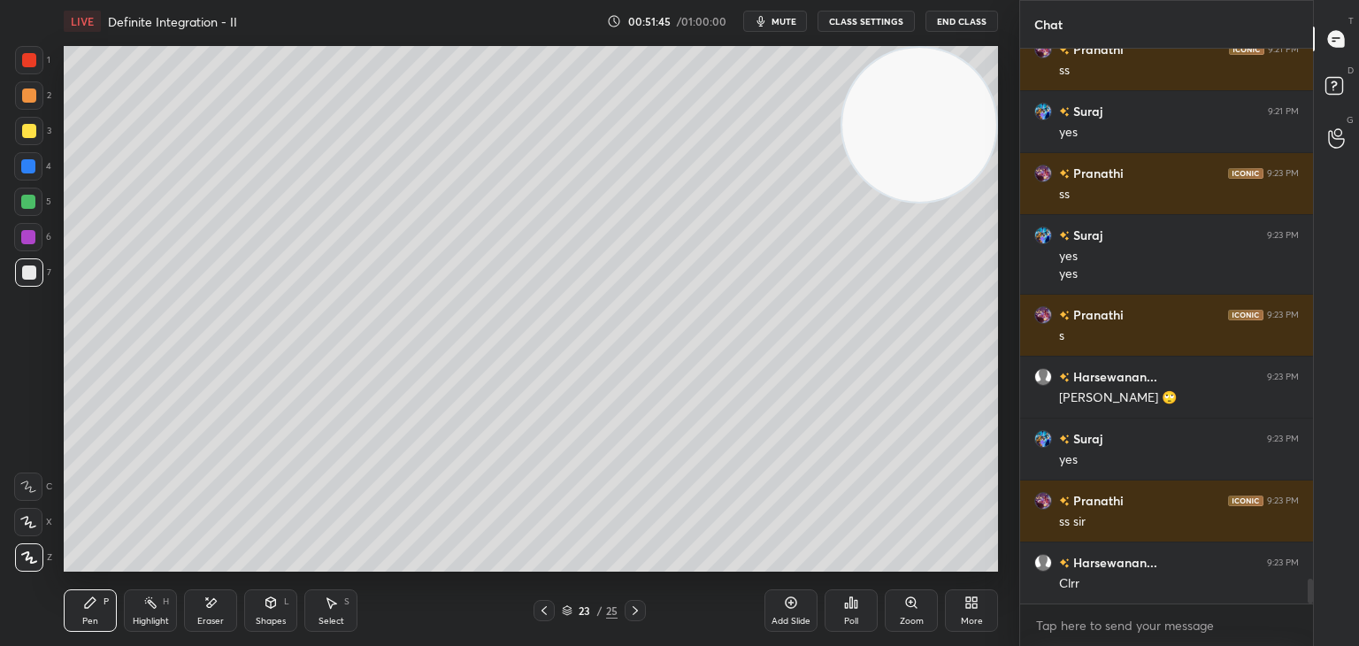
click at [0, 317] on div "1 2 3 4 5 6 7 C X Z E E Erase all H H" at bounding box center [28, 308] width 57 height 525
click at [784, 608] on icon at bounding box center [791, 602] width 14 height 14
drag, startPoint x: 935, startPoint y: 138, endPoint x: 953, endPoint y: 130, distance: 20.2
click at [955, 130] on video at bounding box center [919, 125] width 154 height 154
click at [206, 599] on icon at bounding box center [207, 598] width 2 height 2
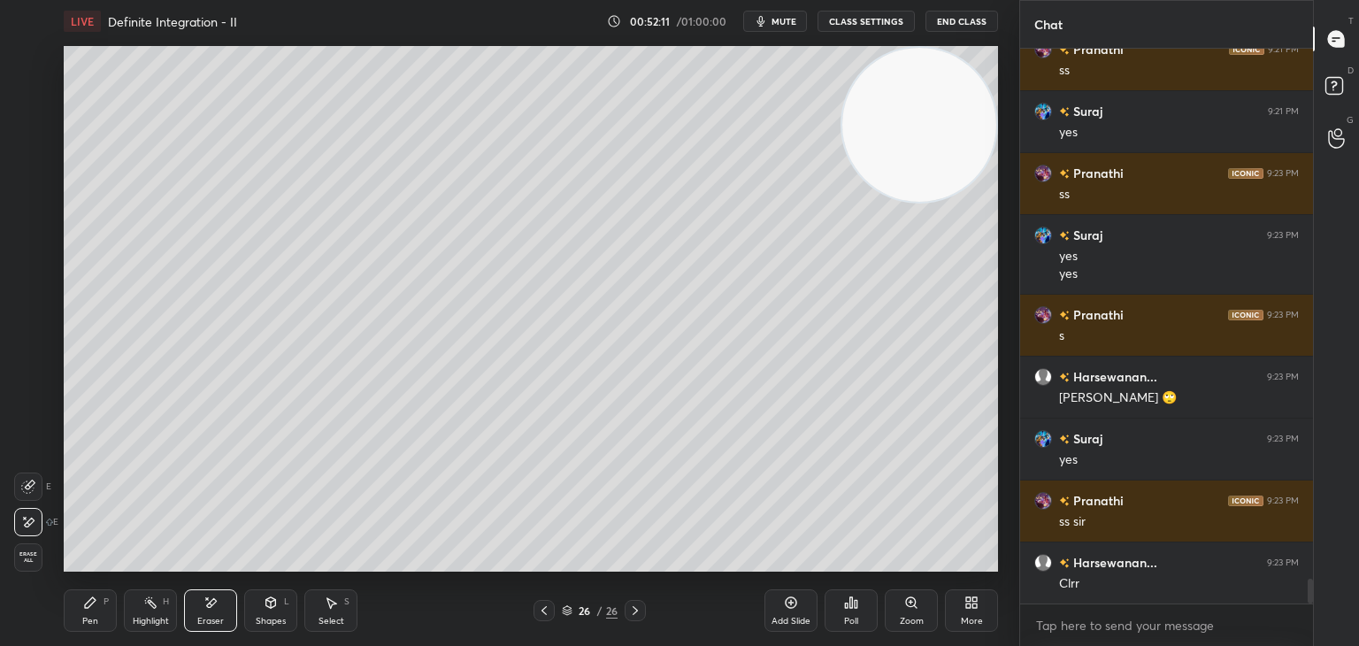
click at [103, 636] on div "Pen P Highlight H Eraser Shapes L Select S 26 / 26 Add Slide Poll Zoom More" at bounding box center [531, 610] width 934 height 71
click at [106, 610] on div "Pen P" at bounding box center [90, 610] width 53 height 42
drag, startPoint x: 148, startPoint y: 603, endPoint x: 164, endPoint y: 587, distance: 22.5
click at [148, 605] on icon at bounding box center [150, 602] width 14 height 14
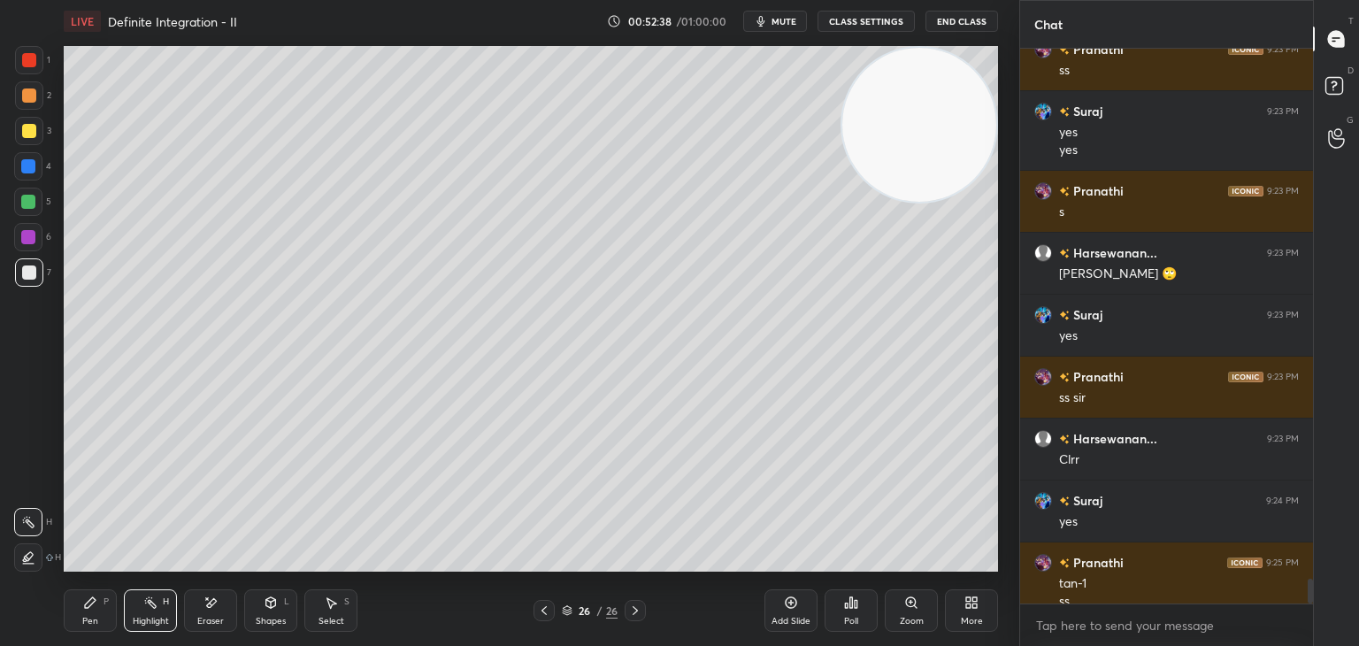
scroll to position [12093, 0]
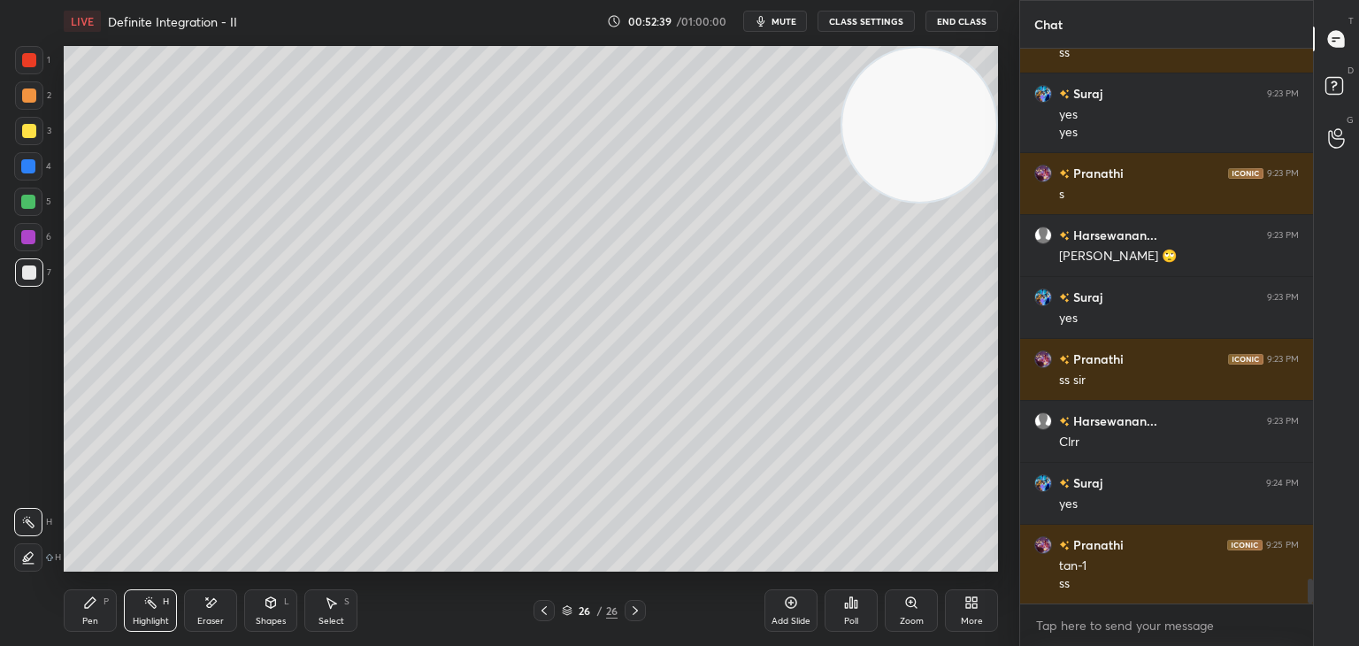
click at [92, 607] on icon at bounding box center [90, 602] width 14 height 14
click at [152, 595] on div "Highlight H" at bounding box center [150, 610] width 53 height 42
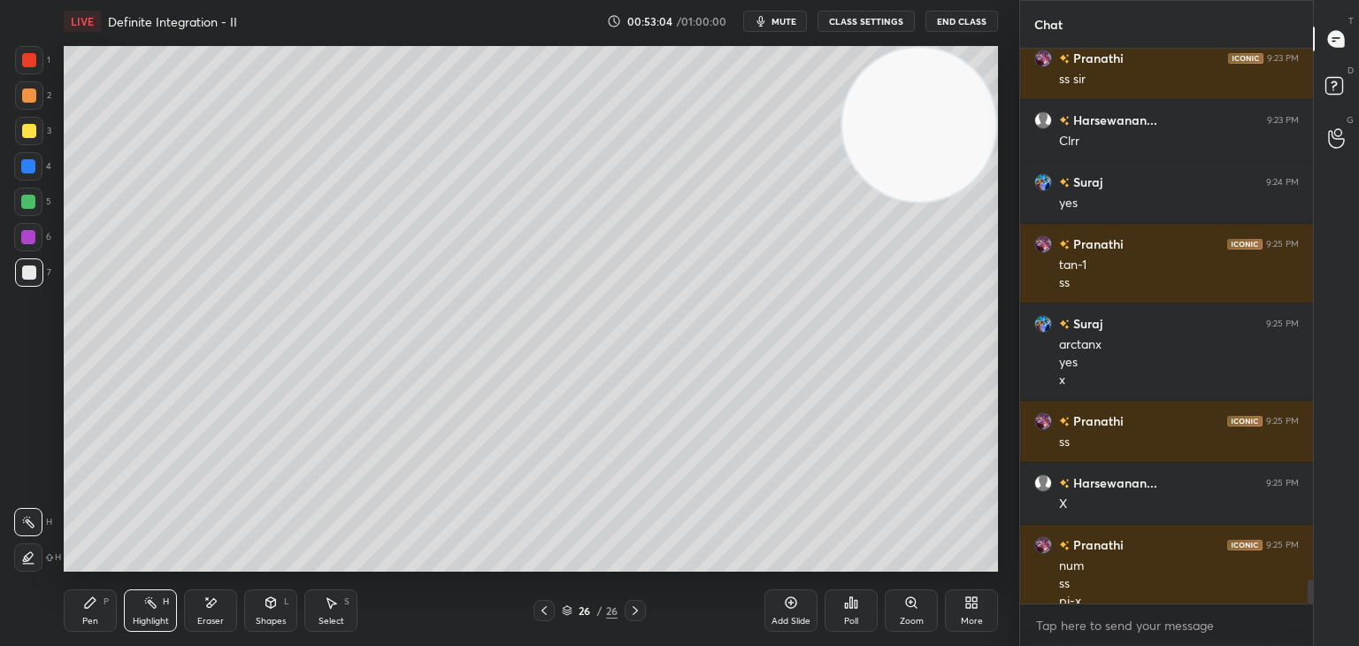
scroll to position [12411, 0]
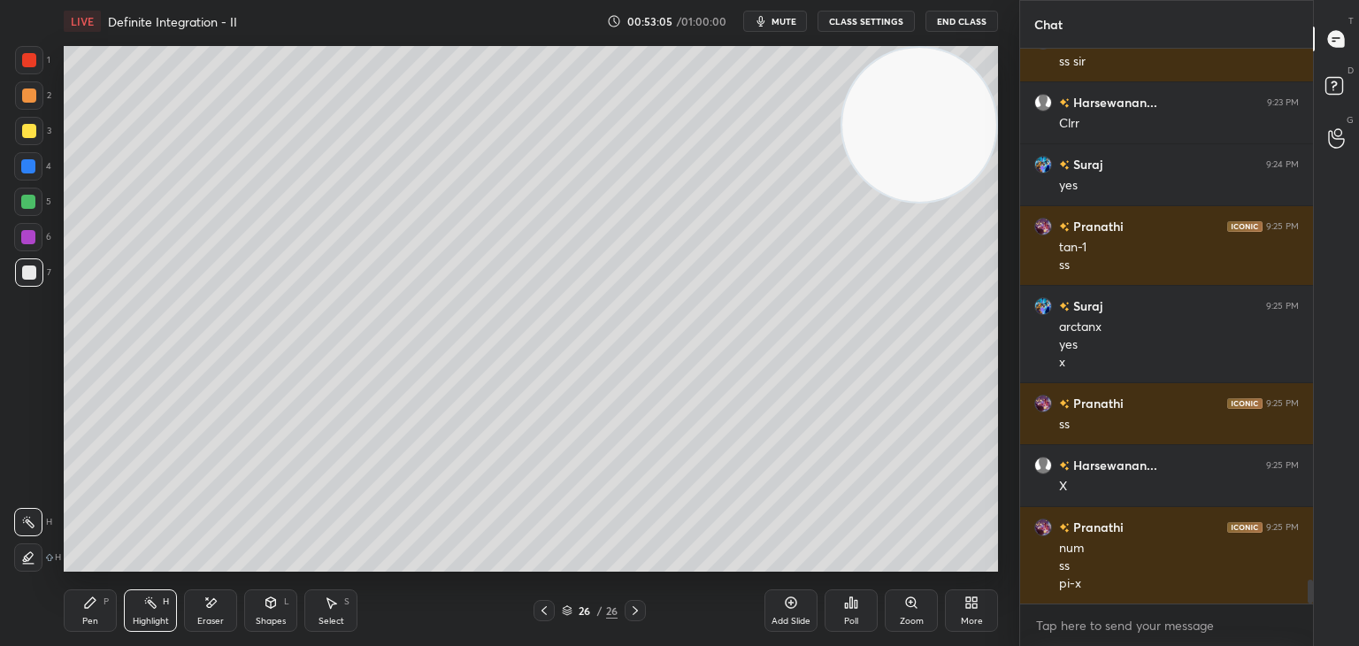
click at [94, 609] on div "Pen P" at bounding box center [90, 610] width 53 height 42
drag, startPoint x: 219, startPoint y: 598, endPoint x: 230, endPoint y: 585, distance: 17.0
click at [218, 598] on div "Eraser" at bounding box center [210, 610] width 53 height 42
click at [96, 609] on div "Pen P" at bounding box center [90, 610] width 53 height 42
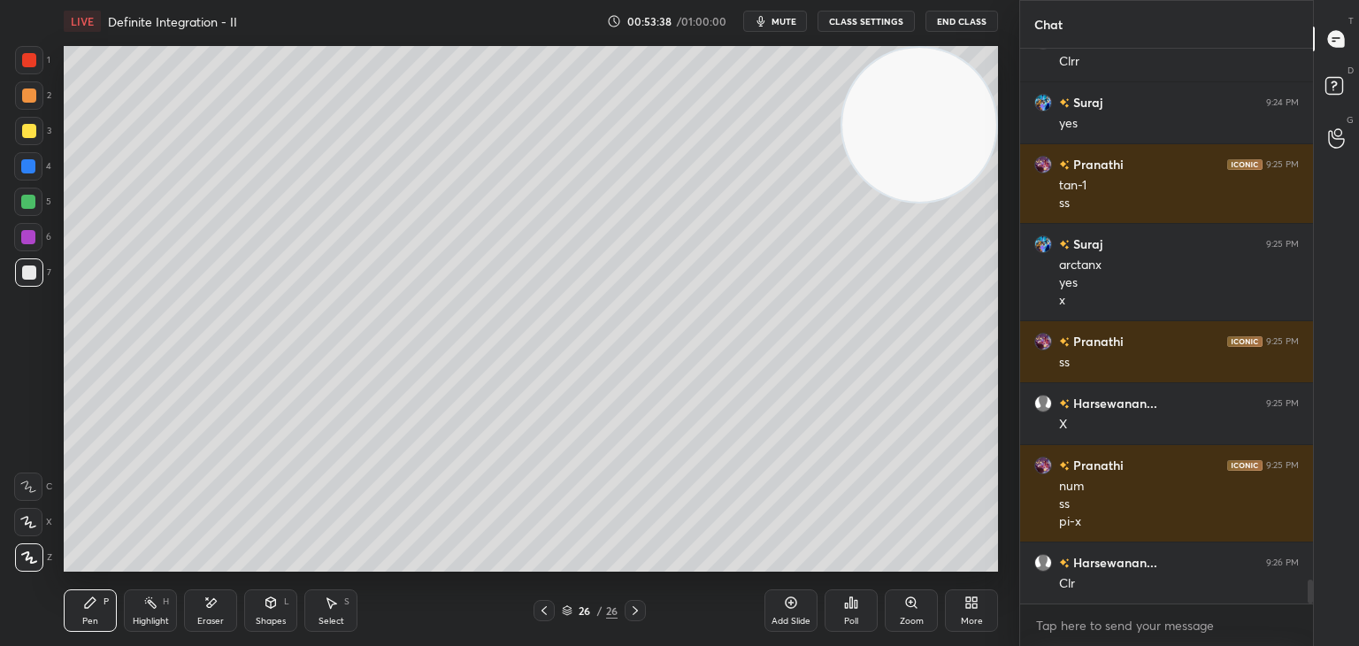
click at [212, 606] on icon at bounding box center [210, 602] width 14 height 15
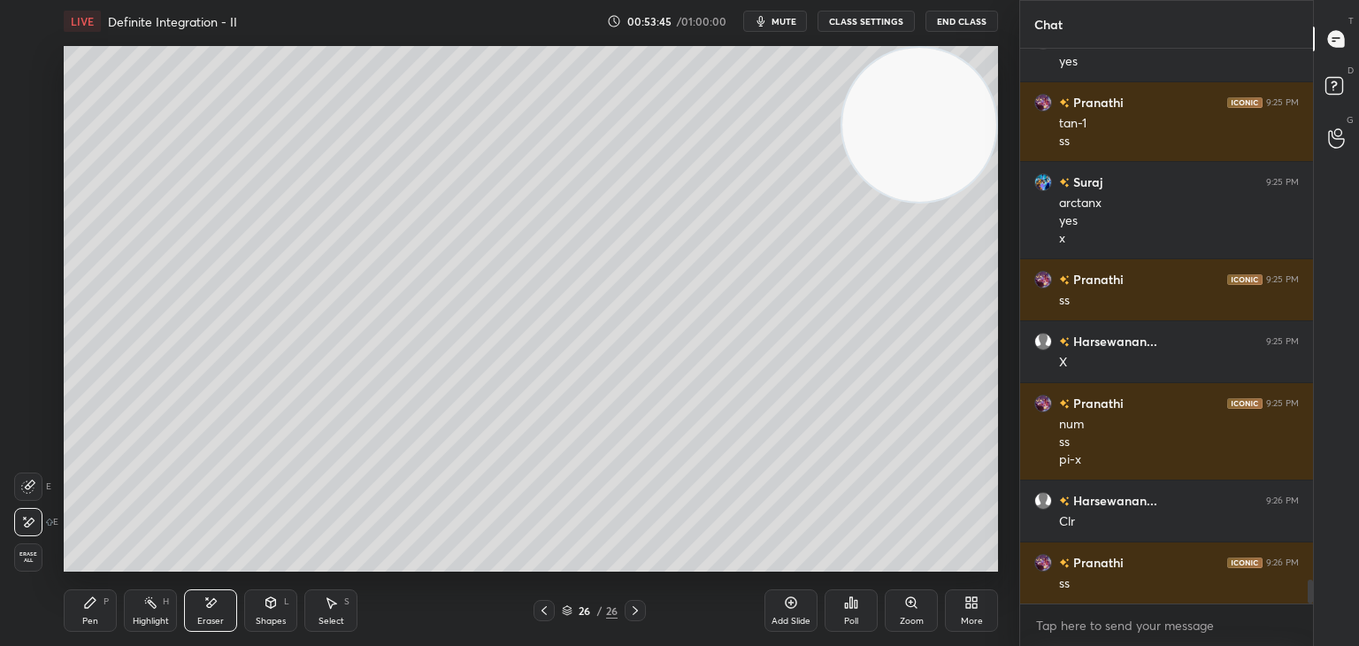
scroll to position [12597, 0]
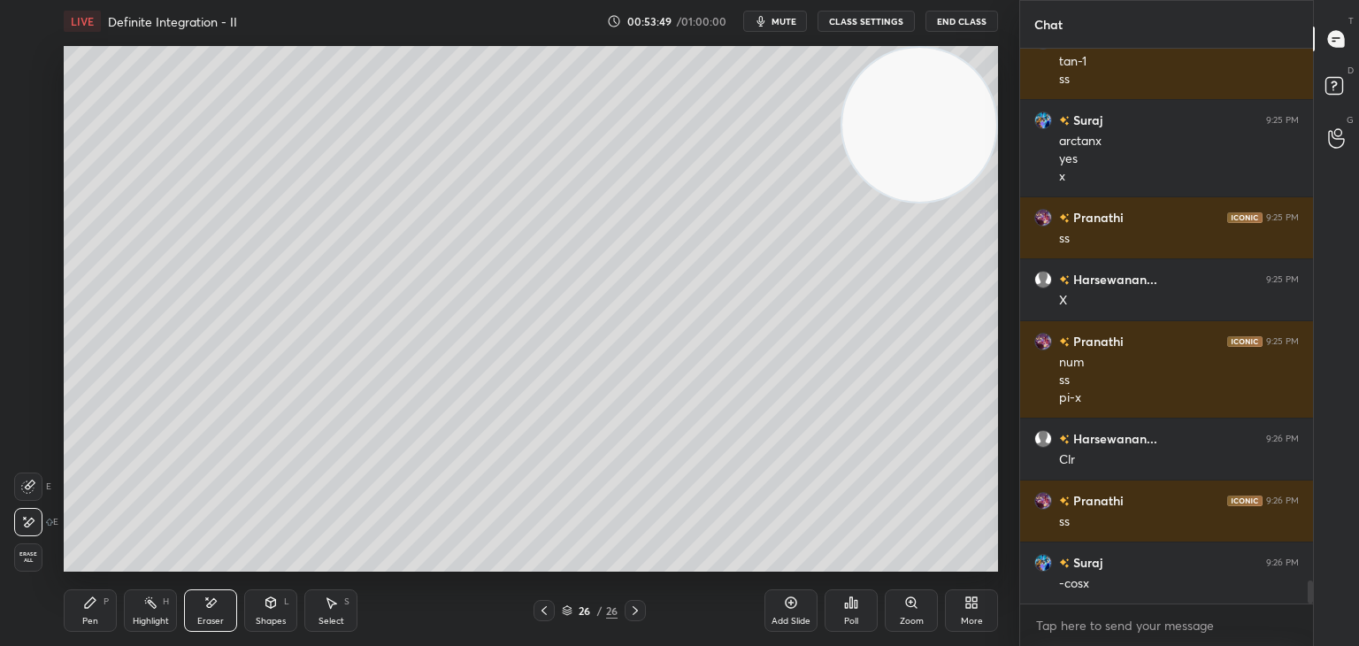
click at [81, 613] on div "Pen P" at bounding box center [90, 610] width 53 height 42
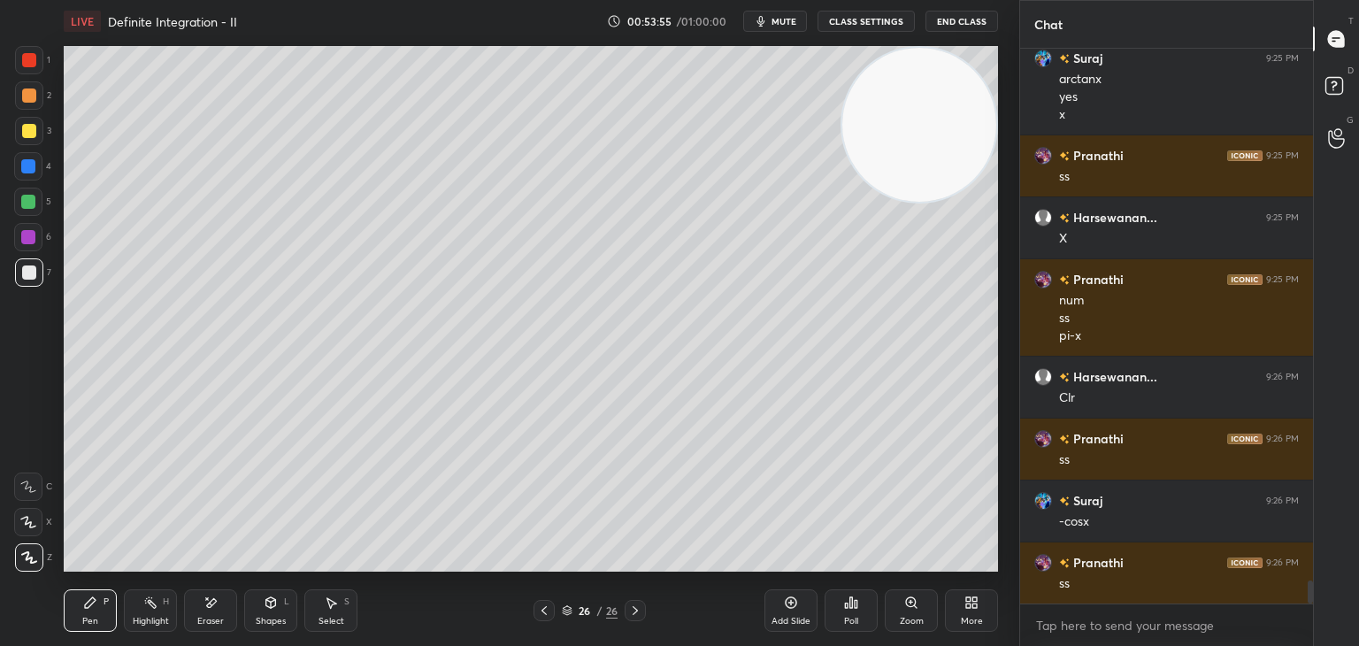
scroll to position [12721, 0]
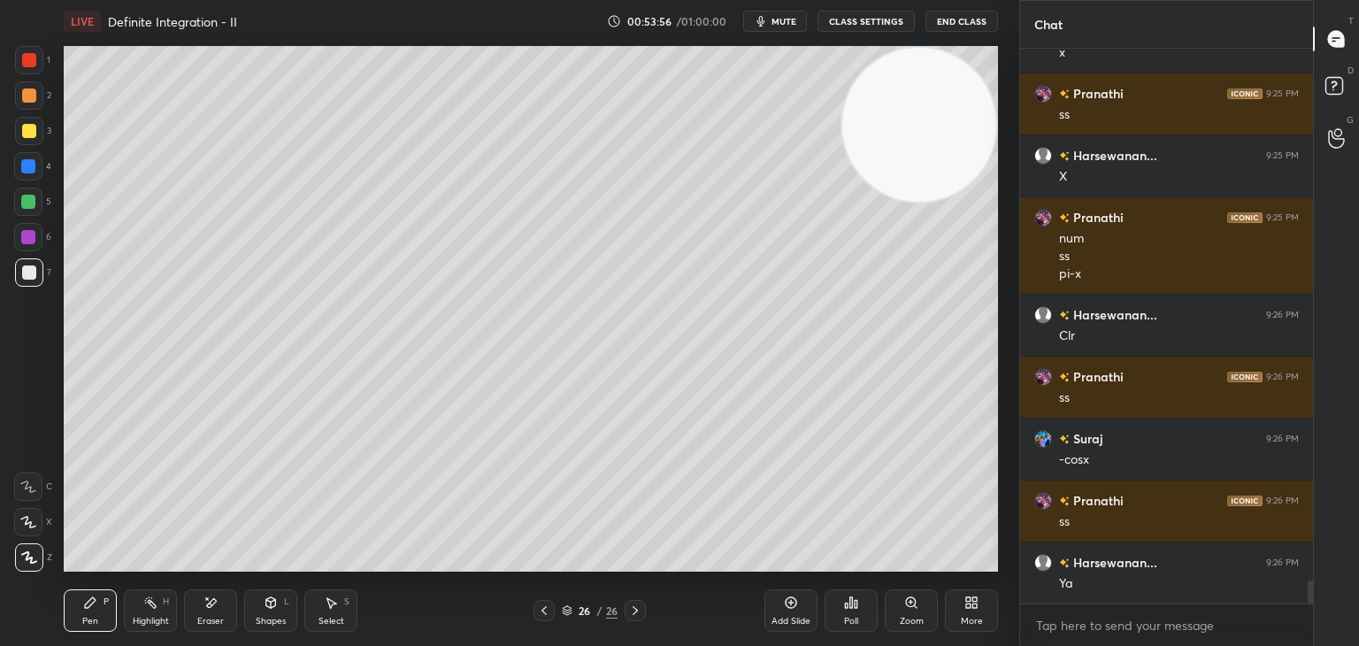
click at [218, 596] on div "Eraser" at bounding box center [210, 610] width 53 height 42
click at [93, 613] on div "Pen P" at bounding box center [90, 610] width 53 height 42
click at [153, 602] on icon at bounding box center [150, 602] width 14 height 14
click at [103, 601] on div "Pen P" at bounding box center [90, 610] width 53 height 42
drag, startPoint x: 210, startPoint y: 606, endPoint x: 224, endPoint y: 585, distance: 25.5
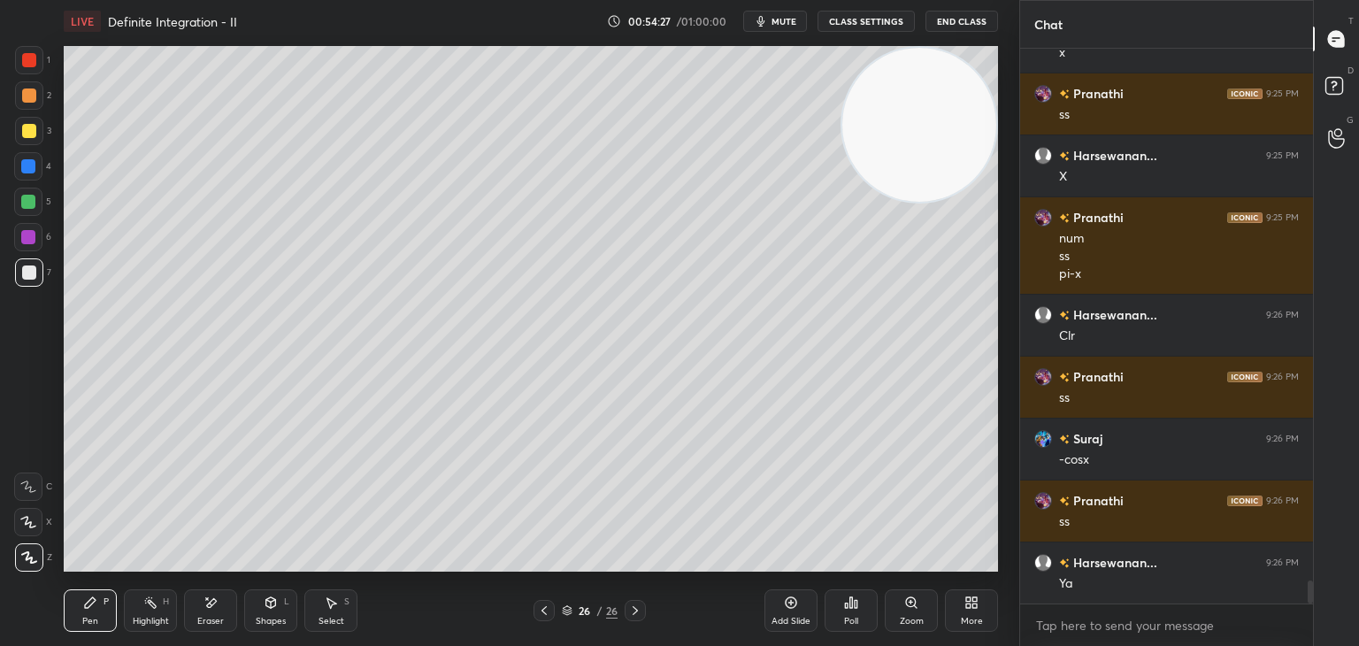
click at [210, 606] on icon at bounding box center [212, 602] width 10 height 9
click at [91, 616] on div "Pen" at bounding box center [90, 620] width 16 height 9
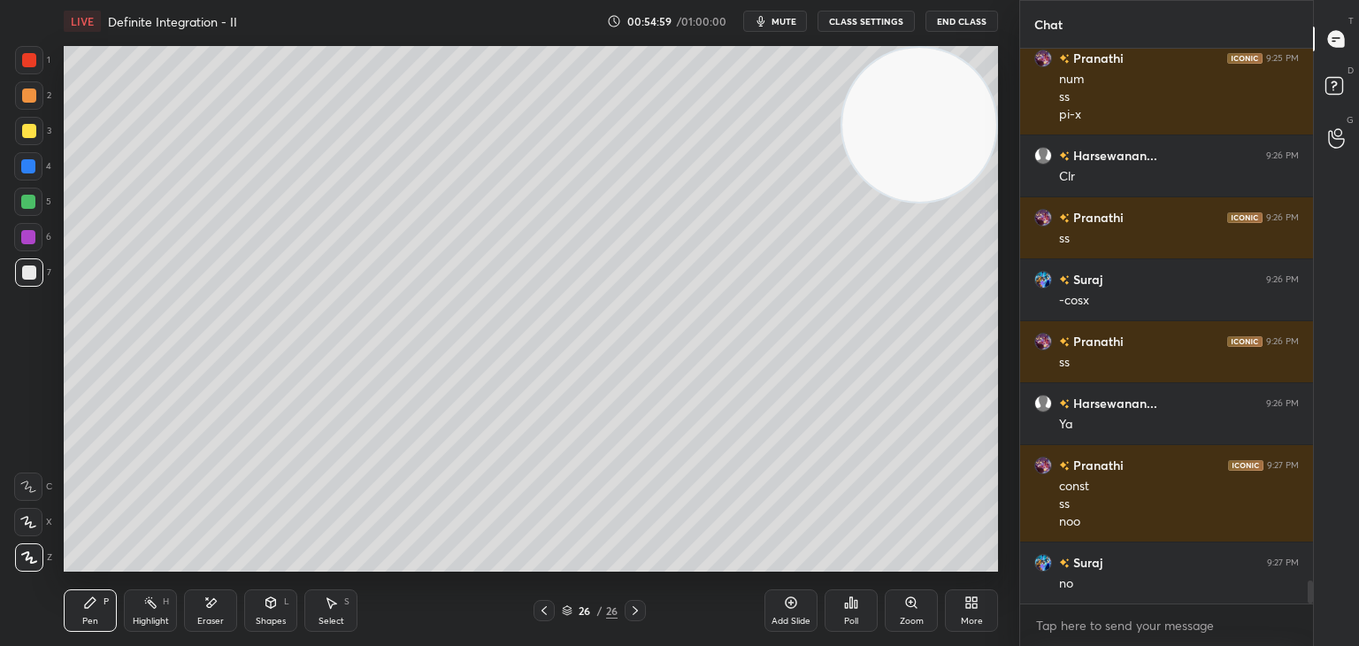
scroll to position [12942, 0]
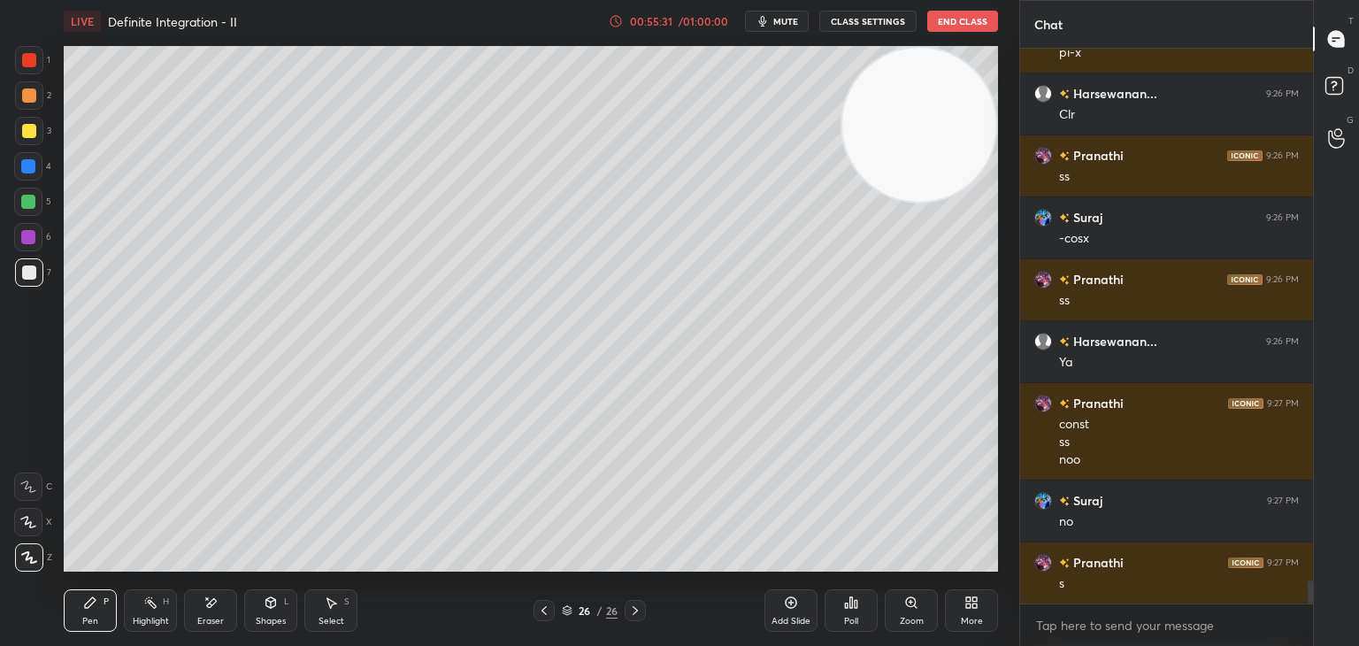
click at [792, 612] on div "Add Slide" at bounding box center [790, 610] width 53 height 42
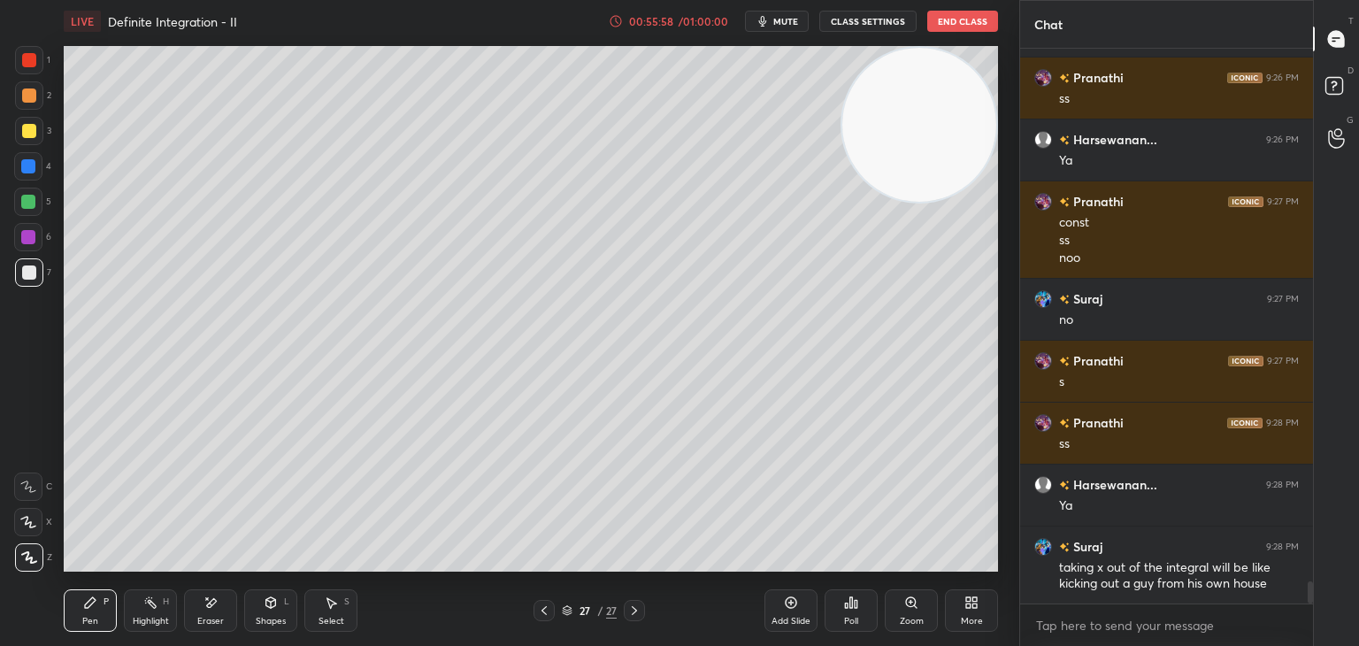
scroll to position [13205, 0]
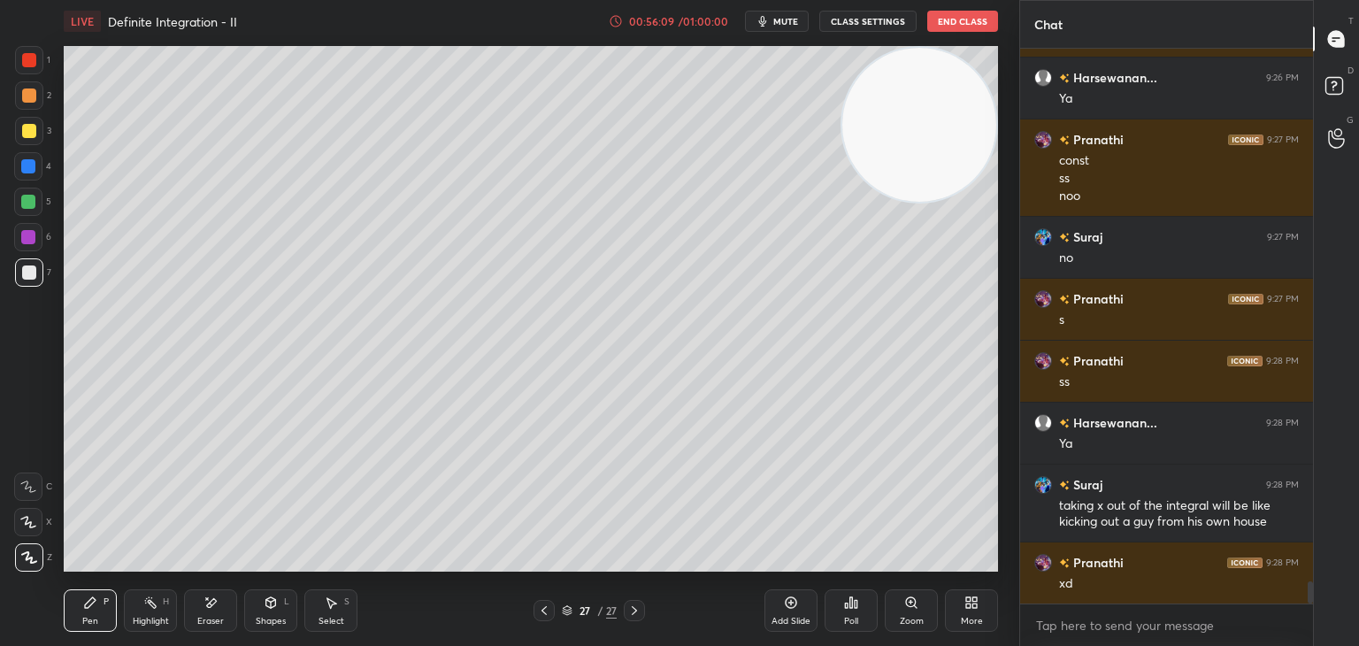
click at [212, 607] on icon at bounding box center [210, 602] width 14 height 15
click at [88, 601] on icon at bounding box center [90, 602] width 11 height 11
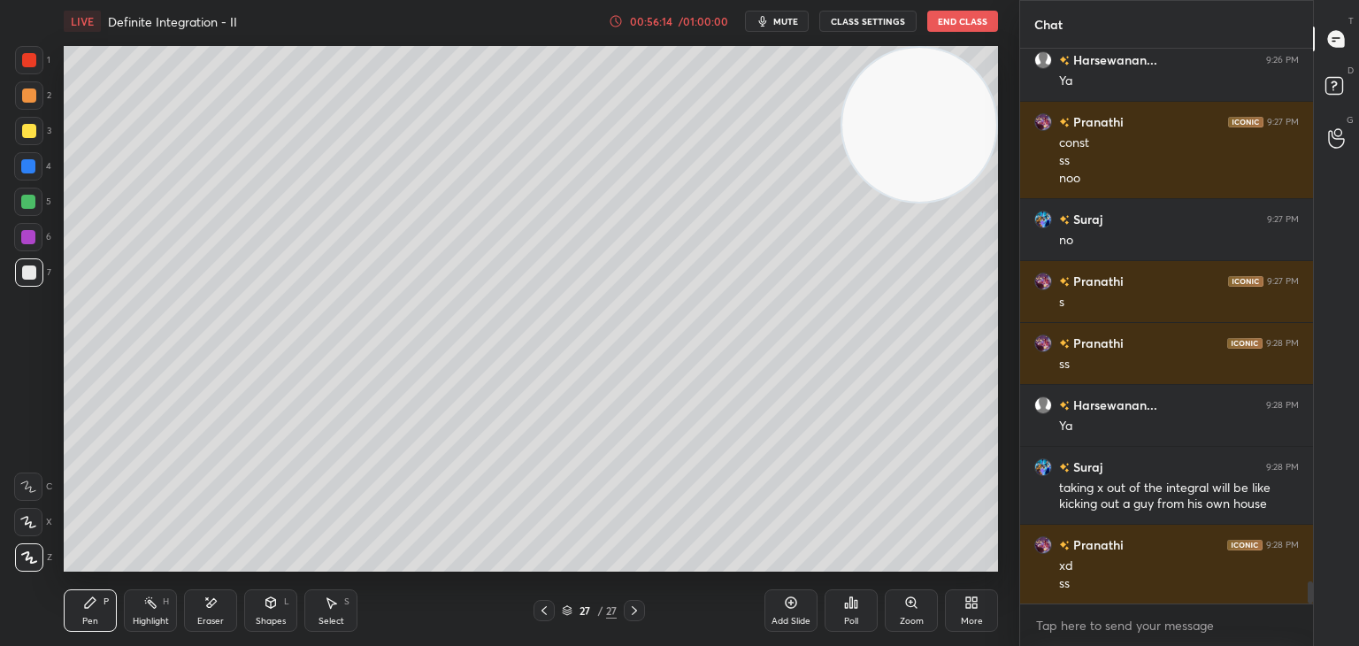
scroll to position [13285, 0]
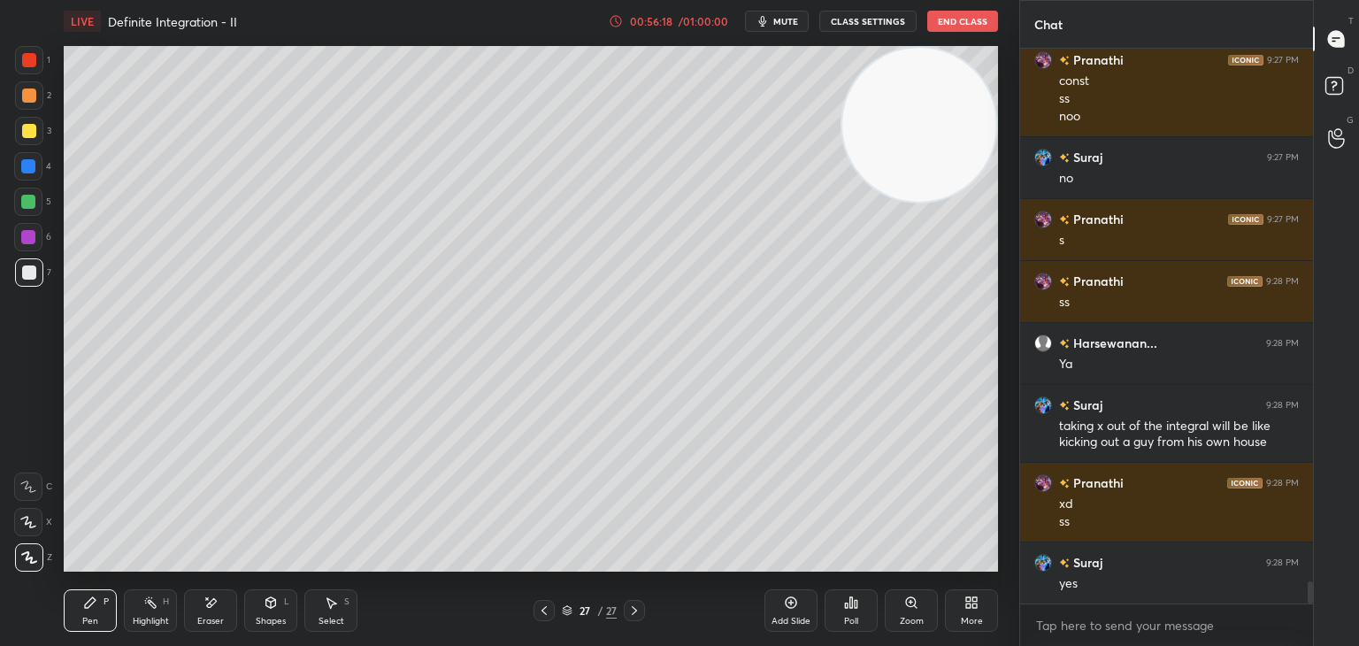
drag, startPoint x: 0, startPoint y: 372, endPoint x: 41, endPoint y: 379, distance: 41.3
click at [0, 373] on div "1 2 3 4 5 6 7 C X Z E E Erase all H H" at bounding box center [28, 308] width 57 height 525
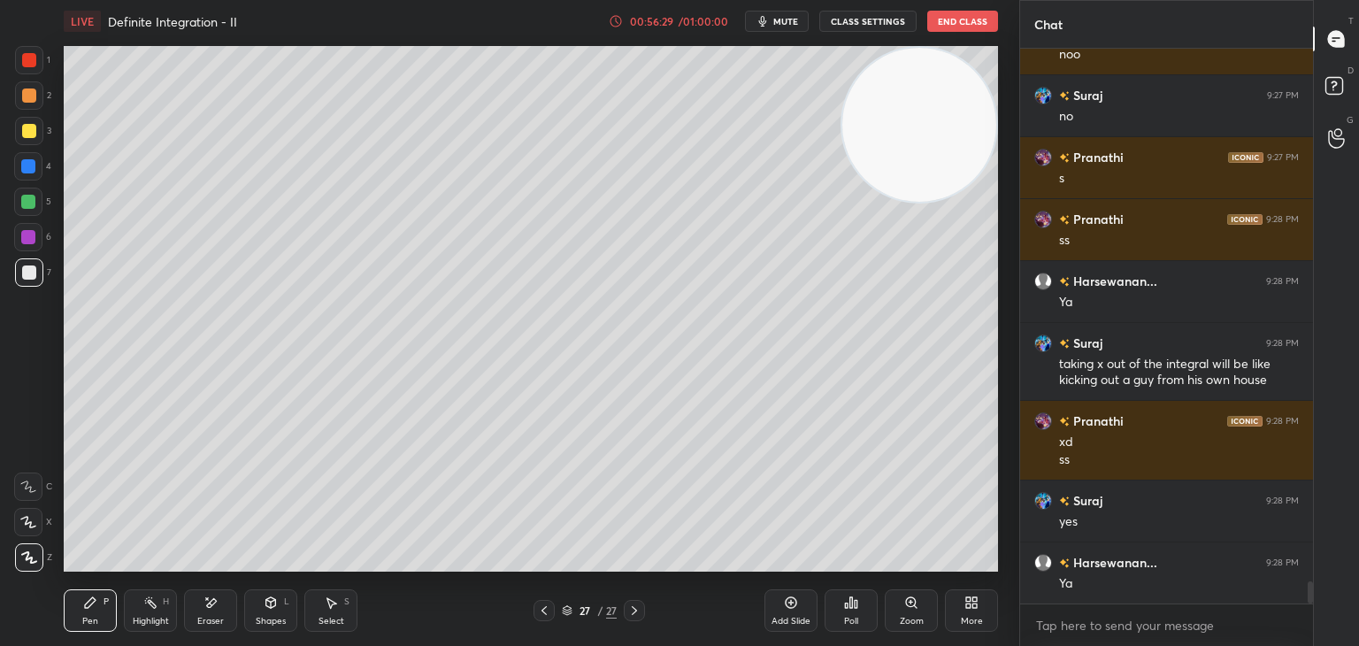
click at [785, 609] on icon at bounding box center [791, 602] width 14 height 14
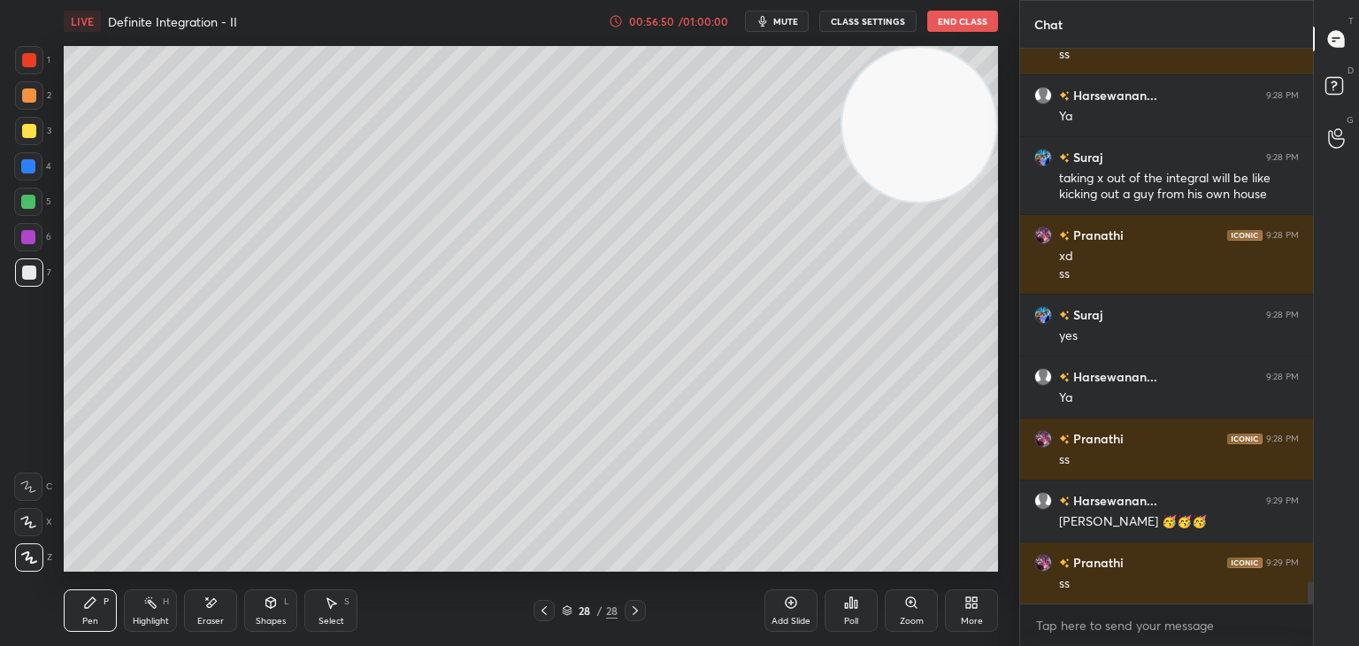
scroll to position [13595, 0]
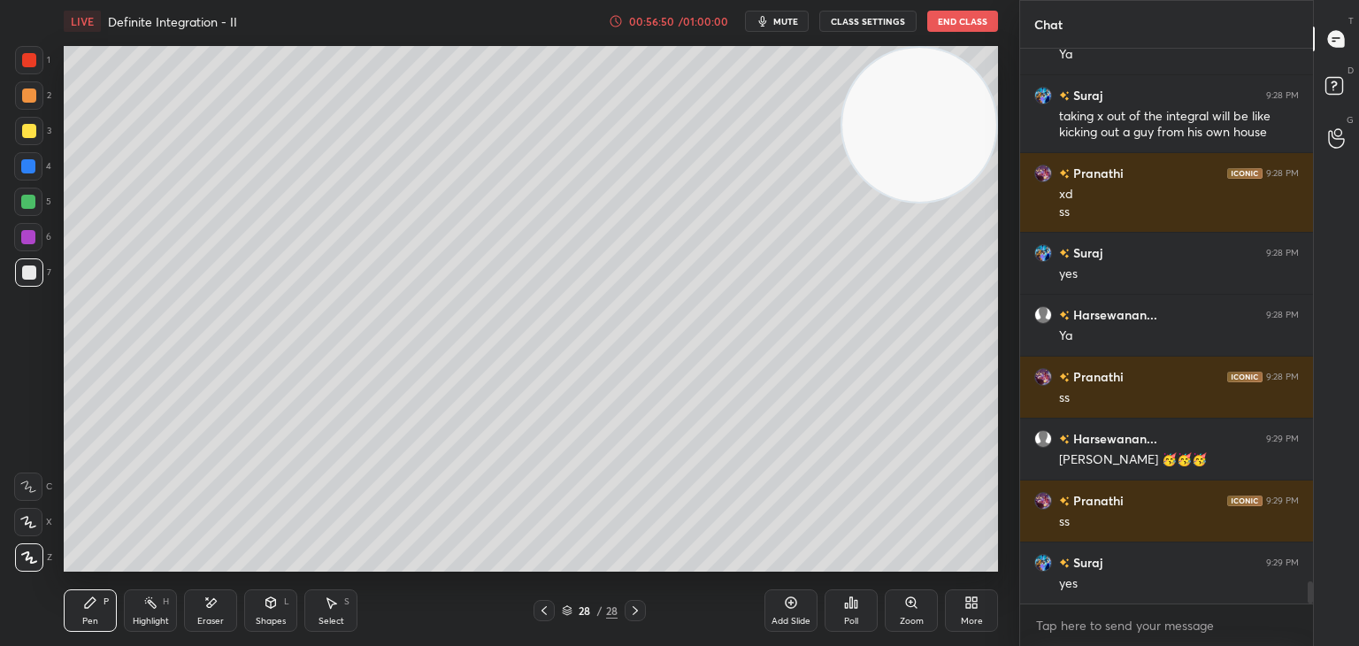
click at [0, 408] on div "1 2 3 4 5 6 7 C X Z E E Erase all H H" at bounding box center [28, 308] width 57 height 525
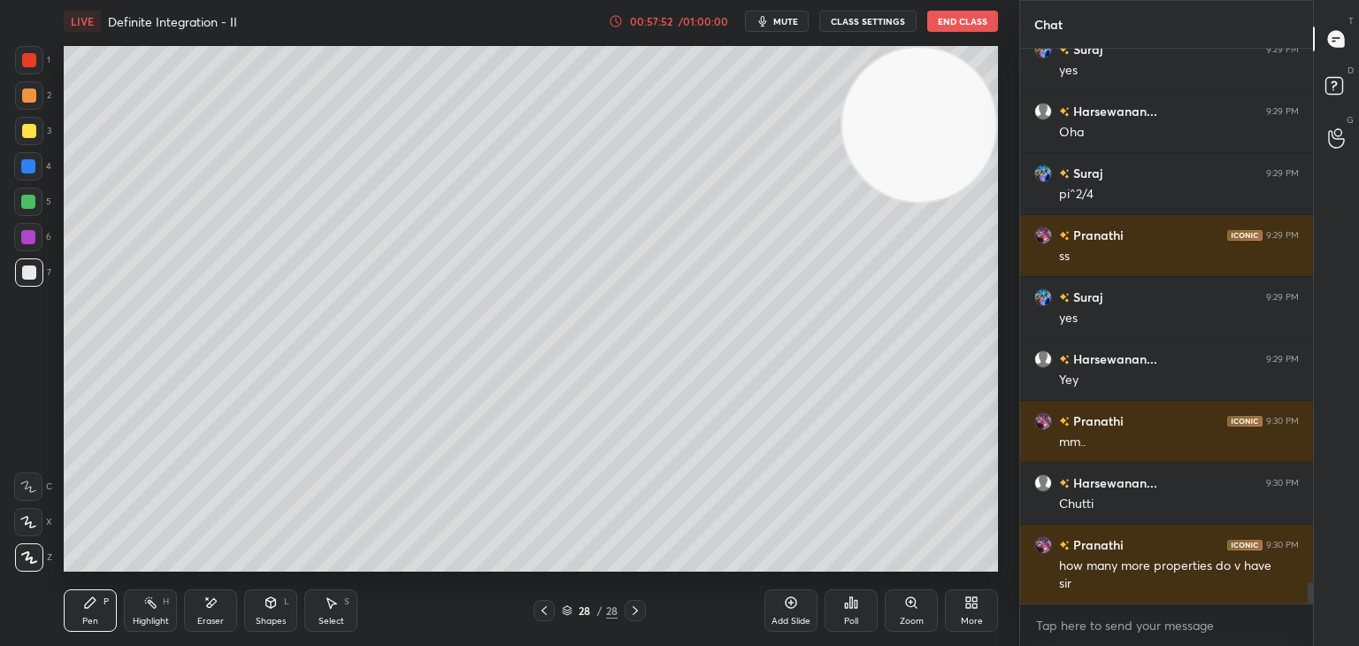
scroll to position [14125, 0]
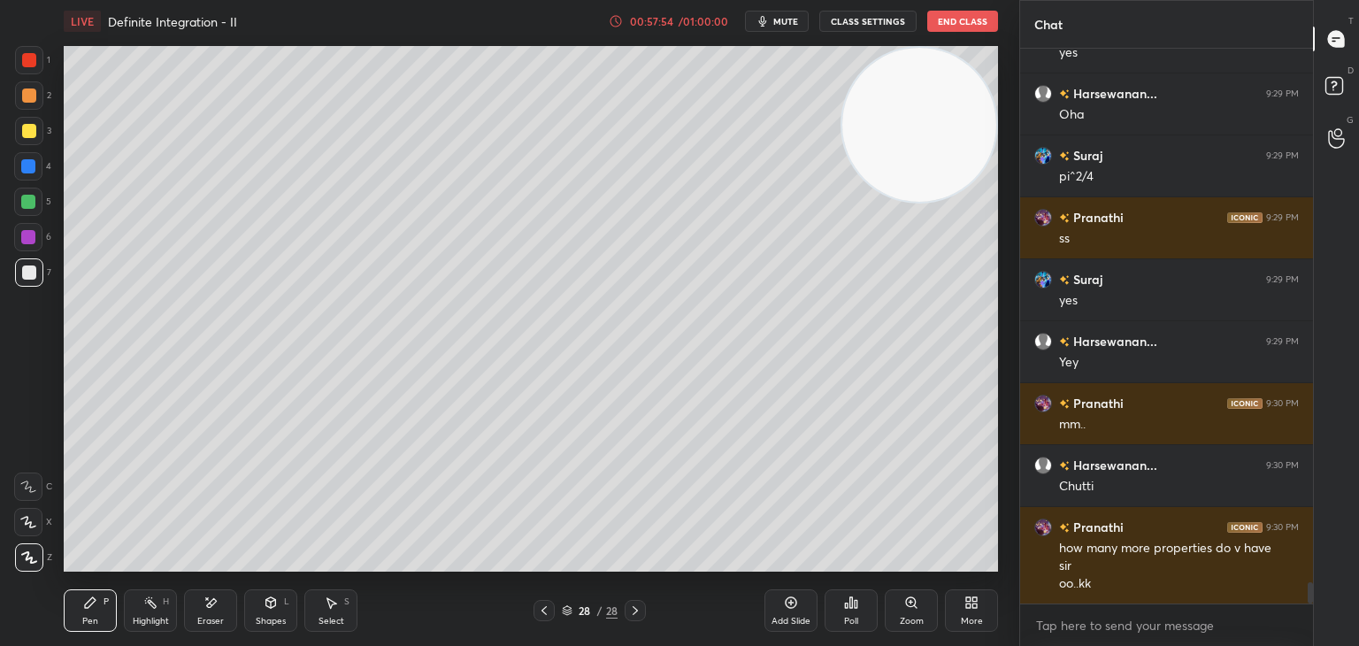
click at [906, 135] on video at bounding box center [919, 125] width 154 height 154
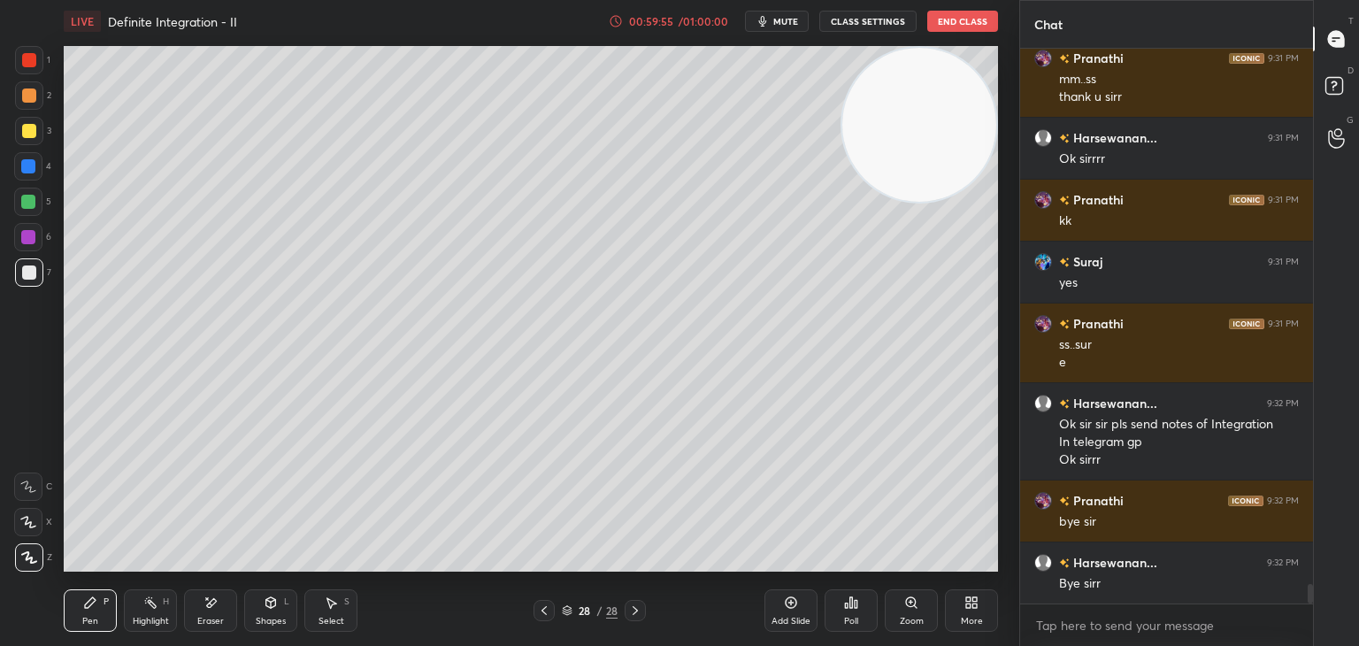
scroll to position [15178, 0]
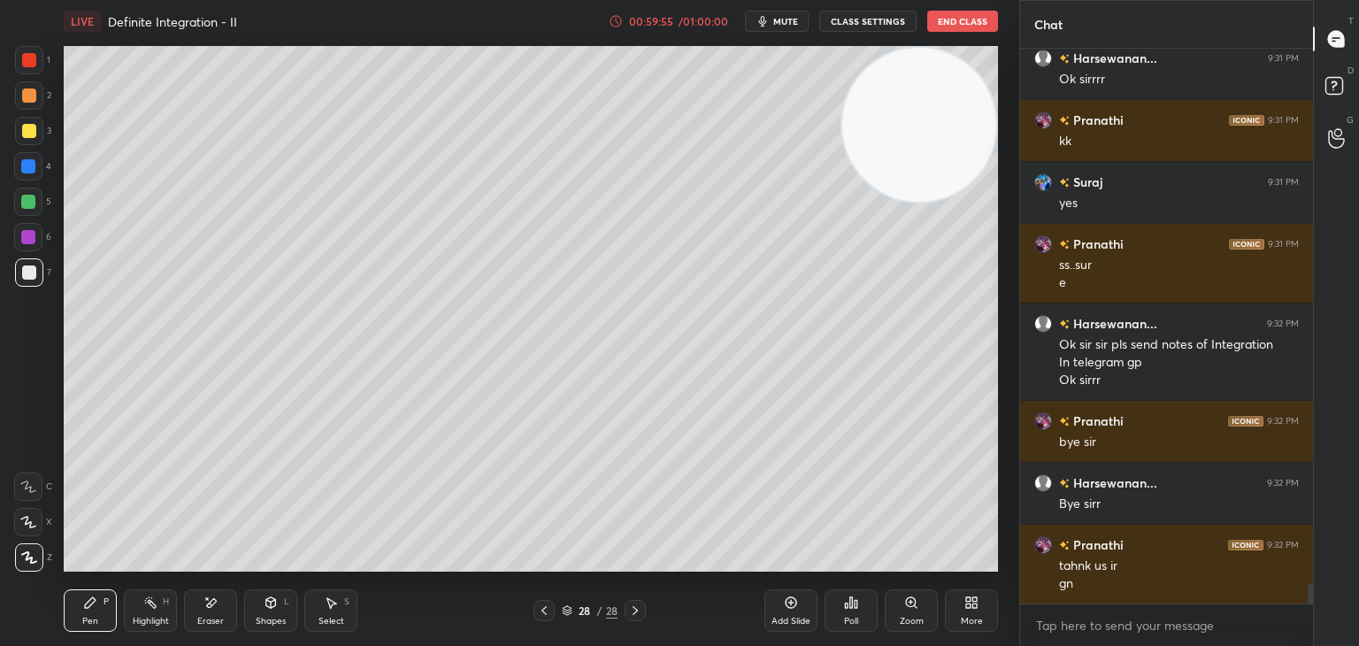
click at [951, 18] on button "End Class" at bounding box center [962, 21] width 71 height 21
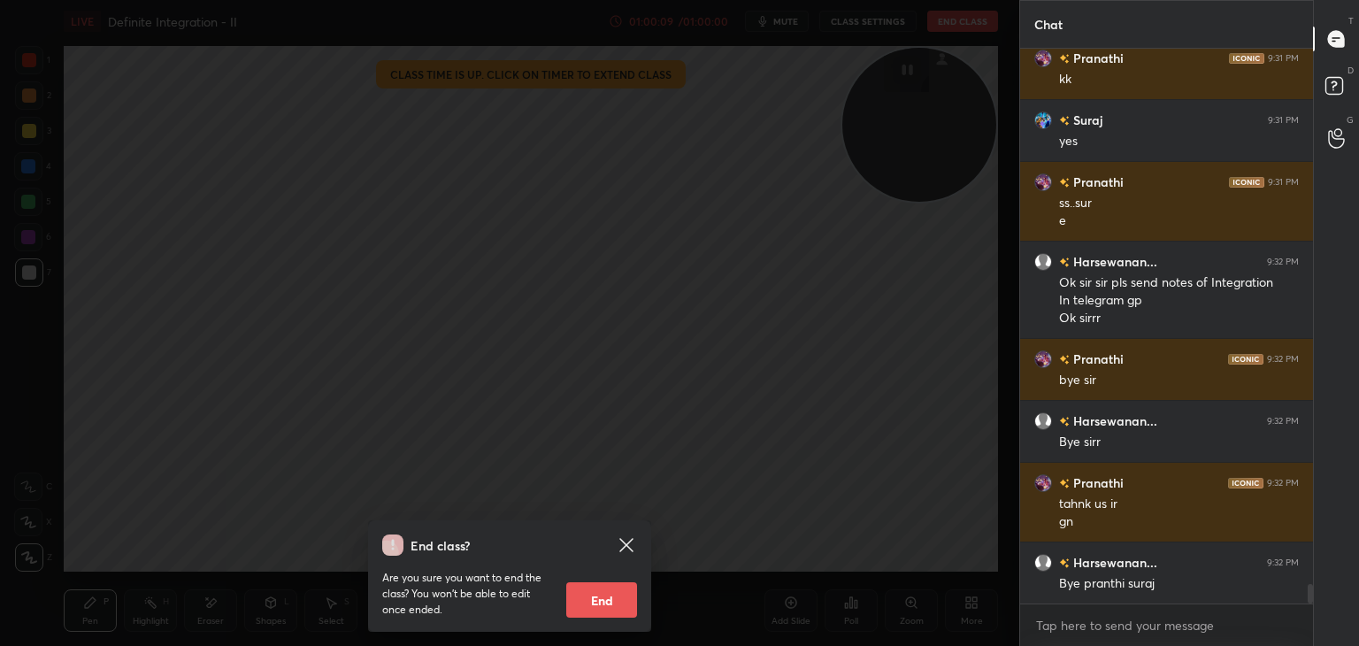
scroll to position [15302, 0]
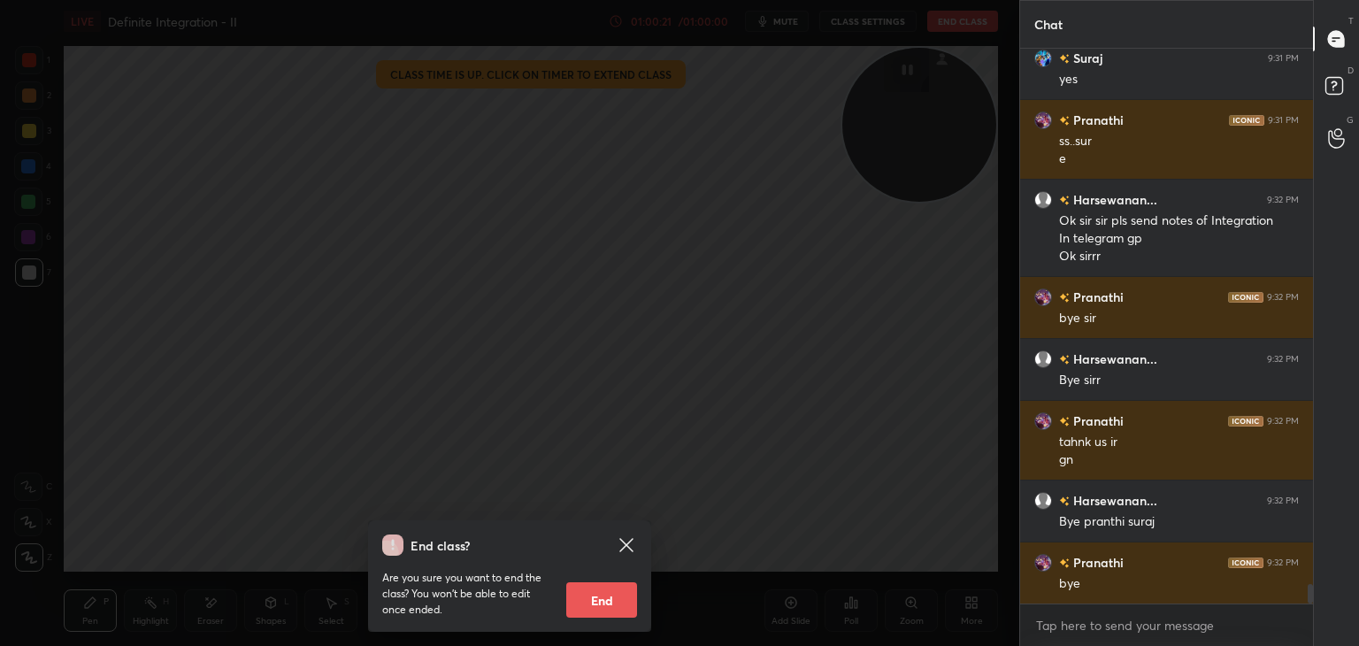
click at [592, 605] on button "End" at bounding box center [601, 599] width 71 height 35
type textarea "x"
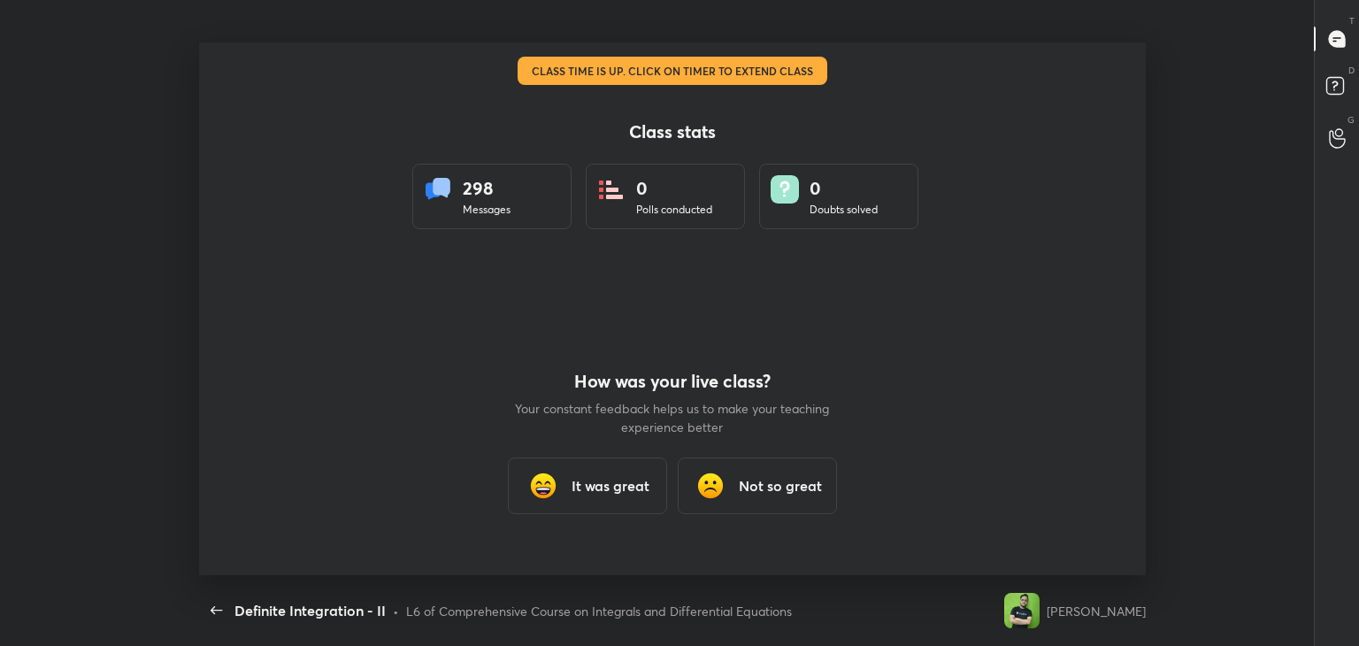
scroll to position [0, 0]
click at [604, 485] on h3 "It was great" at bounding box center [610, 485] width 78 height 21
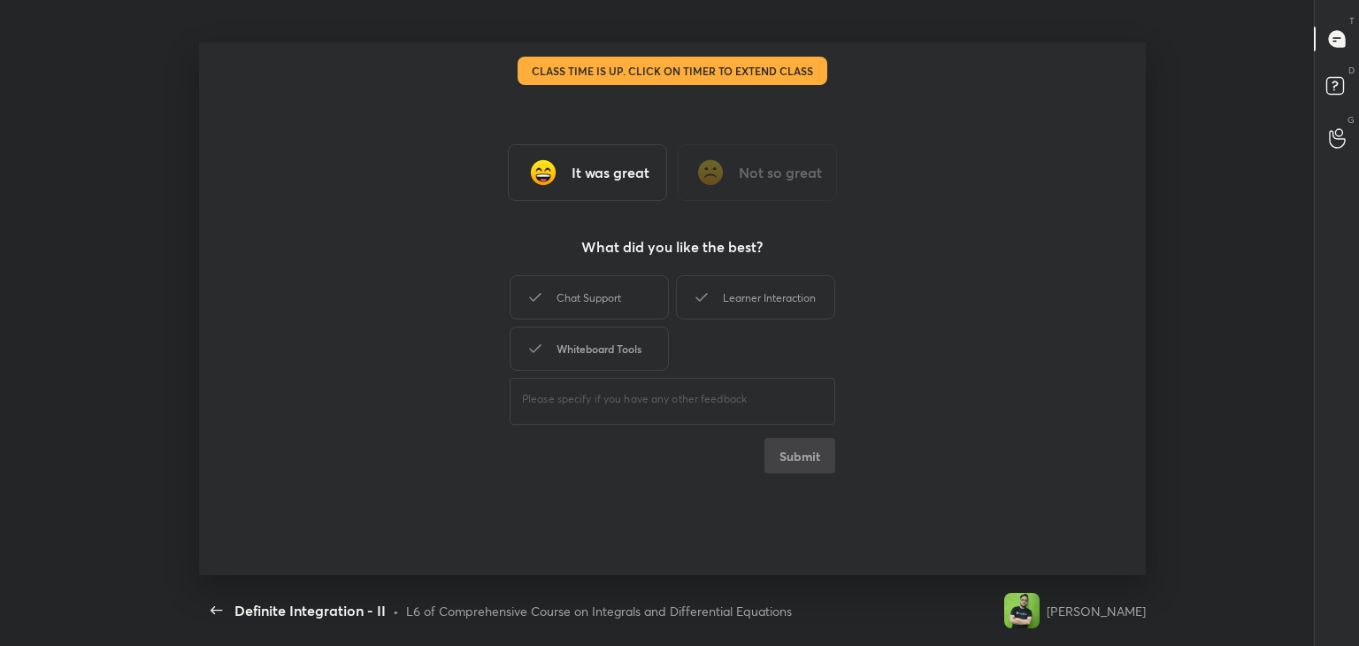
click at [616, 351] on div "Whiteboard Tools" at bounding box center [588, 348] width 159 height 44
click at [754, 298] on div "Learner Interaction" at bounding box center [755, 297] width 159 height 44
click at [800, 442] on button "Submit" at bounding box center [799, 455] width 71 height 35
